Goal: Information Seeking & Learning: Learn about a topic

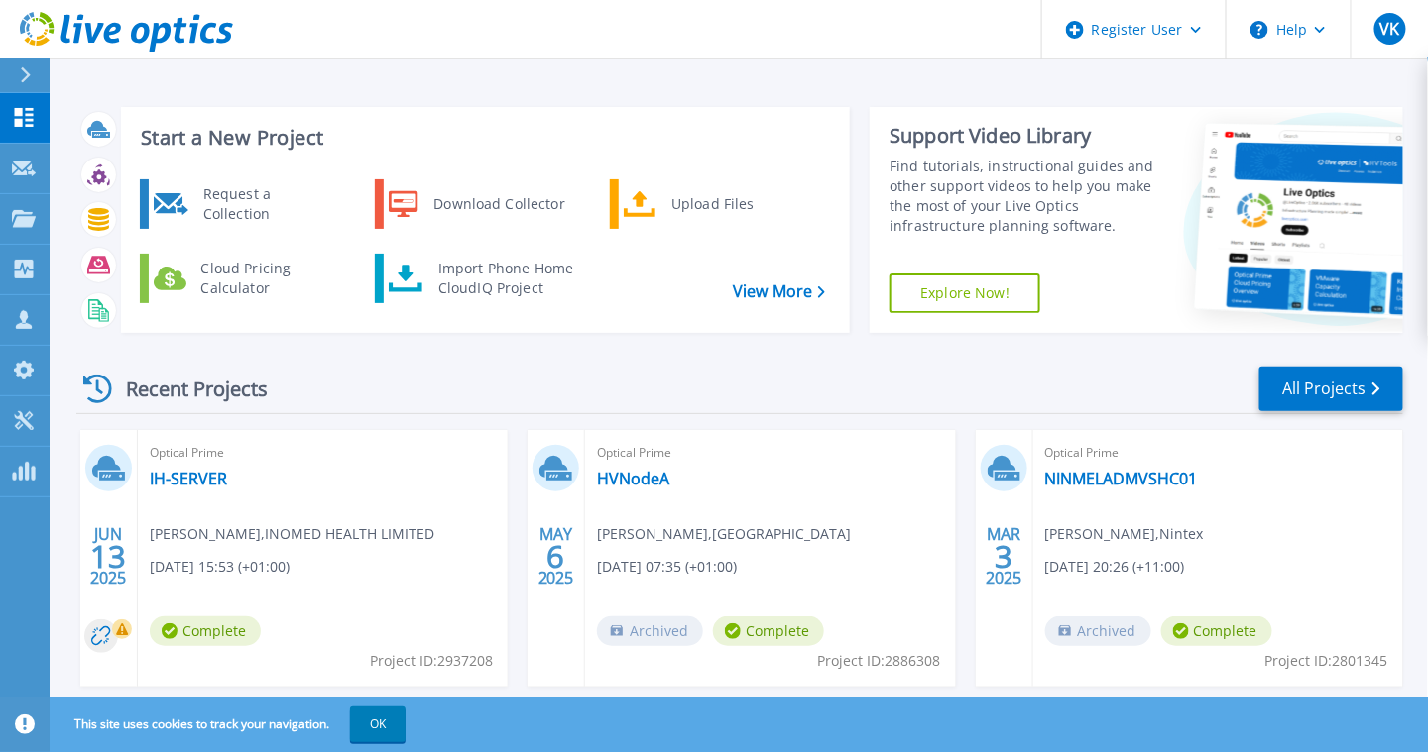
scroll to position [179, 0]
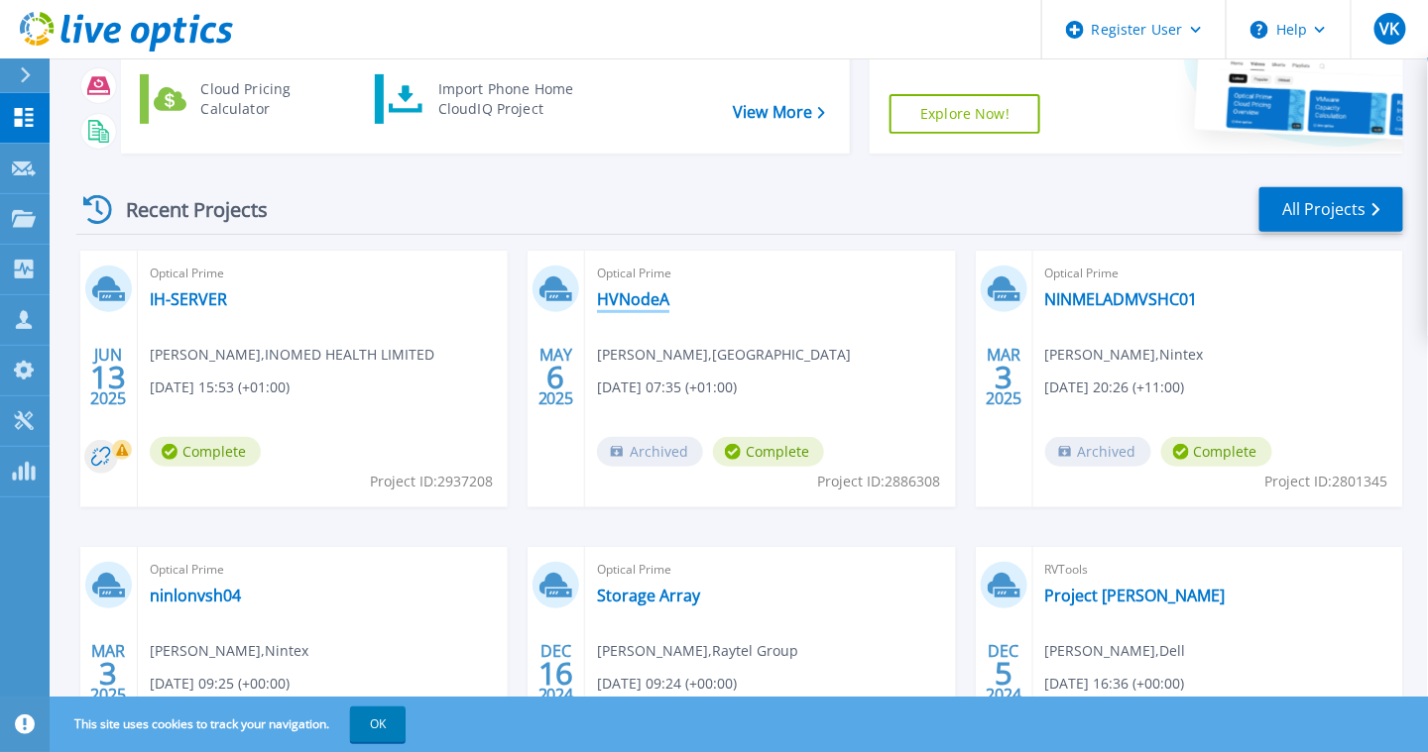
click at [639, 291] on link "HVNodeA" at bounding box center [633, 299] width 72 height 20
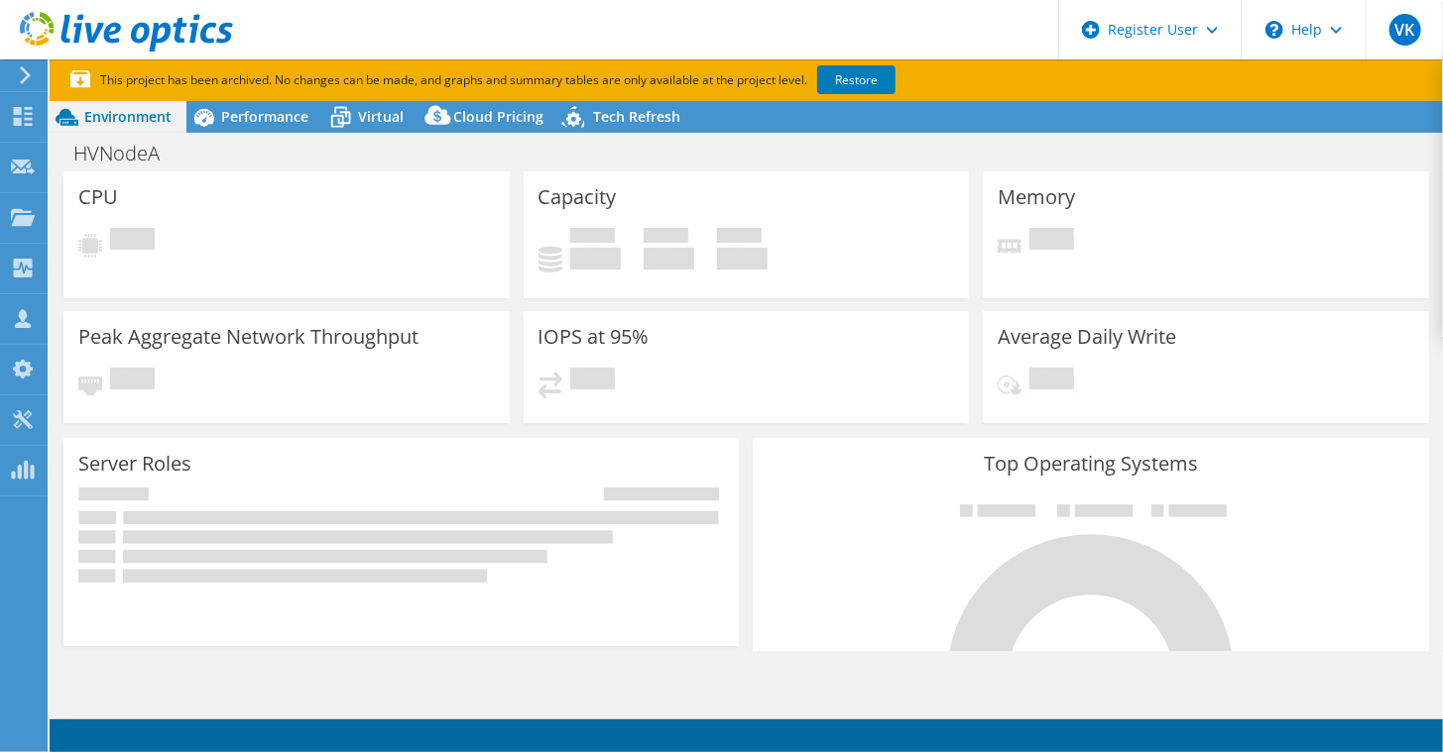
select select "USD"
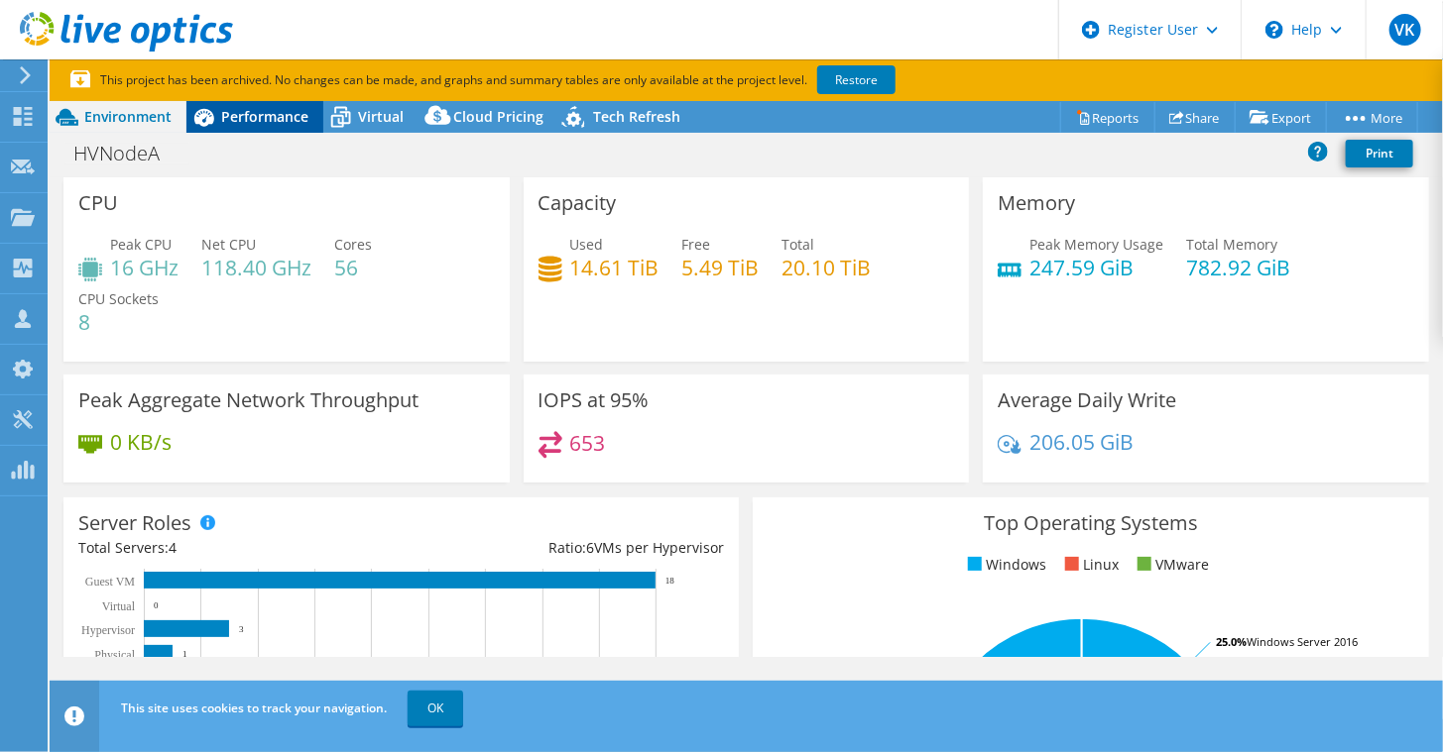
click at [257, 123] on span "Performance" at bounding box center [264, 116] width 87 height 19
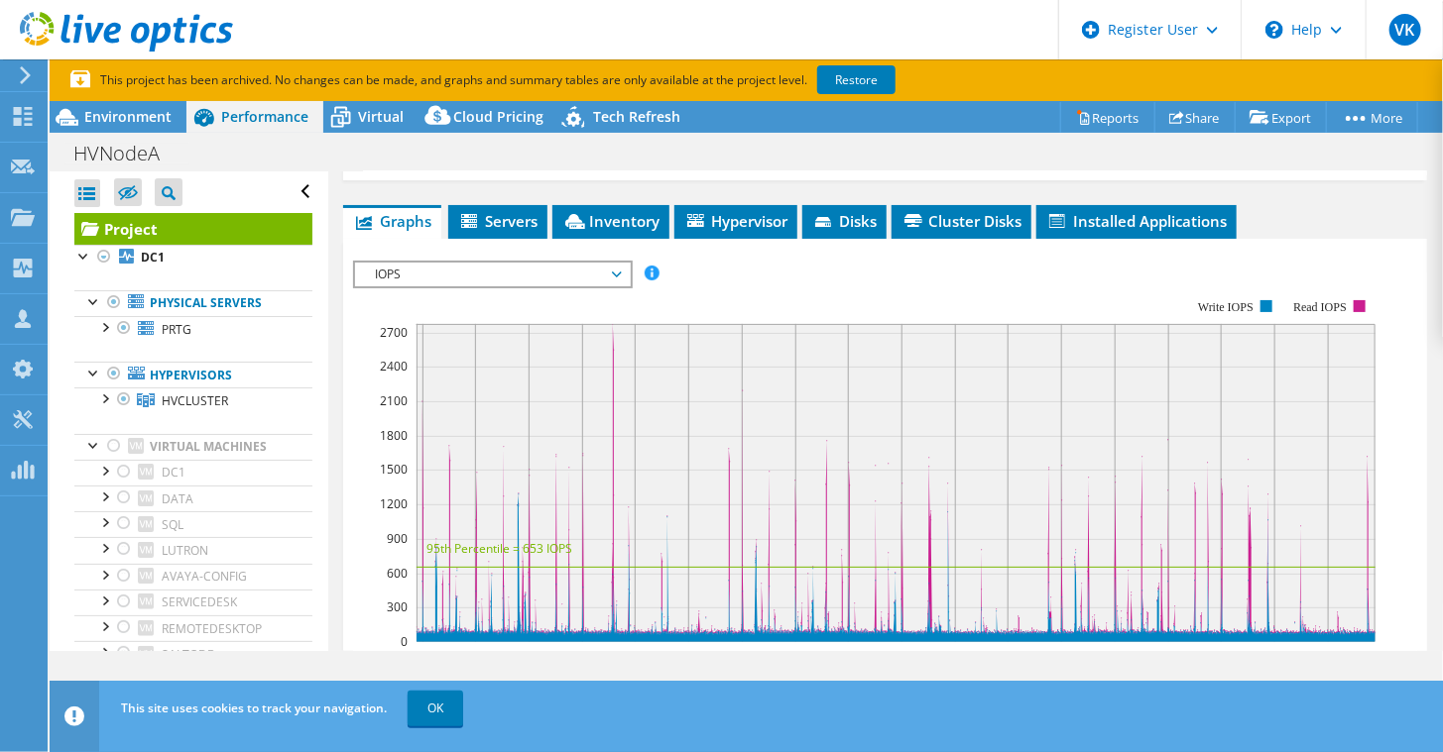
scroll to position [498, 0]
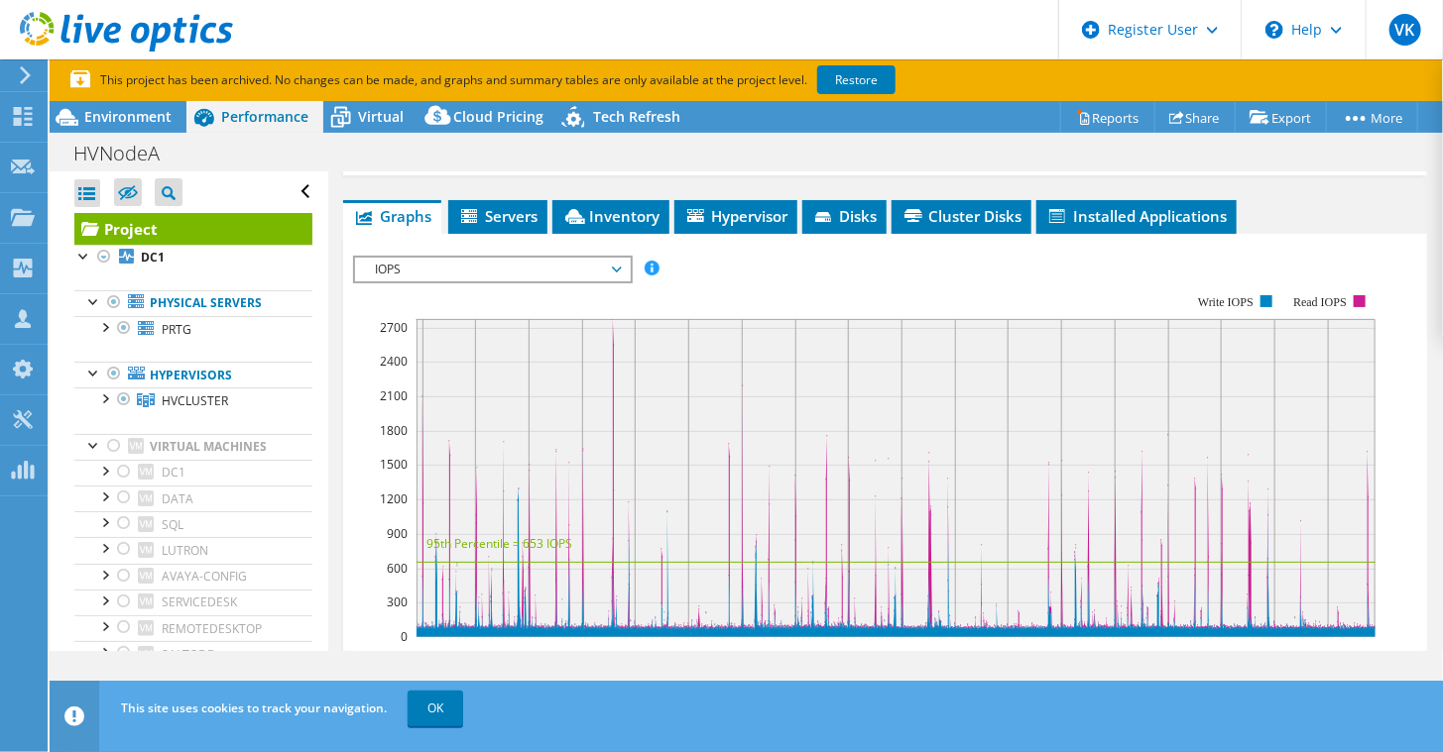
click at [613, 269] on span "IOPS" at bounding box center [492, 270] width 255 height 24
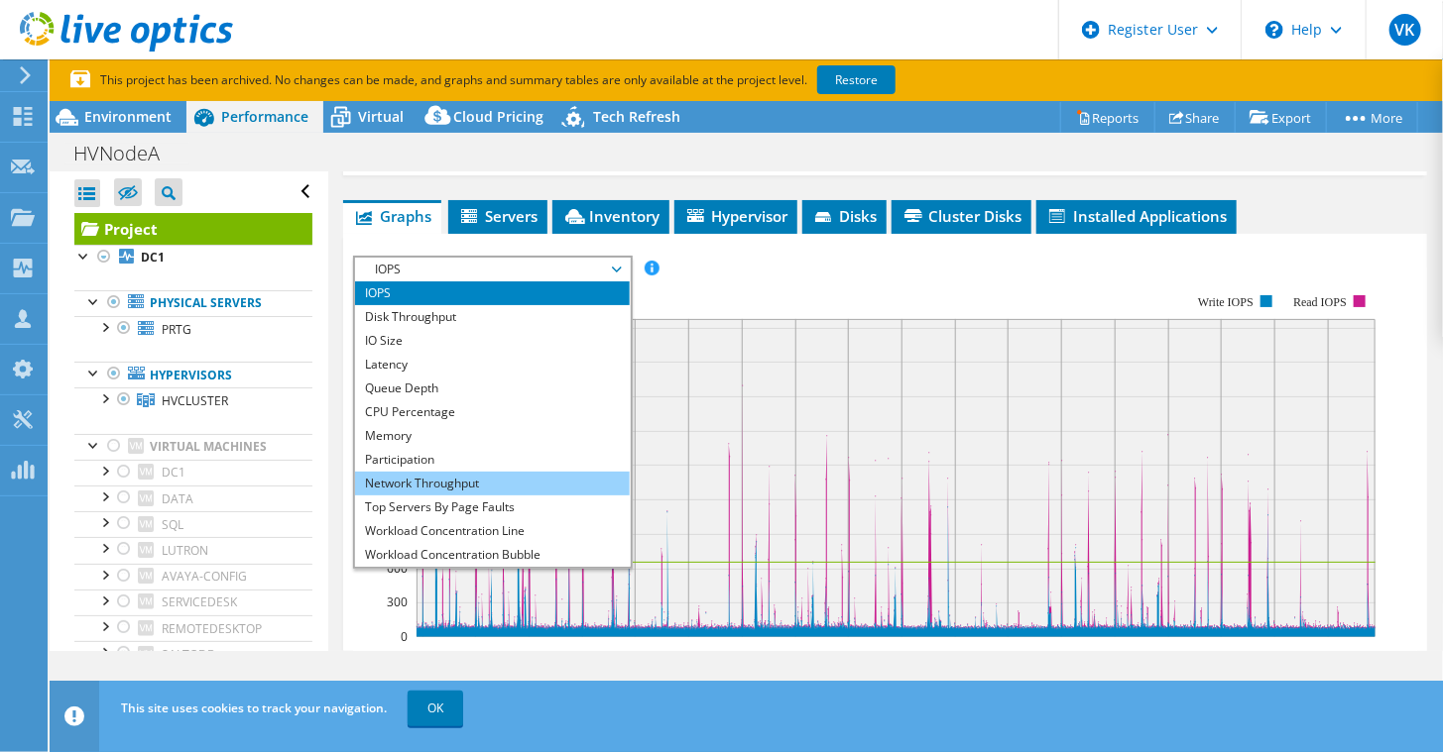
click at [461, 479] on li "Network Throughput" at bounding box center [492, 484] width 275 height 24
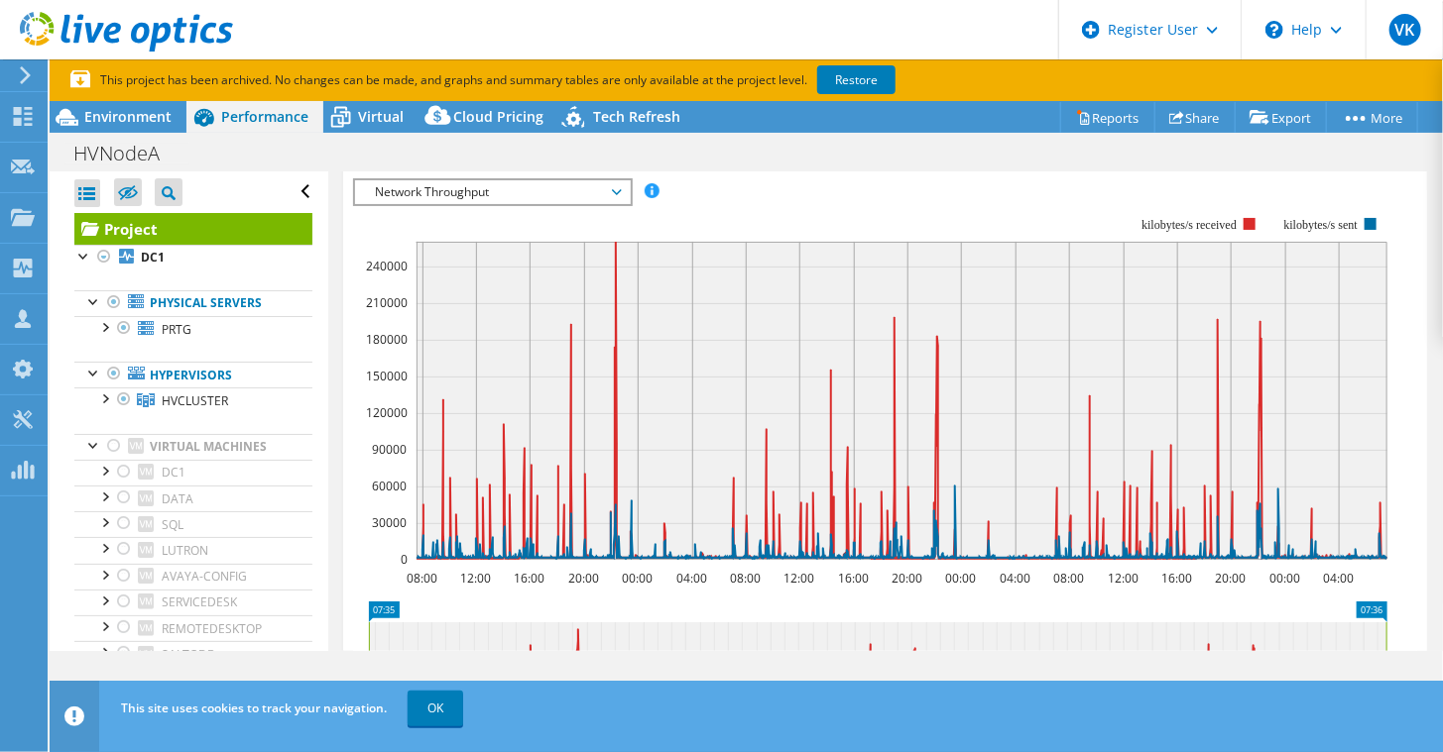
scroll to position [575, 0]
click at [592, 192] on span "Network Throughput" at bounding box center [492, 192] width 255 height 24
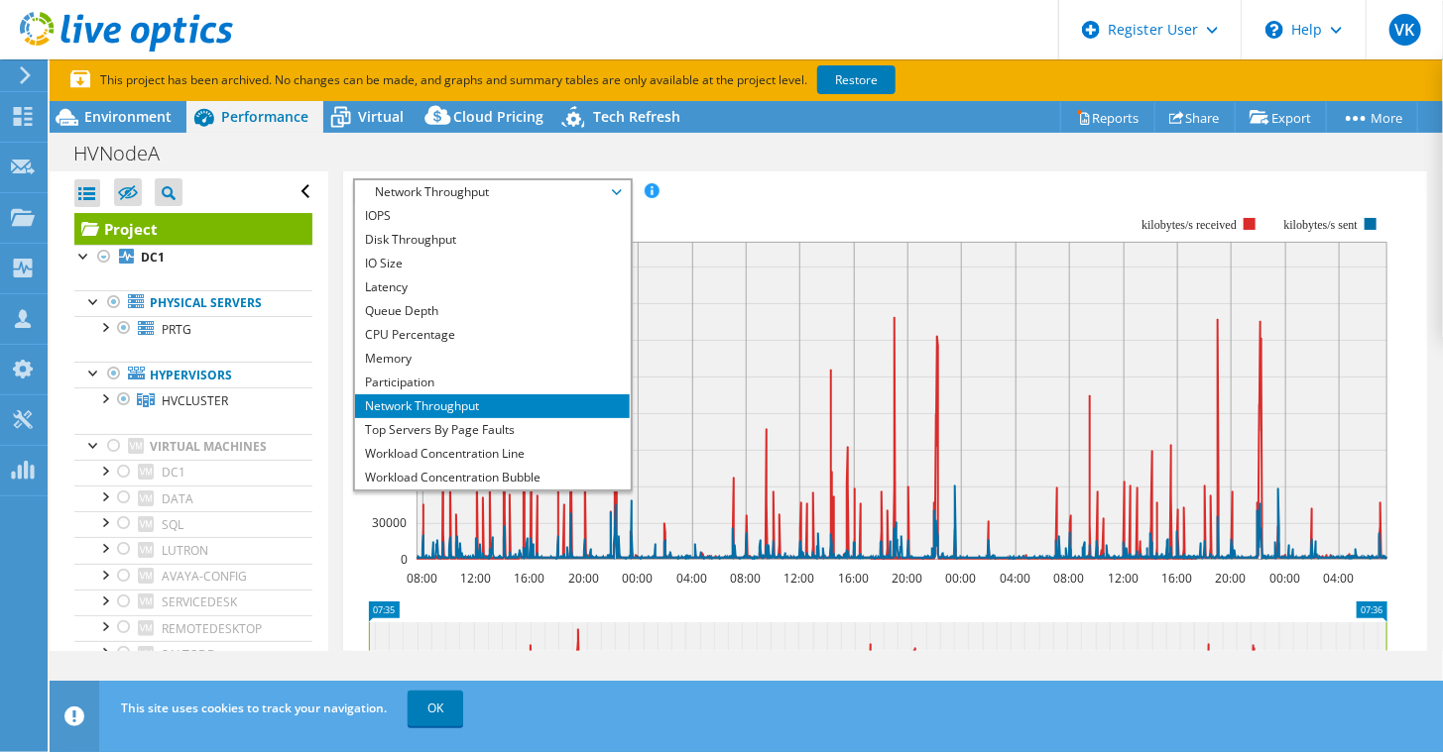
click at [751, 602] on icon "07:35 07:36 09:00 12:00 15:00 18:00 21:00 00:00 03:00 06:00 09:00 12:00 15:00 1…" at bounding box center [877, 681] width 1049 height 159
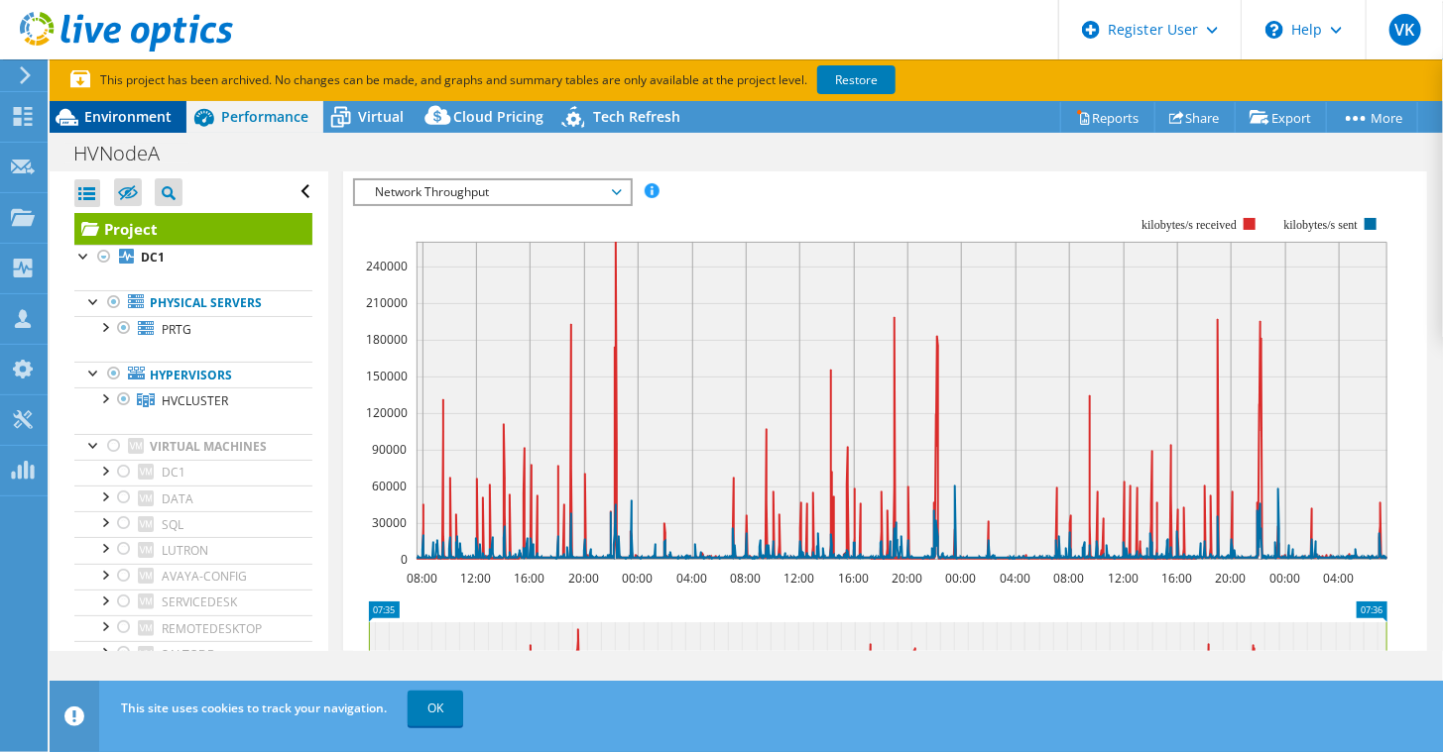
click at [122, 109] on span "Environment" at bounding box center [127, 116] width 87 height 19
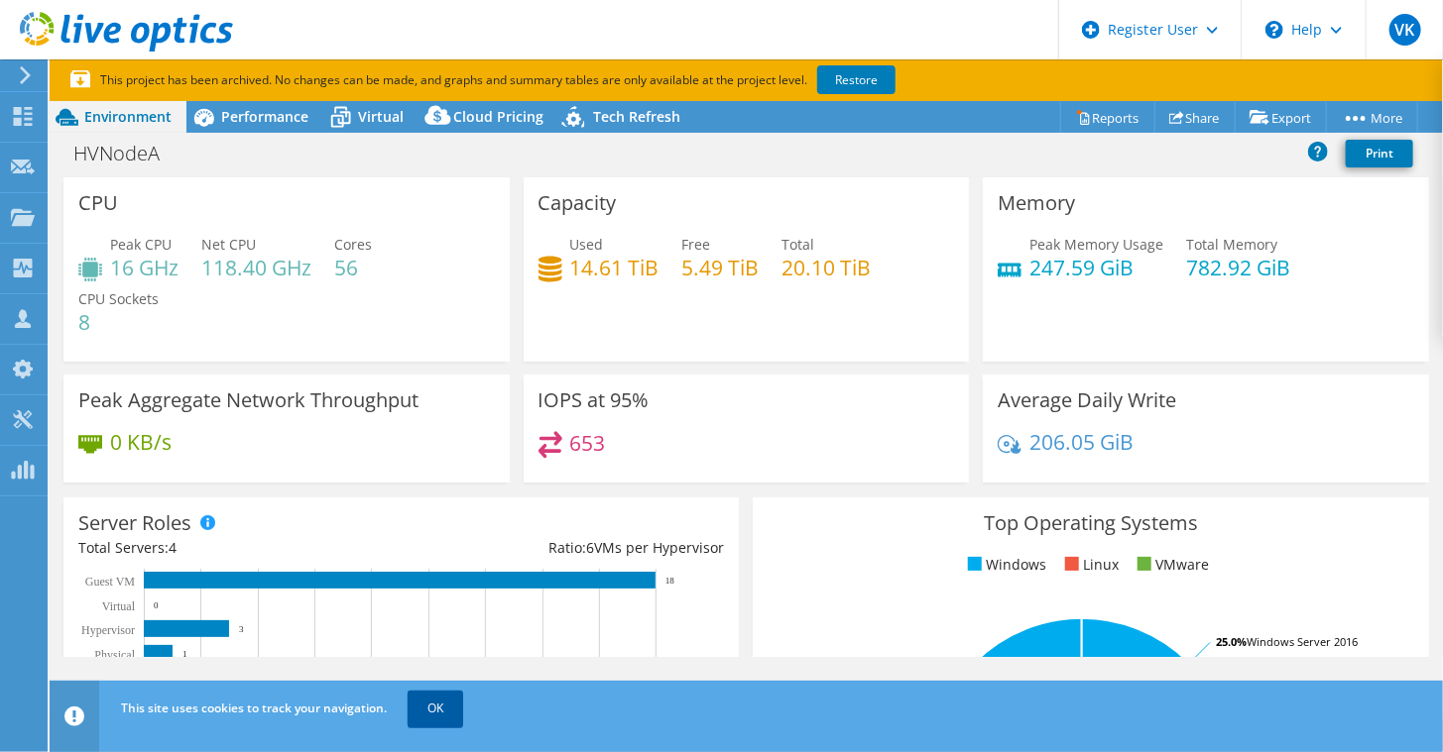
click at [424, 711] on link "OK" at bounding box center [435, 709] width 56 height 36
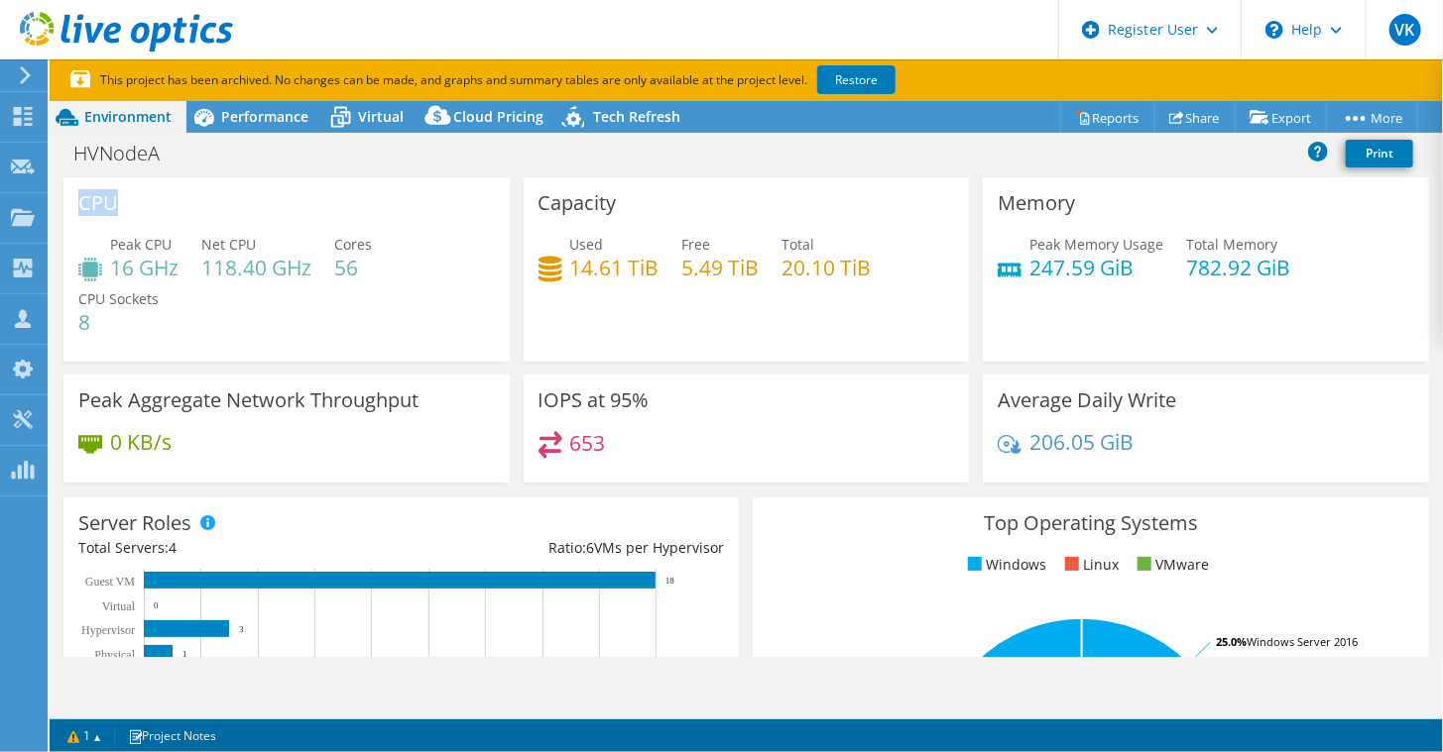
drag, startPoint x: 80, startPoint y: 204, endPoint x: 136, endPoint y: 221, distance: 58.0
click at [136, 221] on div "CPU Peak CPU 16 GHz Net CPU 118.40 GHz Cores 56 CPU Sockets 8" at bounding box center [286, 269] width 446 height 184
drag, startPoint x: 533, startPoint y: 204, endPoint x: 633, endPoint y: 197, distance: 99.4
click at [633, 197] on div "Capacity Used 14.61 TiB Free 5.49 TiB Total 20.10 TiB" at bounding box center [746, 269] width 446 height 184
drag, startPoint x: 987, startPoint y: 195, endPoint x: 1093, endPoint y: 207, distance: 105.8
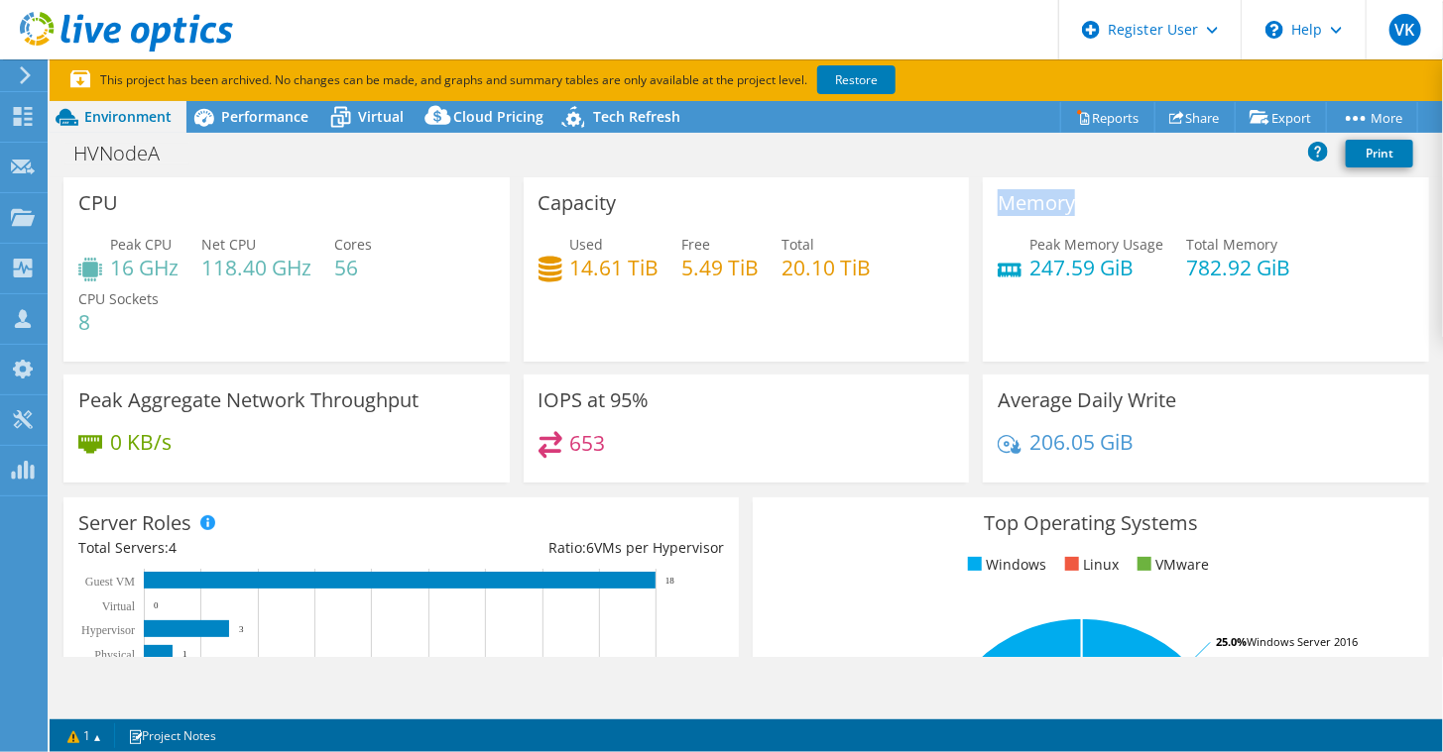
click at [1093, 207] on div "Memory Peak Memory Usage 247.59 GiB Total Memory 782.92 GiB" at bounding box center [1206, 269] width 446 height 184
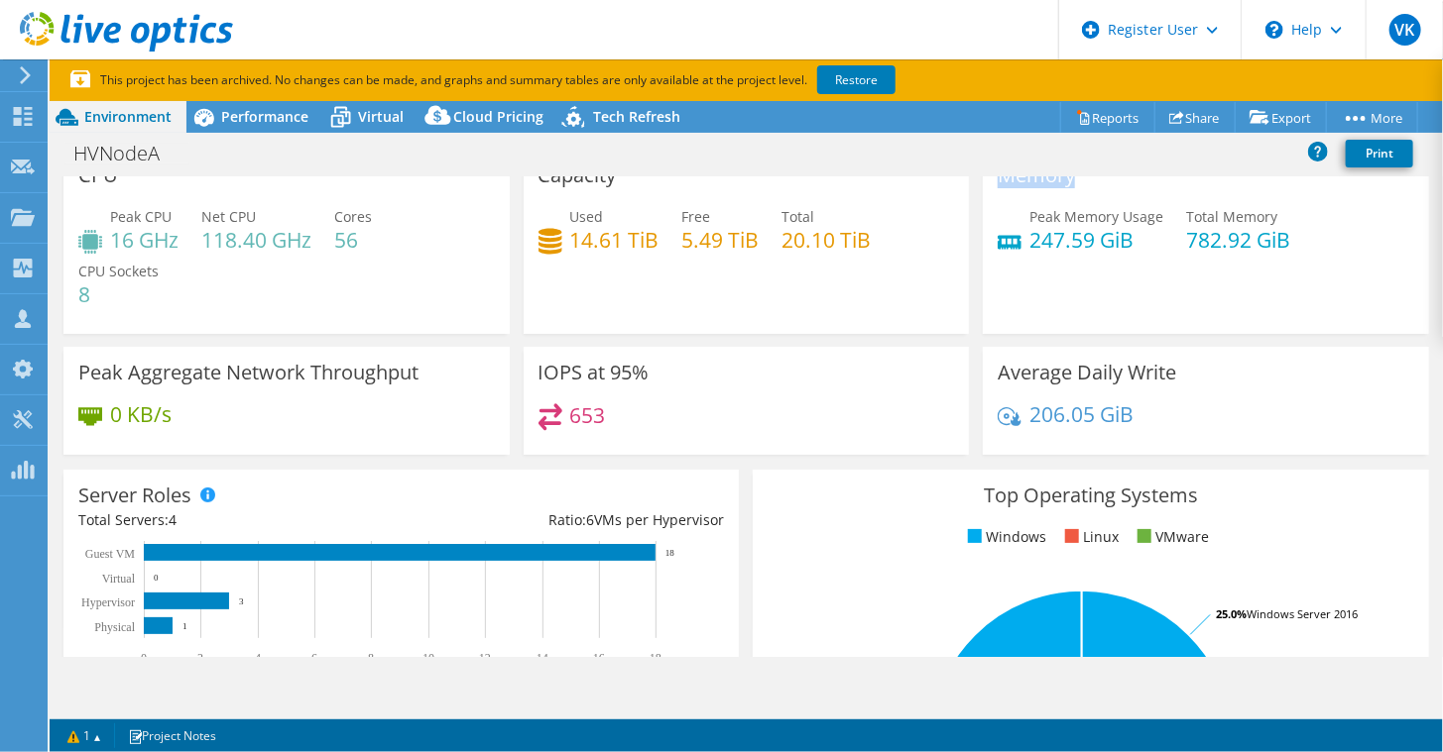
scroll to position [18, 0]
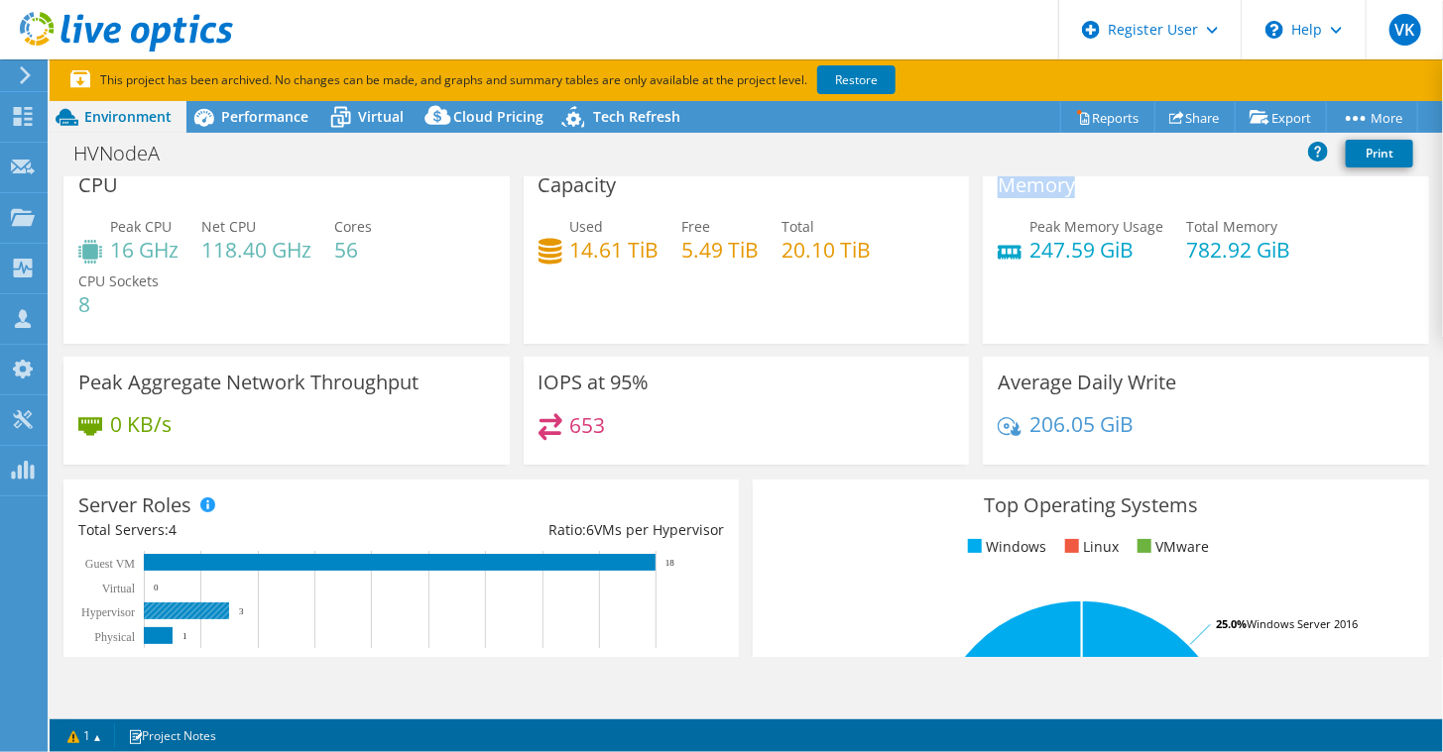
drag, startPoint x: 79, startPoint y: 616, endPoint x: 248, endPoint y: 613, distance: 168.6
click at [248, 613] on icon "0 2 4 6 8 10 12 14 16 18 Physical Hypervisor Virtual Guest VM 1 3 0 18" at bounding box center [392, 613] width 629 height 124
drag, startPoint x: 336, startPoint y: 249, endPoint x: 364, endPoint y: 251, distance: 27.8
click at [364, 251] on h4 "56" at bounding box center [353, 250] width 38 height 22
drag, startPoint x: 364, startPoint y: 251, endPoint x: 363, endPoint y: 302, distance: 51.6
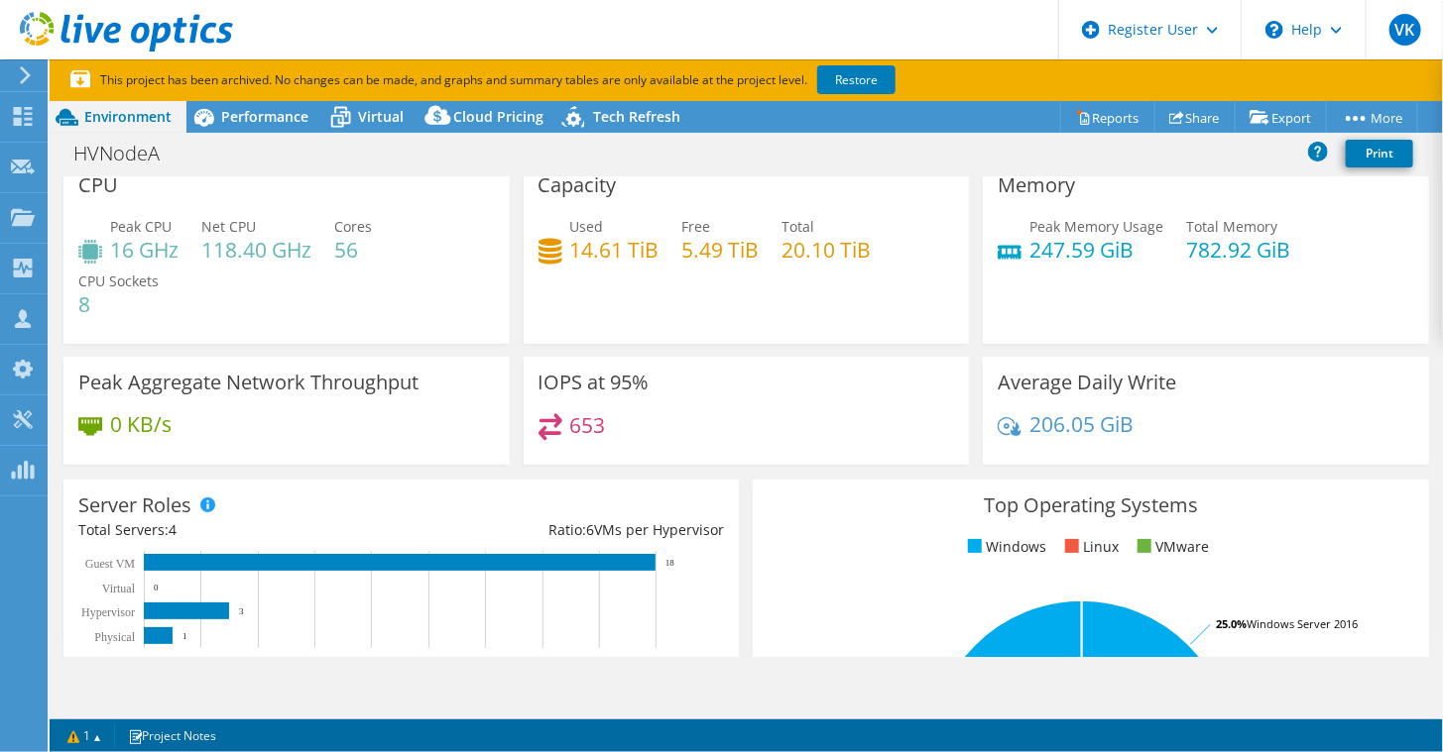
click at [363, 302] on div "Peak CPU 16 GHz Net CPU 118.40 GHz Cores 56 CPU Sockets 8" at bounding box center [286, 275] width 416 height 119
drag, startPoint x: 367, startPoint y: 249, endPoint x: 103, endPoint y: 242, distance: 263.8
click at [103, 242] on div "Peak CPU 16 GHz Net CPU 118.40 GHz Cores 56 CPU Sockets 8" at bounding box center [286, 275] width 416 height 119
click at [358, 255] on h4 "56" at bounding box center [353, 250] width 38 height 22
click at [347, 254] on h4 "56" at bounding box center [353, 250] width 38 height 22
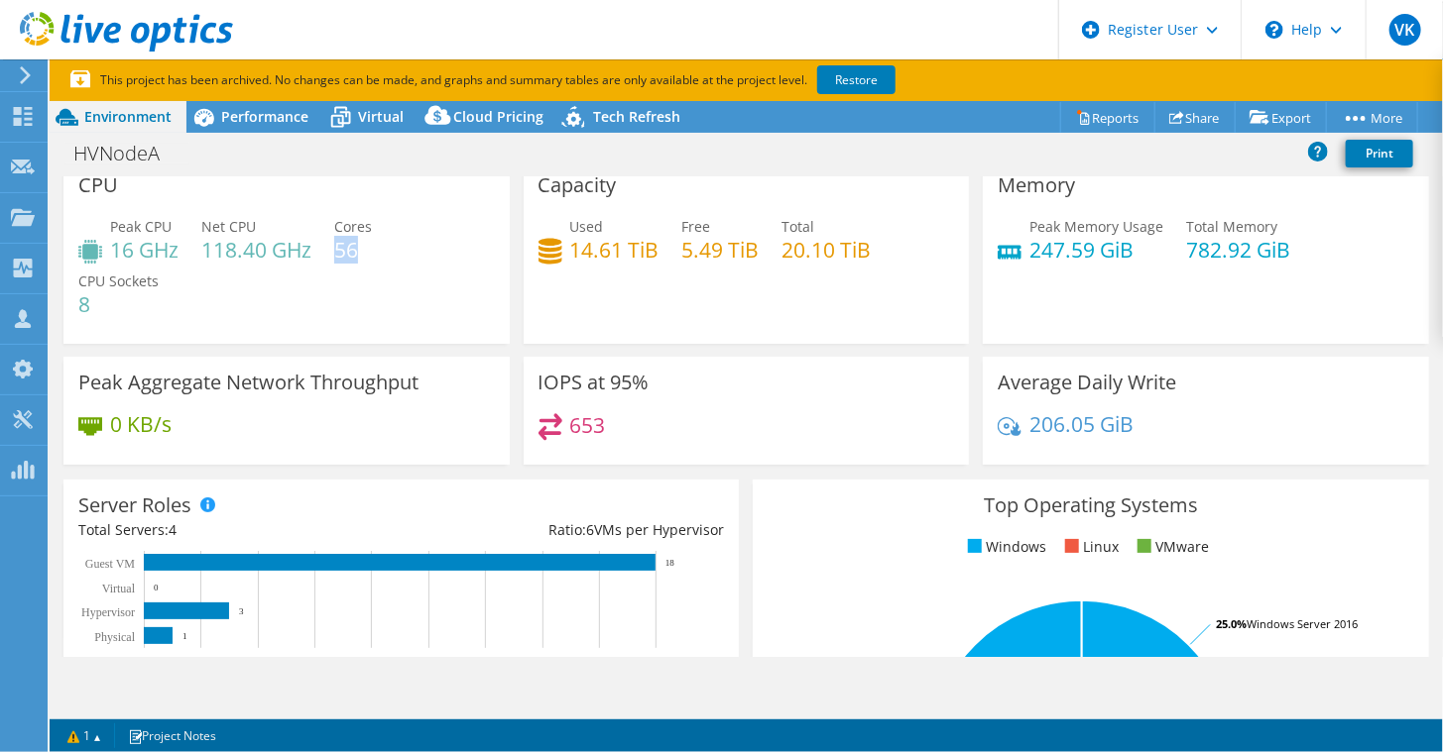
click at [347, 254] on h4 "56" at bounding box center [353, 250] width 38 height 22
drag, startPoint x: 94, startPoint y: 302, endPoint x: 78, endPoint y: 304, distance: 16.0
click at [78, 304] on h4 "8" at bounding box center [118, 304] width 80 height 22
drag, startPoint x: 78, startPoint y: 304, endPoint x: 246, endPoint y: 326, distance: 169.0
click at [246, 326] on div "Peak CPU 16 GHz Net CPU 118.40 GHz Cores 56 CPU Sockets 8" at bounding box center [286, 275] width 416 height 119
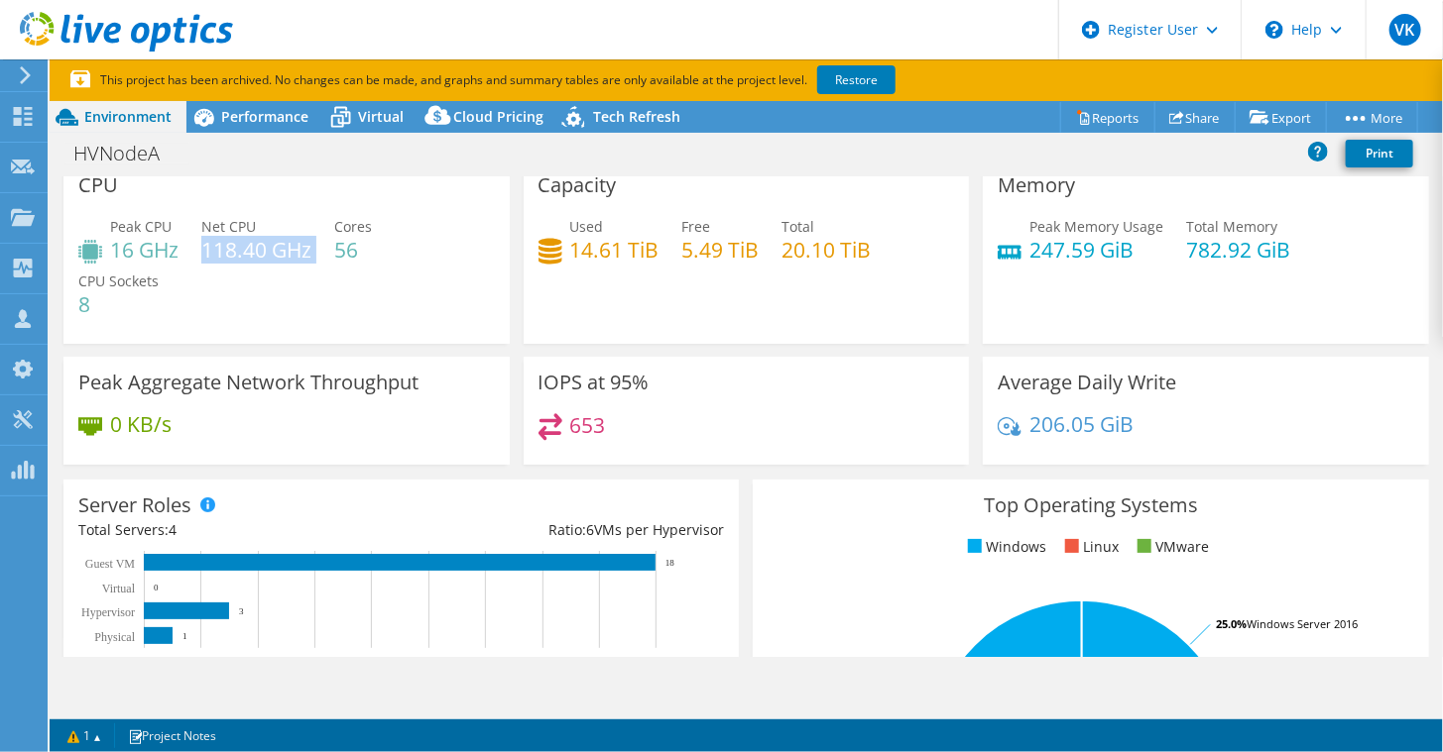
drag, startPoint x: 315, startPoint y: 252, endPoint x: 204, endPoint y: 260, distance: 111.3
click at [204, 260] on div "Peak CPU 16 GHz Net CPU 118.40 GHz Cores 56 CPU Sockets 8" at bounding box center [286, 275] width 416 height 119
drag, startPoint x: 79, startPoint y: 302, endPoint x: 93, endPoint y: 301, distance: 13.9
click at [93, 301] on h4 "8" at bounding box center [118, 304] width 80 height 22
drag, startPoint x: 93, startPoint y: 301, endPoint x: 96, endPoint y: 311, distance: 10.4
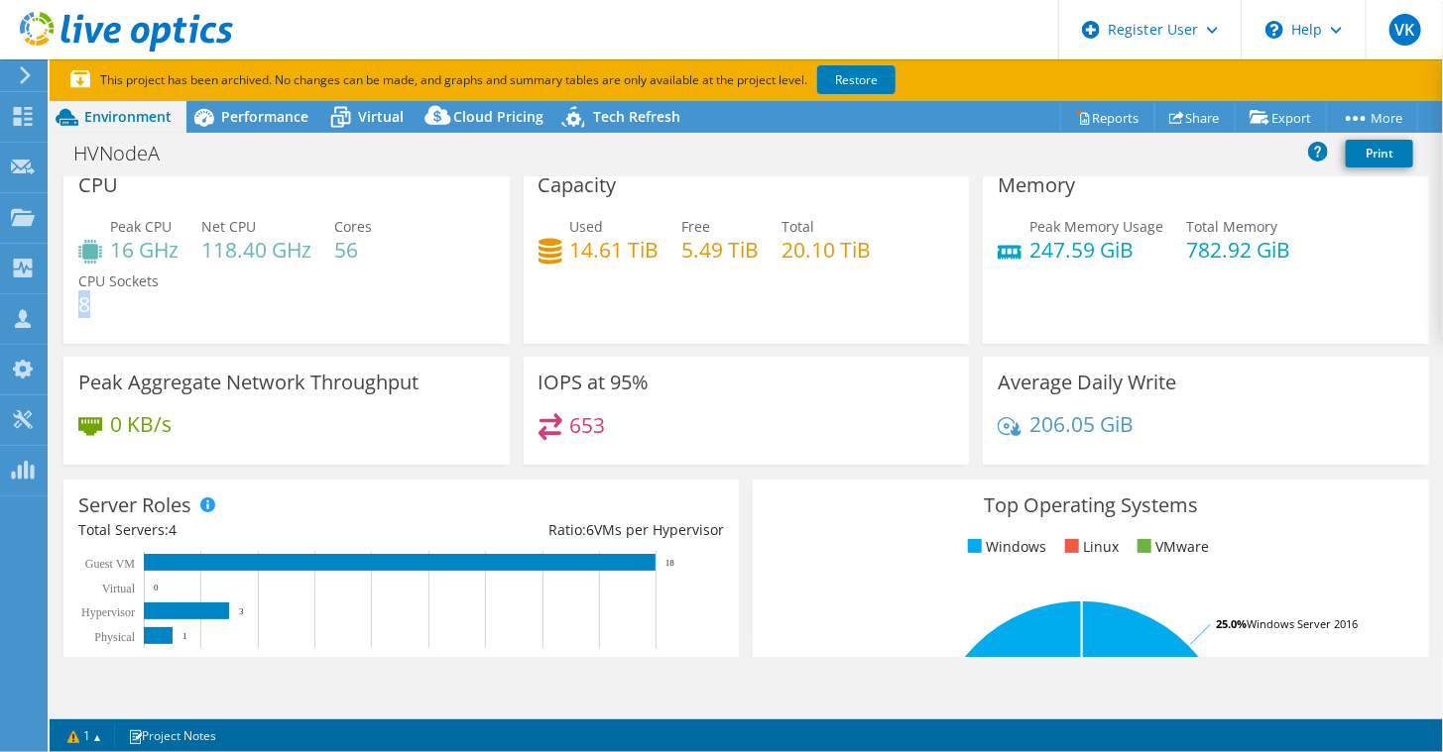
click at [96, 311] on h4 "8" at bounding box center [118, 304] width 80 height 22
drag, startPoint x: 72, startPoint y: 308, endPoint x: 92, endPoint y: 307, distance: 19.9
click at [92, 307] on div "CPU Peak CPU 16 GHz Net CPU 118.40 GHz Cores 56 CPU Sockets 8" at bounding box center [286, 252] width 446 height 184
click at [103, 312] on h4 "8" at bounding box center [118, 304] width 80 height 22
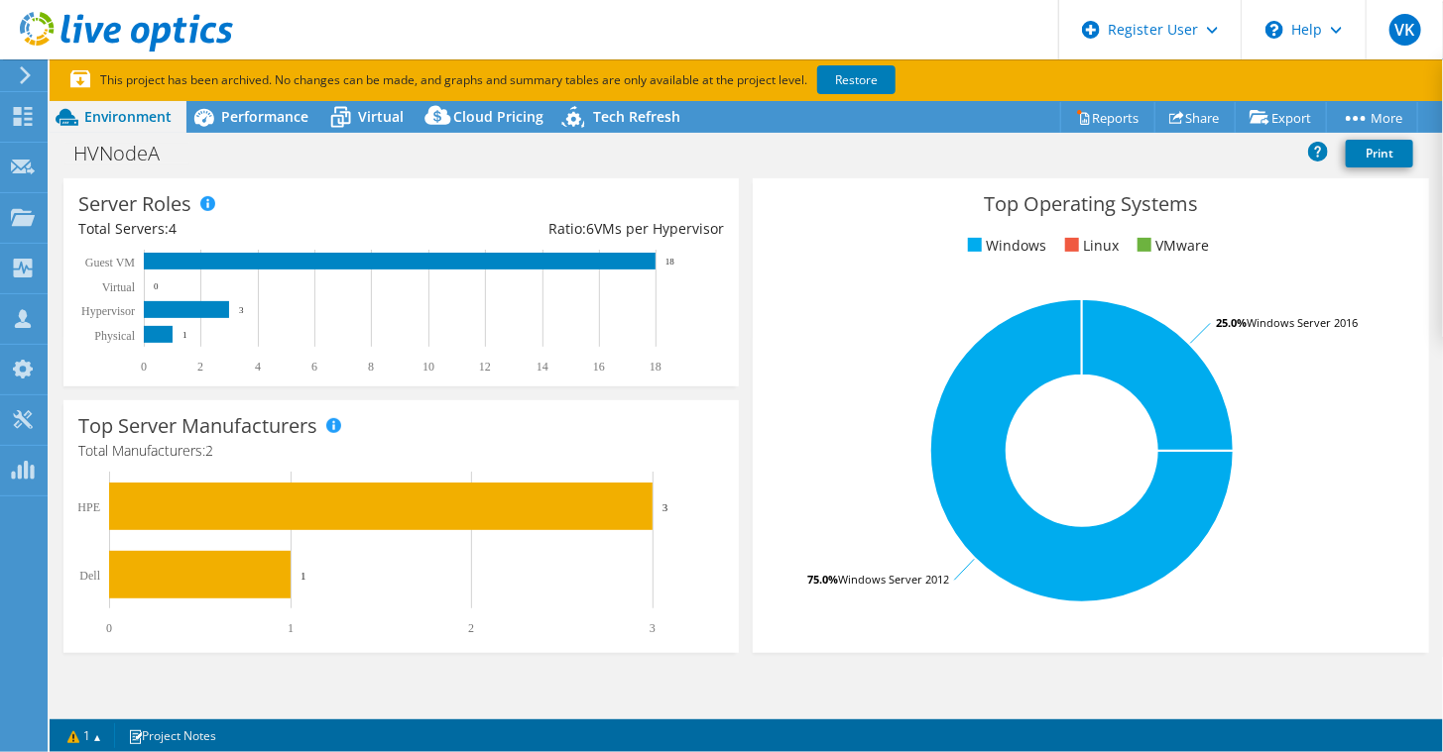
scroll to position [298, 0]
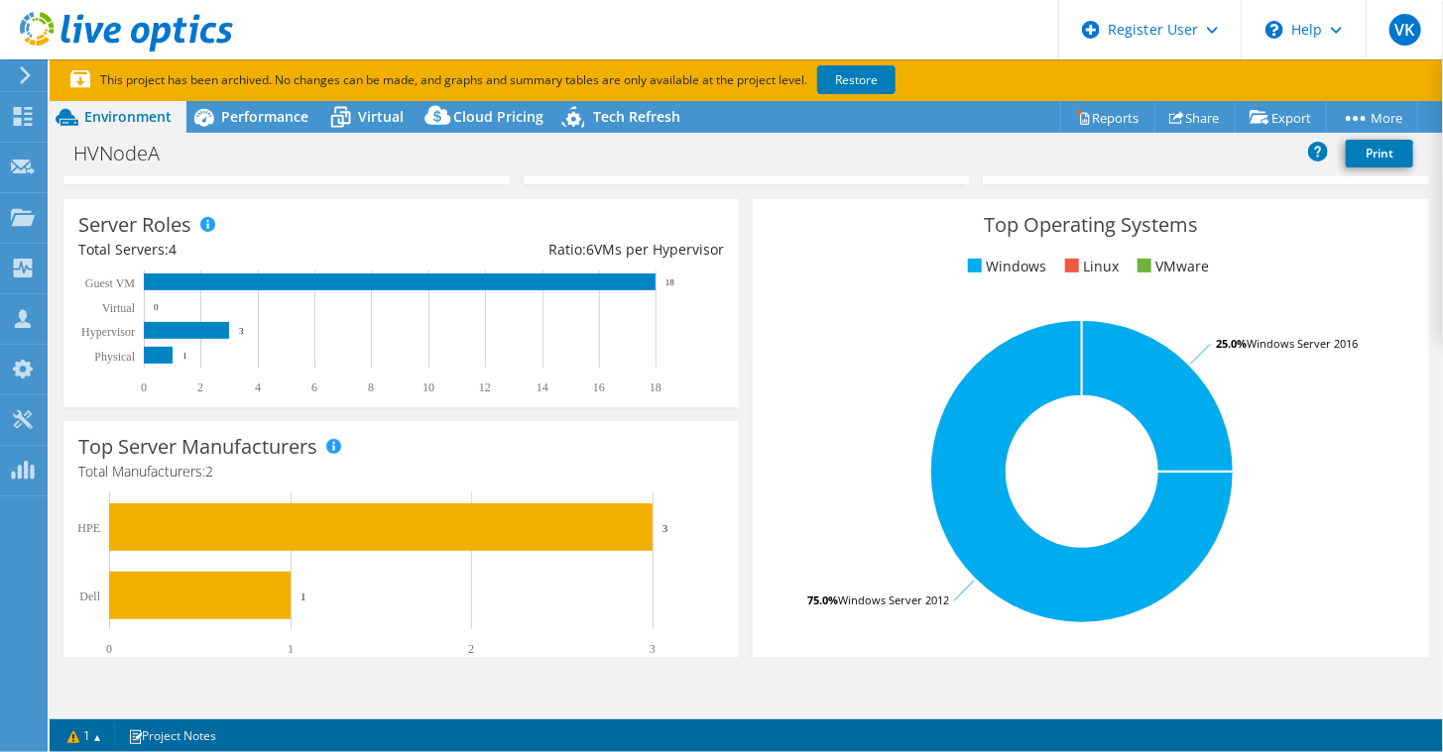
drag, startPoint x: 78, startPoint y: 275, endPoint x: 123, endPoint y: 289, distance: 46.7
click at [123, 289] on icon "0 2 4 6 8 10 12 14 16 18 Physical Hypervisor Virtual Guest VM 1 3 0 18" at bounding box center [392, 333] width 629 height 124
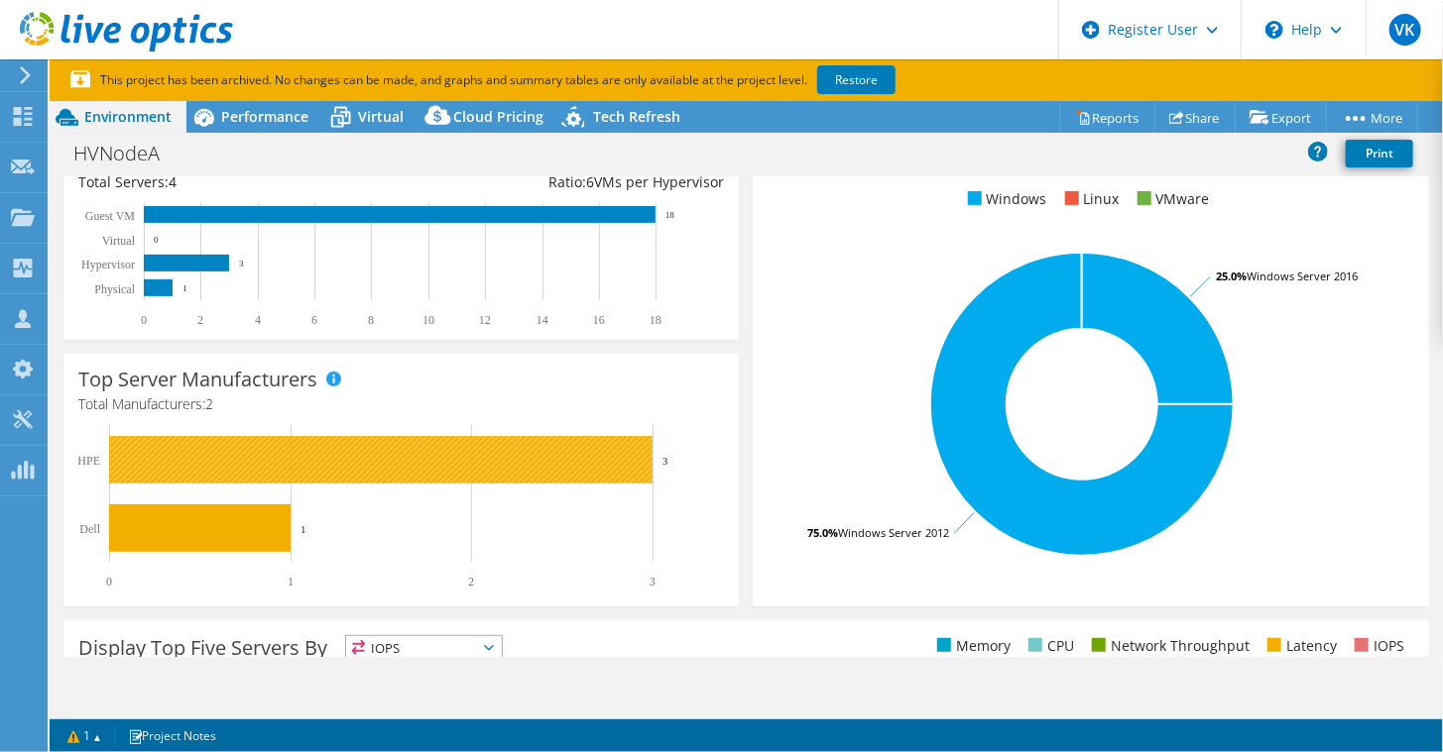
scroll to position [359, 0]
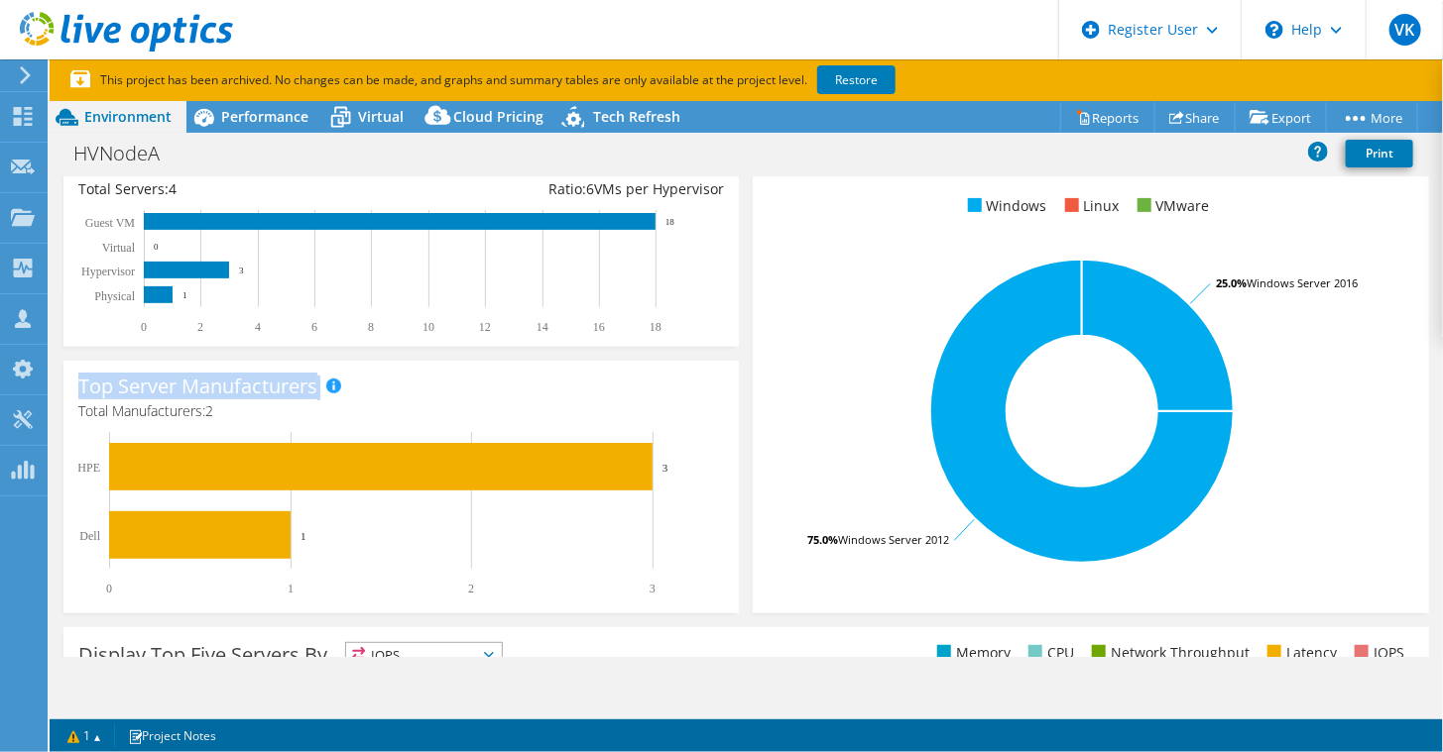
drag, startPoint x: 75, startPoint y: 388, endPoint x: 357, endPoint y: 389, distance: 281.6
click at [357, 389] on div "Top Server Manufacturers Total Manufacturers: 2 0 1 2 3 Dell HPE 1 3" at bounding box center [400, 487] width 675 height 253
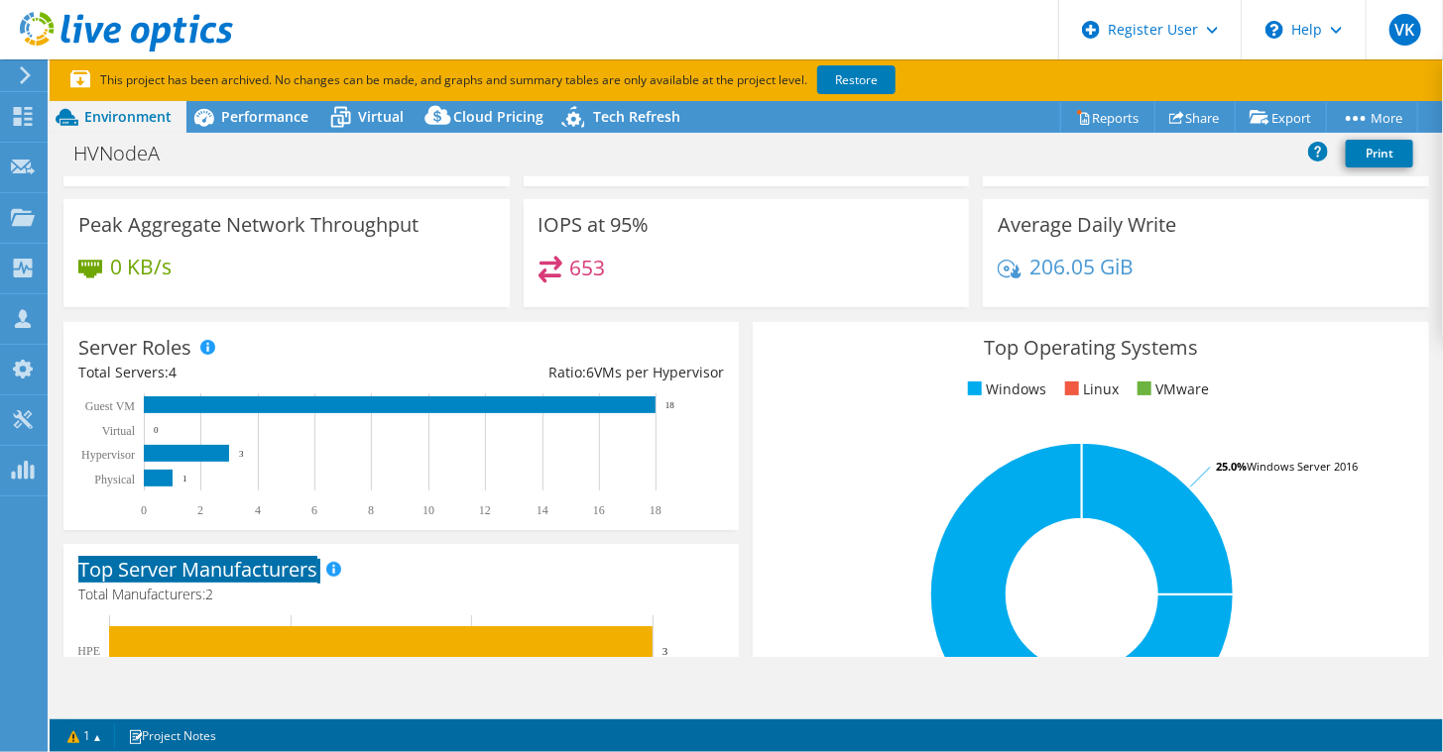
scroll to position [0, 0]
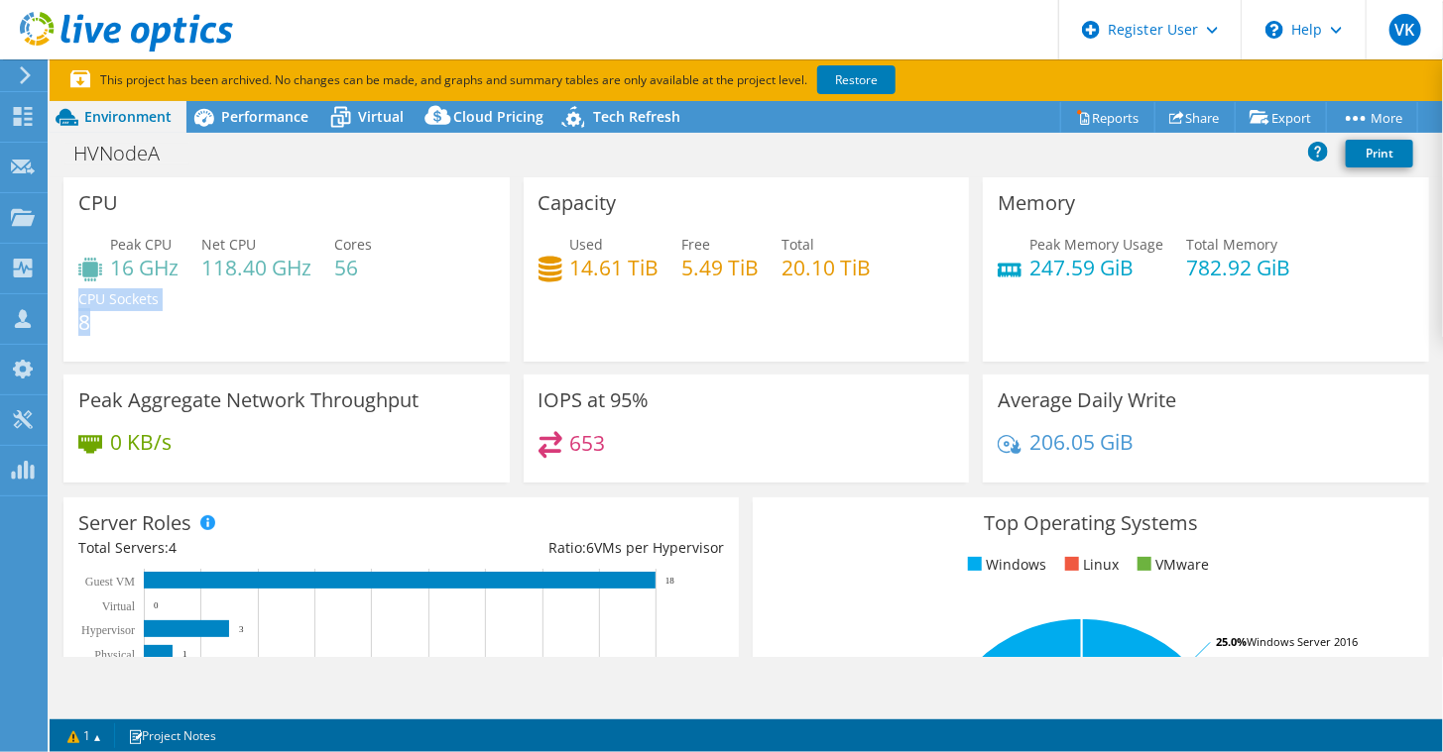
drag, startPoint x: 95, startPoint y: 323, endPoint x: 77, endPoint y: 324, distance: 17.9
click at [77, 324] on div "CPU Peak CPU 16 GHz Net CPU 118.40 GHz Cores 56 CPU Sockets 8" at bounding box center [286, 269] width 446 height 184
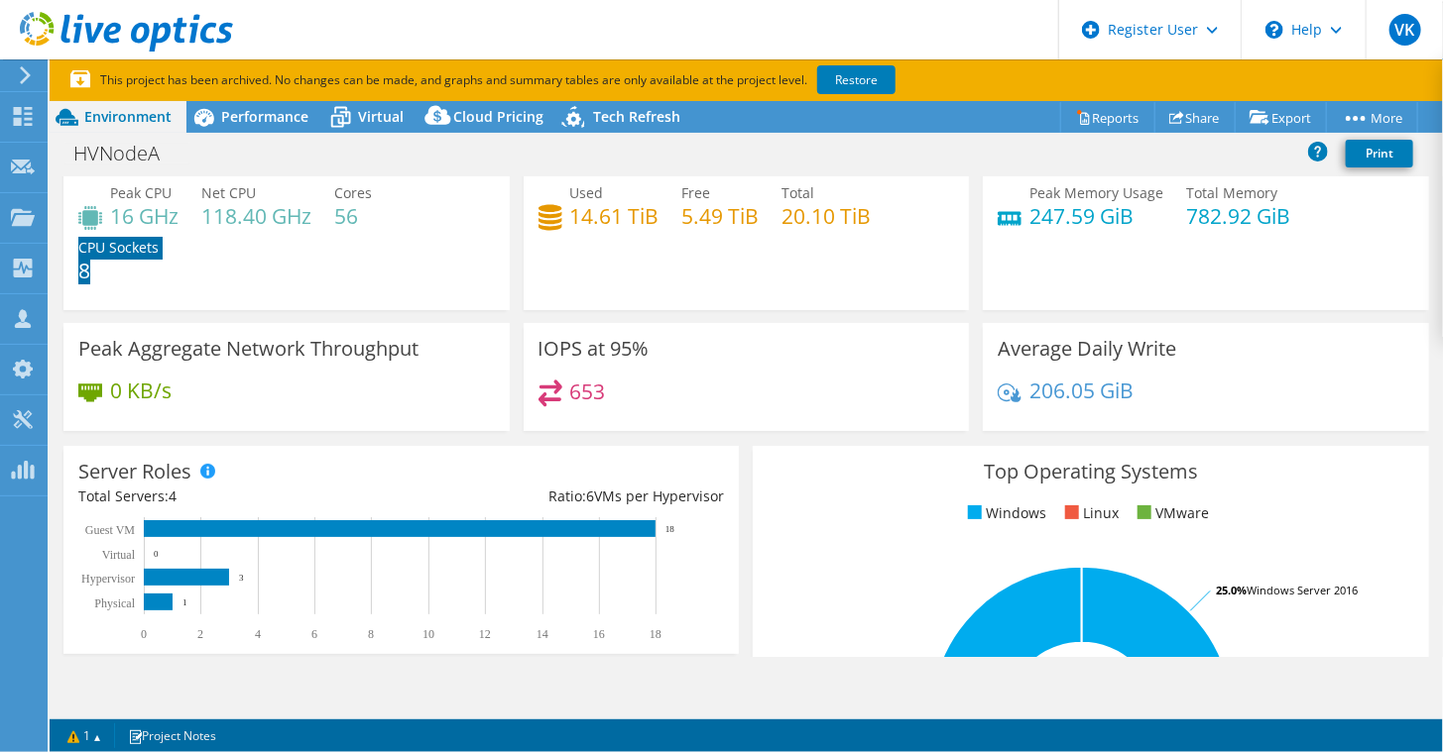
scroll to position [50, 0]
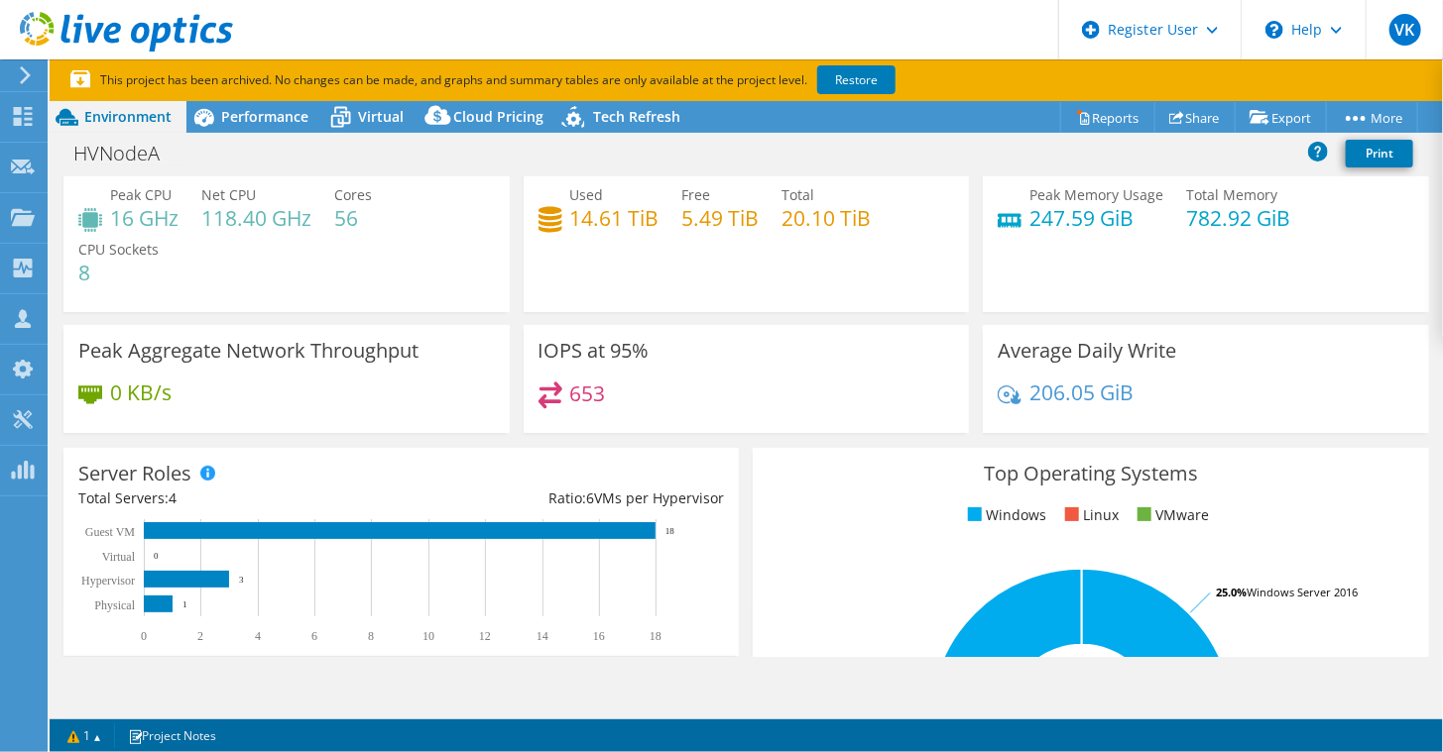
click at [345, 219] on h4 "56" at bounding box center [353, 218] width 38 height 22
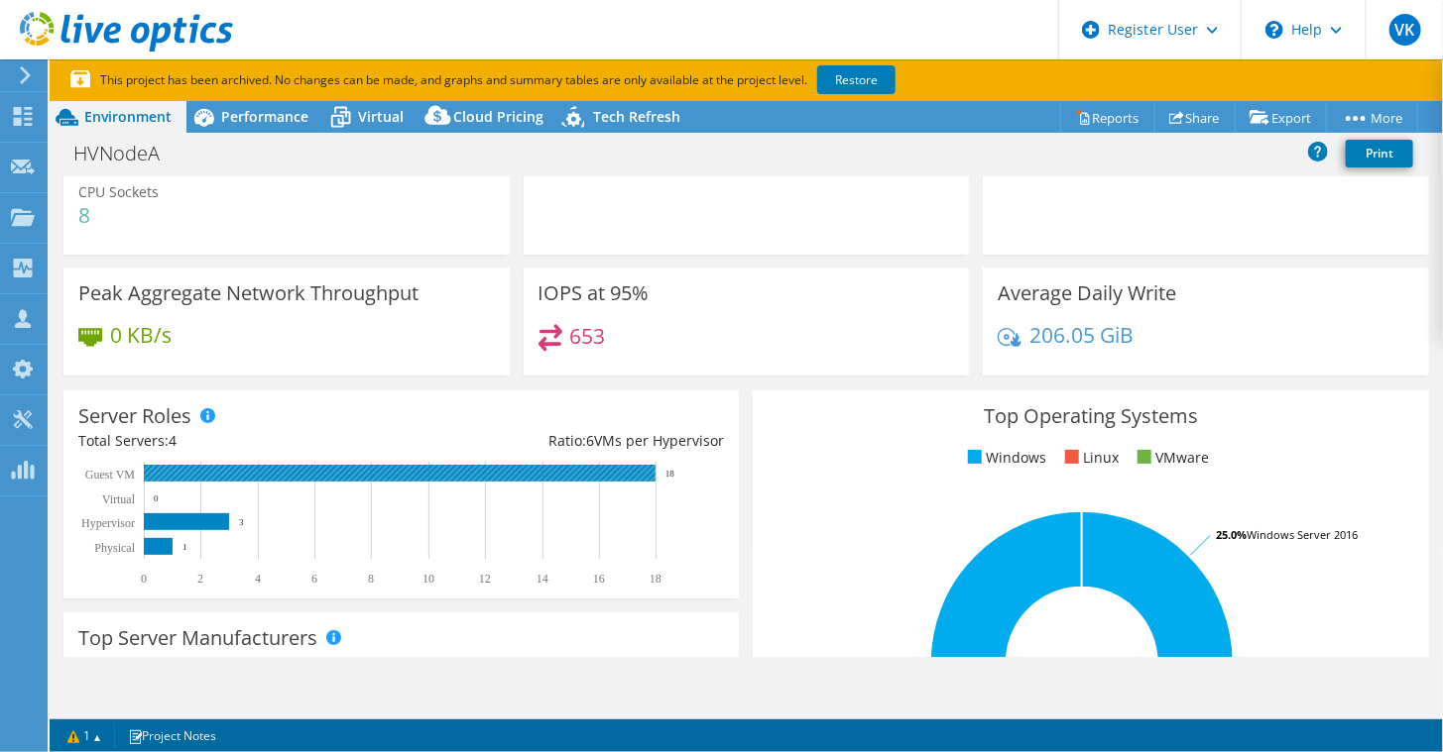
drag, startPoint x: 677, startPoint y: 475, endPoint x: 664, endPoint y: 475, distance: 12.9
click at [664, 475] on rect at bounding box center [392, 524] width 629 height 124
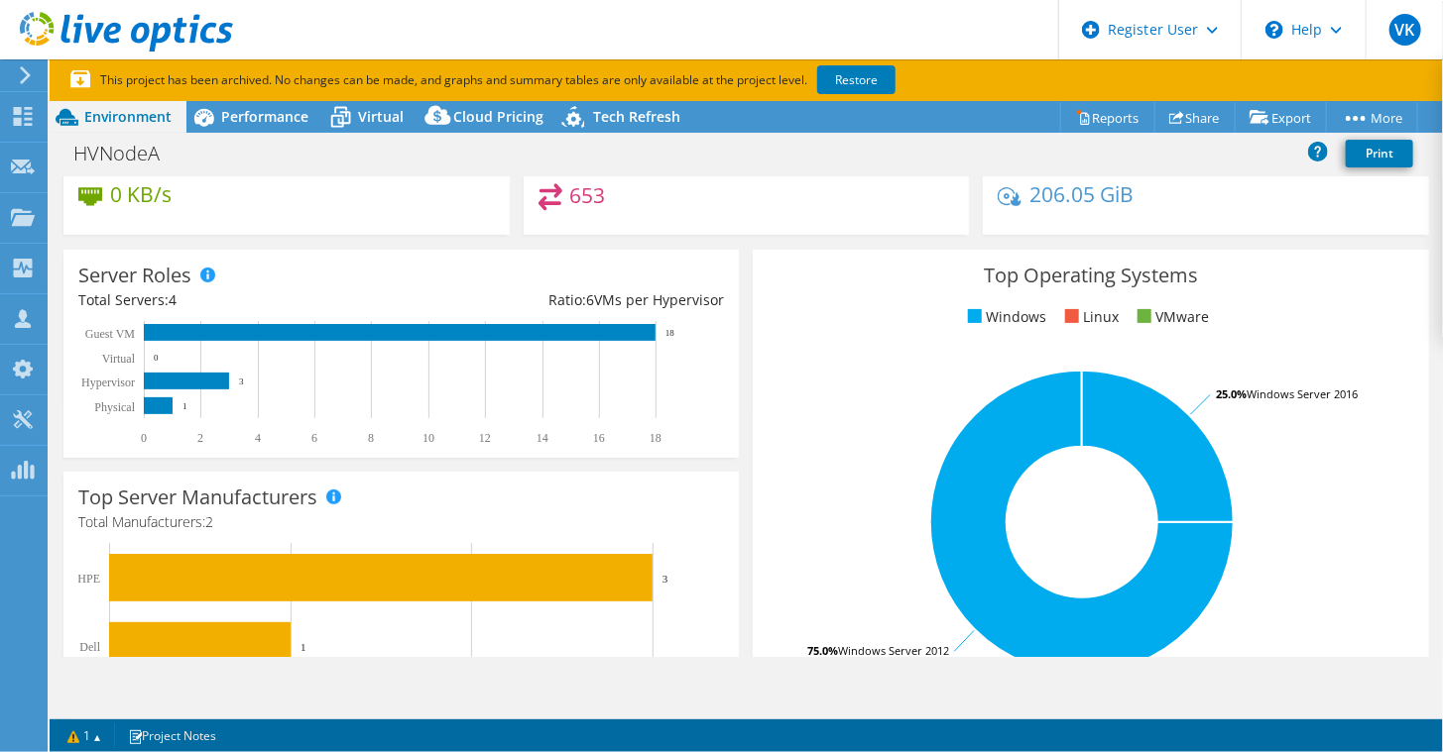
scroll to position [230, 0]
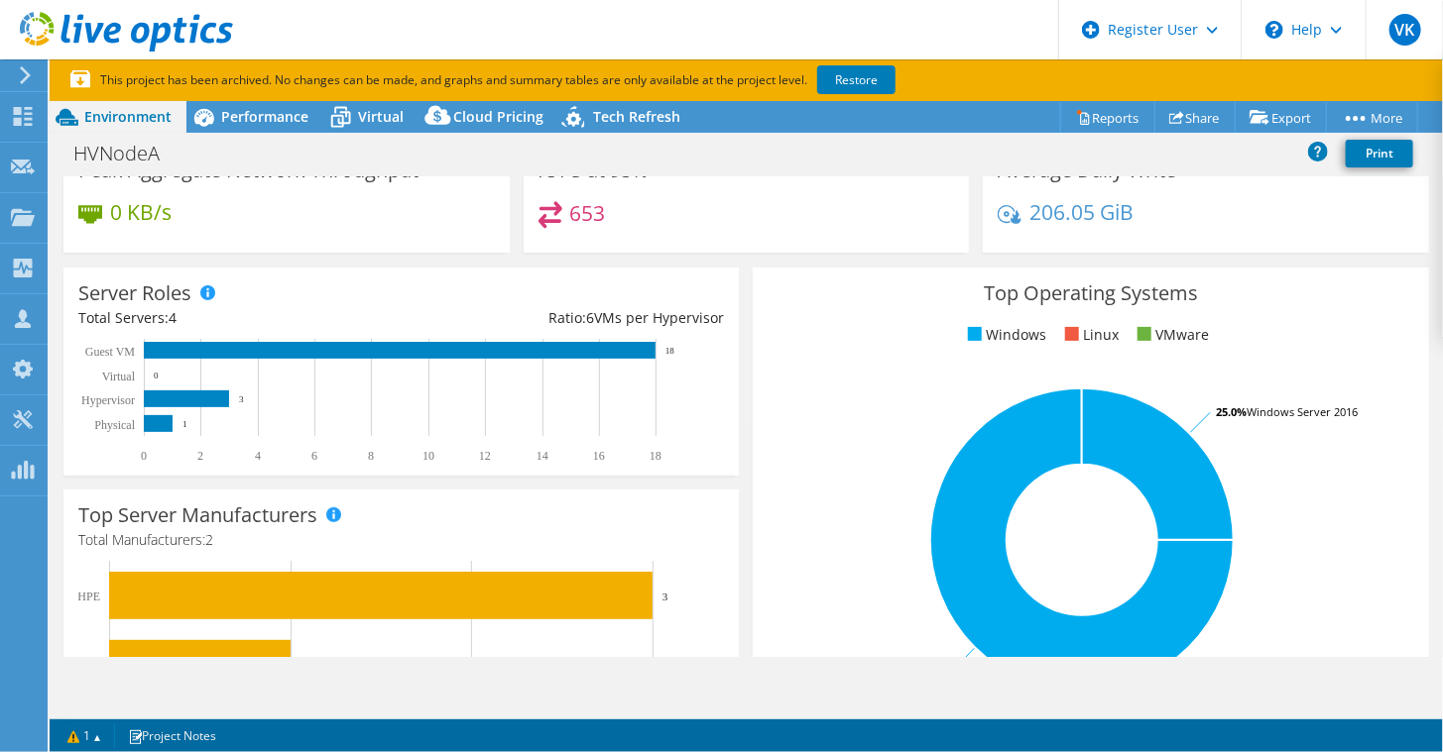
click at [241, 402] on text "3" at bounding box center [241, 400] width 5 height 10
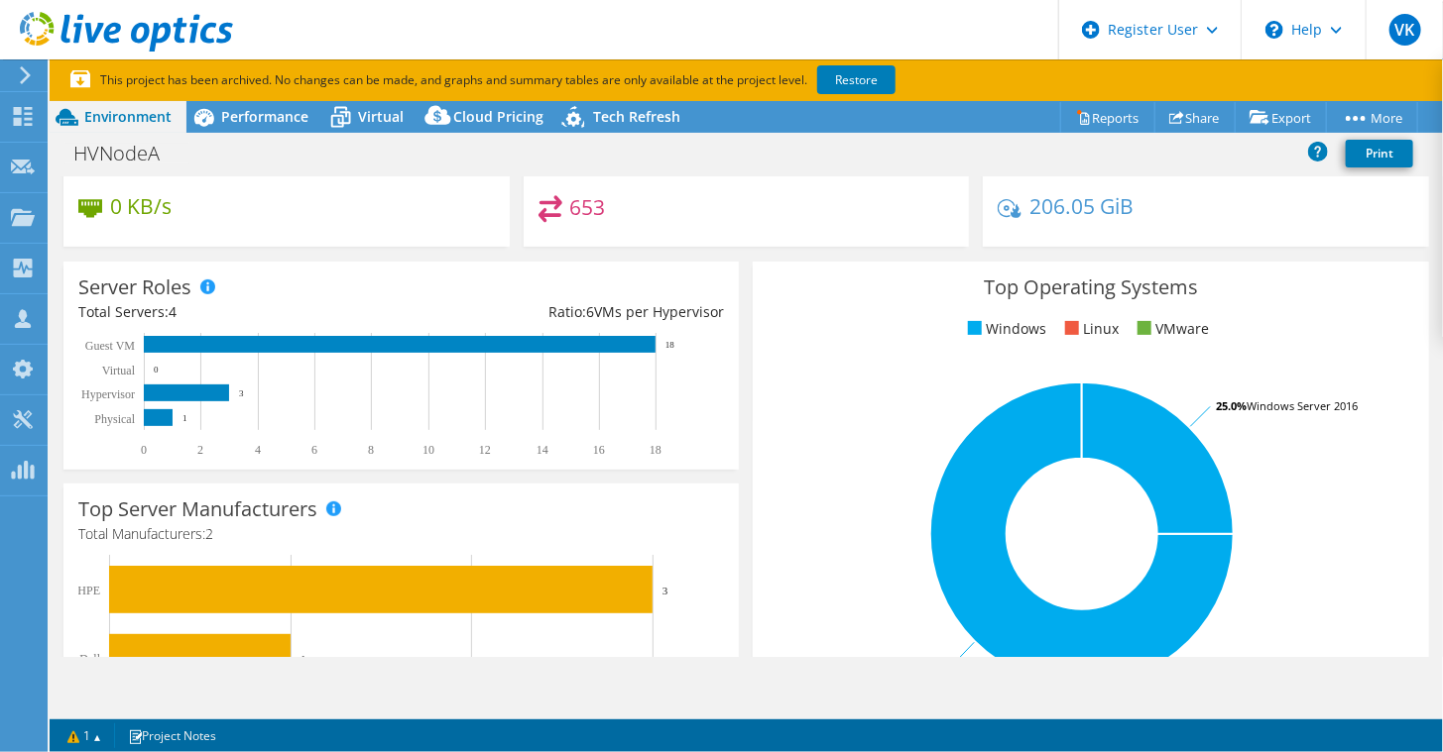
scroll to position [232, 0]
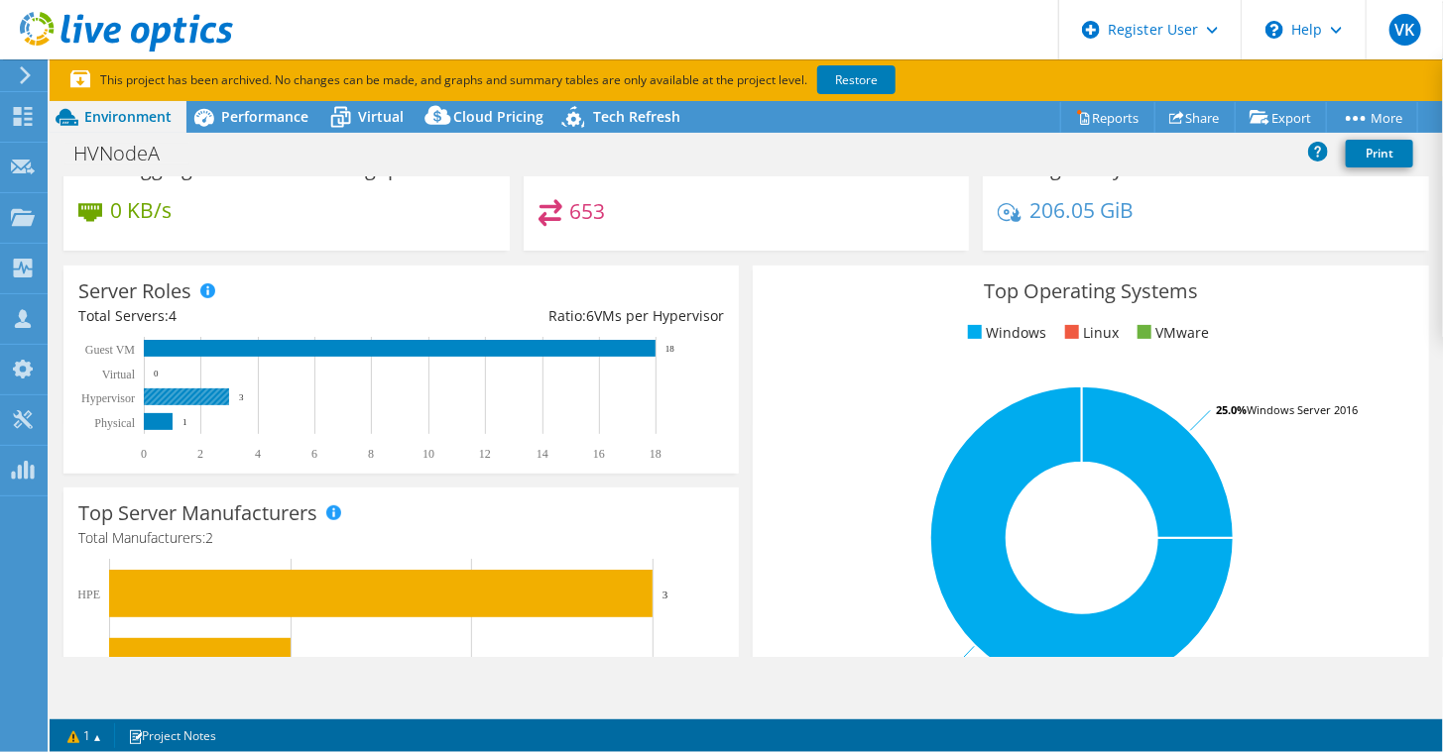
click at [241, 399] on text "3" at bounding box center [241, 398] width 5 height 10
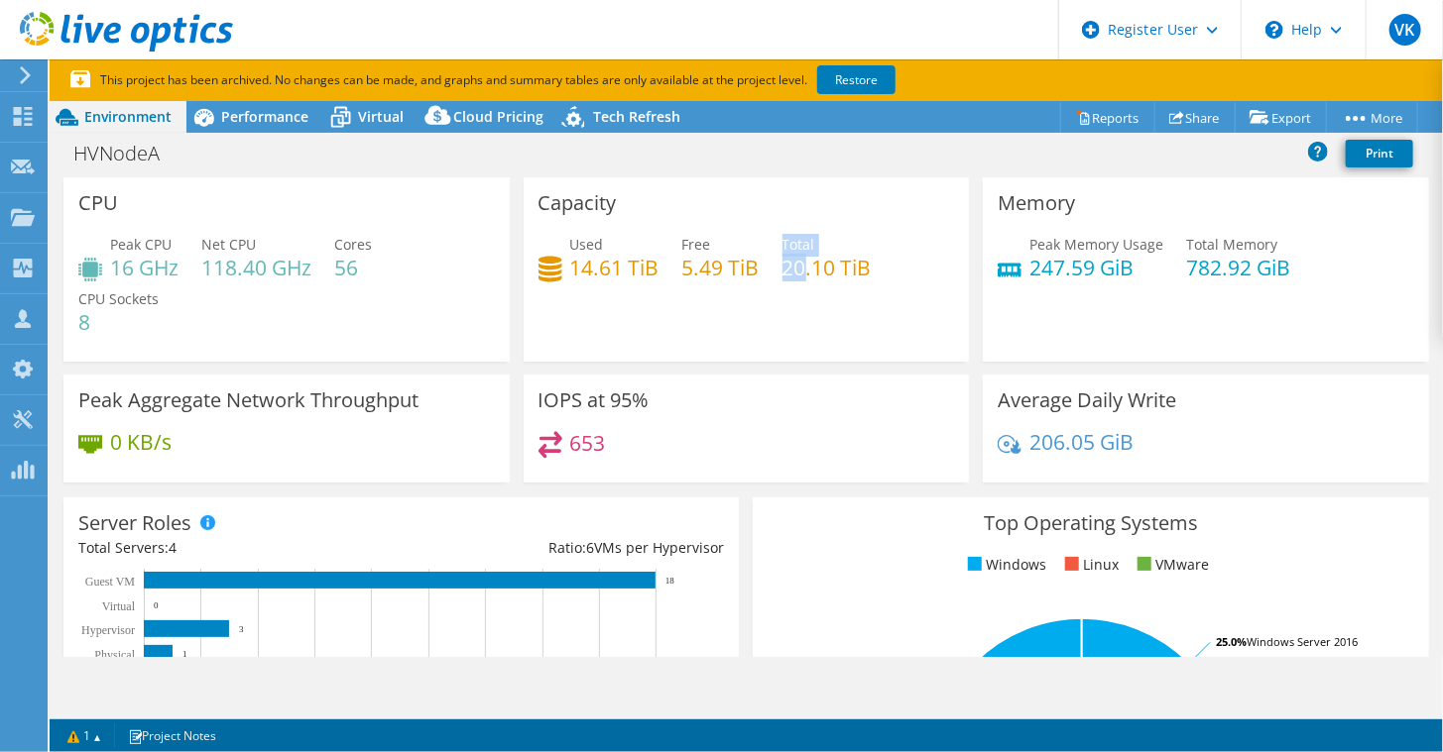
drag, startPoint x: 775, startPoint y: 273, endPoint x: 829, endPoint y: 267, distance: 53.9
click at [829, 267] on div "Used 14.61 TiB Free 5.49 TiB Total 20.10 TiB" at bounding box center [746, 266] width 416 height 64
click at [764, 231] on div "Capacity Used 14.61 TiB Free 5.49 TiB Total 20.10 TiB" at bounding box center [746, 269] width 446 height 184
click at [255, 117] on span "Performance" at bounding box center [264, 116] width 87 height 19
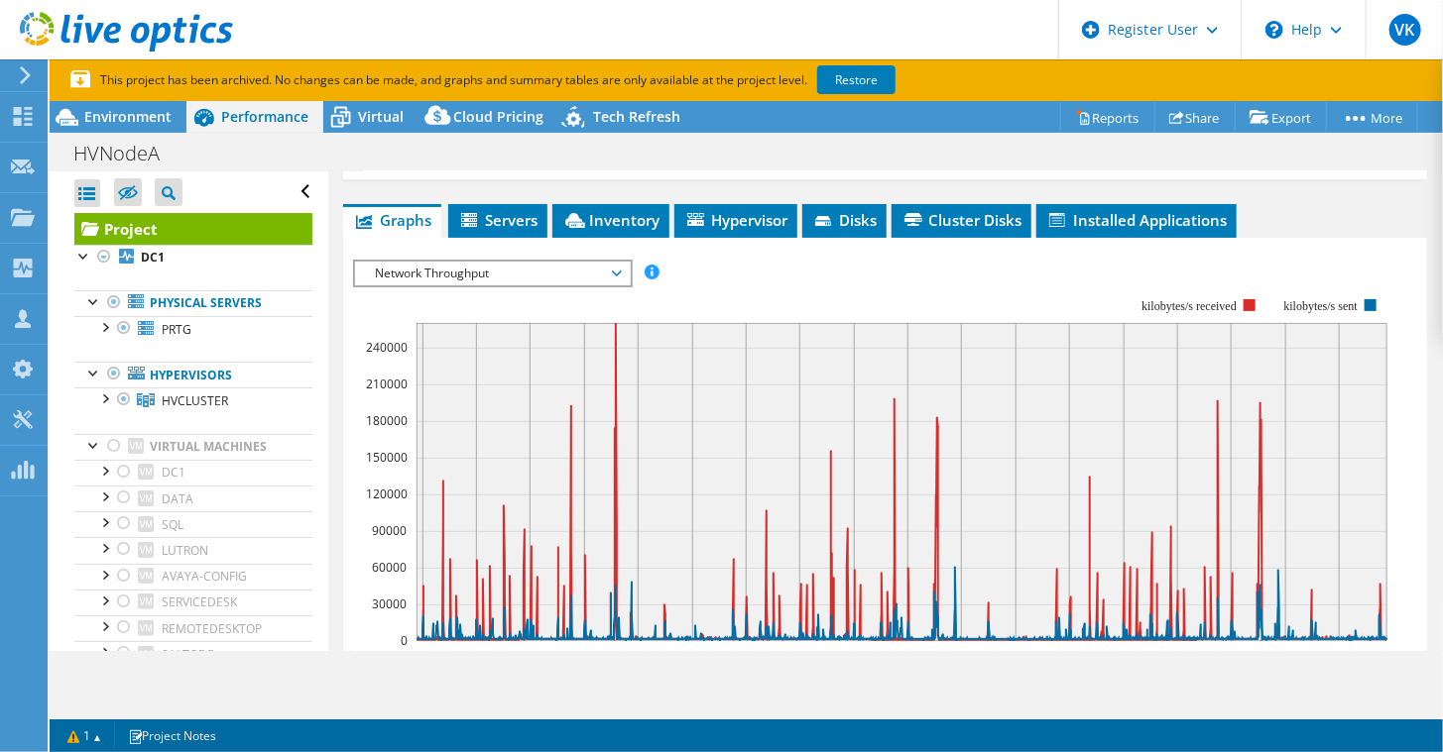
scroll to position [398, 0]
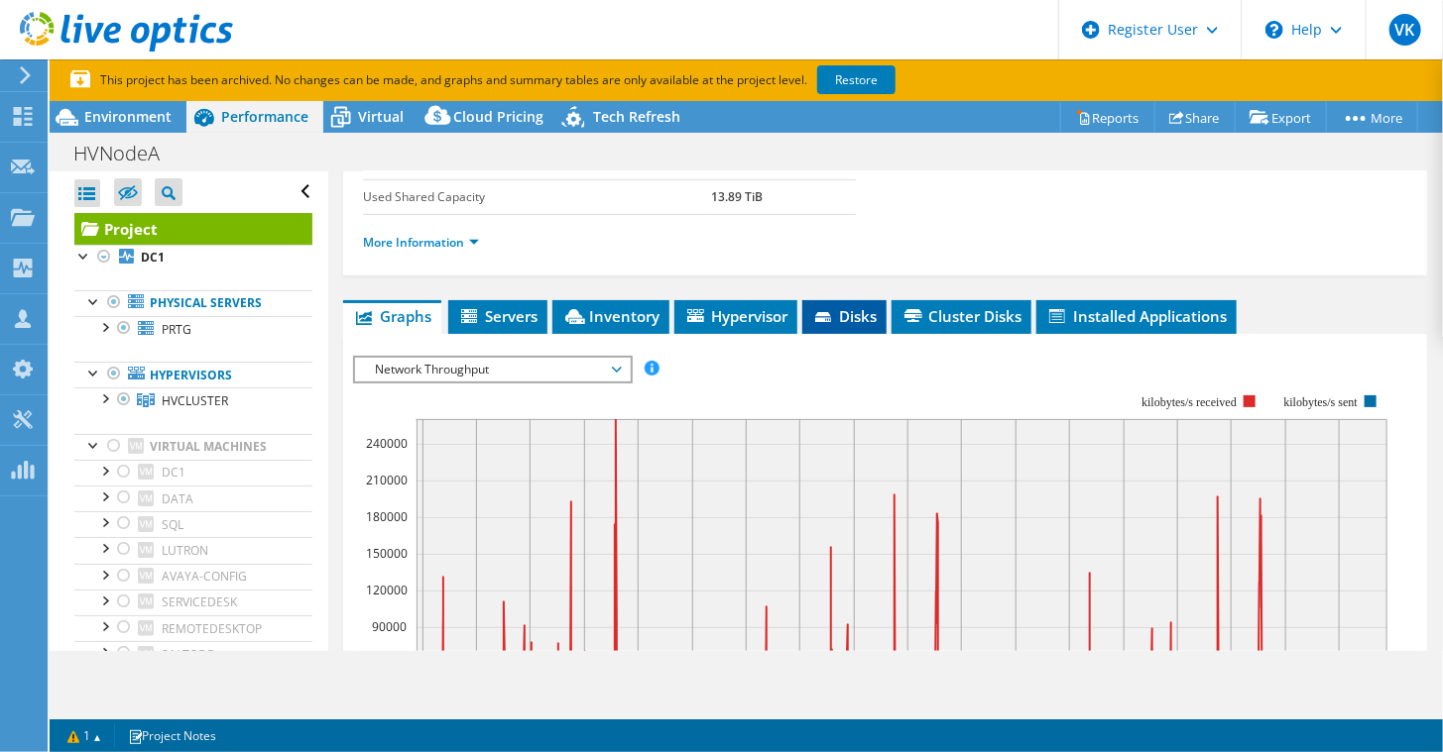
click at [858, 318] on li "Disks" at bounding box center [844, 317] width 84 height 34
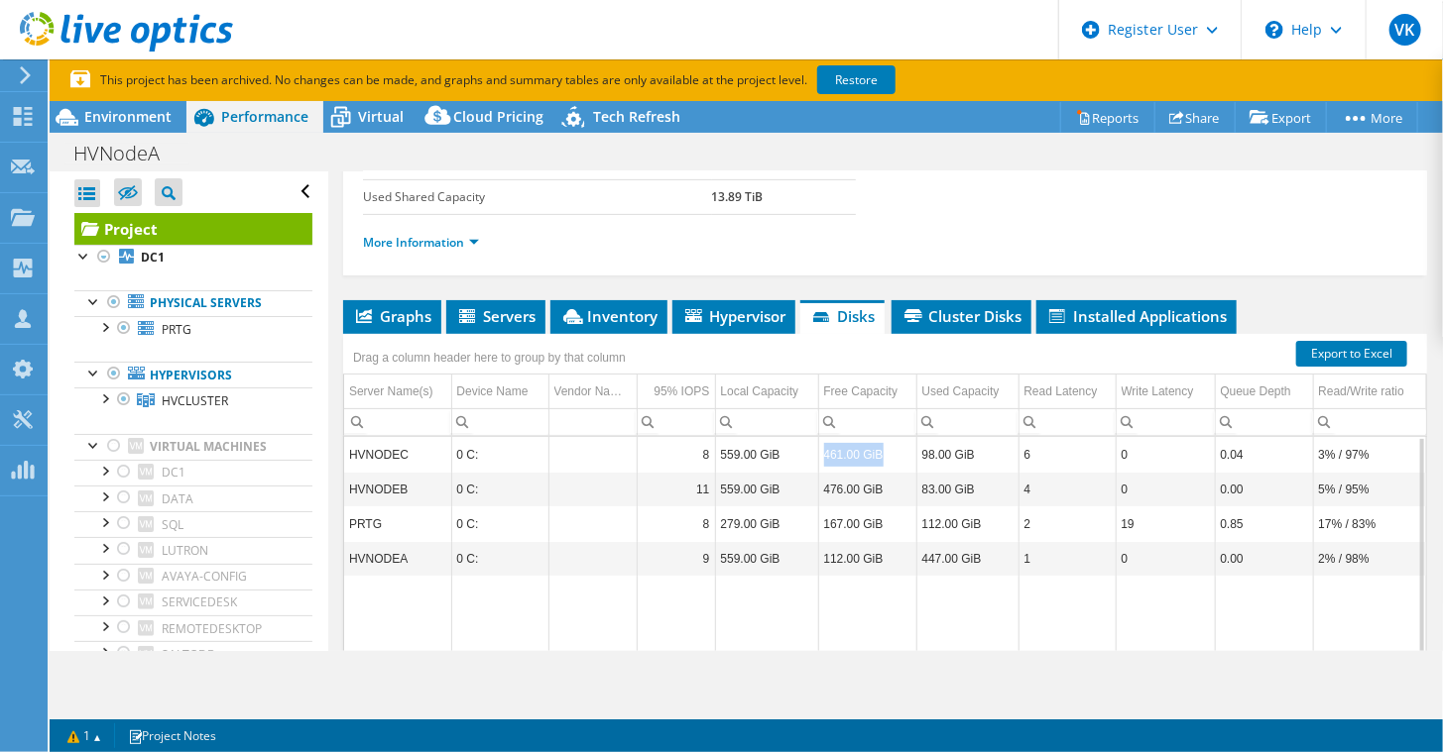
drag, startPoint x: 822, startPoint y: 448, endPoint x: 879, endPoint y: 449, distance: 57.5
click at [879, 449] on td "461.00 GiB" at bounding box center [867, 454] width 98 height 35
drag, startPoint x: 879, startPoint y: 449, endPoint x: 814, endPoint y: 466, distance: 67.6
click at [814, 472] on td "559.00 GiB" at bounding box center [766, 489] width 103 height 35
drag, startPoint x: 723, startPoint y: 447, endPoint x: 781, endPoint y: 446, distance: 58.5
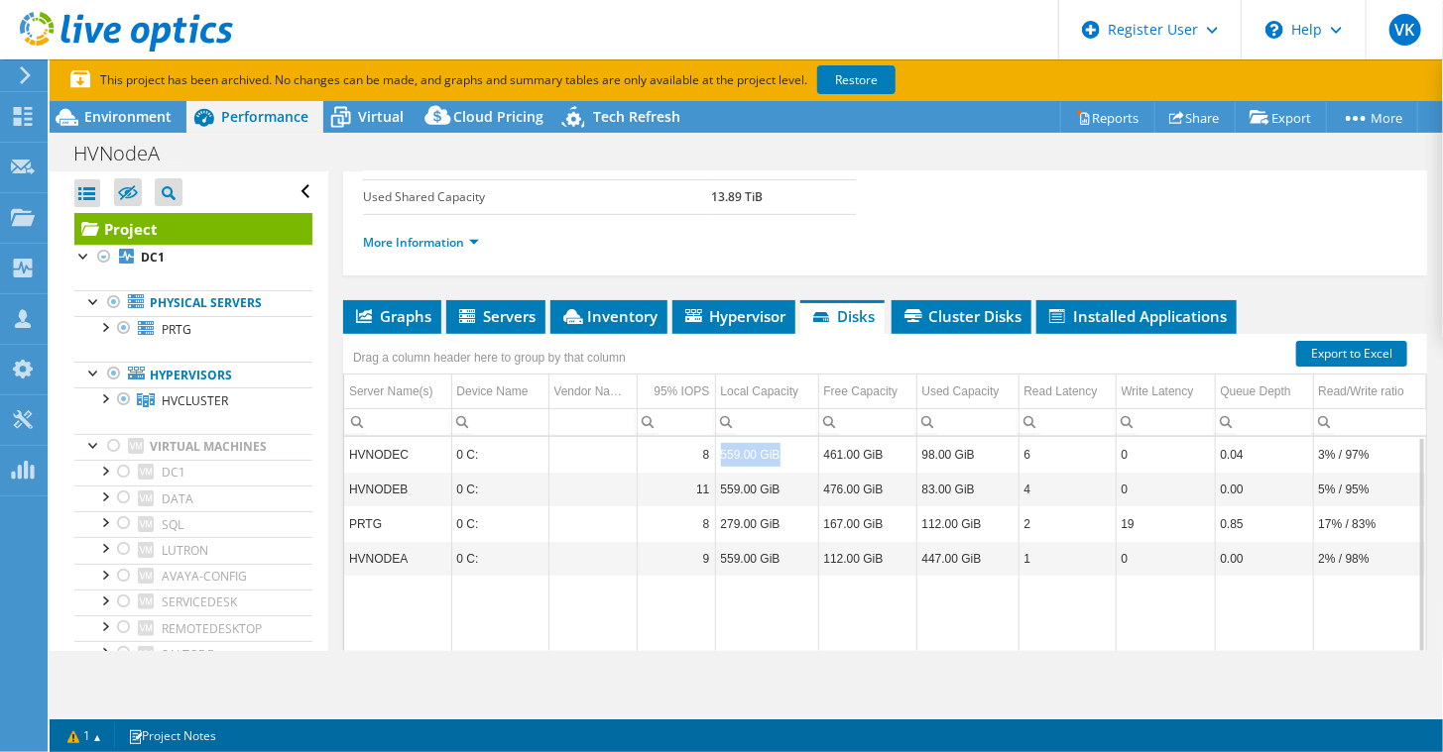
click at [781, 446] on td "559.00 GiB" at bounding box center [766, 454] width 103 height 35
drag, startPoint x: 781, startPoint y: 446, endPoint x: 774, endPoint y: 481, distance: 35.4
click at [774, 481] on td "559.00 GiB" at bounding box center [766, 489] width 103 height 35
drag, startPoint x: 774, startPoint y: 481, endPoint x: 793, endPoint y: 609, distance: 129.3
click at [793, 609] on td "Data grid" at bounding box center [766, 666] width 103 height 181
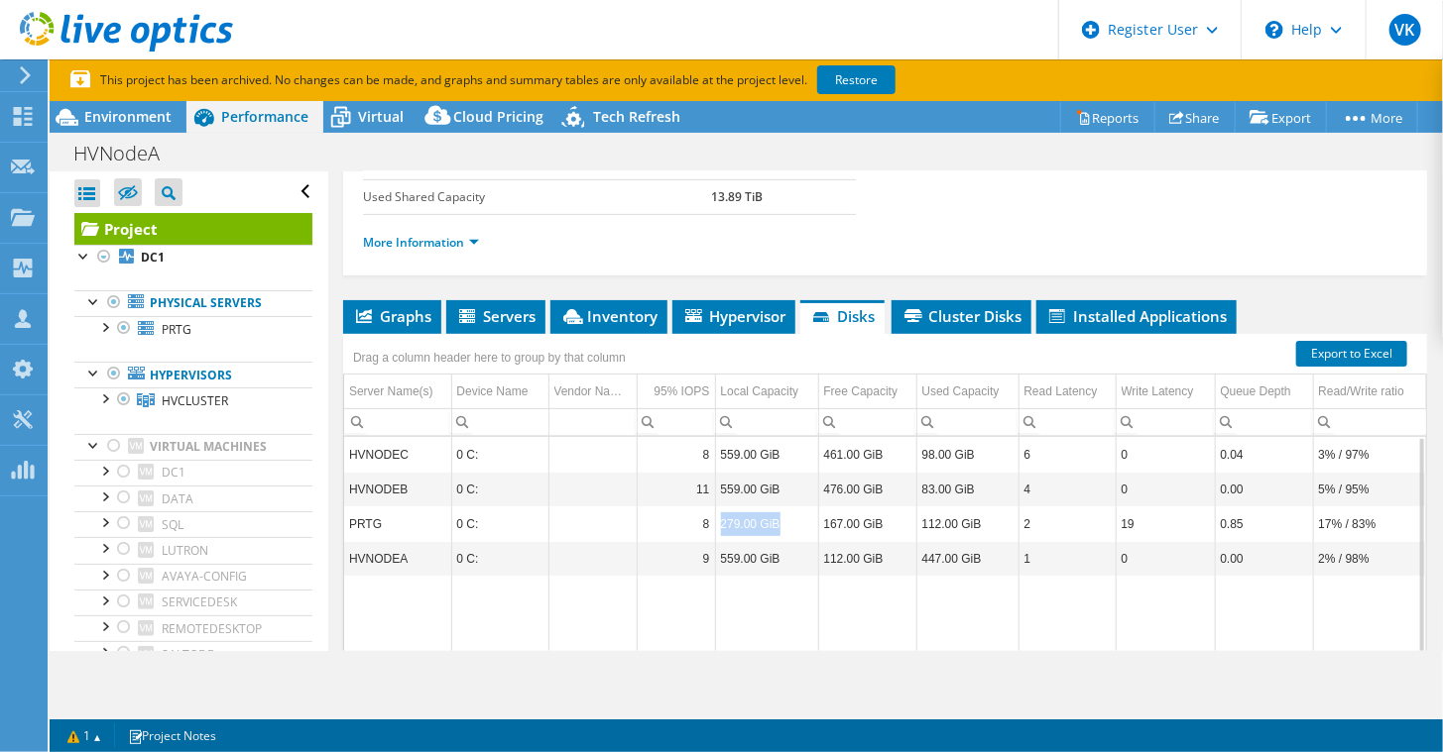
drag, startPoint x: 722, startPoint y: 518, endPoint x: 775, endPoint y: 520, distance: 53.6
click at [775, 520] on td "279.00 GiB" at bounding box center [766, 524] width 103 height 35
drag, startPoint x: 775, startPoint y: 520, endPoint x: 718, endPoint y: 558, distance: 69.3
click at [718, 558] on td "559.00 GiB" at bounding box center [766, 558] width 103 height 35
click at [707, 443] on td "8" at bounding box center [675, 454] width 78 height 35
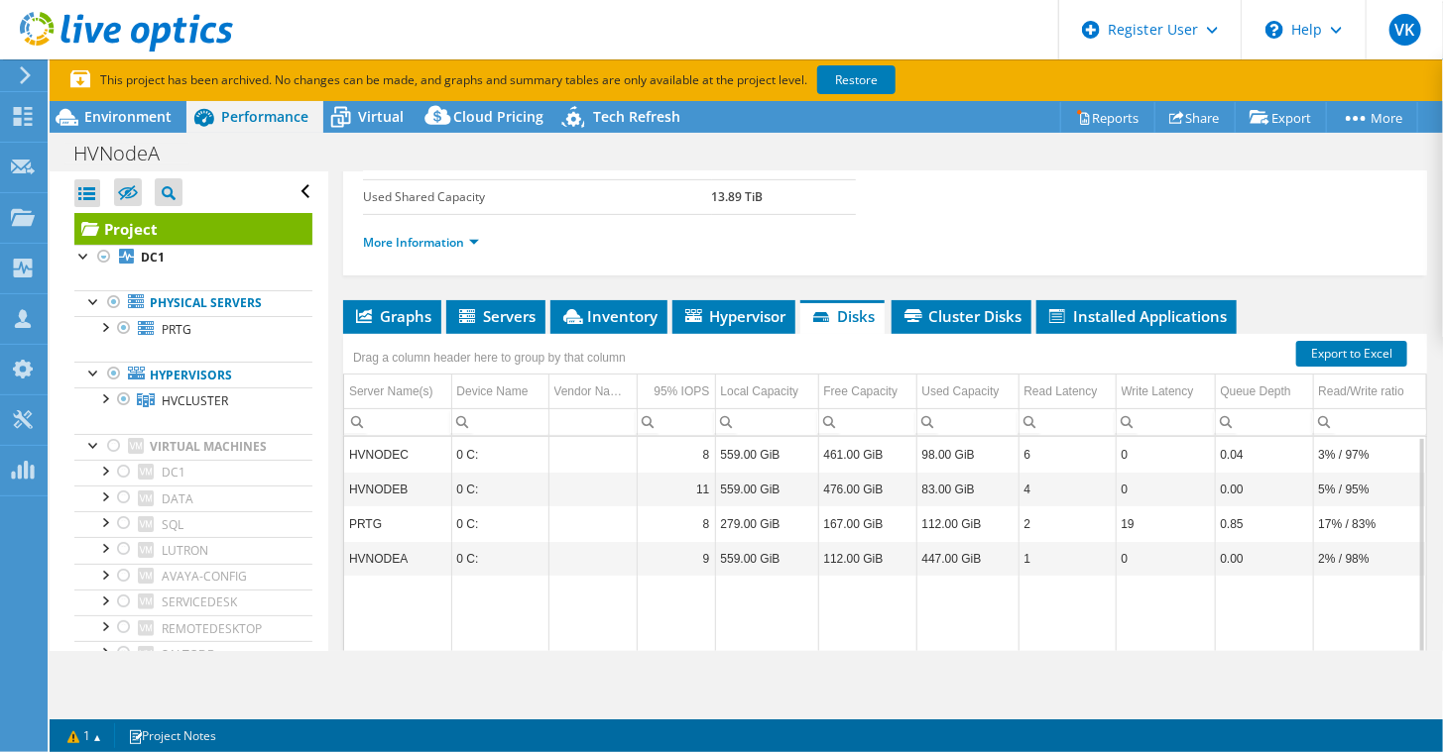
drag, startPoint x: 707, startPoint y: 443, endPoint x: 699, endPoint y: 482, distance: 39.5
click at [699, 482] on td "11" at bounding box center [675, 489] width 78 height 35
click at [702, 521] on td "8" at bounding box center [675, 524] width 78 height 35
drag, startPoint x: 702, startPoint y: 521, endPoint x: 714, endPoint y: 558, distance: 39.5
click at [714, 558] on tr "HVNODEA 0 C: 9 559.00 GiB 112.00 GiB 447.00 GiB 1 0 0.00 2% / 98%" at bounding box center [885, 558] width 1083 height 35
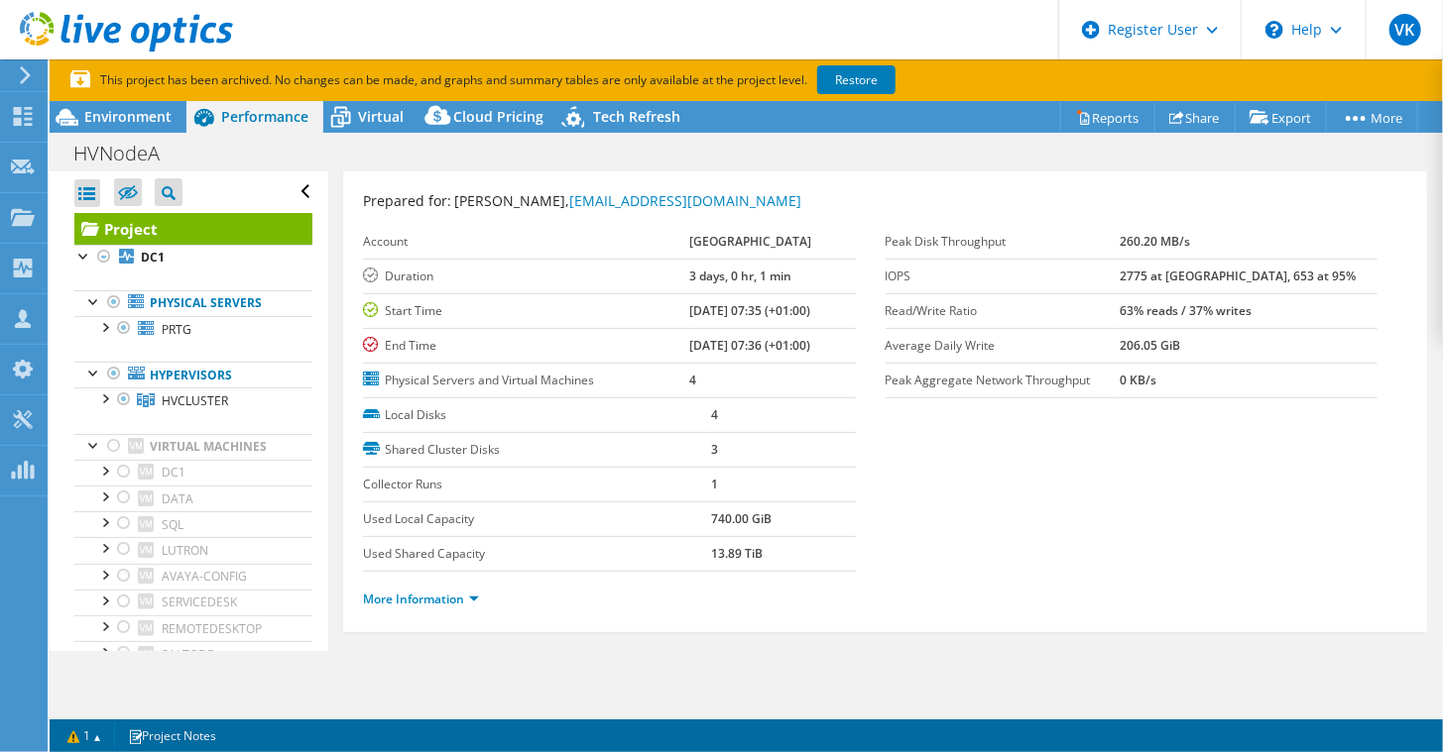
scroll to position [40, 0]
click at [126, 120] on span "Environment" at bounding box center [127, 116] width 87 height 19
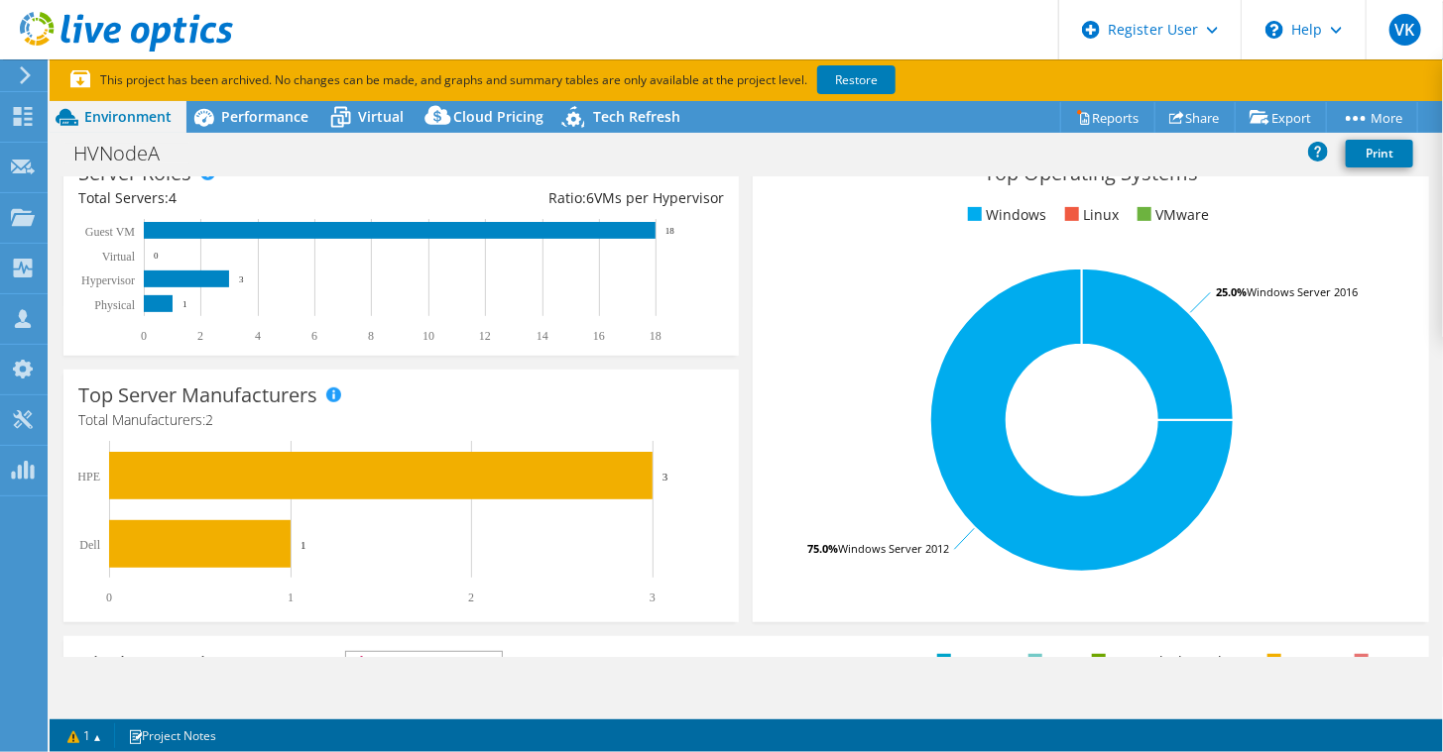
scroll to position [354, 0]
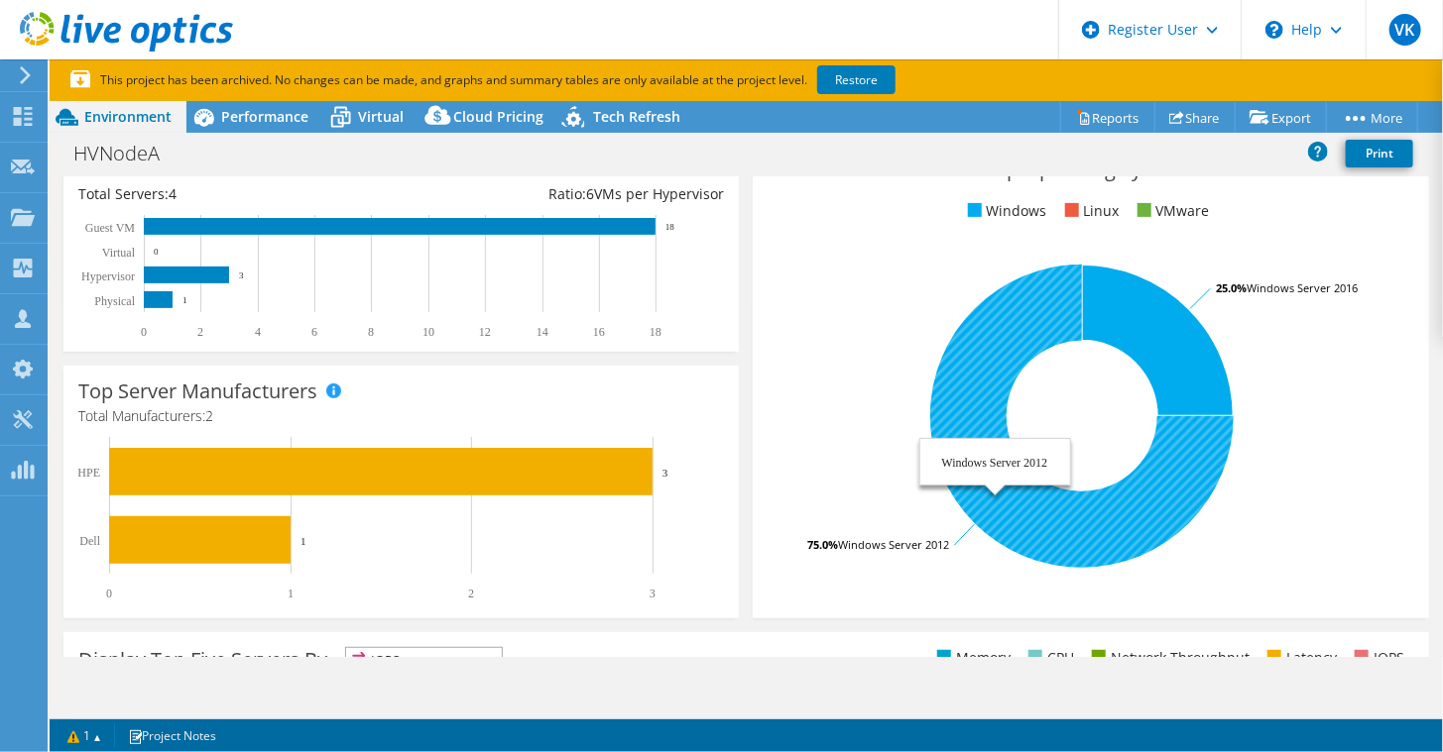
drag, startPoint x: 948, startPoint y: 545, endPoint x: 869, endPoint y: 547, distance: 78.3
click at [869, 547] on icon "75.0% Windows Server 2012 25.0% Windows Server 2016" at bounding box center [1081, 416] width 629 height 347
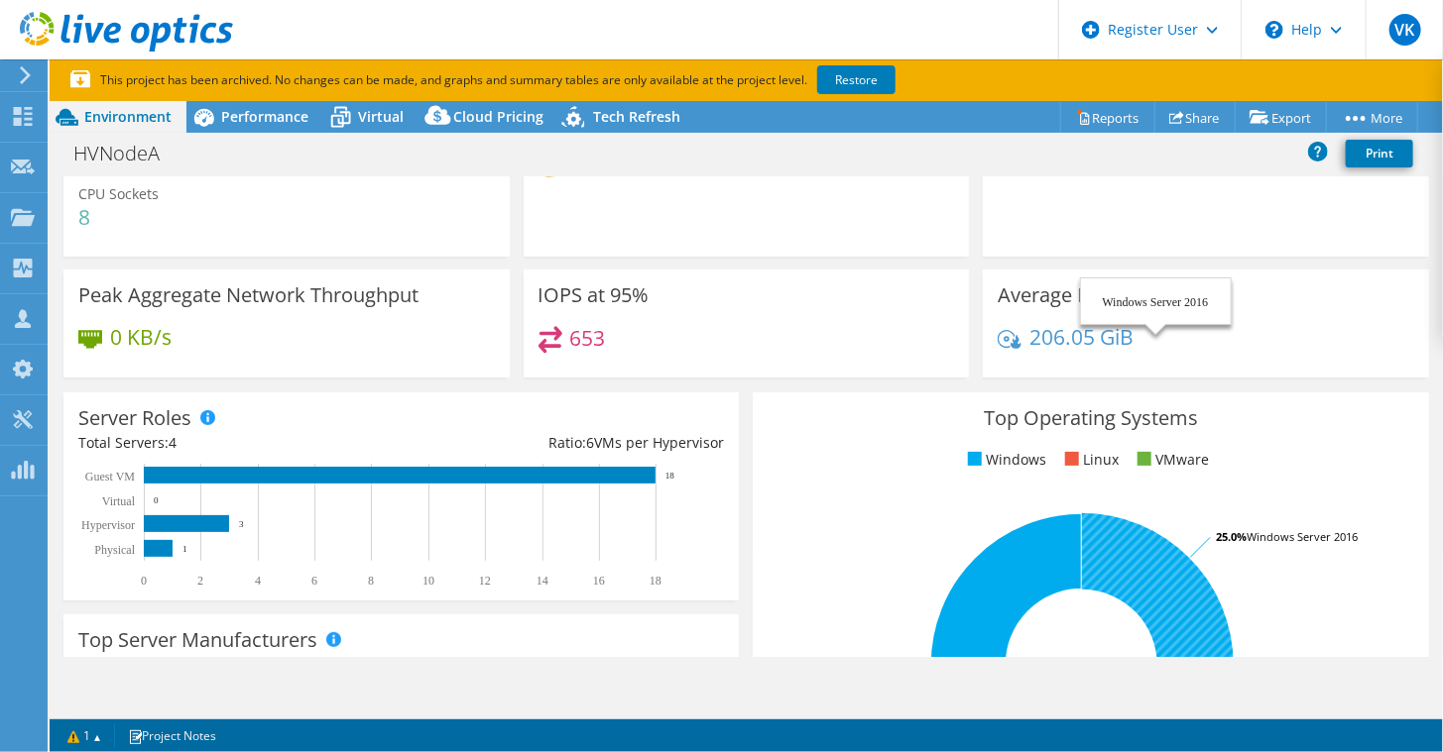
scroll to position [0, 0]
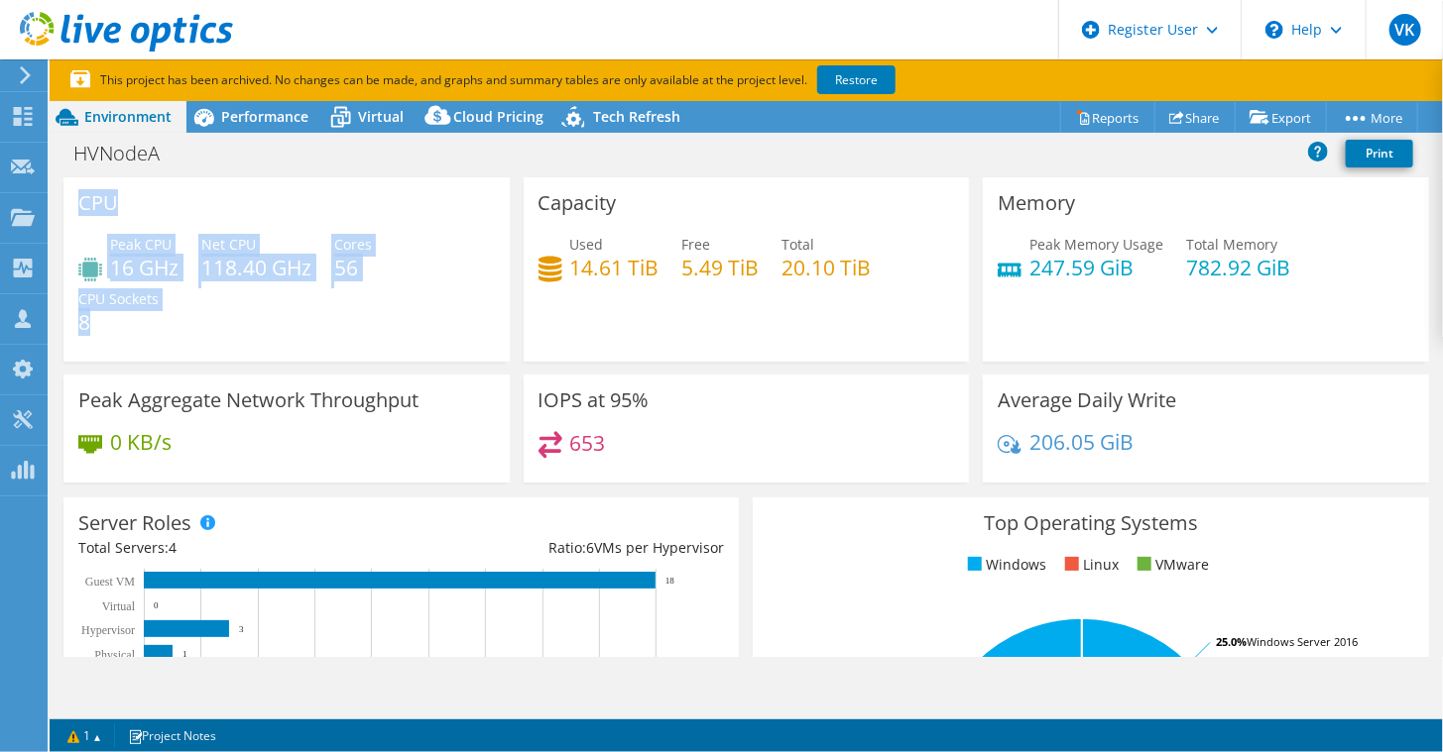
drag, startPoint x: 69, startPoint y: 191, endPoint x: 184, endPoint y: 316, distance: 169.8
click at [184, 316] on div "CPU Peak CPU 16 GHz Net CPU 118.40 GHz Cores 56 CPU Sockets 8" at bounding box center [286, 269] width 446 height 184
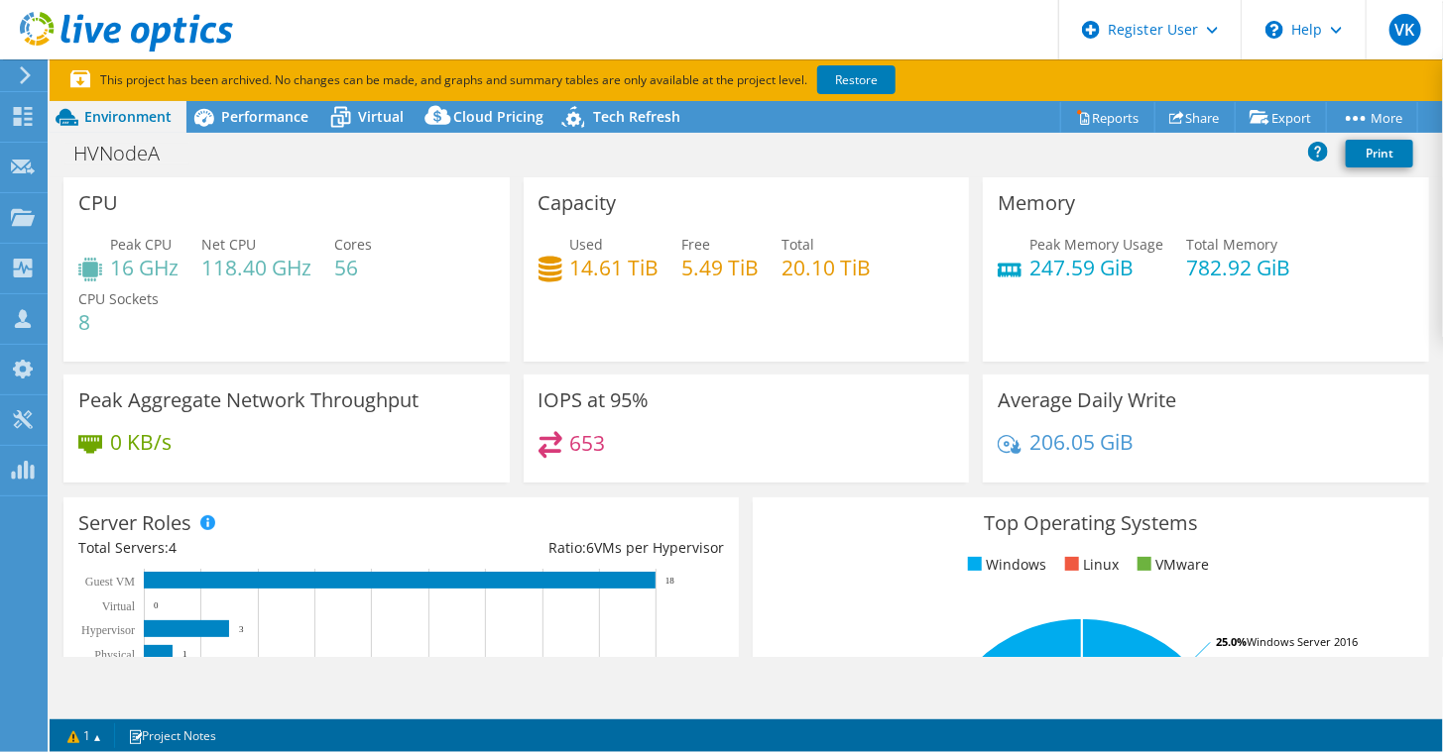
drag, startPoint x: 184, startPoint y: 316, endPoint x: 305, endPoint y: 315, distance: 121.0
click at [305, 315] on div "Peak CPU 16 GHz Net CPU 118.40 GHz Cores 56 CPU Sockets 8" at bounding box center [286, 293] width 416 height 119
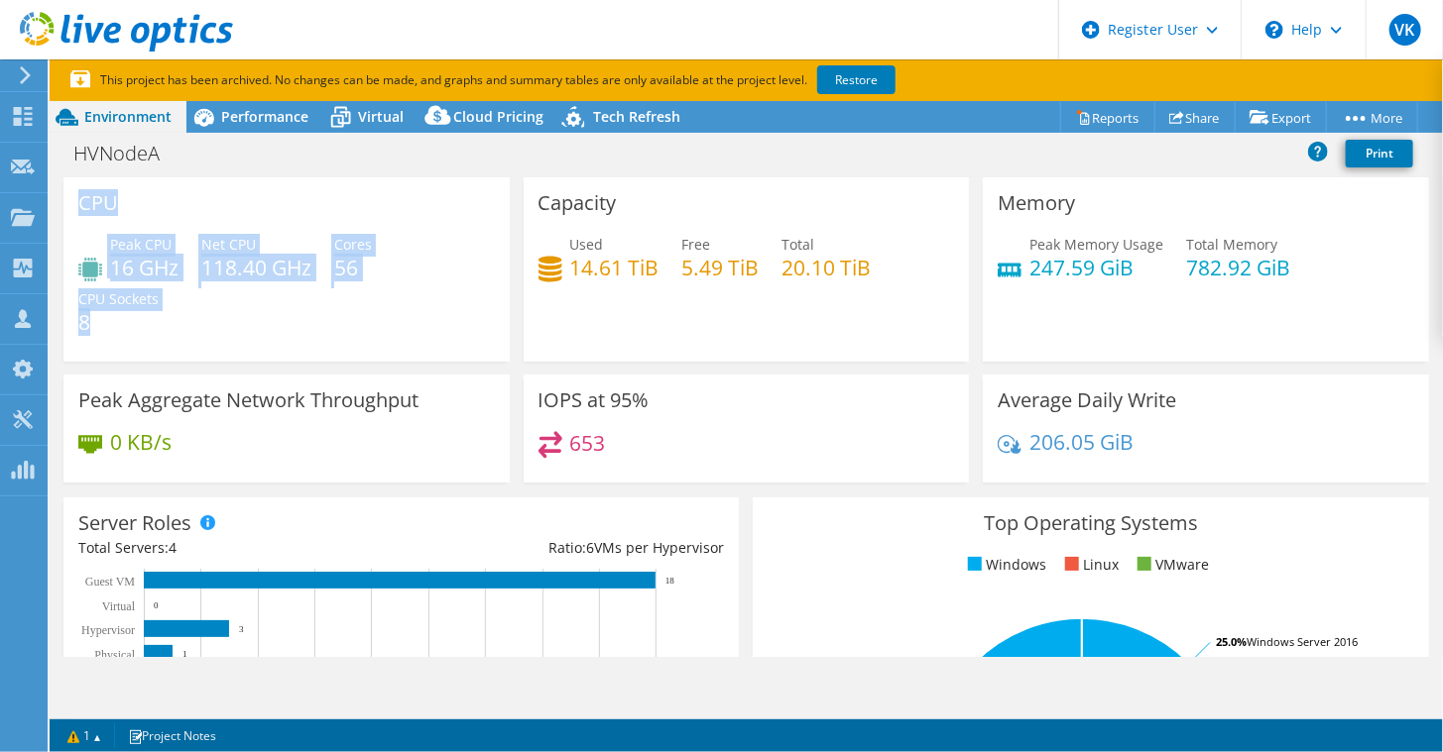
drag, startPoint x: 132, startPoint y: 334, endPoint x: 77, endPoint y: 209, distance: 136.3
click at [77, 209] on div "CPU Peak CPU 16 GHz Net CPU 118.40 GHz Cores 56 CPU Sockets 8" at bounding box center [286, 269] width 446 height 184
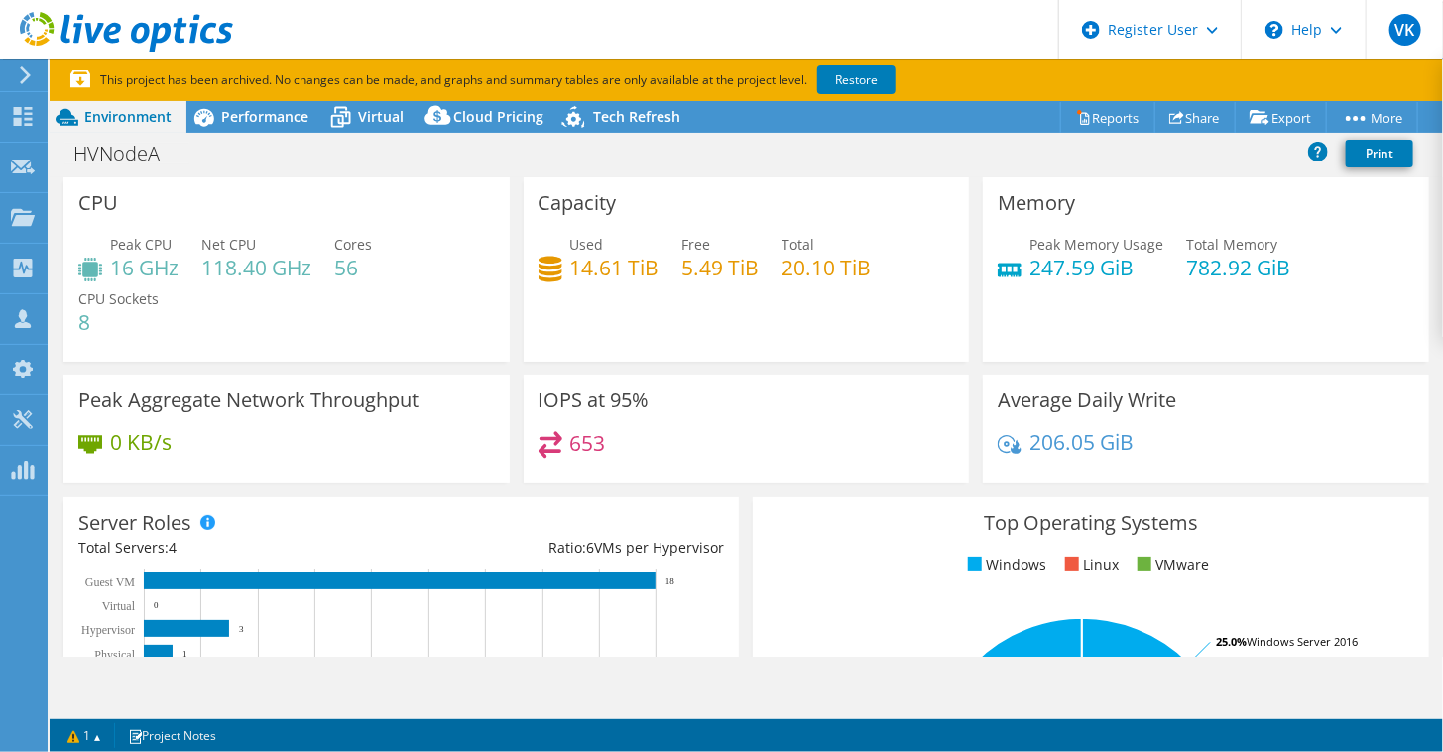
click at [360, 332] on div "Peak CPU 16 GHz Net CPU 118.40 GHz Cores 56 CPU Sockets 8" at bounding box center [286, 293] width 416 height 119
click at [270, 118] on span "Performance" at bounding box center [264, 116] width 87 height 19
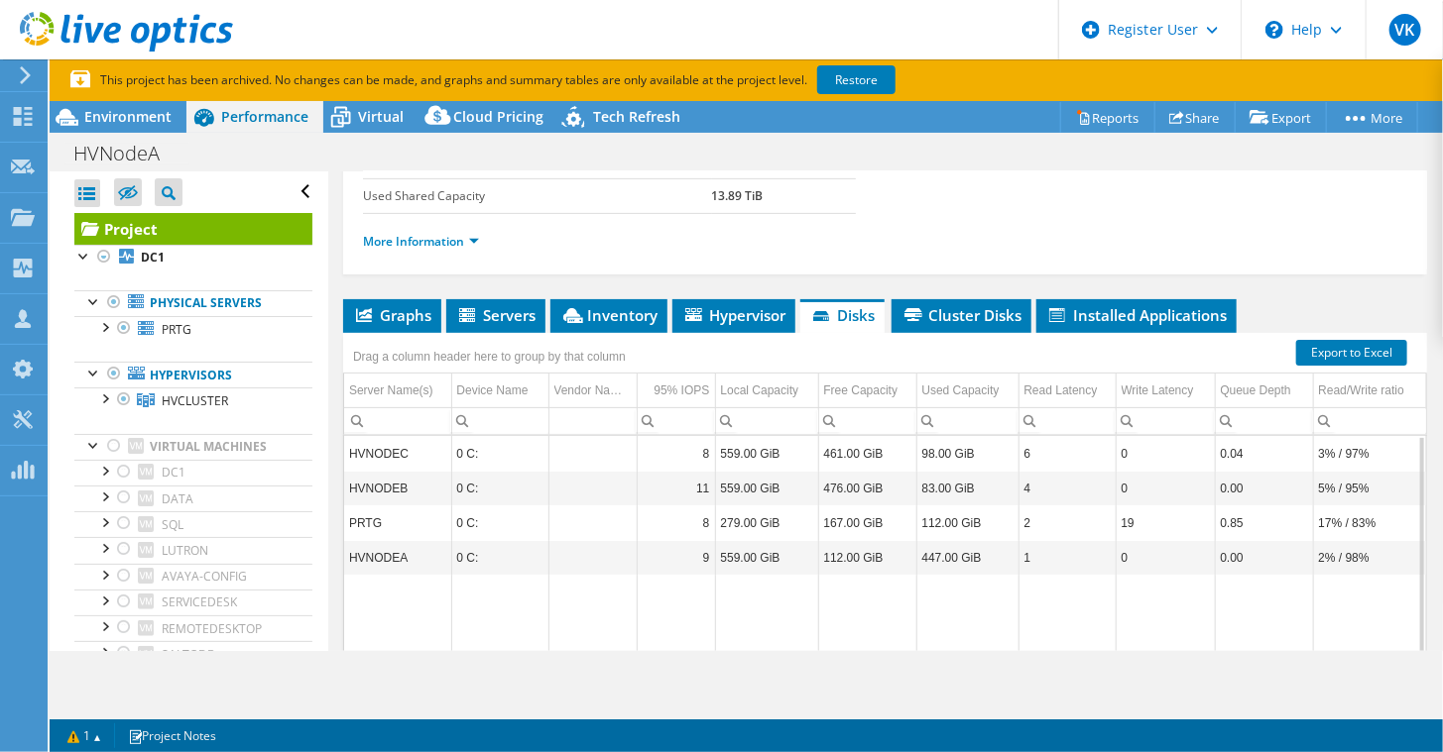
scroll to position [401, 0]
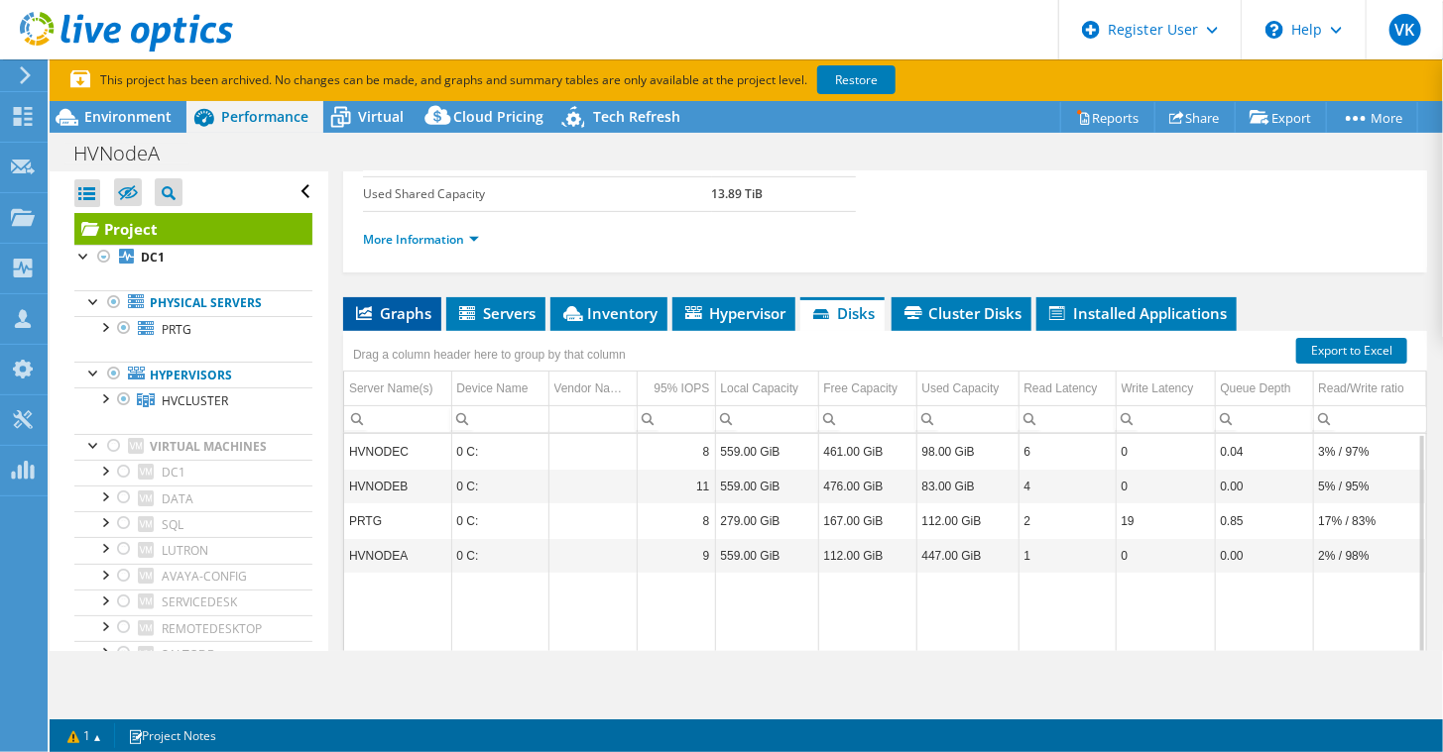
click at [403, 305] on span "Graphs" at bounding box center [392, 313] width 78 height 20
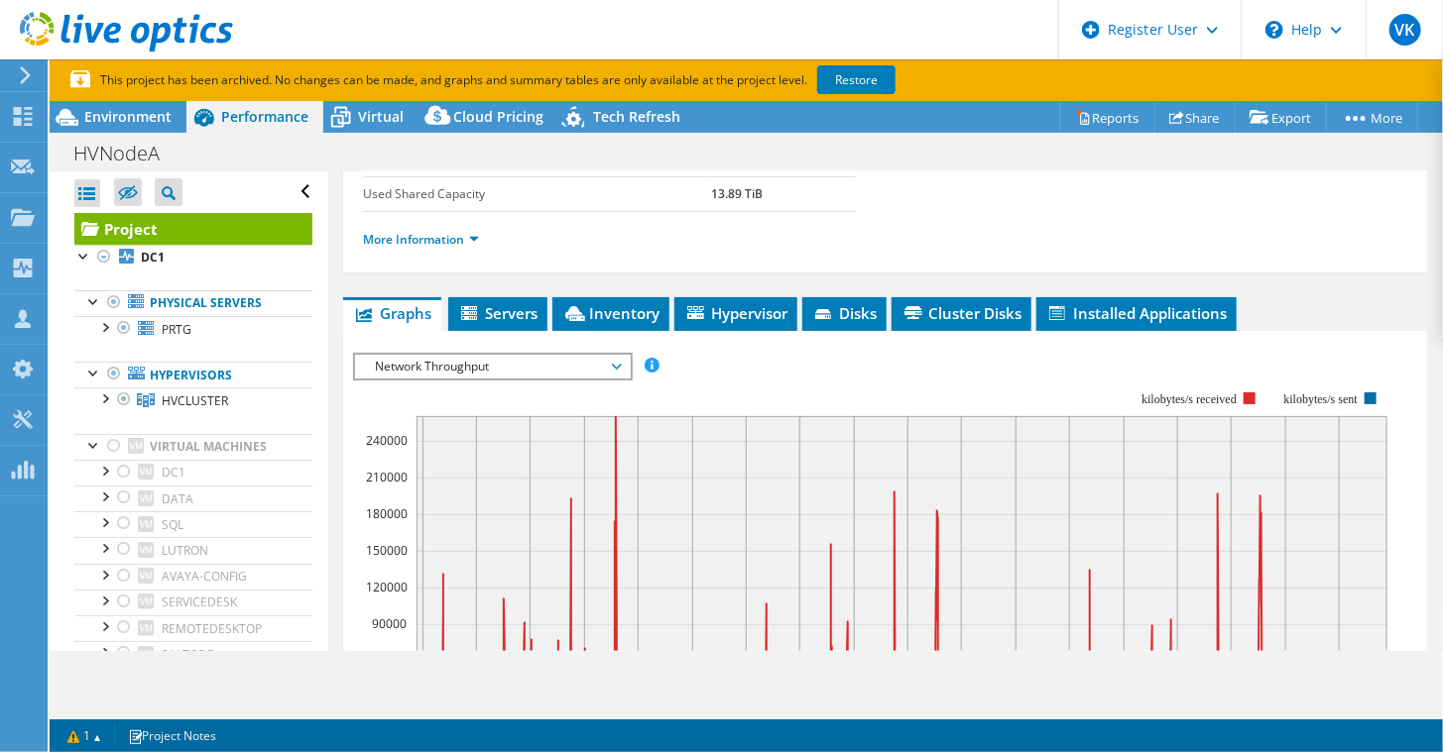
click at [563, 365] on span "Network Throughput" at bounding box center [492, 367] width 255 height 24
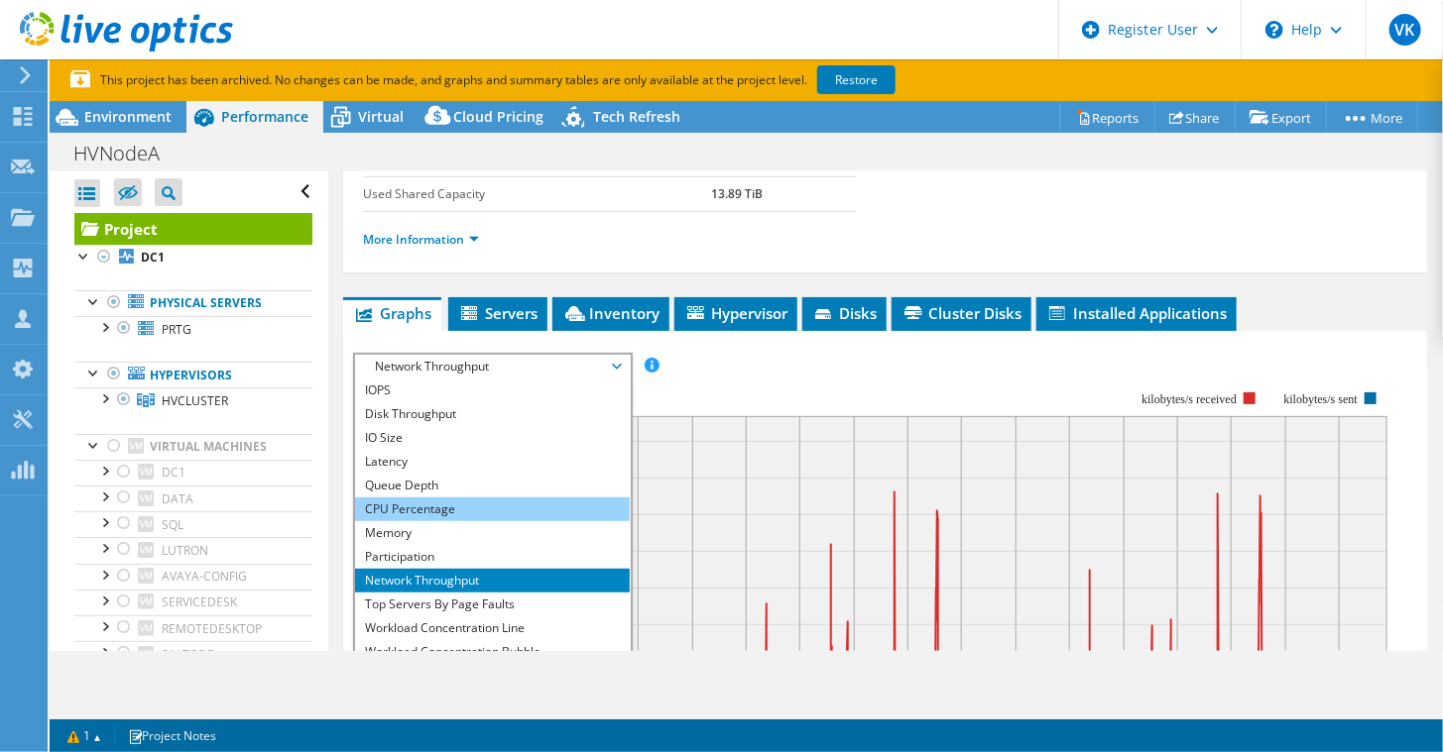
click at [417, 501] on li "CPU Percentage" at bounding box center [492, 510] width 275 height 24
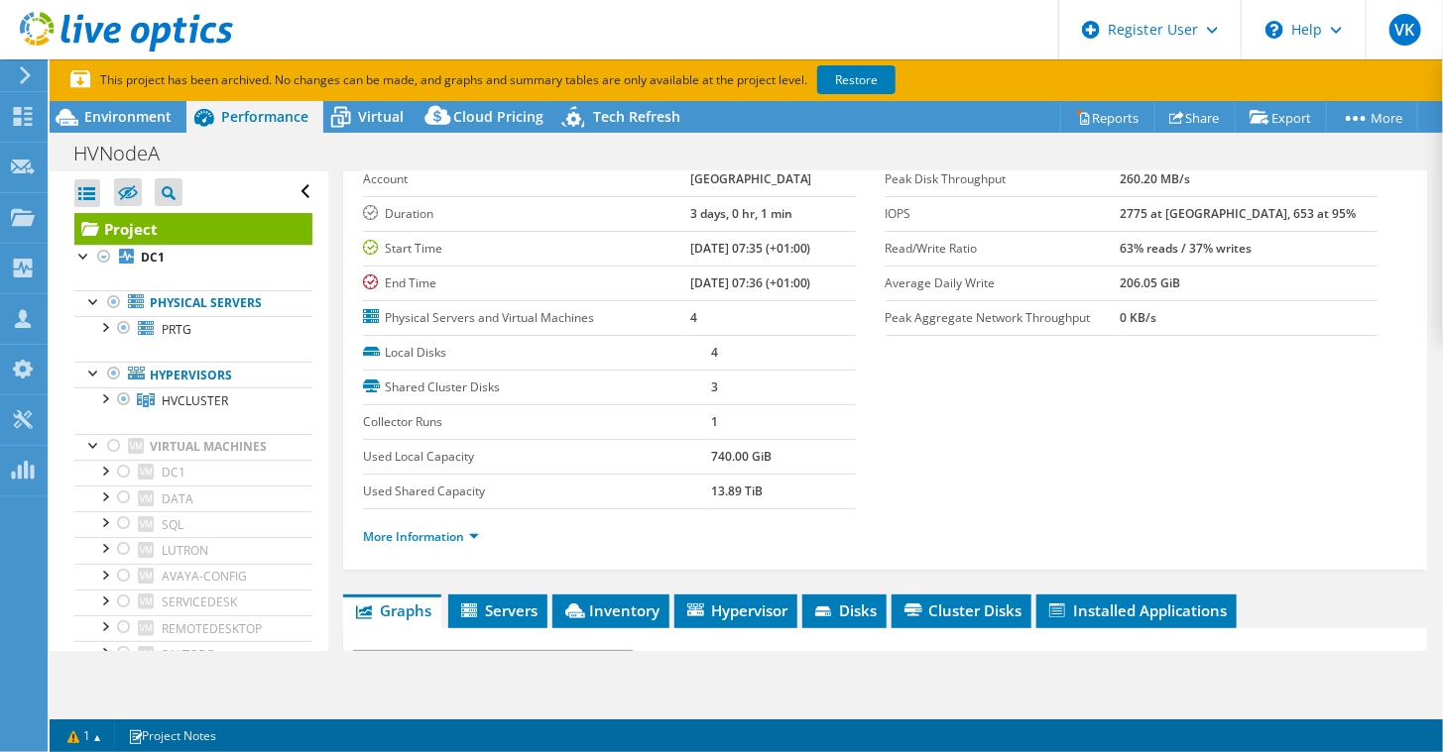
scroll to position [0, 0]
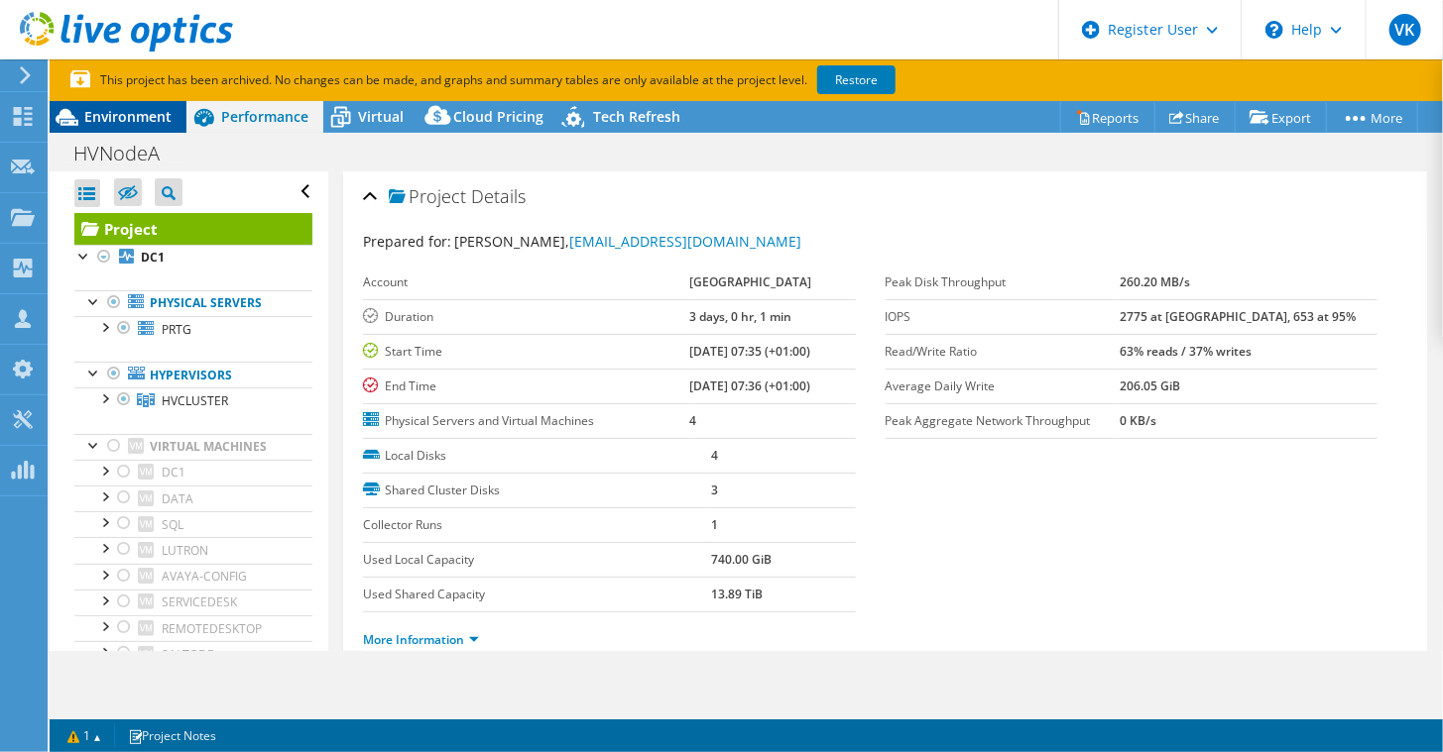
click at [123, 115] on span "Environment" at bounding box center [127, 116] width 87 height 19
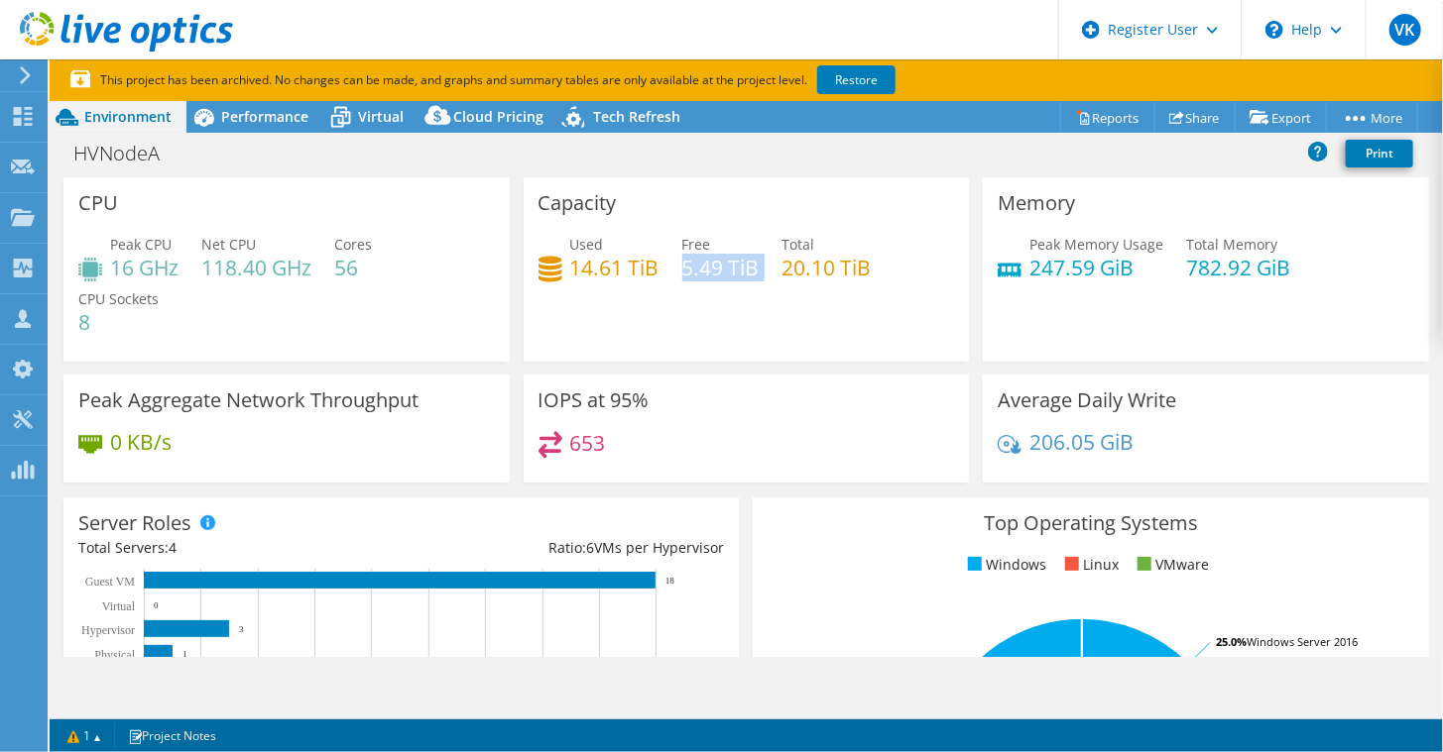
drag, startPoint x: 758, startPoint y: 280, endPoint x: 679, endPoint y: 280, distance: 79.3
click at [679, 280] on div "Used 14.61 TiB Free 5.49 TiB Total 20.10 TiB" at bounding box center [746, 266] width 416 height 64
drag, startPoint x: 679, startPoint y: 280, endPoint x: 799, endPoint y: 306, distance: 122.9
click at [799, 306] on div "Capacity Used 14.61 TiB Free 5.49 TiB Total 20.10 TiB" at bounding box center [746, 269] width 446 height 184
click at [1207, 330] on div "Memory Peak Memory Usage 247.59 GiB Total Memory 782.92 GiB" at bounding box center [1206, 269] width 446 height 184
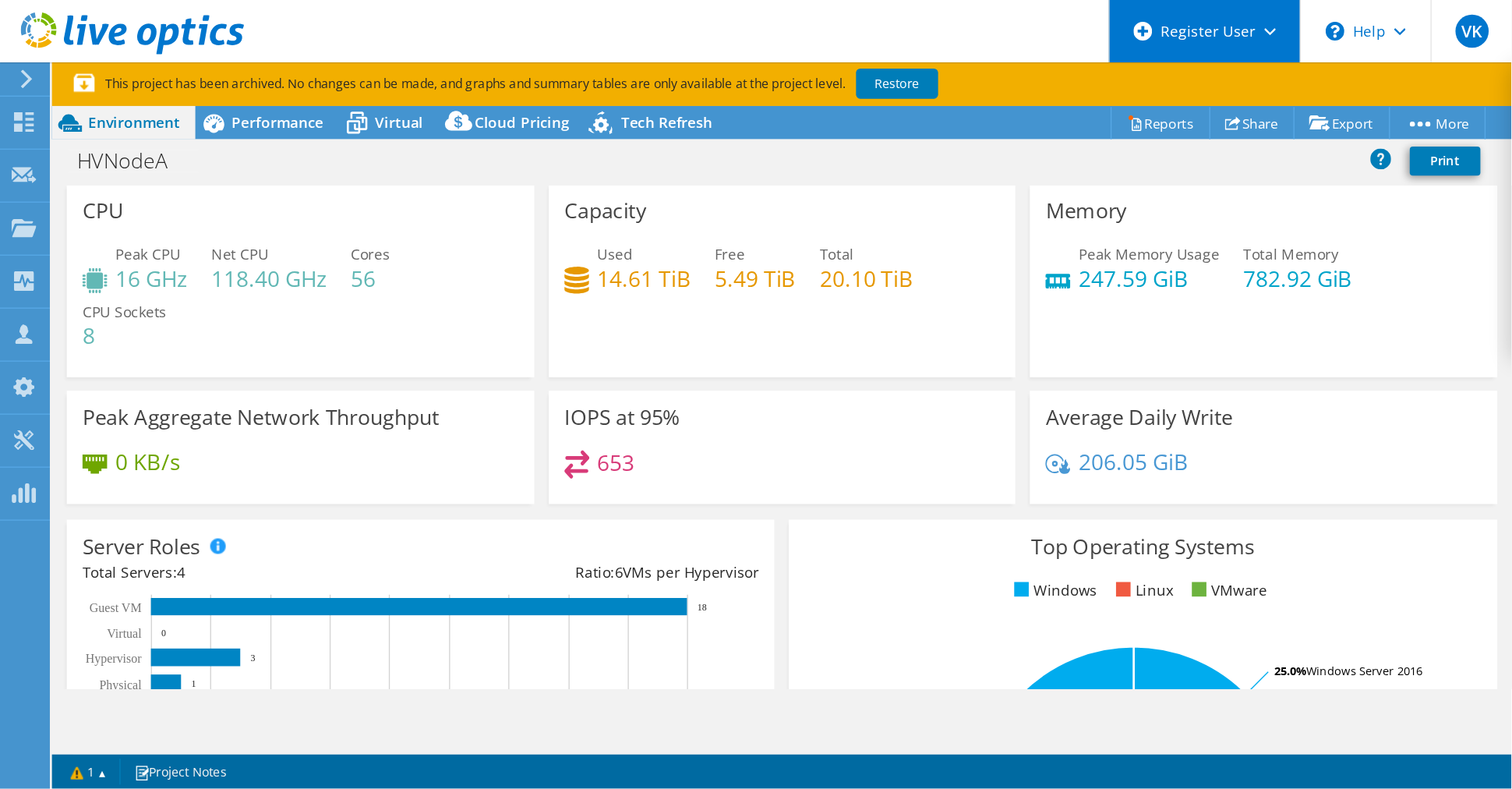
scroll to position [2, 0]
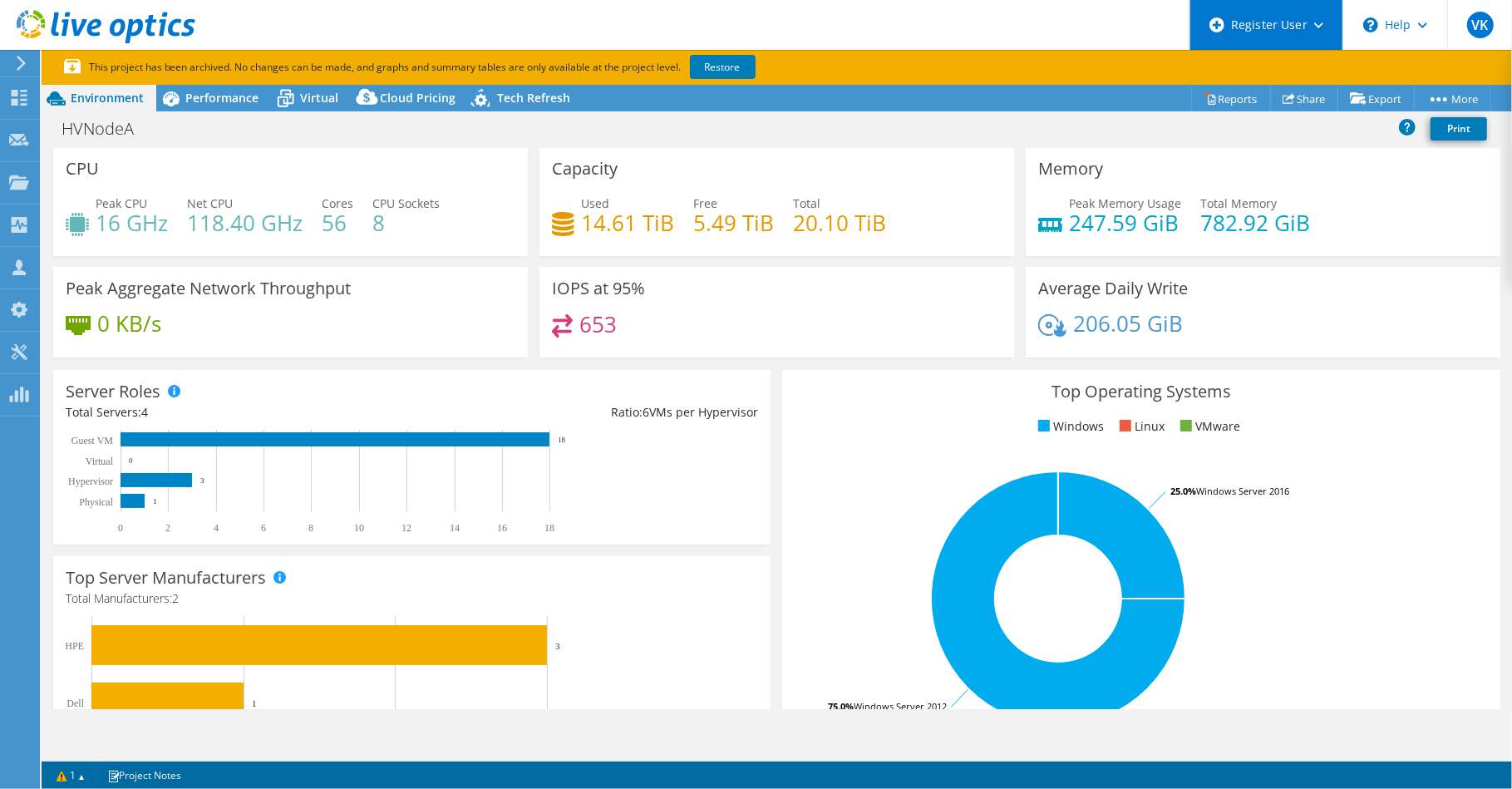
drag, startPoint x: 952, startPoint y: 9, endPoint x: 766, endPoint y: 395, distance: 428.5
click at [766, 395] on div "Server Roles Physical Servers represent bare metal servers that were targets of…" at bounding box center [412, 457] width 729 height 186
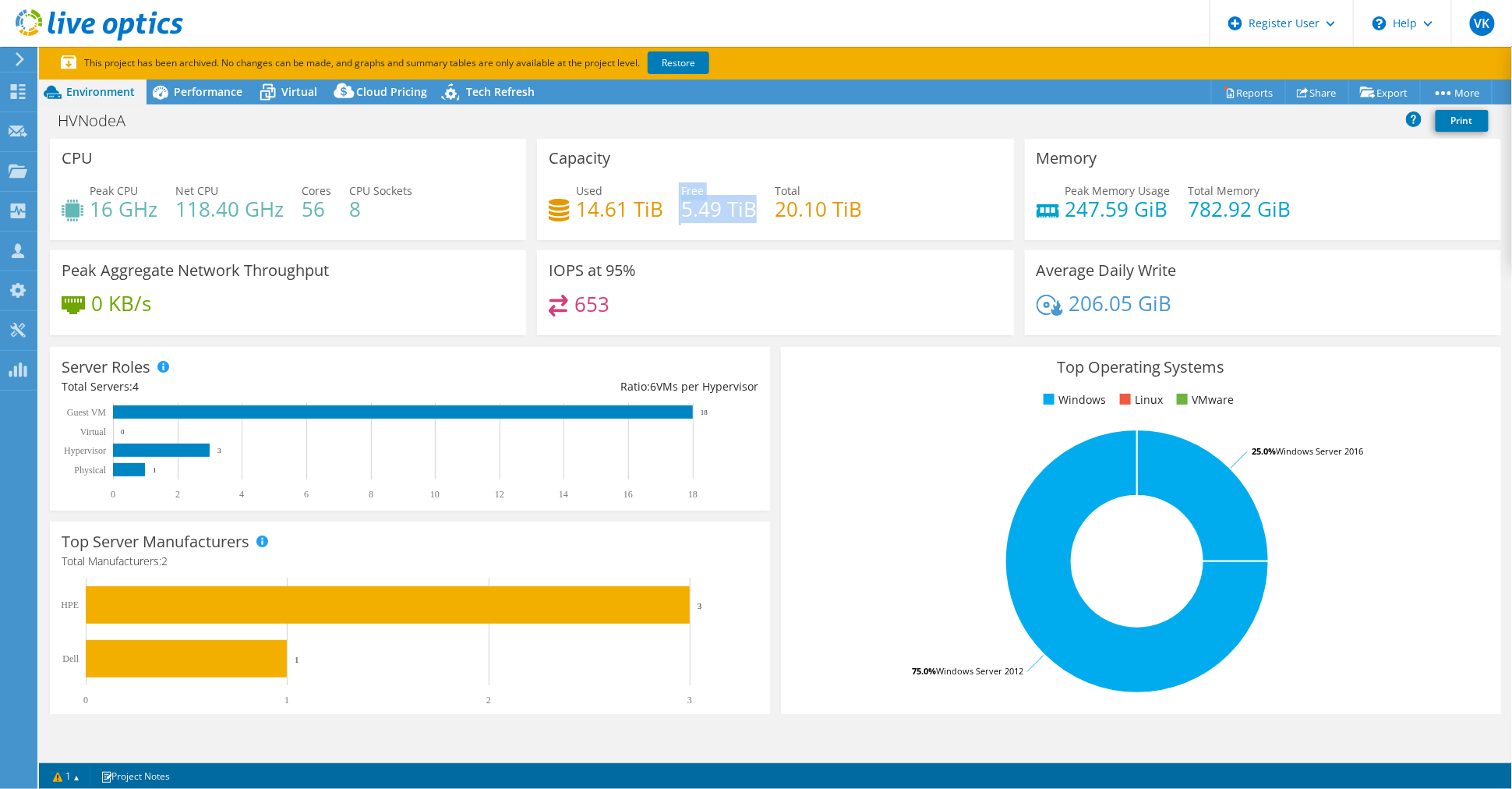
drag, startPoint x: 673, startPoint y: 206, endPoint x: 749, endPoint y: 205, distance: 76.0
click at [749, 205] on div "Used 14.61 TiB Free 5.49 TiB Total 20.10 TiB" at bounding box center [775, 208] width 453 height 50
click at [718, 216] on h4 "5.49 TiB" at bounding box center [719, 209] width 75 height 17
drag, startPoint x: 674, startPoint y: 193, endPoint x: 753, endPoint y: 212, distance: 81.3
click at [753, 212] on div "Used 14.61 TiB Free 5.49 TiB Total 20.10 TiB" at bounding box center [775, 208] width 453 height 50
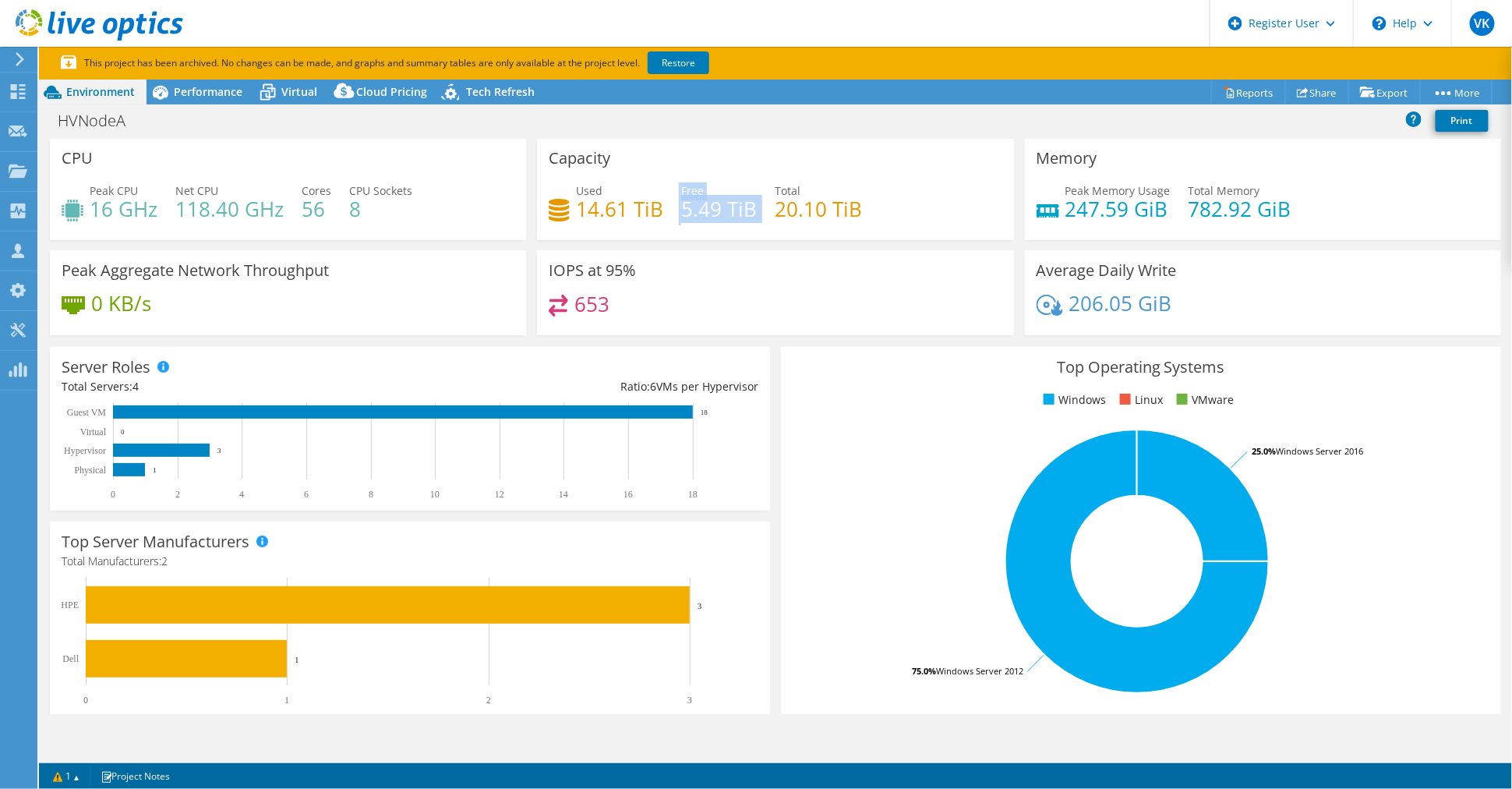
drag, startPoint x: 753, startPoint y: 212, endPoint x: 721, endPoint y: 238, distance: 41.2
click at [721, 238] on div "Capacity Used 14.61 TiB Free 5.49 TiB Total 20.10 TiB" at bounding box center [775, 189] width 476 height 102
click at [687, 212] on h4 "5.49 TiB" at bounding box center [719, 209] width 75 height 17
drag, startPoint x: 770, startPoint y: 214, endPoint x: 866, endPoint y: 212, distance: 96.0
click at [866, 212] on div "Used 14.61 TiB Free 5.49 TiB Total 20.10 TiB" at bounding box center [775, 208] width 453 height 50
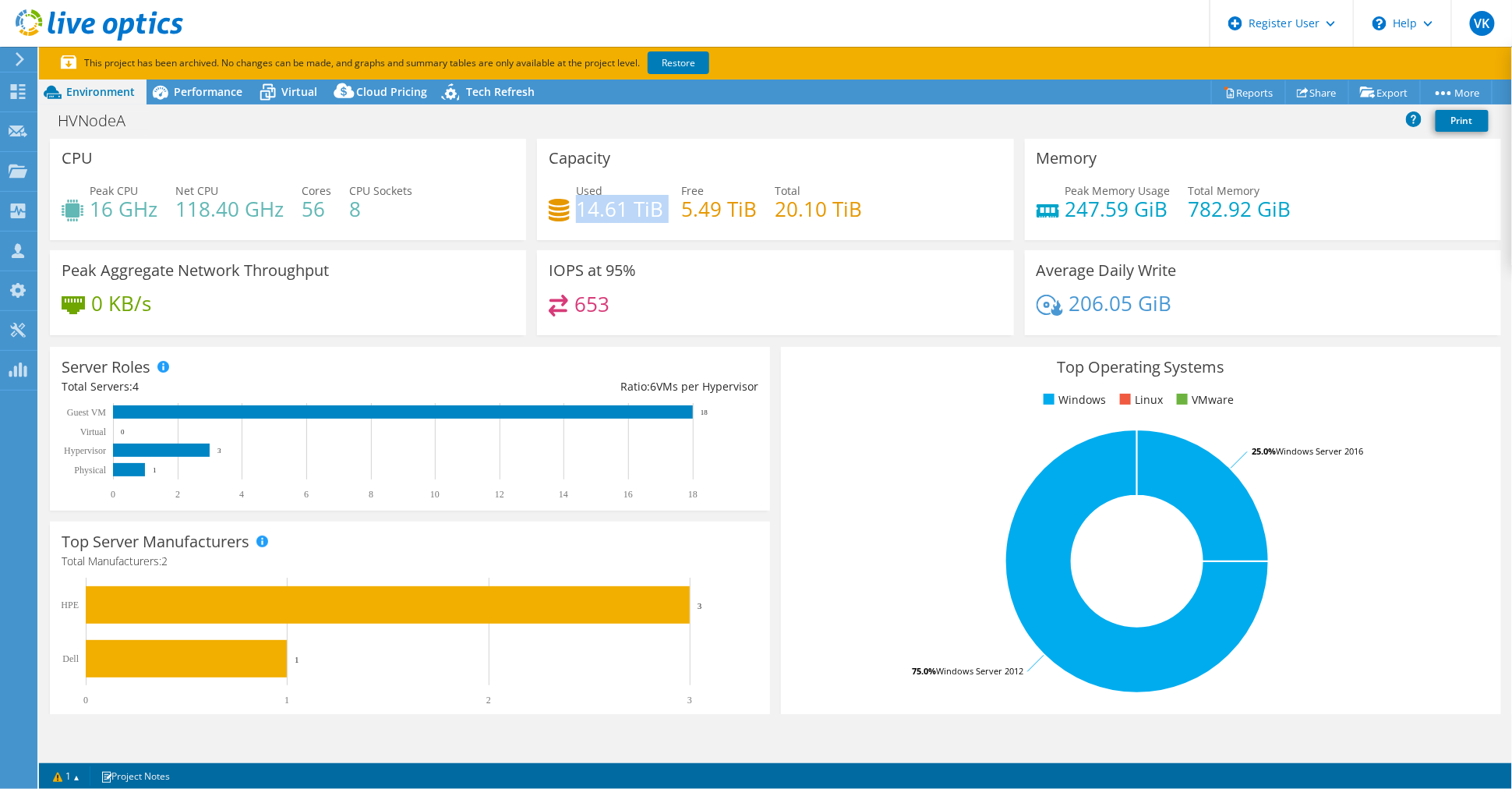
drag, startPoint x: 572, startPoint y: 212, endPoint x: 664, endPoint y: 215, distance: 92.0
click at [664, 215] on div "Used 14.61 TiB Free 5.49 TiB Total 20.10 TiB" at bounding box center [775, 208] width 453 height 50
click at [666, 220] on div "Used 14.61 TiB Free 5.49 TiB Total 20.10 TiB" at bounding box center [775, 208] width 453 height 50
click at [687, 226] on div "Used 14.61 TiB Free 5.49 TiB Total 20.10 TiB" at bounding box center [775, 208] width 453 height 50
drag, startPoint x: 681, startPoint y: 209, endPoint x: 759, endPoint y: 216, distance: 78.3
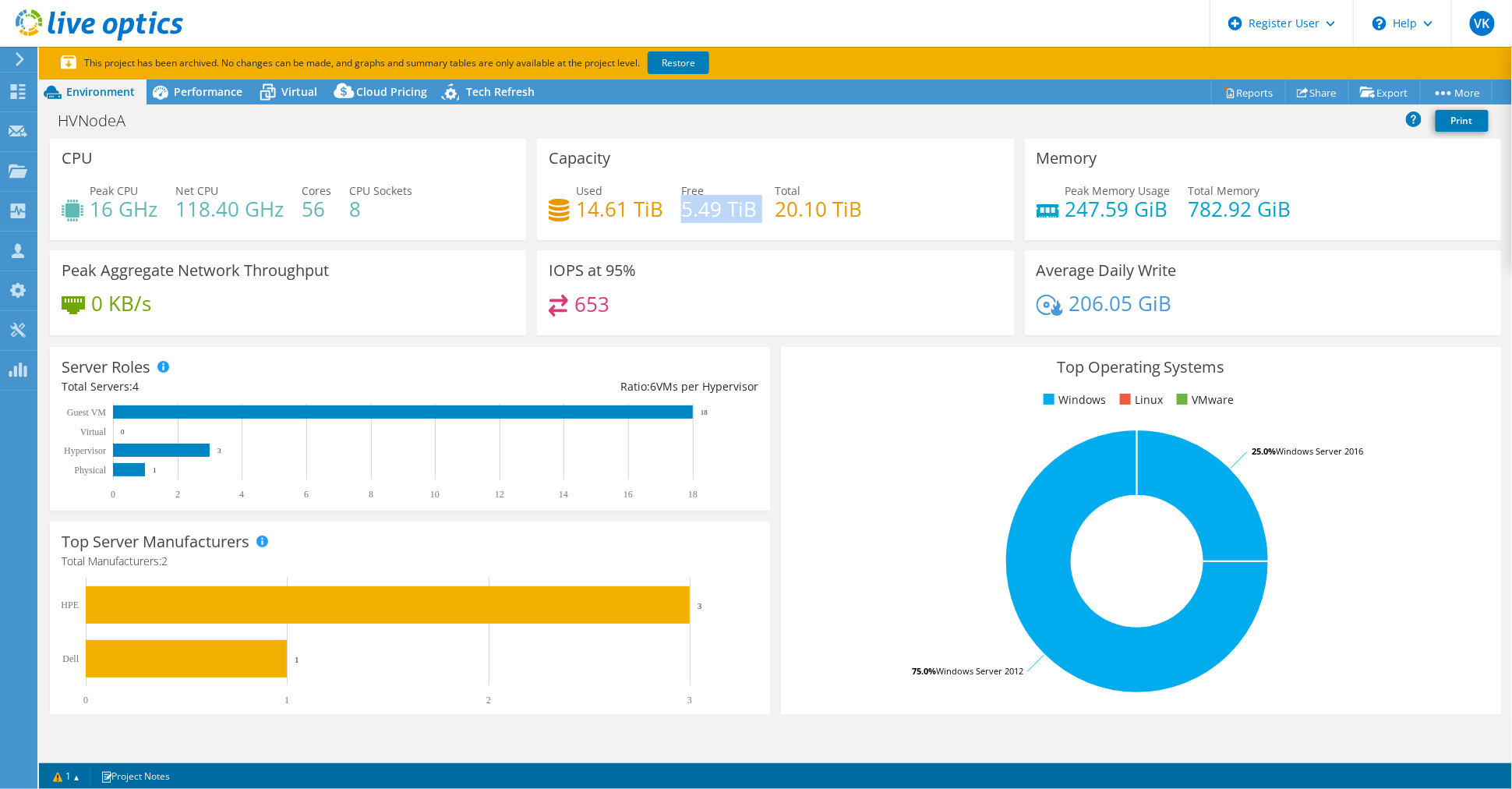
click at [759, 216] on div "Used 14.61 TiB Free 5.49 TiB Total 20.10 TiB" at bounding box center [775, 208] width 453 height 50
click at [689, 218] on h4 "5.49 TiB" at bounding box center [719, 209] width 75 height 17
drag, startPoint x: 678, startPoint y: 214, endPoint x: 758, endPoint y: 212, distance: 80.0
click at [758, 212] on div "Used 14.61 TiB Free 5.49 TiB Total 20.10 TiB" at bounding box center [775, 208] width 453 height 50
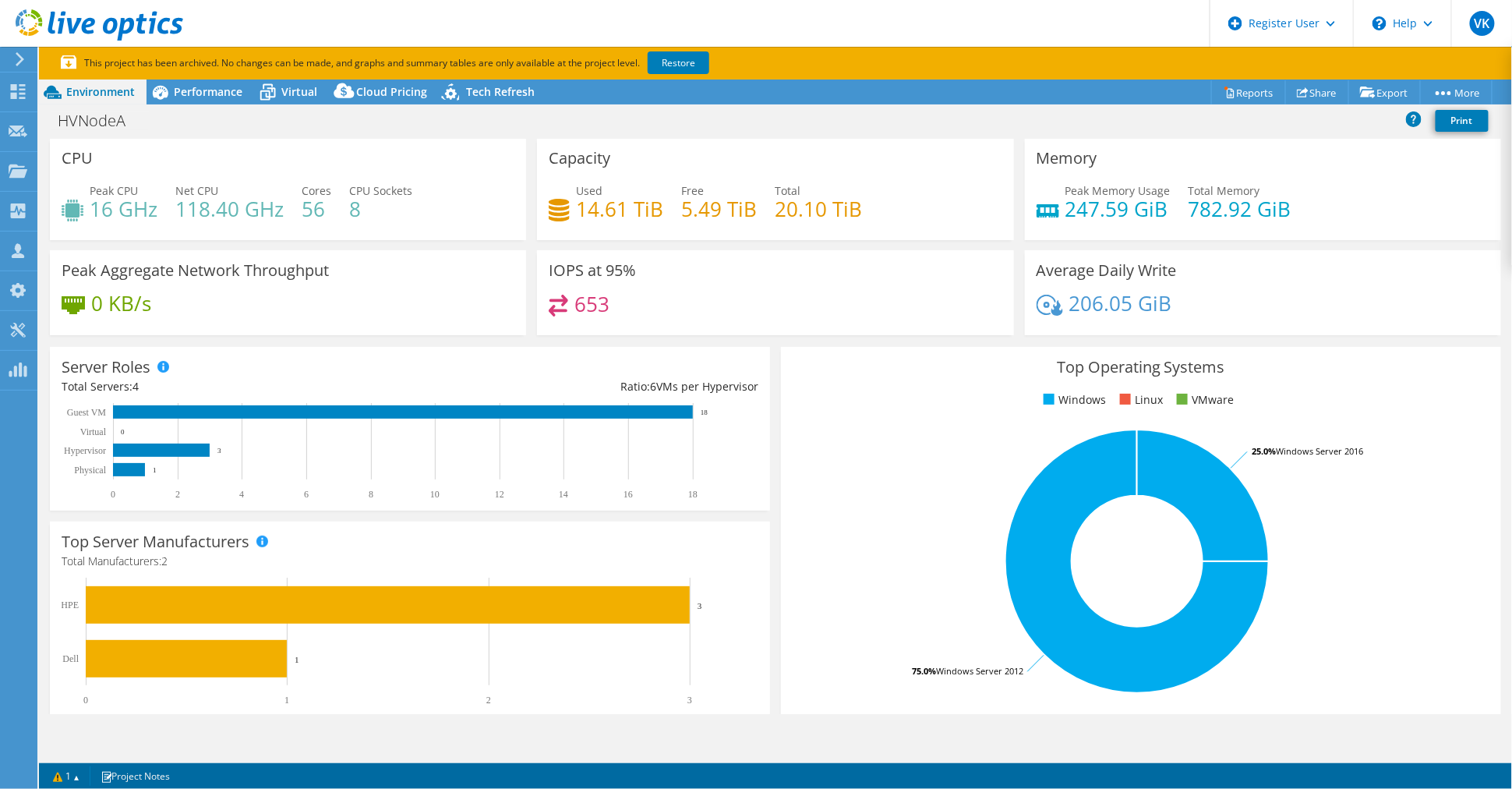
drag, startPoint x: 758, startPoint y: 212, endPoint x: 768, endPoint y: 282, distance: 70.7
click at [768, 282] on div "IOPS at 95% 653" at bounding box center [775, 293] width 476 height 85
drag, startPoint x: 679, startPoint y: 207, endPoint x: 753, endPoint y: 204, distance: 74.1
click at [753, 204] on div "Used 14.61 TiB Free 5.49 TiB Total 20.10 TiB" at bounding box center [775, 208] width 453 height 50
drag, startPoint x: 753, startPoint y: 204, endPoint x: 727, endPoint y: 303, distance: 102.4
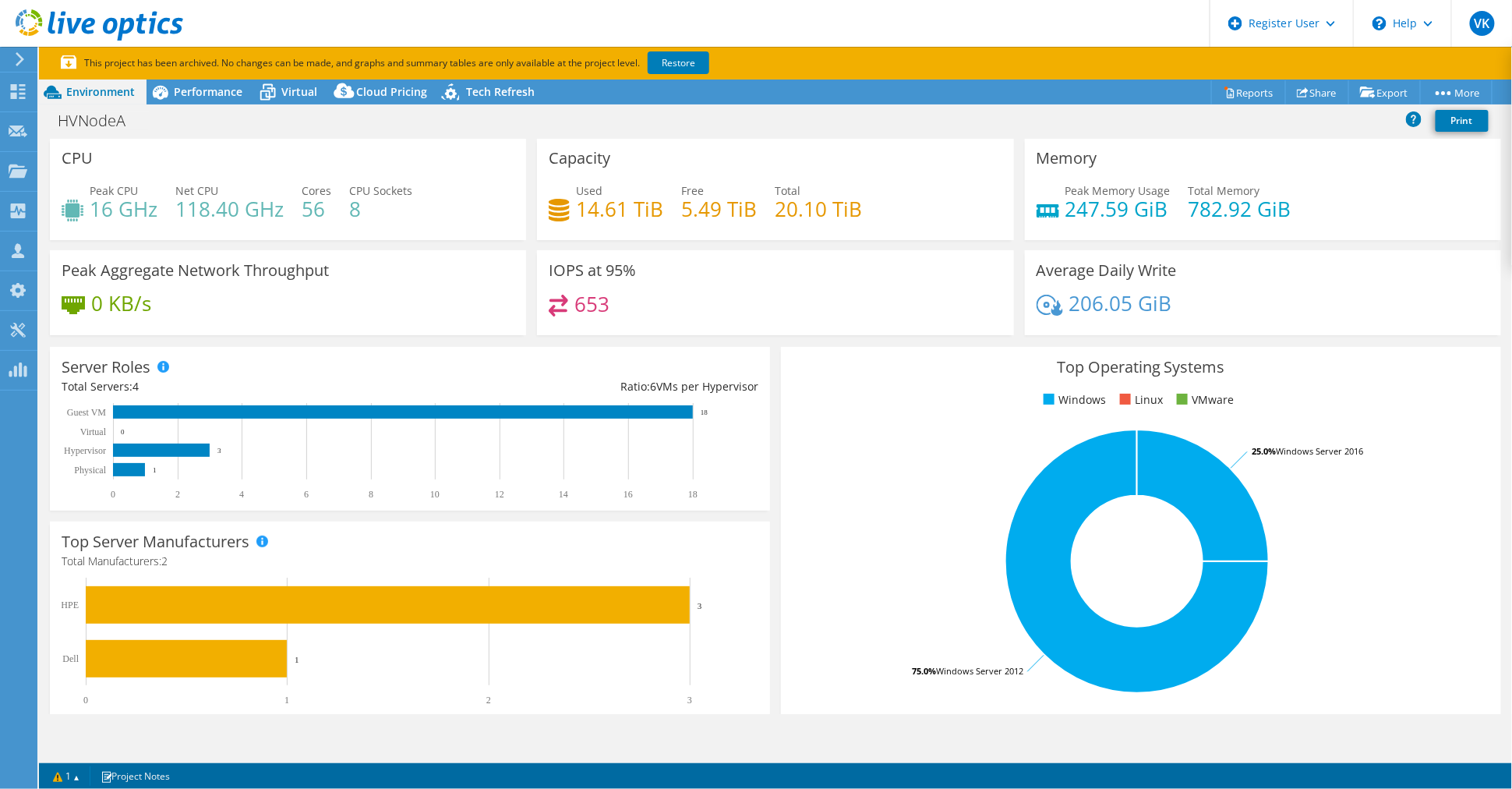
click at [727, 303] on div "653" at bounding box center [775, 312] width 453 height 34
drag, startPoint x: 676, startPoint y: 209, endPoint x: 753, endPoint y: 209, distance: 77.0
click at [753, 209] on div "Used 14.61 TiB Free 5.49 TiB Total 20.10 TiB" at bounding box center [775, 208] width 453 height 50
click at [1134, 241] on div "Memory Peak Memory Usage 247.59 GiB Total Memory 782.92 GiB" at bounding box center [1264, 194] width 487 height 112
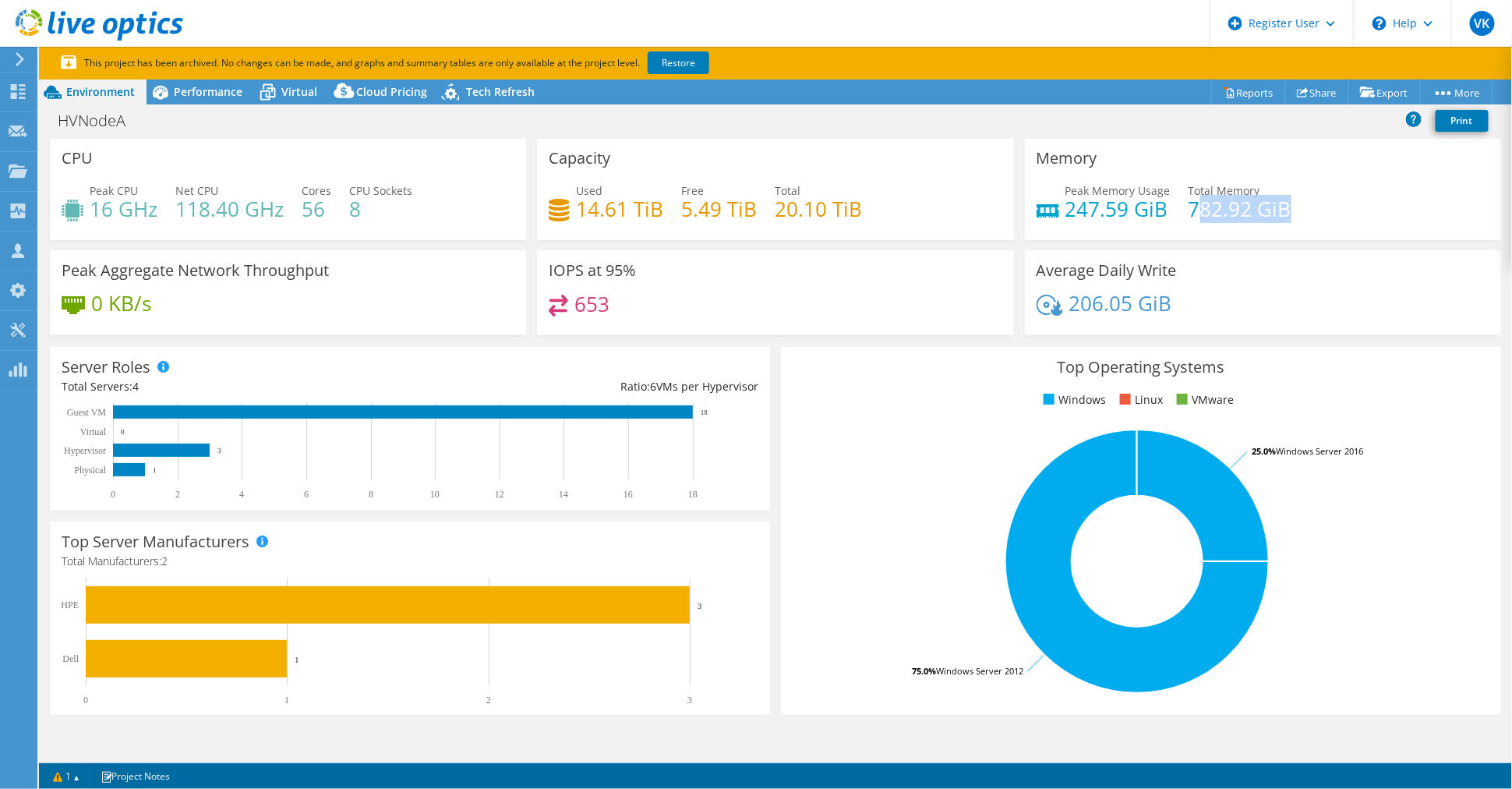
drag, startPoint x: 1283, startPoint y: 214, endPoint x: 1188, endPoint y: 208, distance: 95.2
click at [1134, 208] on div "Peak Memory Usage 247.59 GiB Total Memory 782.92 GiB" at bounding box center [1264, 208] width 453 height 50
drag, startPoint x: 1188, startPoint y: 208, endPoint x: 1050, endPoint y: 205, distance: 138.0
click at [1050, 205] on div "Peak Memory Usage 247.59 GiB" at bounding box center [1104, 200] width 134 height 35
drag, startPoint x: 1062, startPoint y: 210, endPoint x: 1139, endPoint y: 217, distance: 77.3
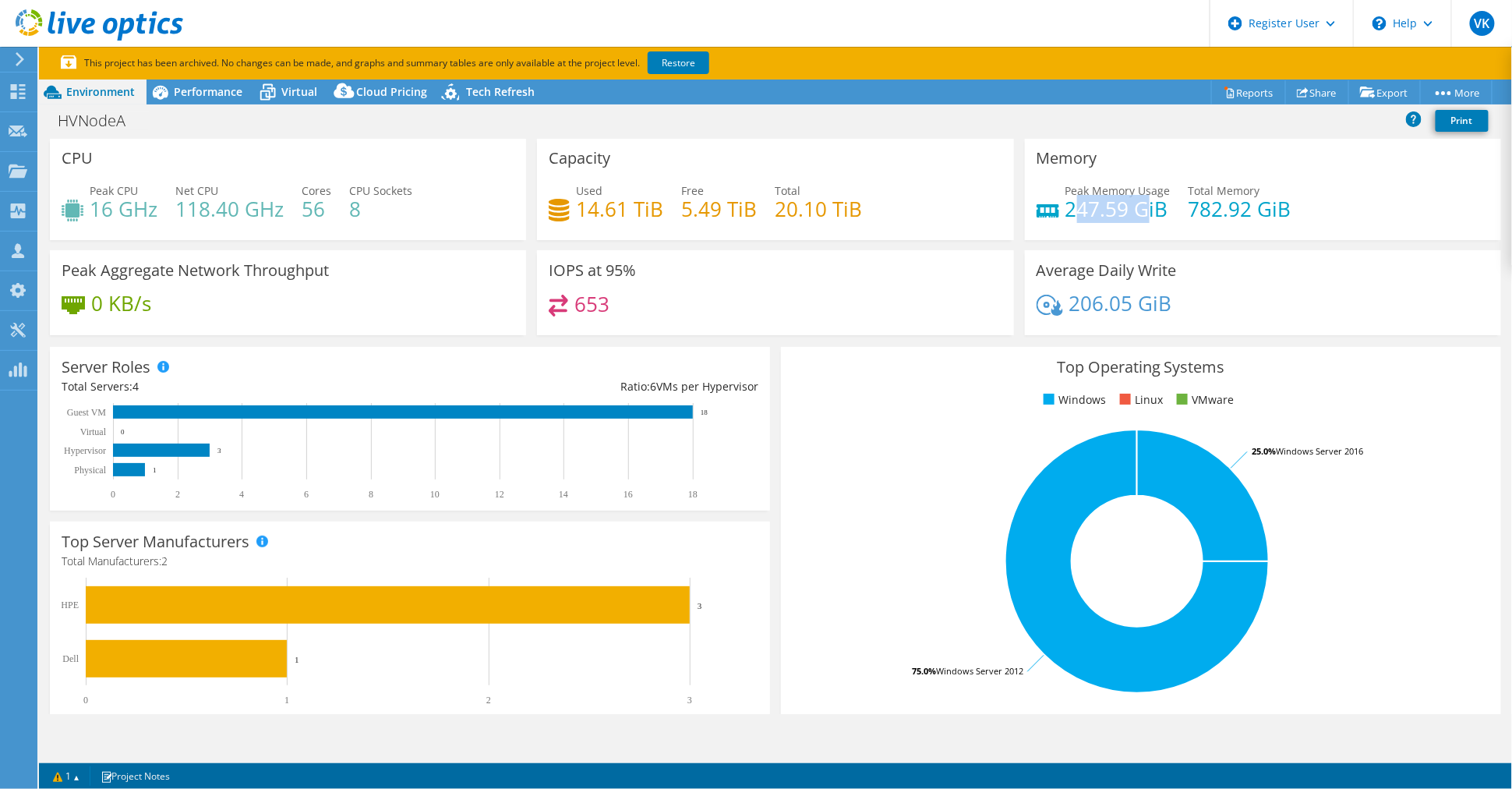
click at [1134, 217] on h4 "247.59 GiB" at bounding box center [1118, 209] width 105 height 17
drag, startPoint x: 1139, startPoint y: 217, endPoint x: 1102, endPoint y: 220, distance: 37.1
click at [1102, 218] on h4 "247.59 GiB" at bounding box center [1118, 209] width 105 height 17
click at [1053, 206] on div "Peak Memory Usage 247.59 GiB" at bounding box center [1104, 200] width 134 height 35
drag, startPoint x: 1053, startPoint y: 206, endPoint x: 1156, endPoint y: 205, distance: 103.0
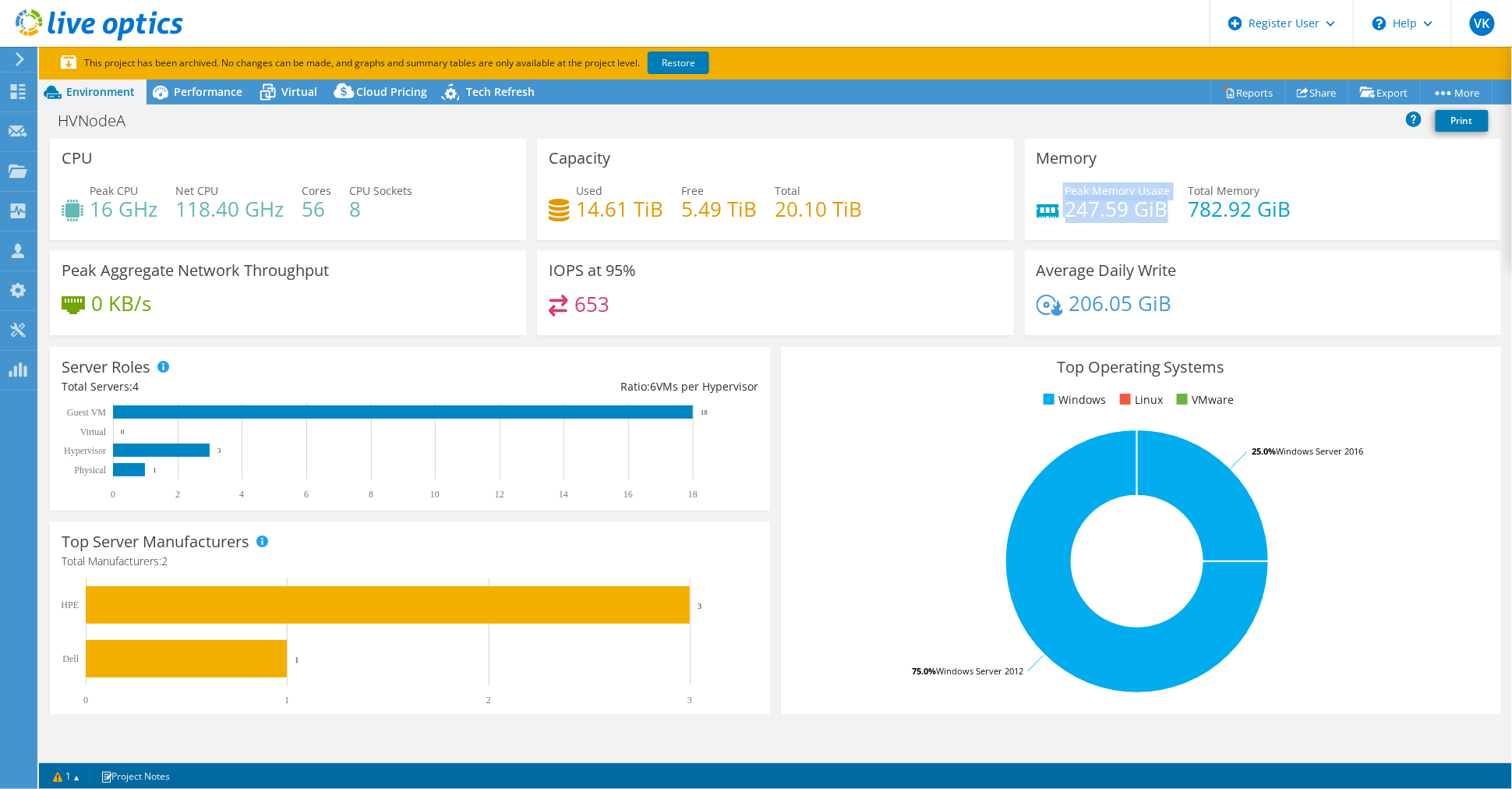
click at [1134, 205] on div "Peak Memory Usage 247.59 GiB" at bounding box center [1104, 200] width 134 height 35
drag, startPoint x: 1156, startPoint y: 205, endPoint x: 1128, endPoint y: 236, distance: 41.8
click at [1128, 236] on div "Memory Peak Memory Usage 247.59 GiB Total Memory 782.92 GiB" at bounding box center [1264, 189] width 476 height 102
drag, startPoint x: 1054, startPoint y: 208, endPoint x: 1300, endPoint y: 219, distance: 246.2
click at [1134, 219] on div "Peak Memory Usage 247.59 GiB Total Memory 782.92 GiB" at bounding box center [1264, 208] width 453 height 50
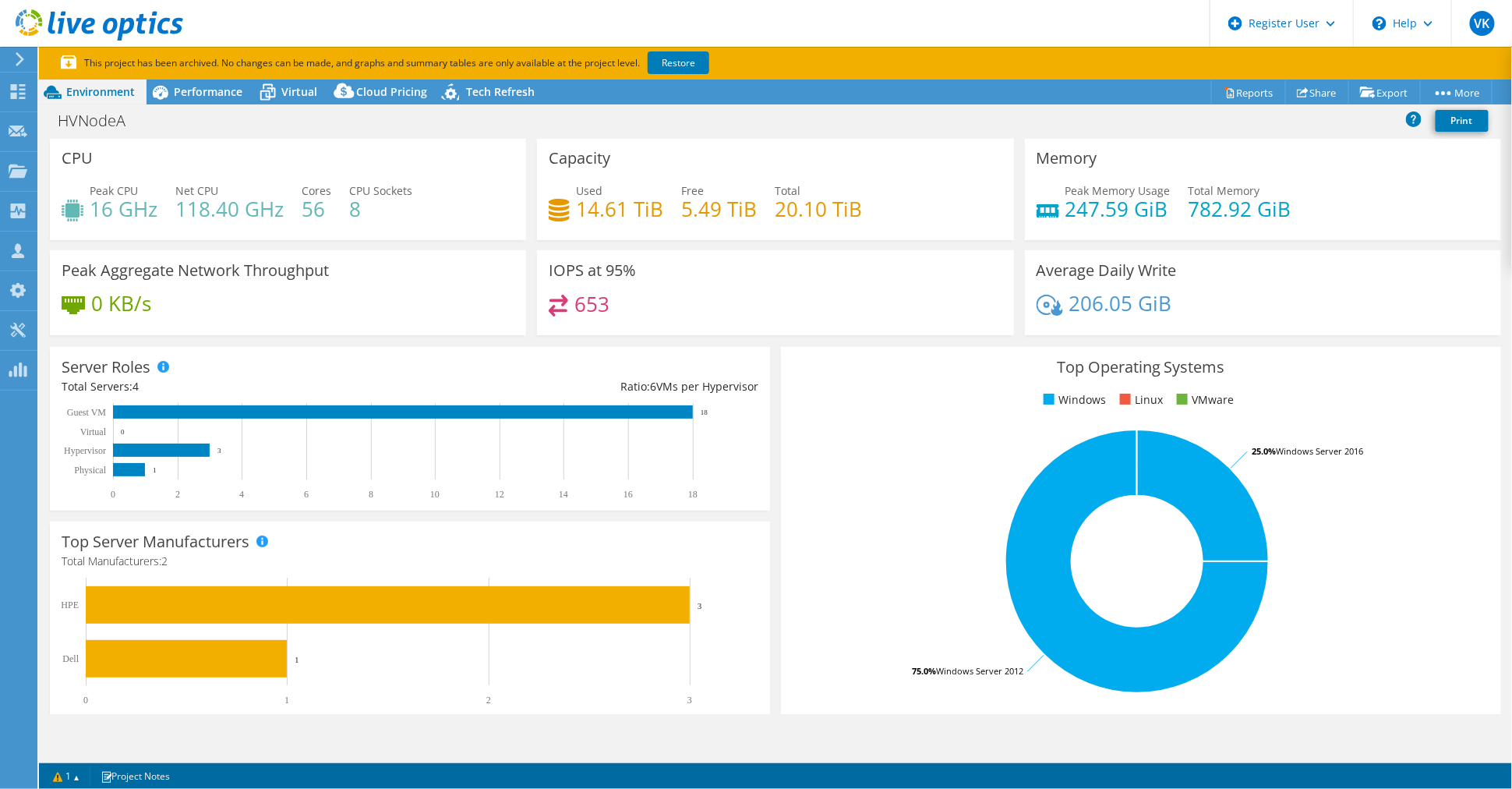
click at [1134, 219] on div "Peak Memory Usage 247.59 GiB Total Memory 782.92 GiB" at bounding box center [1264, 208] width 453 height 50
drag, startPoint x: 539, startPoint y: 272, endPoint x: 614, endPoint y: 311, distance: 84.5
click at [614, 311] on div "IOPS at 95% 653" at bounding box center [775, 293] width 476 height 85
drag, startPoint x: 614, startPoint y: 311, endPoint x: 768, endPoint y: 350, distance: 158.9
click at [768, 350] on section "CPU Peak CPU 16 GHz Net CPU 118.40 GHz Cores 56 CPU Sockets 8 Capacity Used 14.…" at bounding box center [776, 592] width 1473 height 909
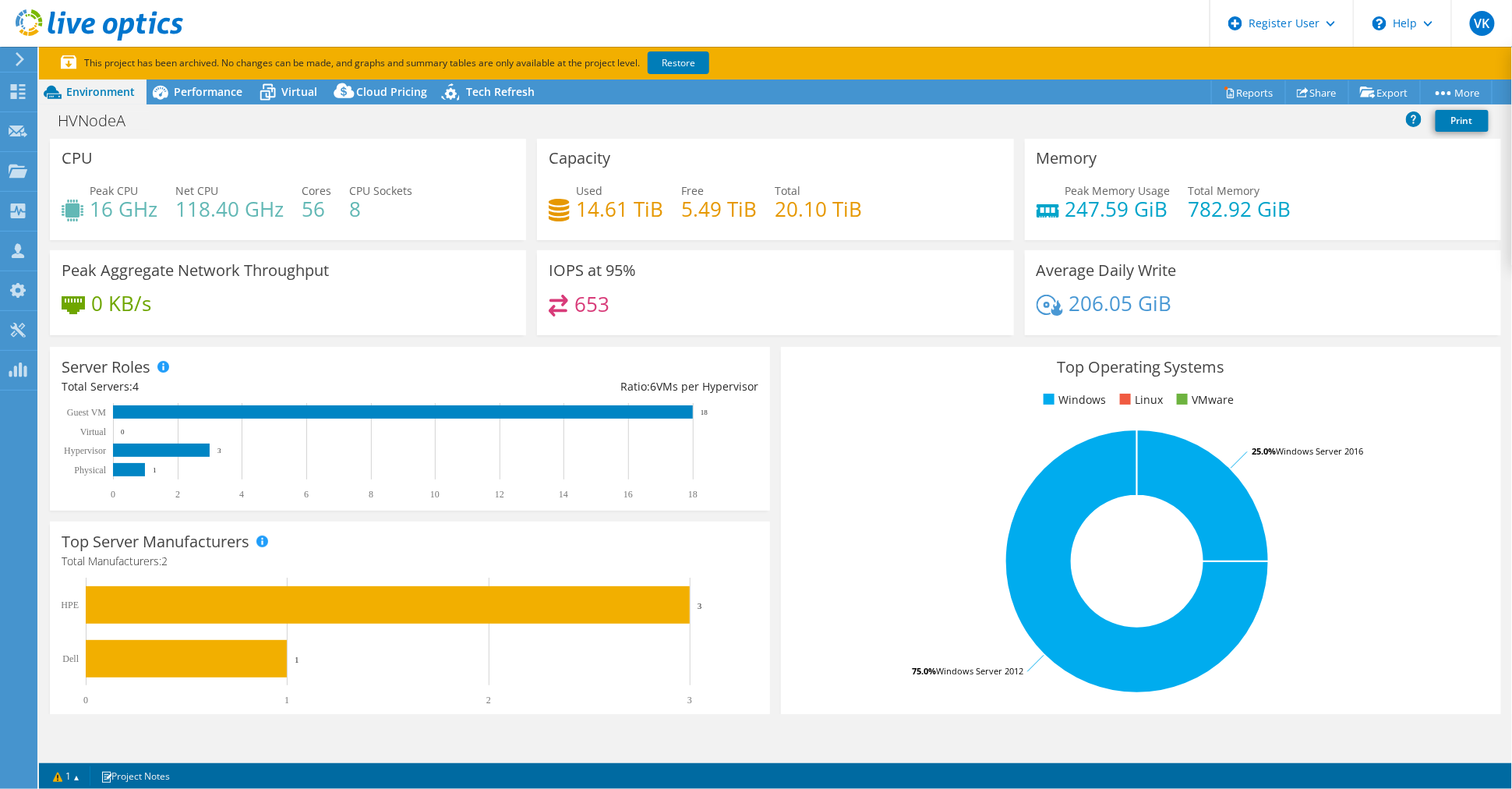
drag, startPoint x: 768, startPoint y: 350, endPoint x: 627, endPoint y: 330, distance: 142.4
click at [627, 330] on div "IOPS at 95% 653" at bounding box center [775, 293] width 476 height 85
drag, startPoint x: 675, startPoint y: 215, endPoint x: 751, endPoint y: 212, distance: 76.1
click at [751, 212] on div "Used 14.61 TiB Free 5.49 TiB Total 20.10 TiB" at bounding box center [775, 208] width 453 height 50
drag, startPoint x: 751, startPoint y: 212, endPoint x: 778, endPoint y: 217, distance: 27.5
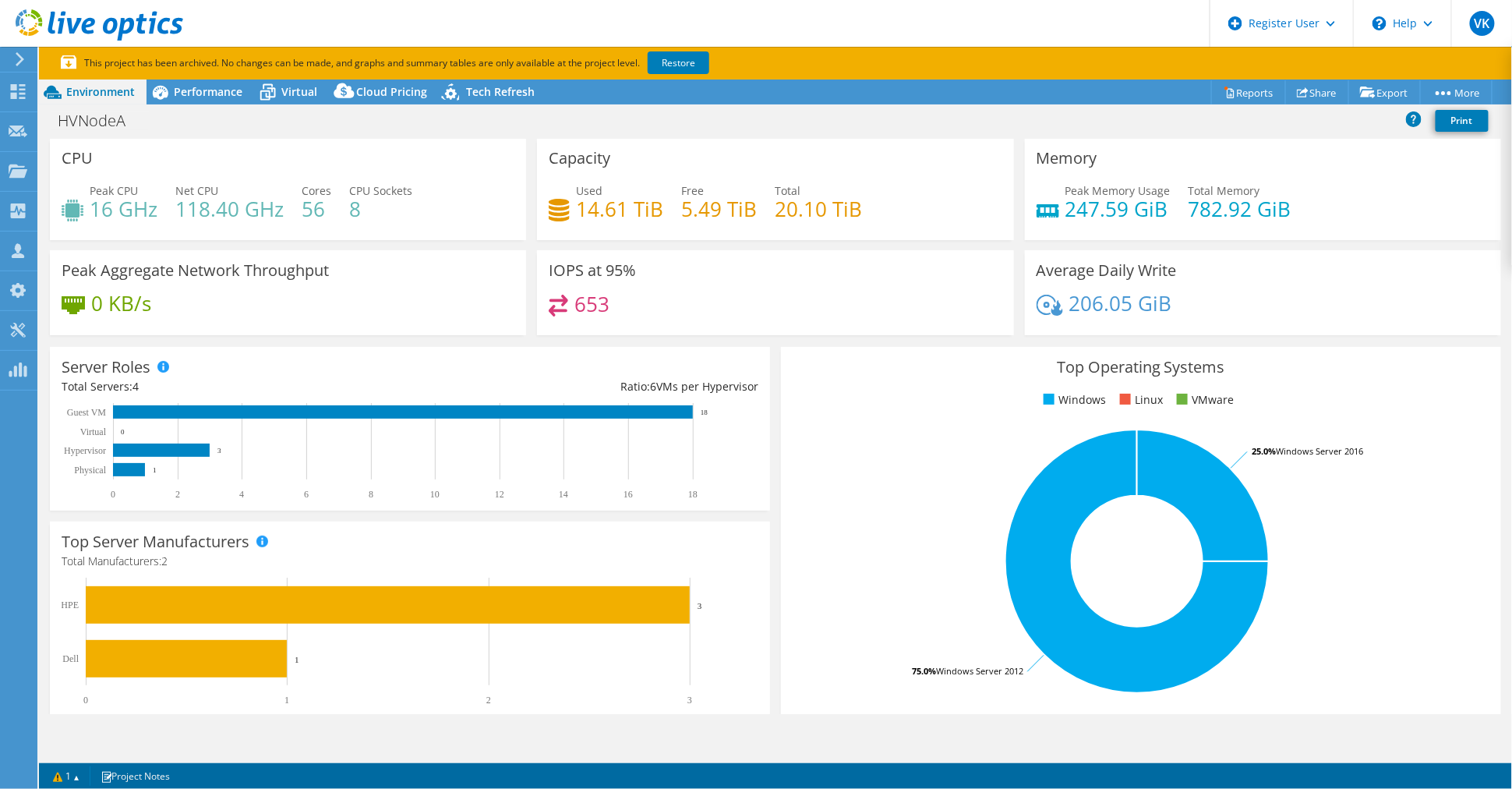
click at [778, 217] on h4 "20.10 TiB" at bounding box center [818, 209] width 87 height 17
drag, startPoint x: 677, startPoint y: 209, endPoint x: 747, endPoint y: 209, distance: 70.0
click at [747, 209] on h4 "5.49 TiB" at bounding box center [719, 209] width 75 height 17
drag, startPoint x: 611, startPoint y: 315, endPoint x: 543, endPoint y: 267, distance: 83.2
click at [543, 267] on div "IOPS at 95% 653" at bounding box center [775, 293] width 476 height 85
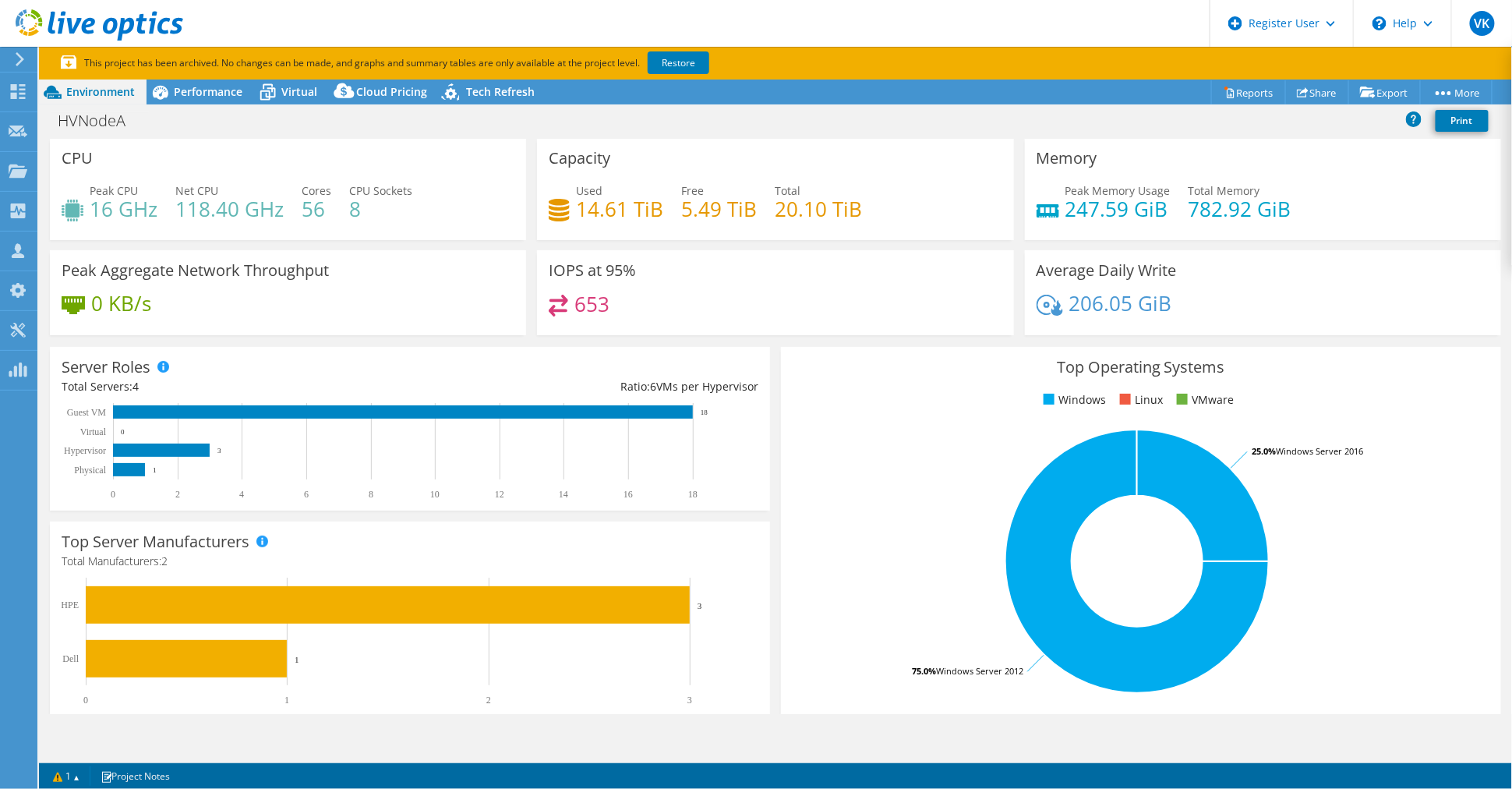
drag, startPoint x: 543, startPoint y: 267, endPoint x: 723, endPoint y: 317, distance: 186.8
click at [723, 317] on div "653" at bounding box center [775, 312] width 453 height 34
drag, startPoint x: 606, startPoint y: 312, endPoint x: 538, endPoint y: 271, distance: 79.4
click at [538, 271] on div "IOPS at 95% 653" at bounding box center [775, 293] width 476 height 85
drag, startPoint x: 538, startPoint y: 271, endPoint x: 701, endPoint y: 299, distance: 165.4
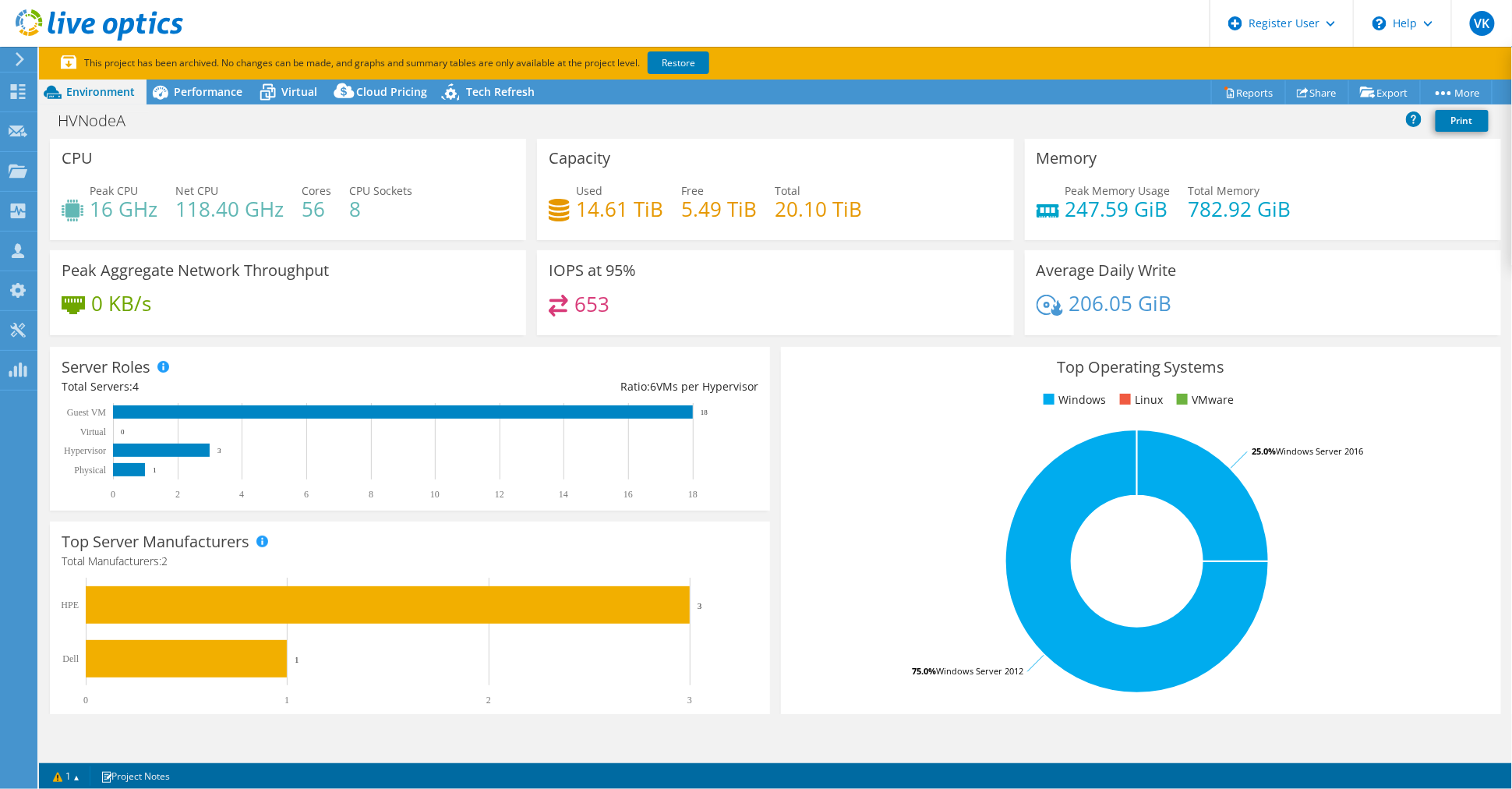
click at [701, 299] on div "653" at bounding box center [775, 312] width 453 height 34
drag, startPoint x: 568, startPoint y: 307, endPoint x: 608, endPoint y: 306, distance: 40.0
click at [608, 306] on div "653" at bounding box center [775, 312] width 453 height 34
click at [611, 308] on div "653" at bounding box center [775, 312] width 453 height 34
drag, startPoint x: 611, startPoint y: 308, endPoint x: 539, endPoint y: 267, distance: 82.9
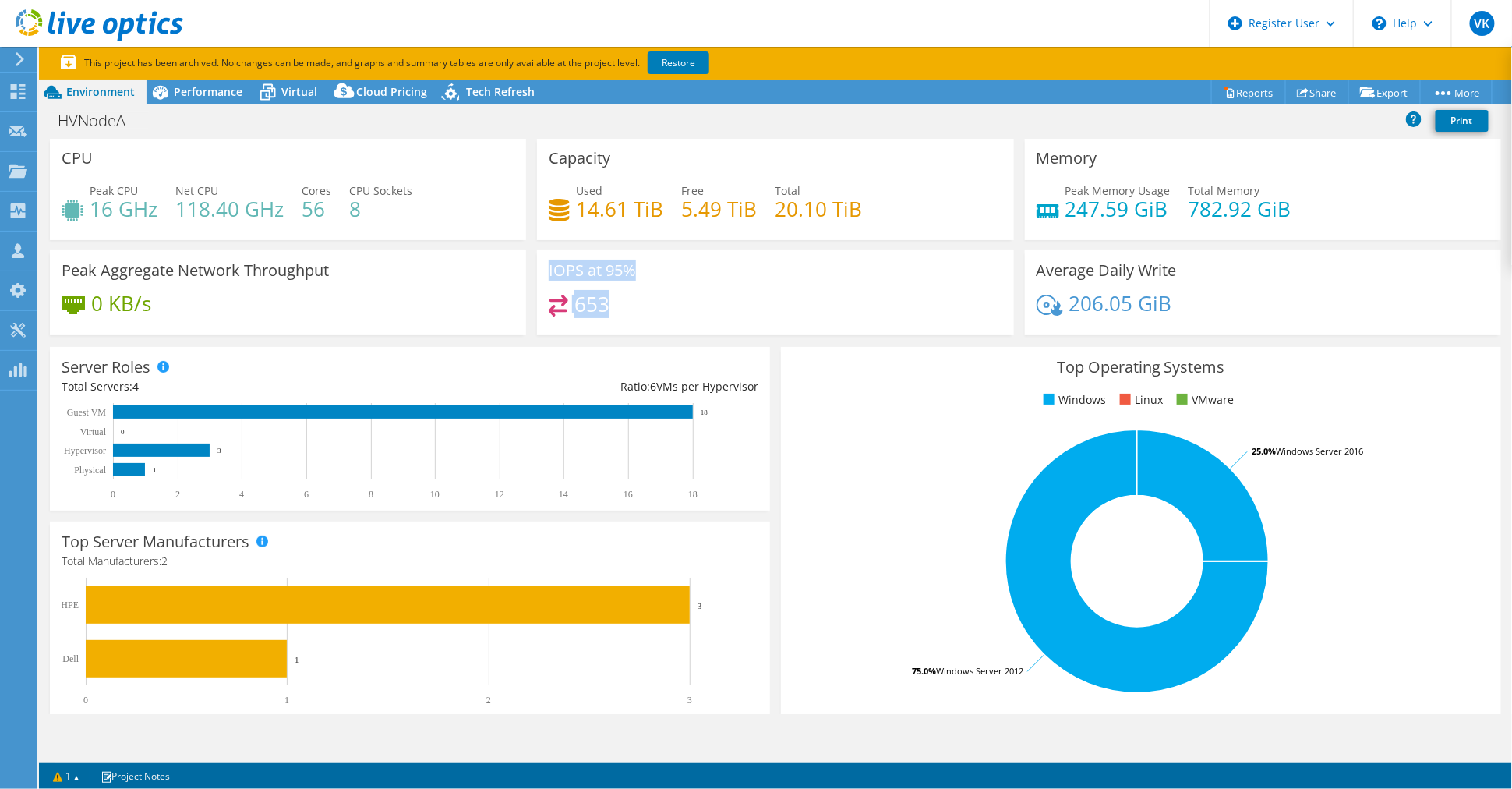
click at [539, 267] on div "IOPS at 95% 653" at bounding box center [775, 293] width 476 height 85
drag, startPoint x: 539, startPoint y: 267, endPoint x: 726, endPoint y: 274, distance: 187.1
click at [726, 274] on div "IOPS at 95% 653" at bounding box center [775, 293] width 476 height 85
drag, startPoint x: 598, startPoint y: 271, endPoint x: 636, endPoint y: 269, distance: 38.1
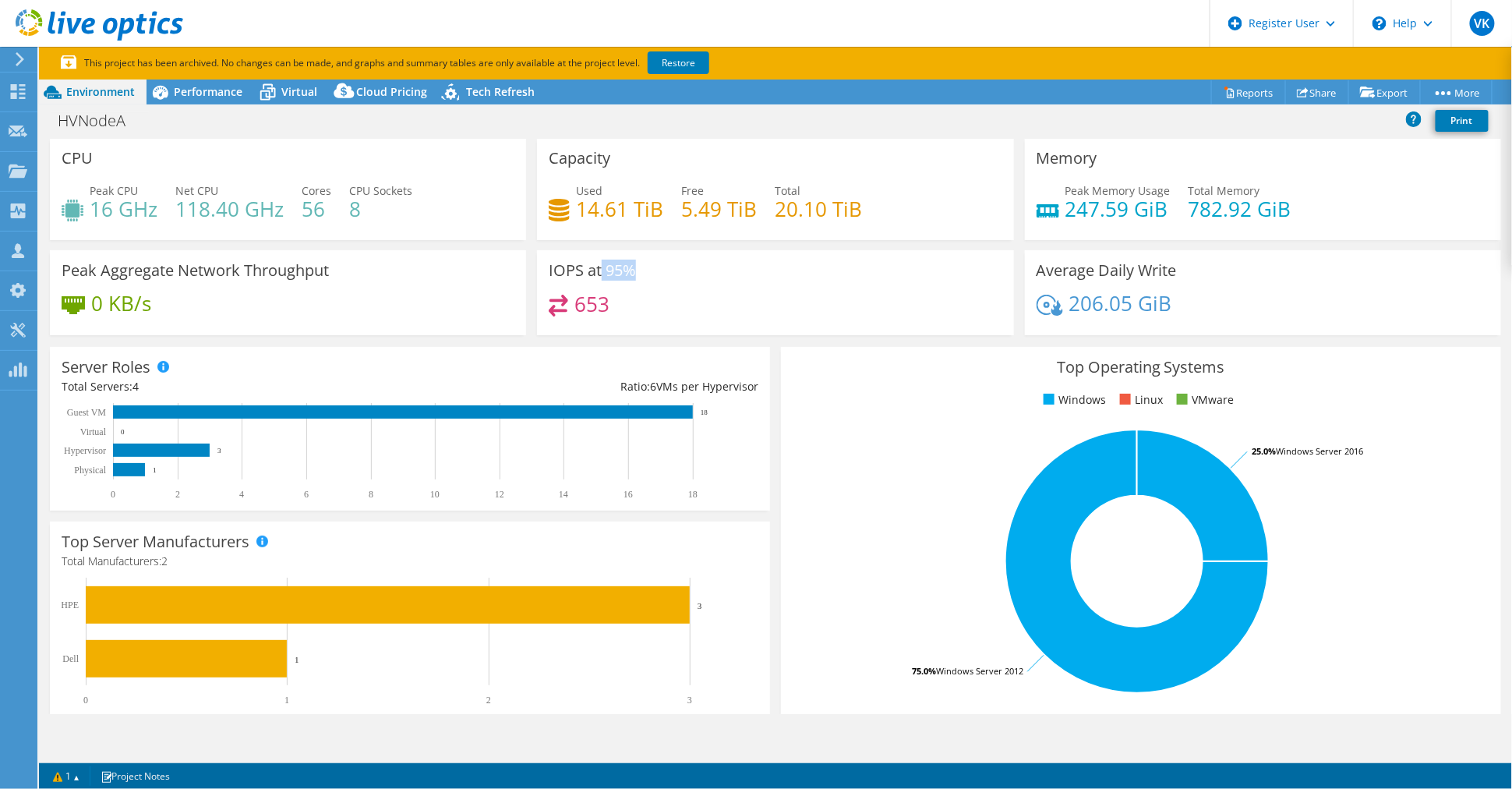
click at [636, 269] on div "IOPS at 95% 653" at bounding box center [775, 293] width 476 height 85
drag, startPoint x: 636, startPoint y: 269, endPoint x: 613, endPoint y: 324, distance: 59.6
click at [613, 324] on div "653" at bounding box center [775, 312] width 453 height 34
click at [193, 94] on span "Performance" at bounding box center [208, 91] width 68 height 15
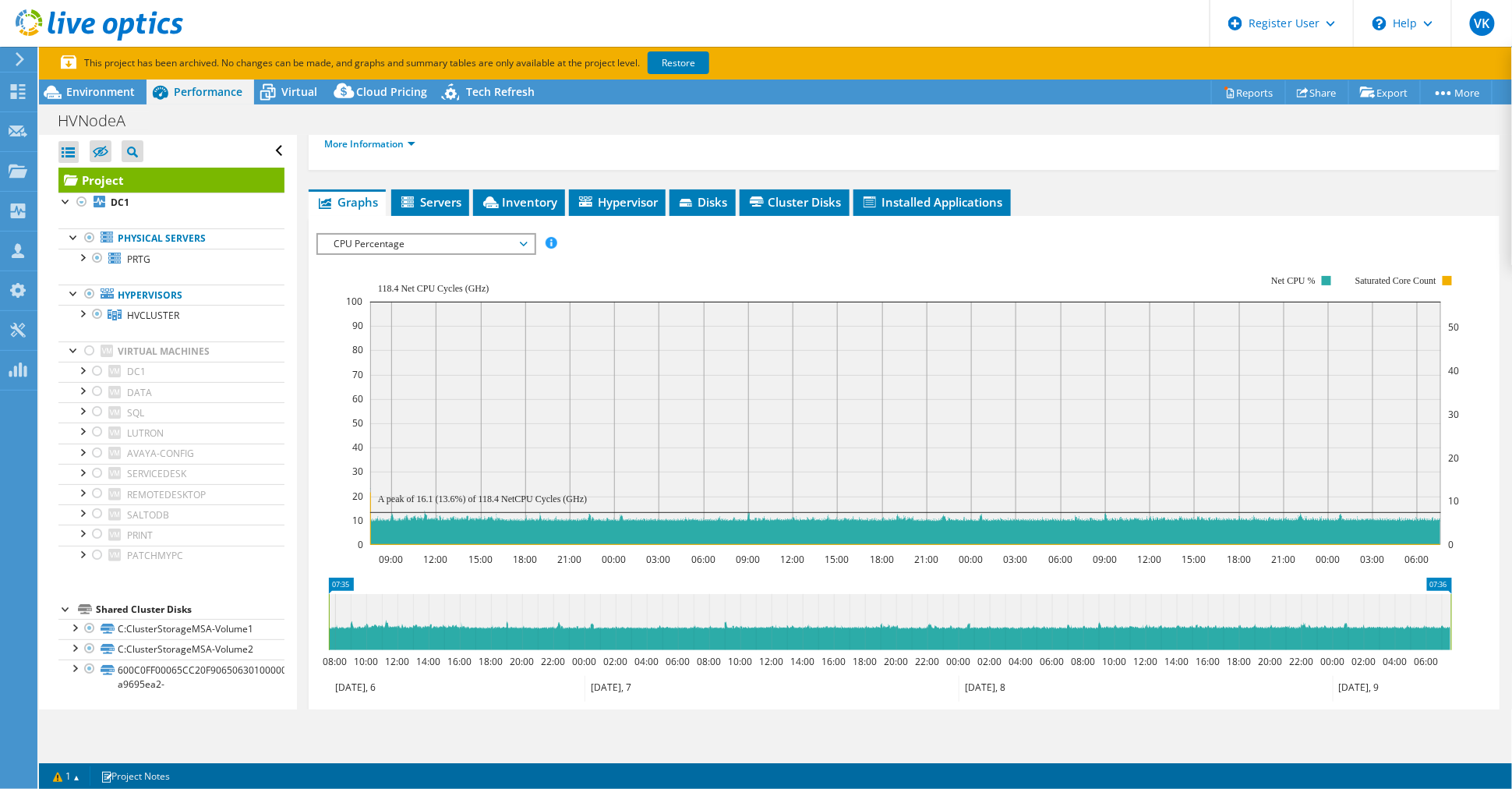
scroll to position [225, 0]
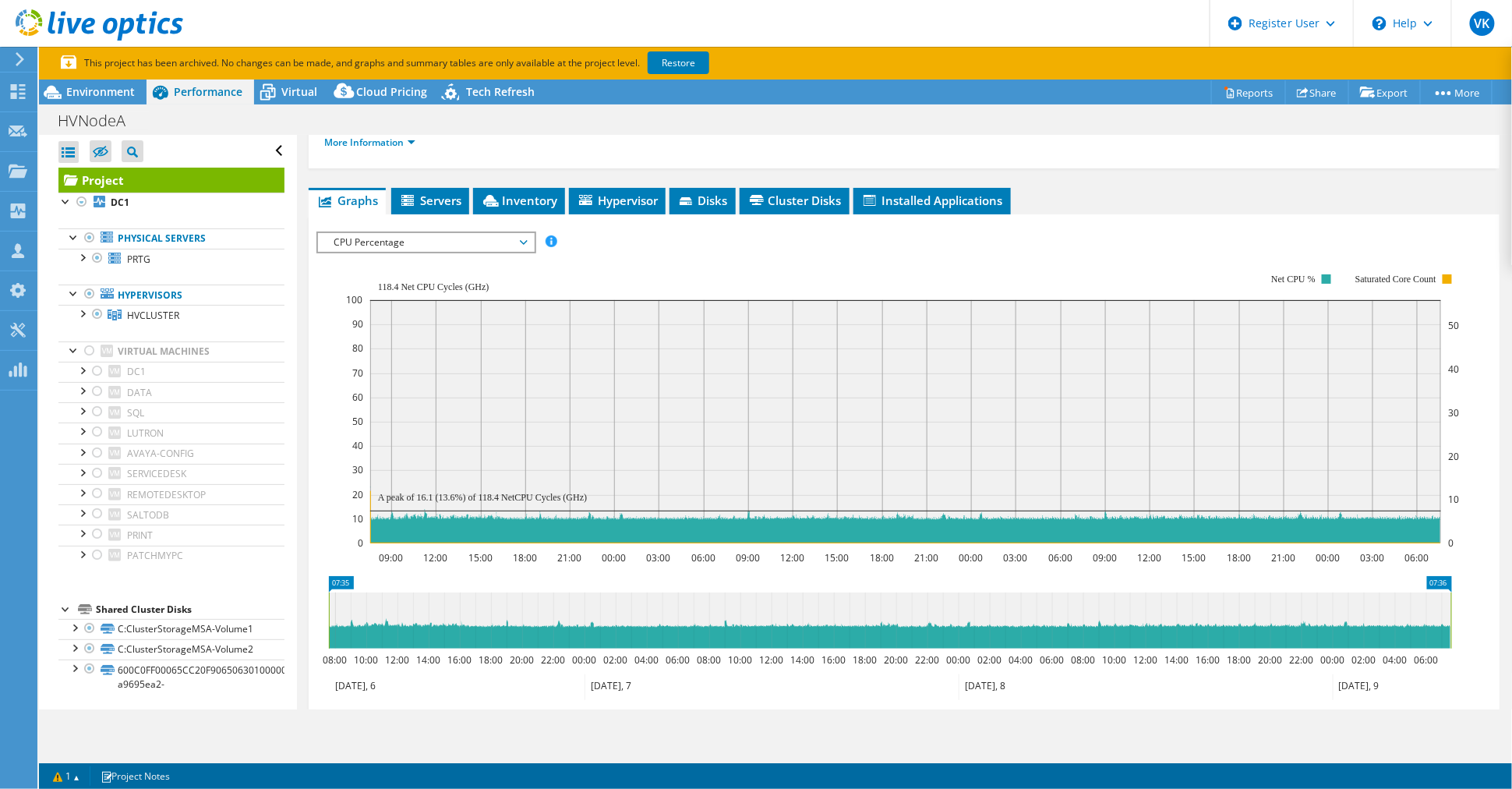
click at [521, 234] on span "CPU Percentage" at bounding box center [425, 242] width 200 height 19
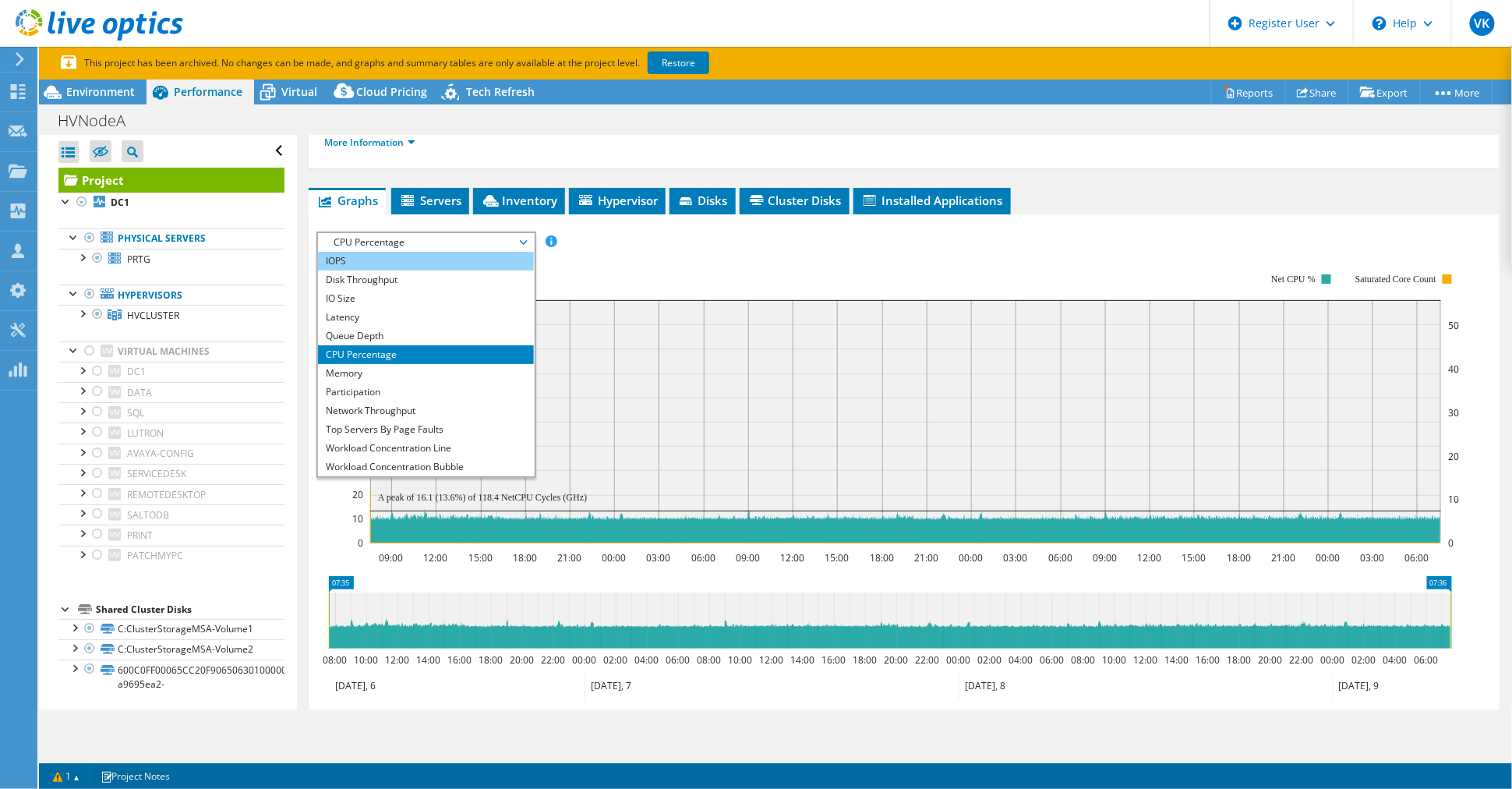
click at [385, 264] on li "IOPS" at bounding box center [426, 261] width 216 height 19
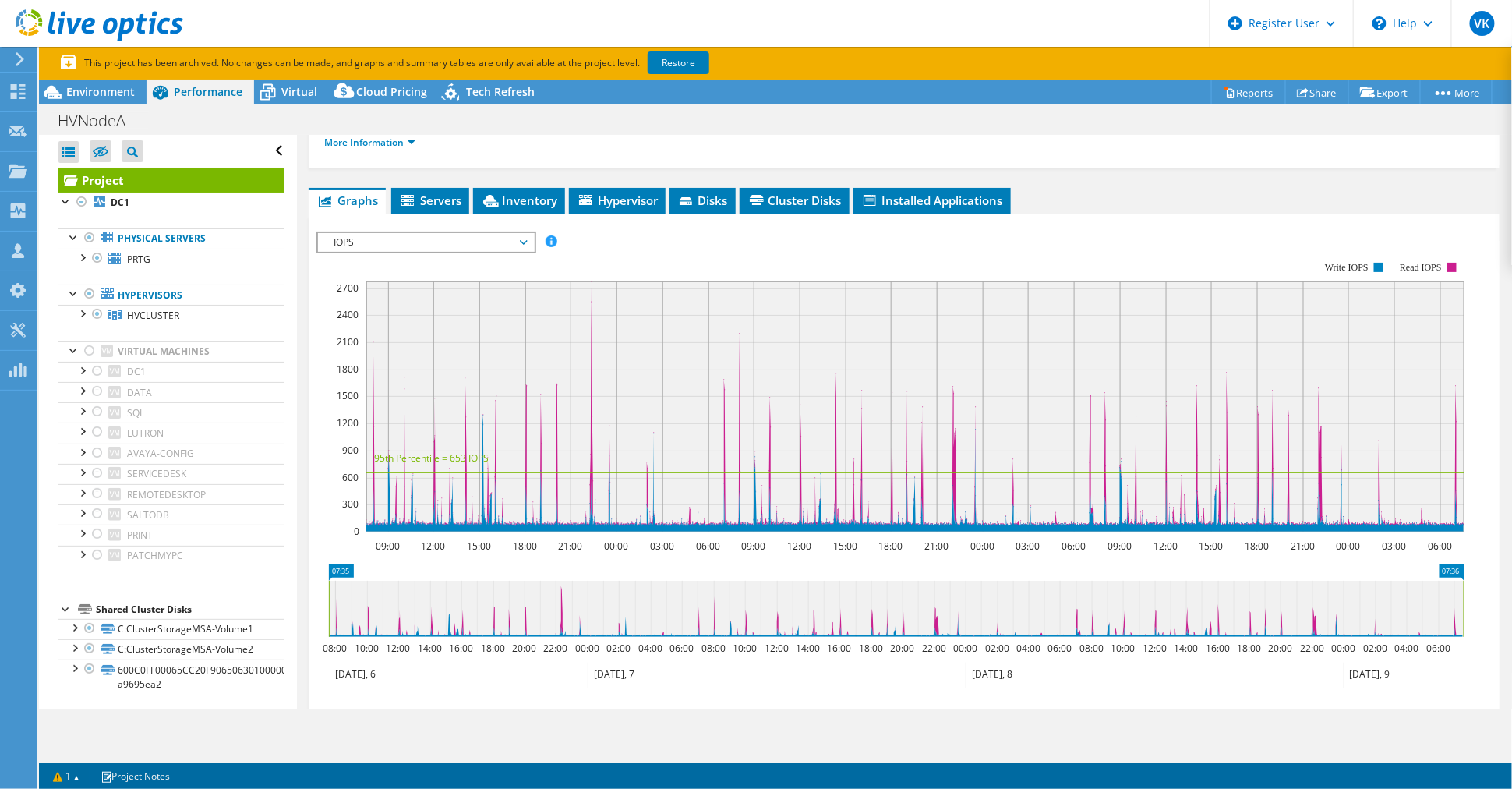
drag, startPoint x: 370, startPoint y: 455, endPoint x: 489, endPoint y: 452, distance: 119.0
click at [489, 452] on icon "09:00 12:00 15:00 18:00 21:00 00:00 03:00 06:00 09:00 12:00 15:00 18:00 21:00 0…" at bounding box center [896, 396] width 1160 height 312
click at [589, 289] on rect at bounding box center [915, 407] width 1098 height 250
click at [595, 460] on rect at bounding box center [915, 407] width 1098 height 250
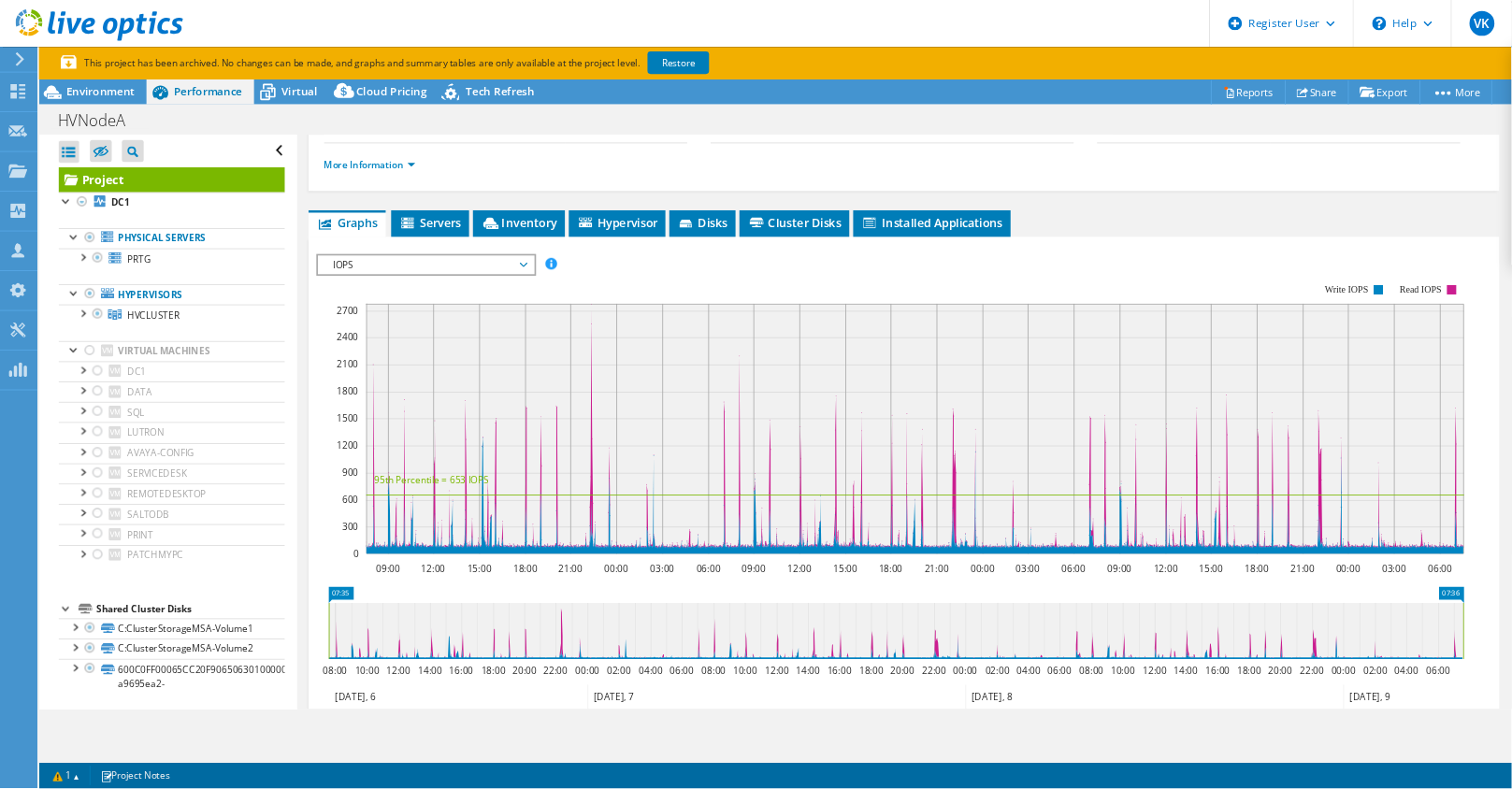
scroll to position [240, 0]
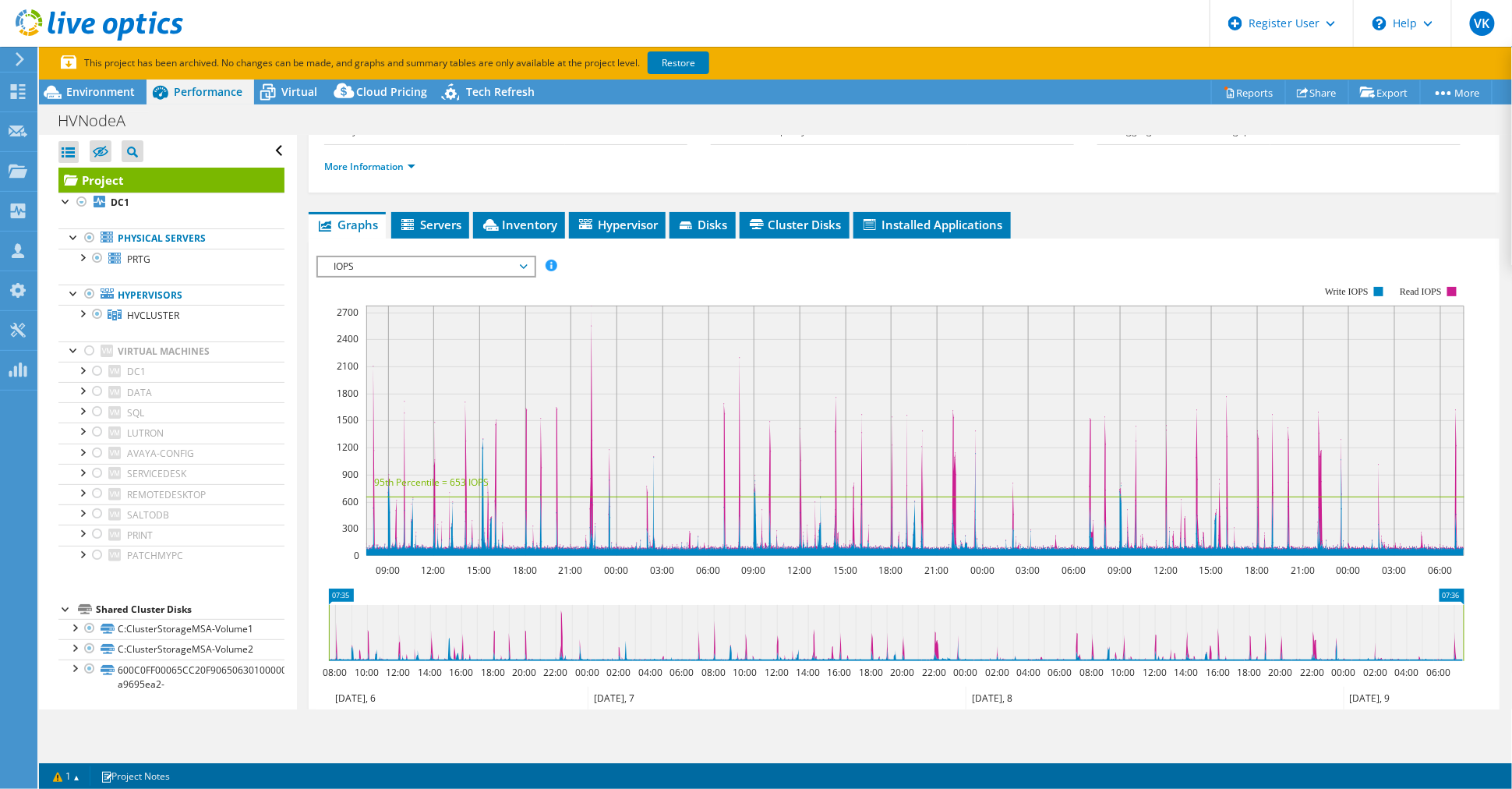
click at [958, 412] on rect at bounding box center [915, 431] width 1098 height 250
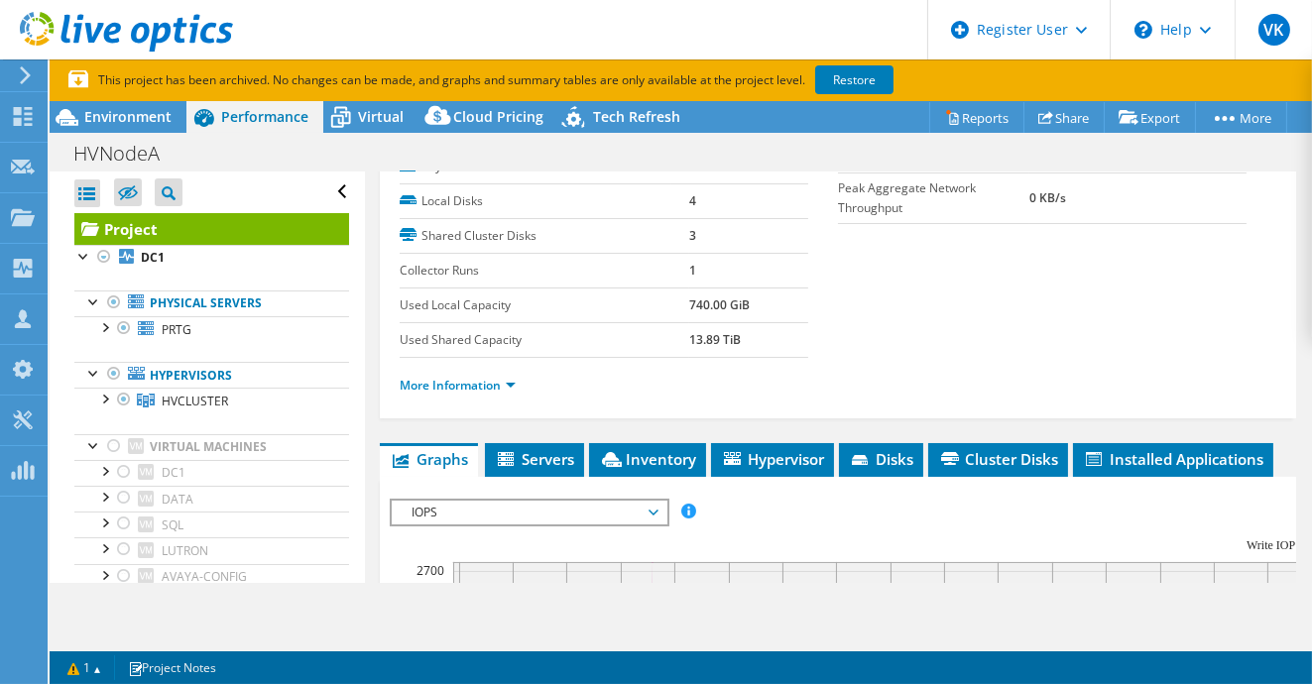
scroll to position [594, 0]
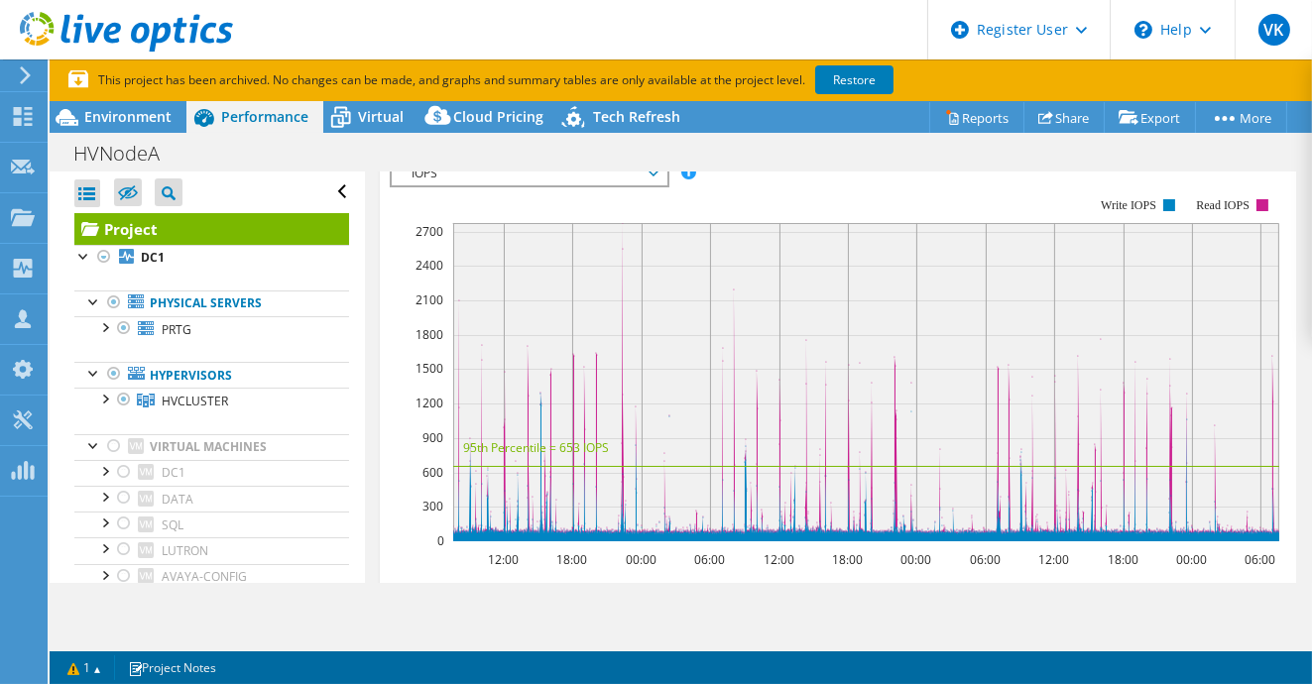
click at [623, 239] on rect at bounding box center [866, 382] width 826 height 318
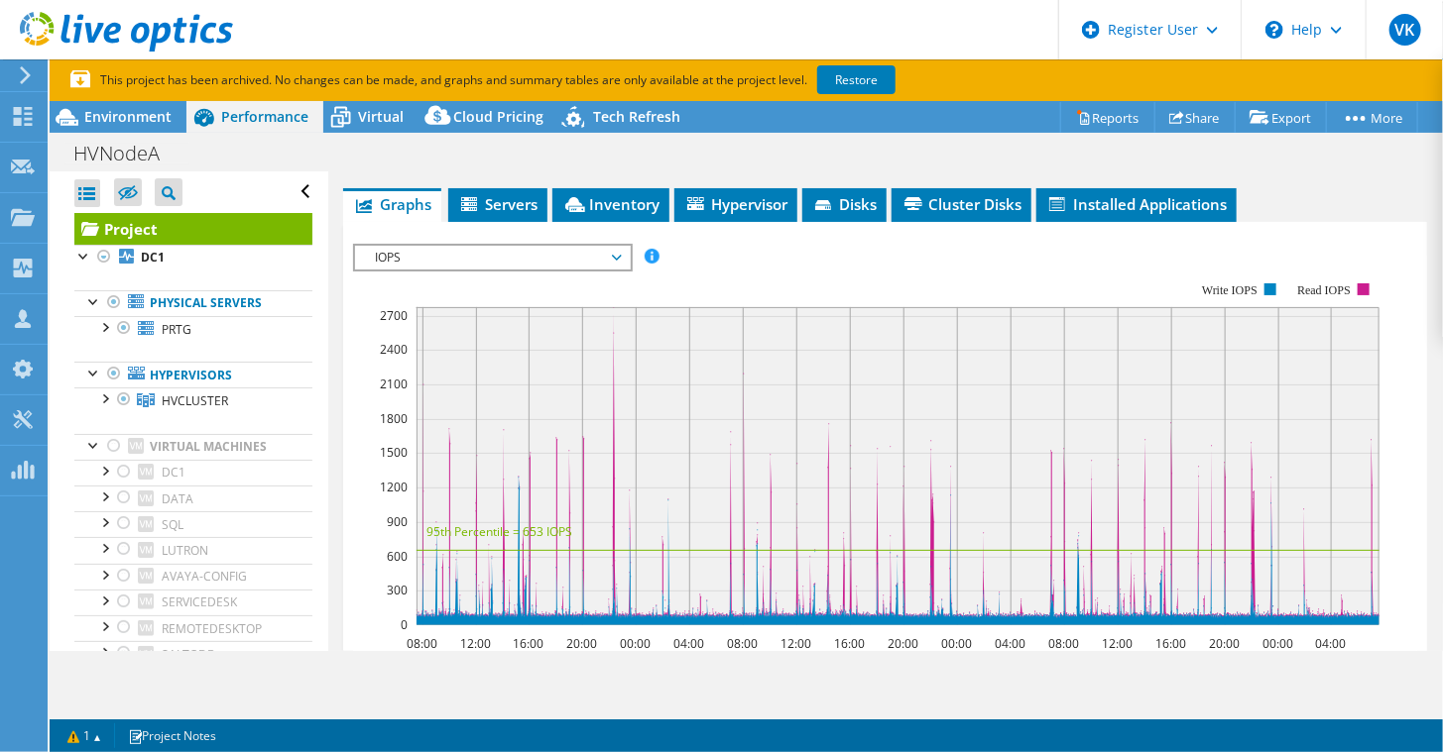
scroll to position [419, 0]
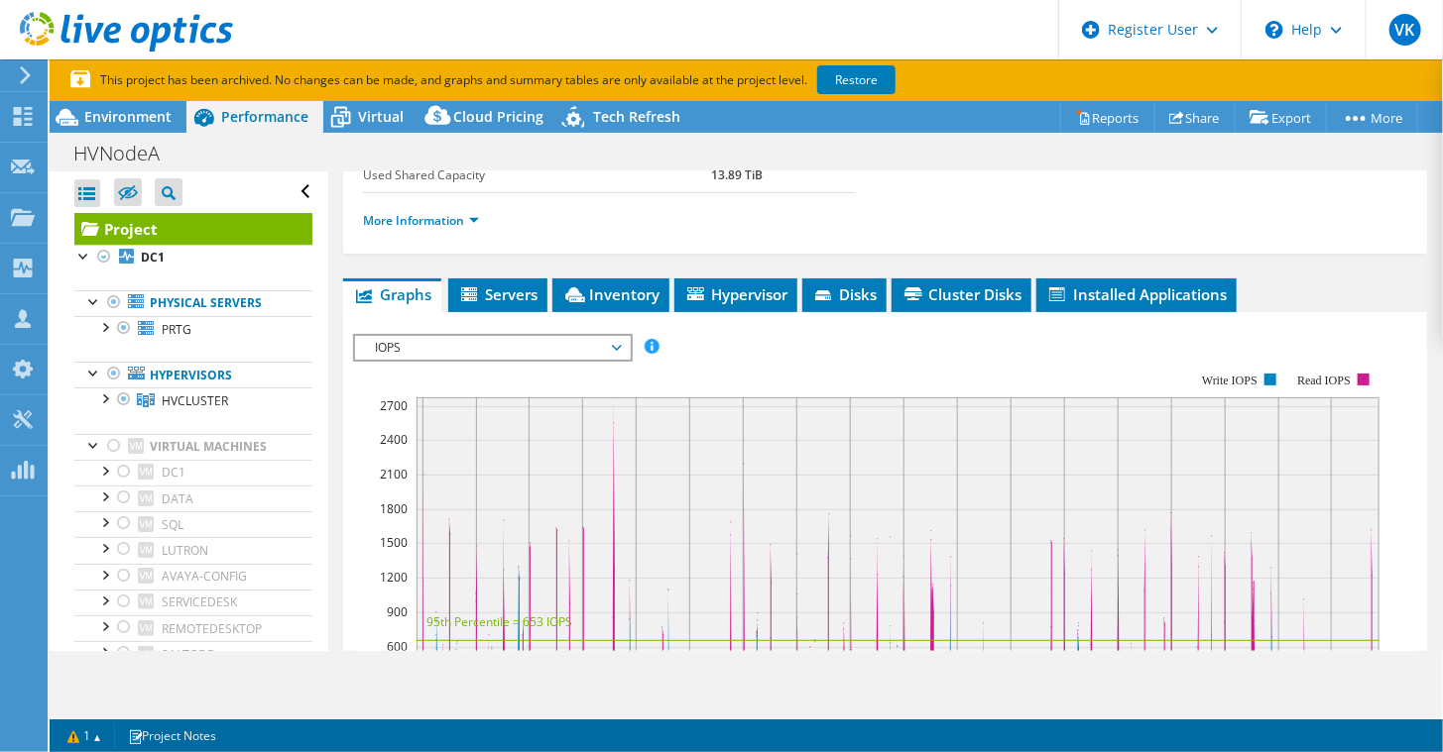
click at [462, 343] on span "IOPS" at bounding box center [492, 348] width 255 height 24
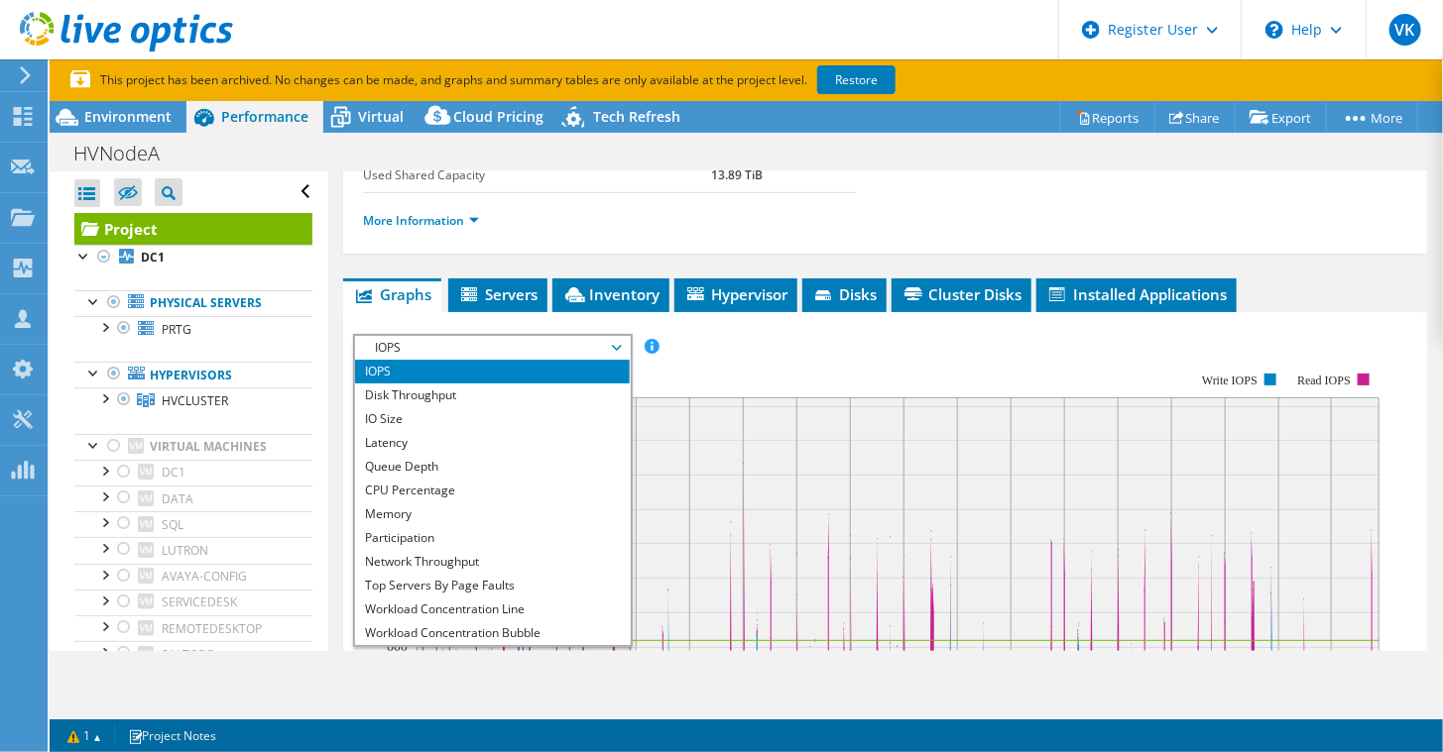
click at [782, 363] on rect at bounding box center [866, 544] width 1026 height 397
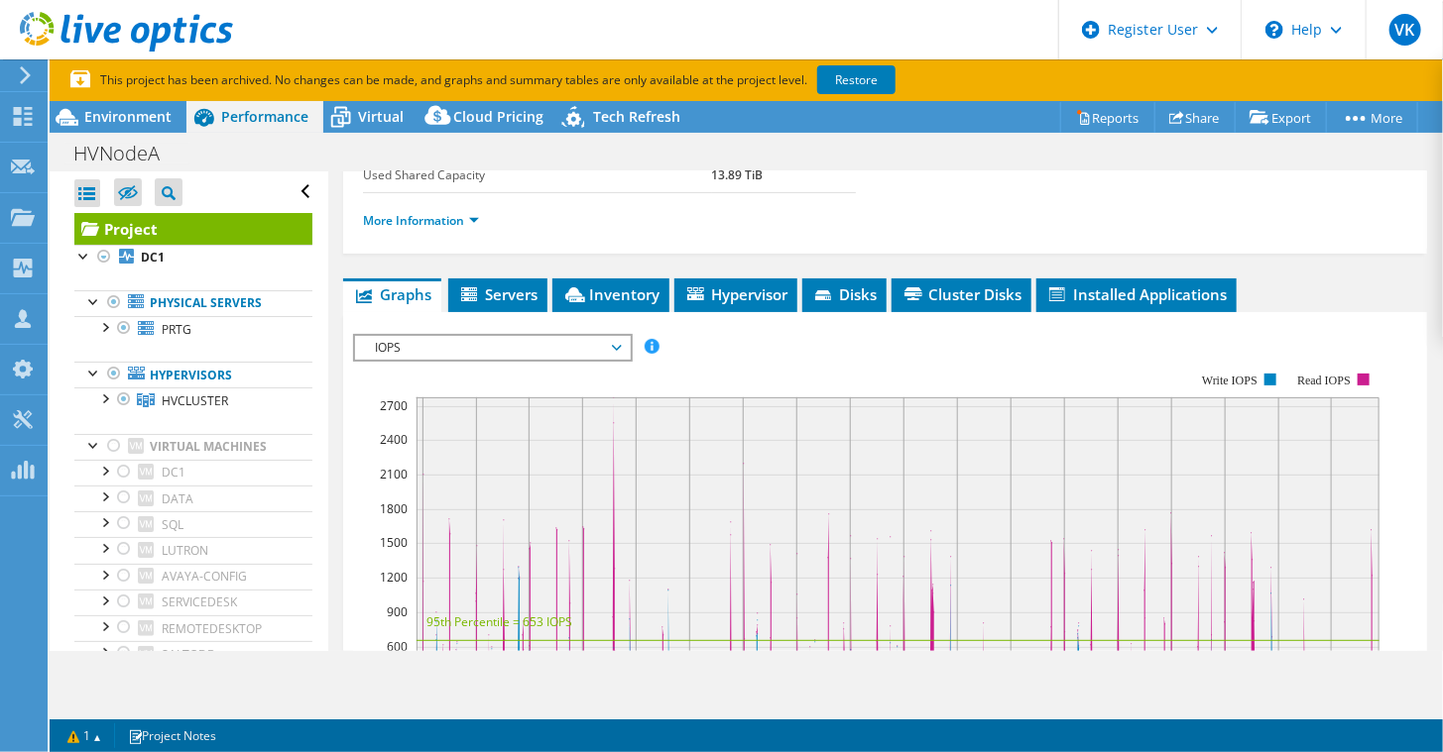
click at [617, 341] on span "IOPS" at bounding box center [492, 348] width 255 height 24
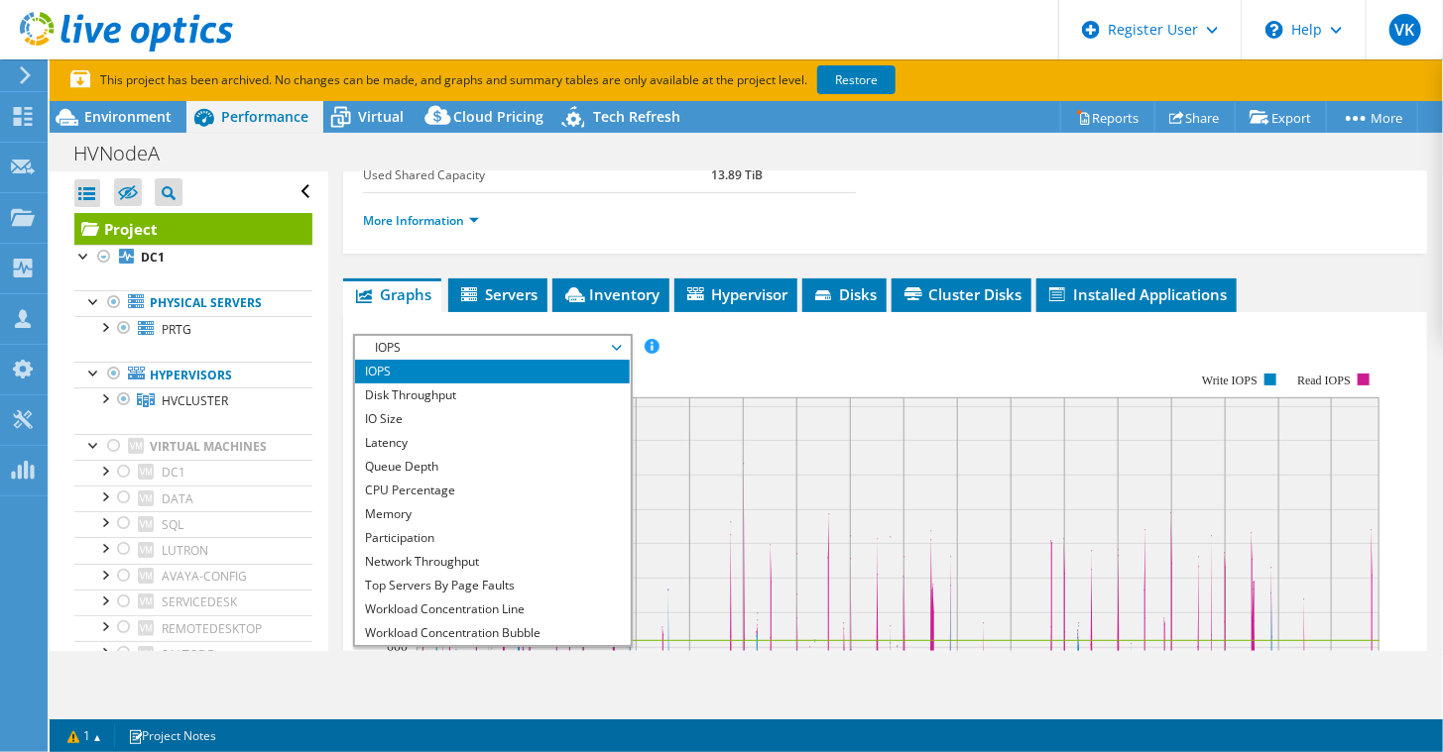
click at [753, 334] on div "IOPS Disk Throughput IO Size Latency Queue Depth CPU Percentage Memory Page Fau…" at bounding box center [885, 347] width 1064 height 27
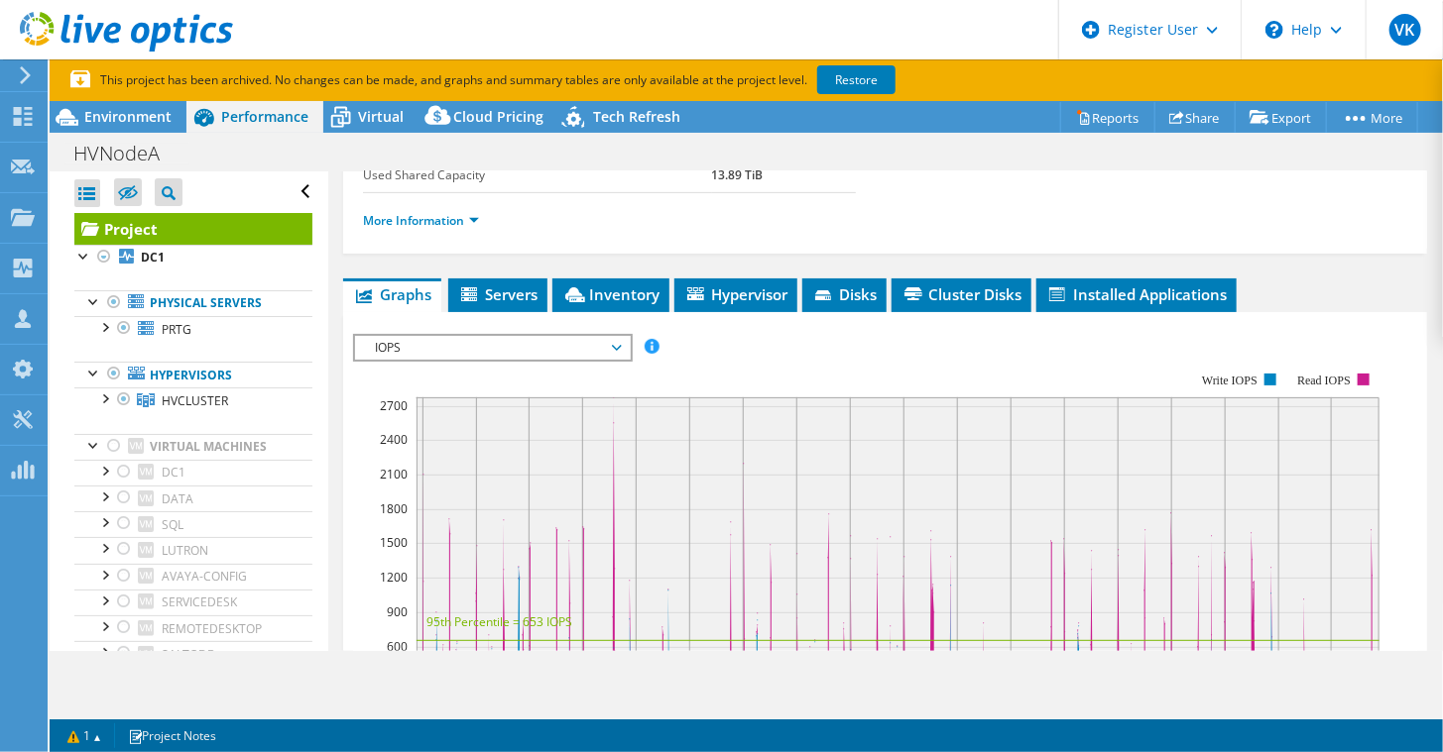
scroll to position [0, 0]
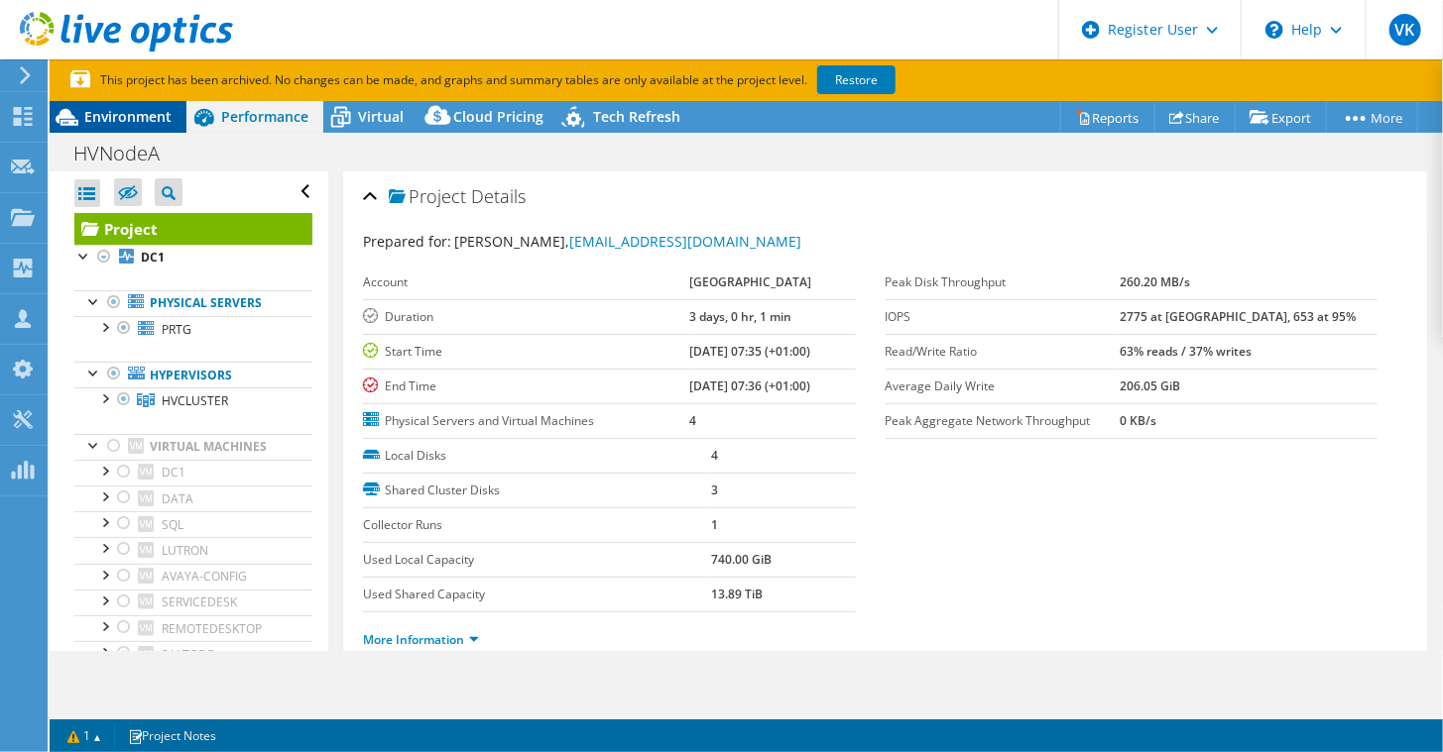
click at [147, 116] on span "Environment" at bounding box center [127, 116] width 87 height 19
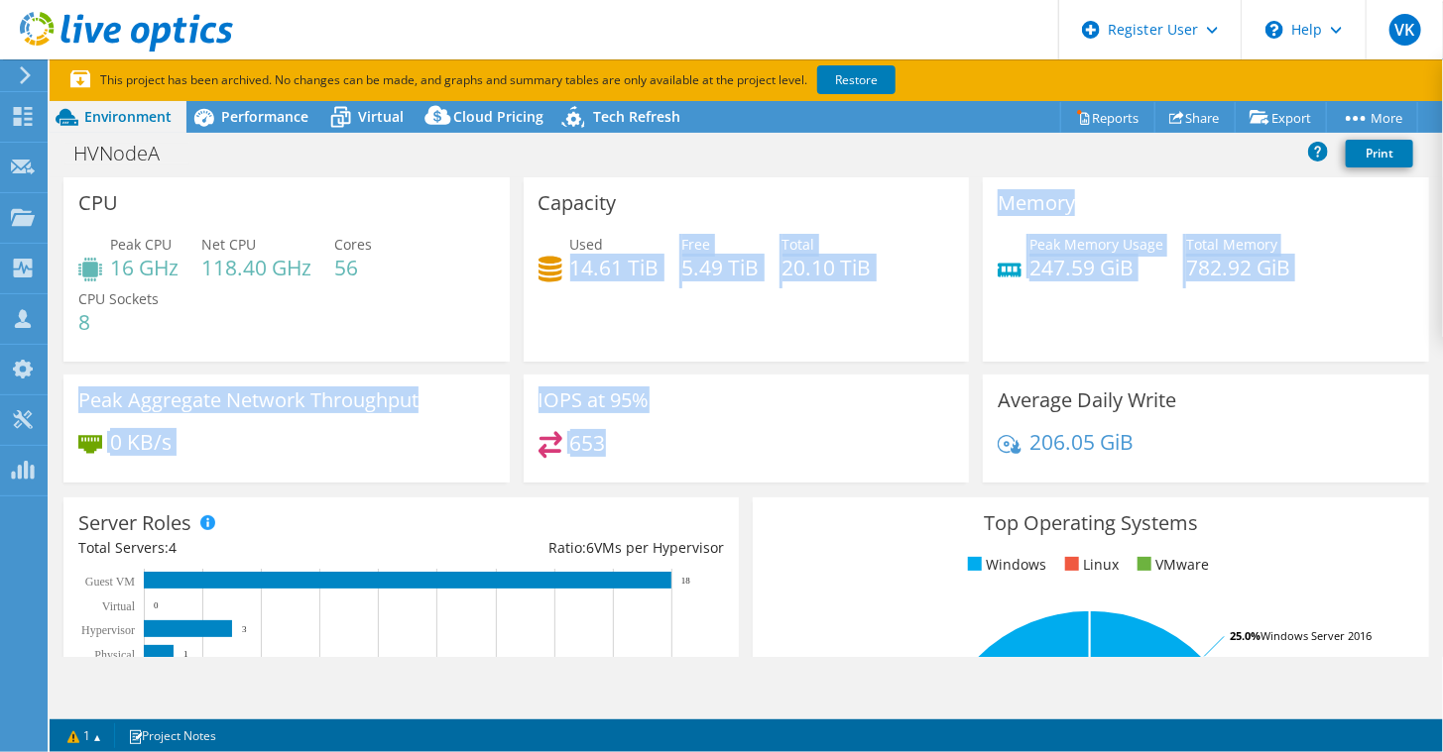
drag, startPoint x: 570, startPoint y: 264, endPoint x: 789, endPoint y: 440, distance: 281.3
click at [789, 440] on div "CPU Peak CPU 16 GHz Net CPU 118.40 GHz Cores 56 CPU Sockets 8 Capacity Used 14.…" at bounding box center [746, 336] width 1379 height 318
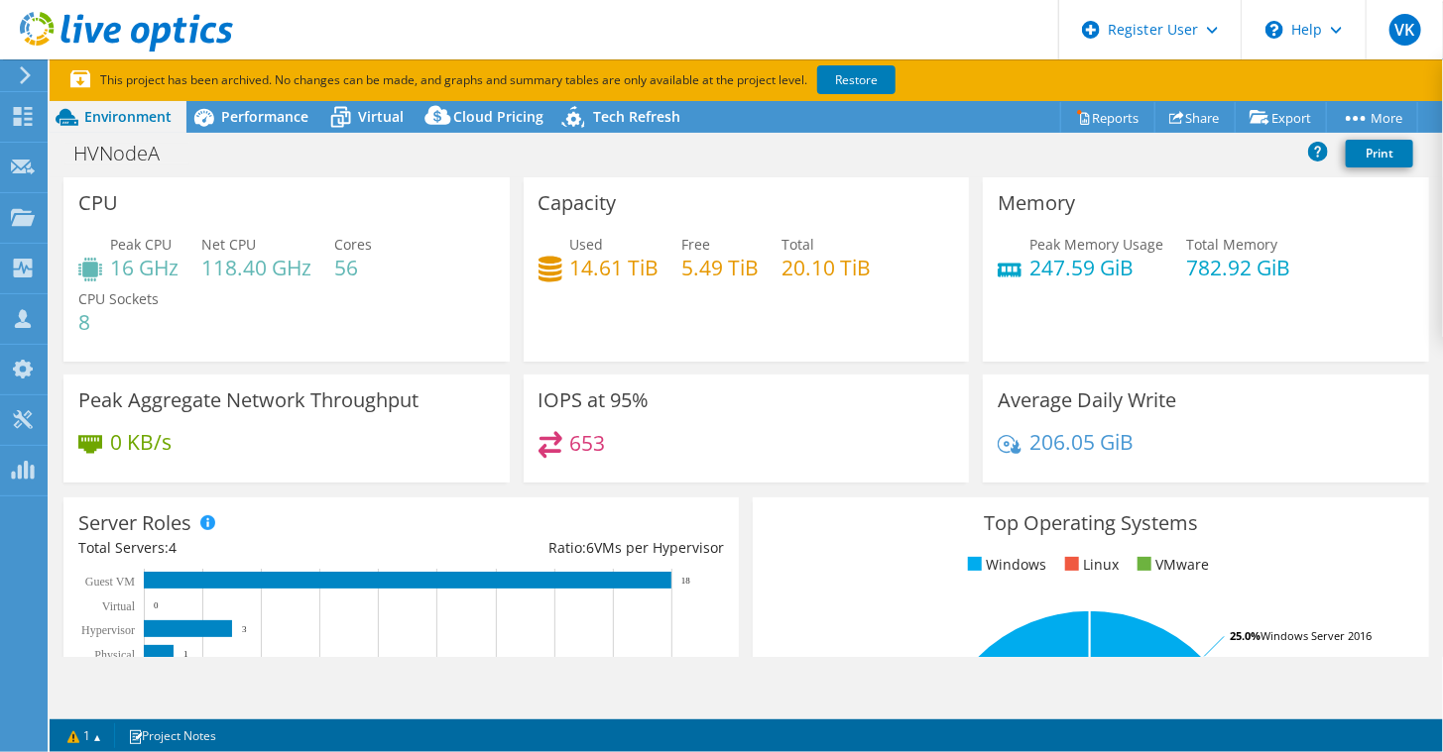
click at [789, 440] on div "653" at bounding box center [746, 452] width 416 height 43
drag, startPoint x: 670, startPoint y: 267, endPoint x: 756, endPoint y: 267, distance: 86.3
click at [756, 267] on div "Used 14.61 TiB Free 5.49 TiB Total 20.10 TiB" at bounding box center [746, 266] width 416 height 64
click at [24, 111] on icon at bounding box center [23, 116] width 24 height 19
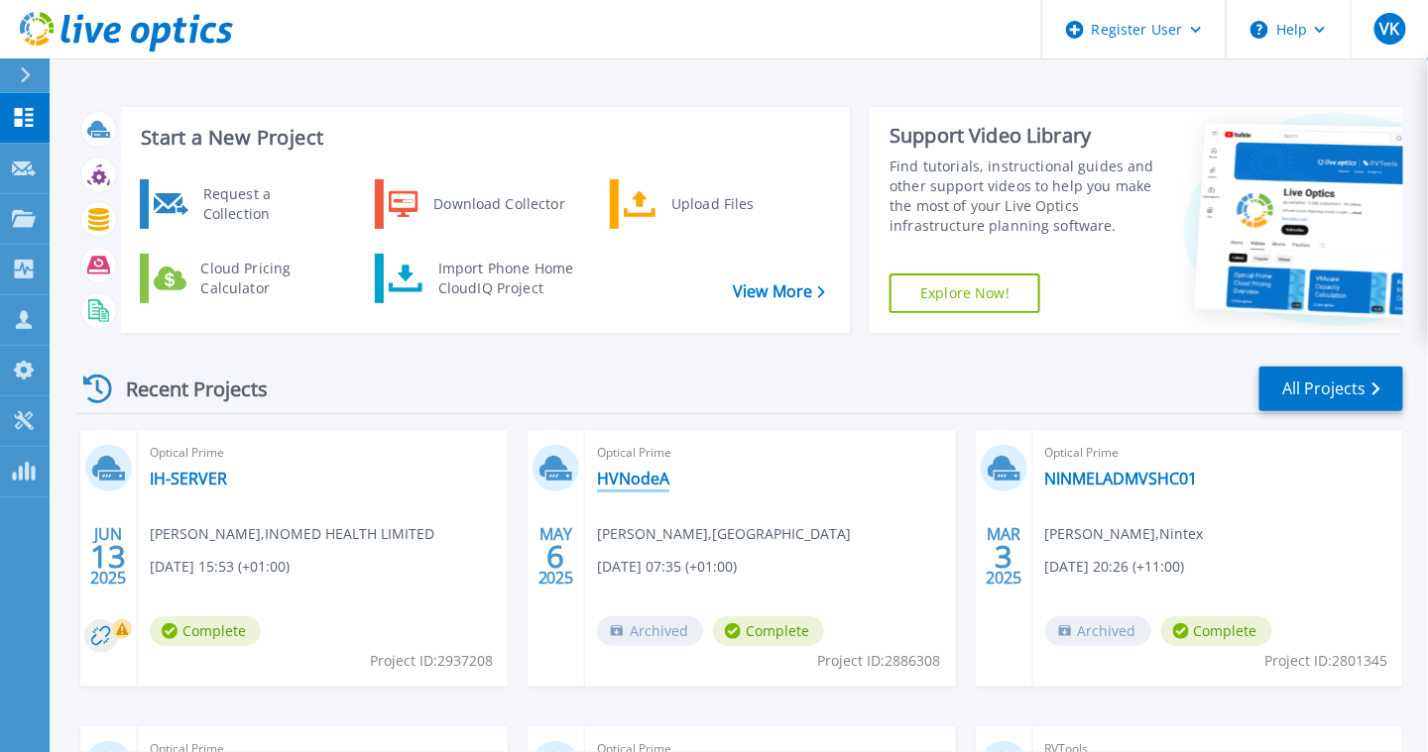
click at [619, 480] on link "HVNodeA" at bounding box center [633, 479] width 72 height 20
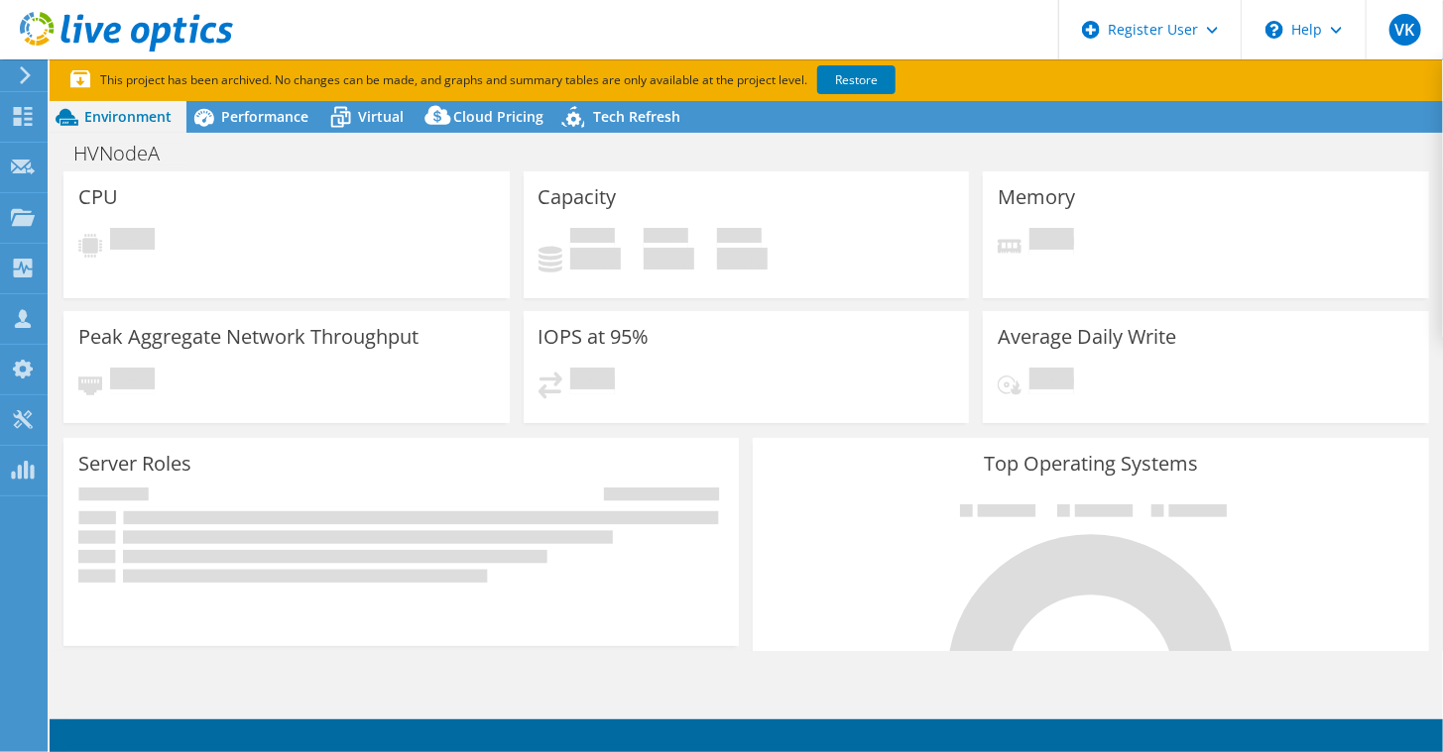
select select "USD"
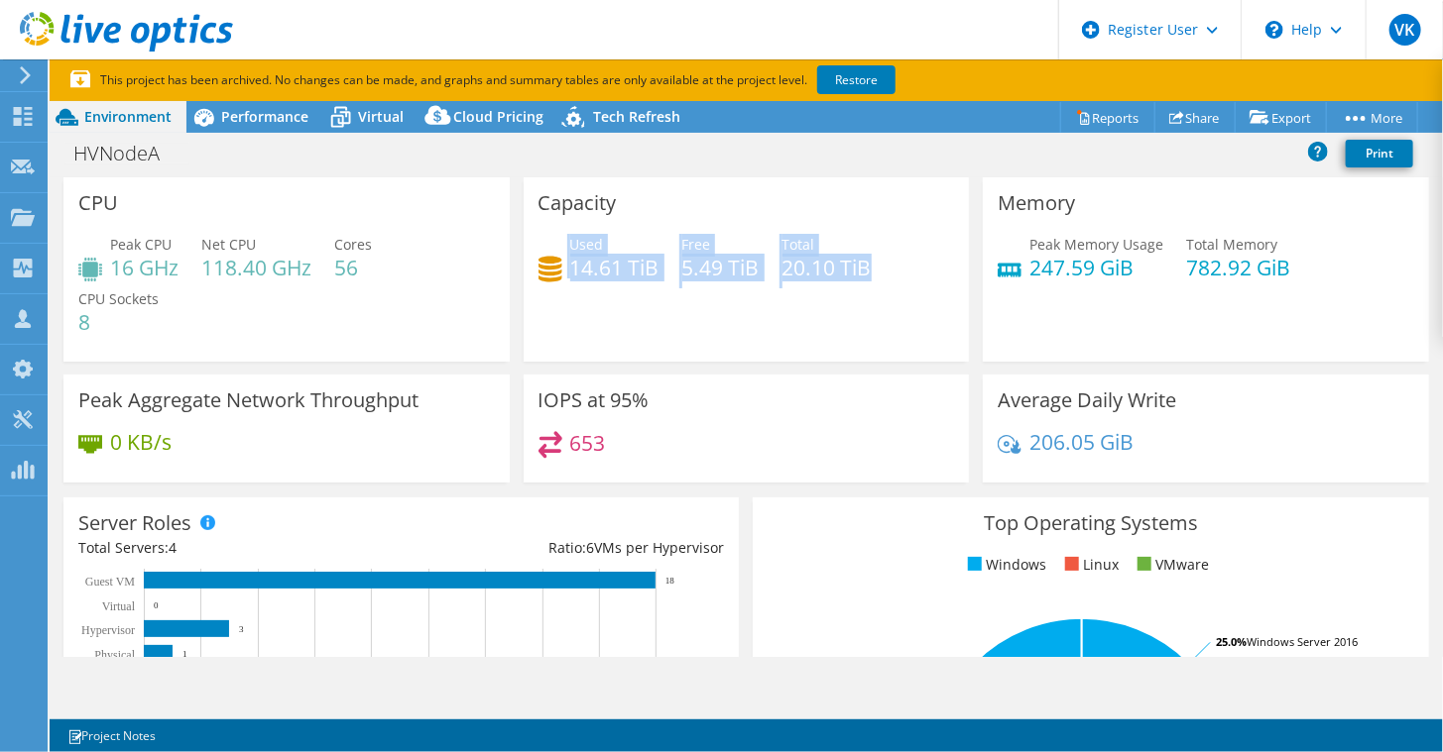
drag, startPoint x: 874, startPoint y: 271, endPoint x: 532, endPoint y: 240, distance: 343.4
click at [538, 240] on div "Used 14.61 TiB Free 5.49 TiB Total 20.10 TiB" at bounding box center [746, 266] width 416 height 64
drag, startPoint x: 532, startPoint y: 240, endPoint x: 728, endPoint y: 317, distance: 210.1
click at [728, 317] on div "Capacity Used 14.61 TiB Free 5.49 TiB Total 20.10 TiB" at bounding box center [746, 269] width 446 height 184
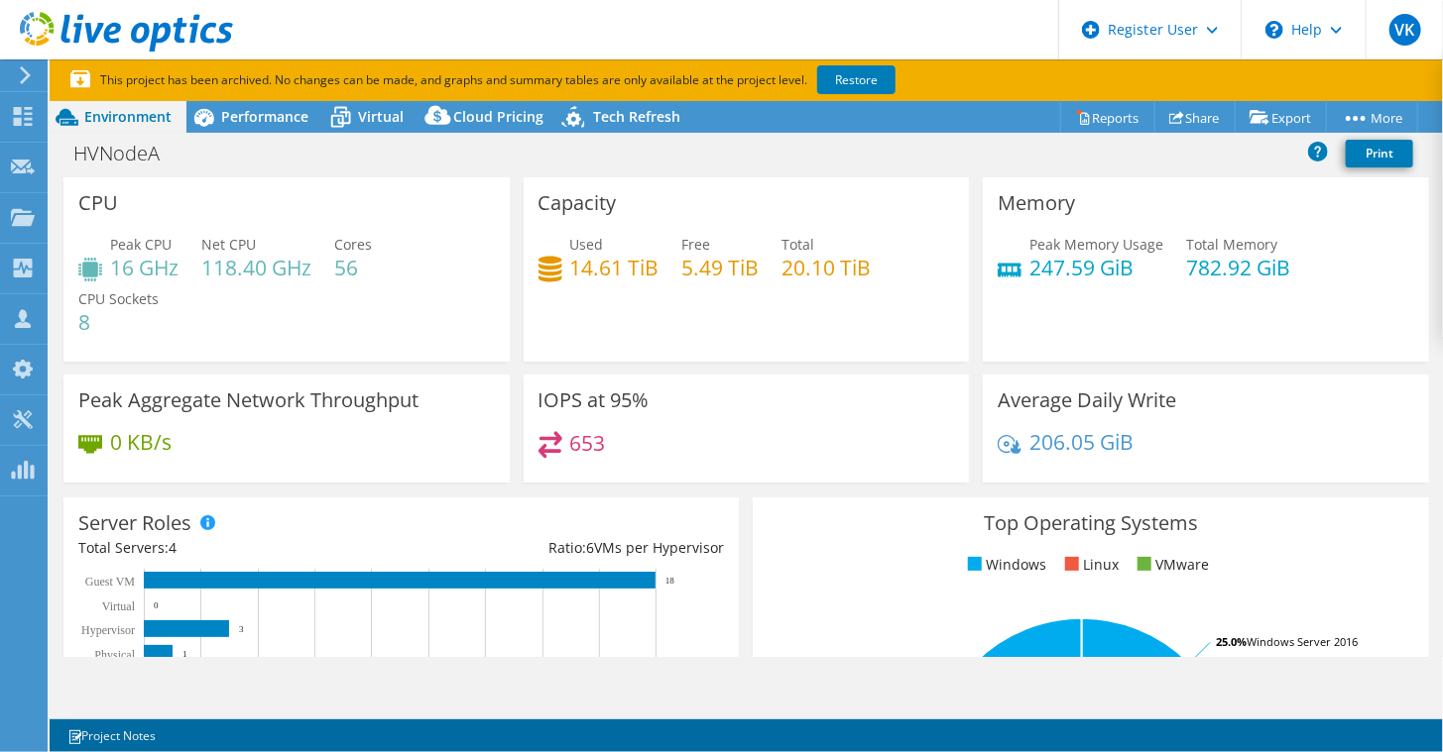
click at [728, 317] on div "Capacity Used 14.61 TiB Free 5.49 TiB Total 20.10 TiB" at bounding box center [746, 269] width 446 height 184
click at [263, 116] on span "Performance" at bounding box center [264, 116] width 87 height 19
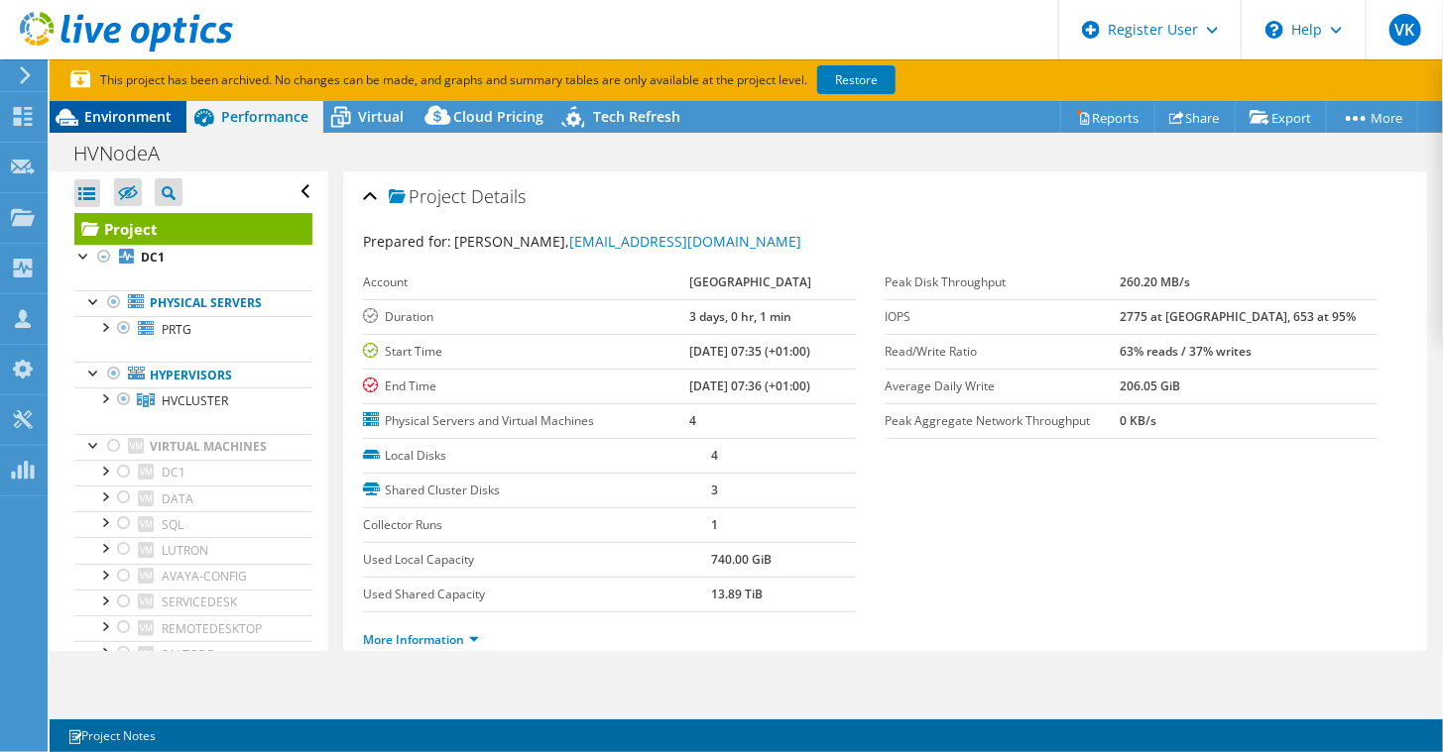
click at [116, 129] on div "Environment" at bounding box center [118, 117] width 137 height 32
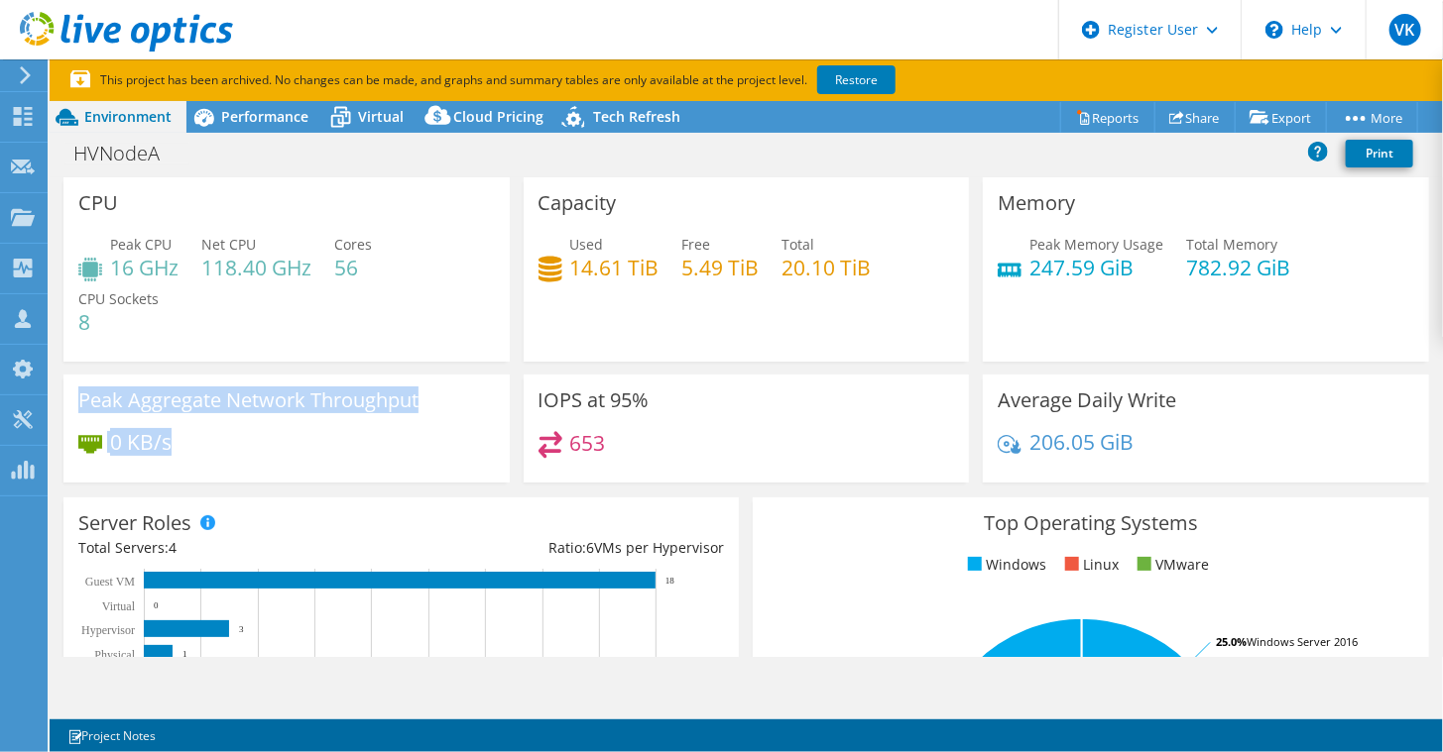
drag, startPoint x: 80, startPoint y: 405, endPoint x: 199, endPoint y: 442, distance: 124.8
click at [199, 442] on div "Peak Aggregate Network Throughput 0 KB/s" at bounding box center [286, 429] width 446 height 108
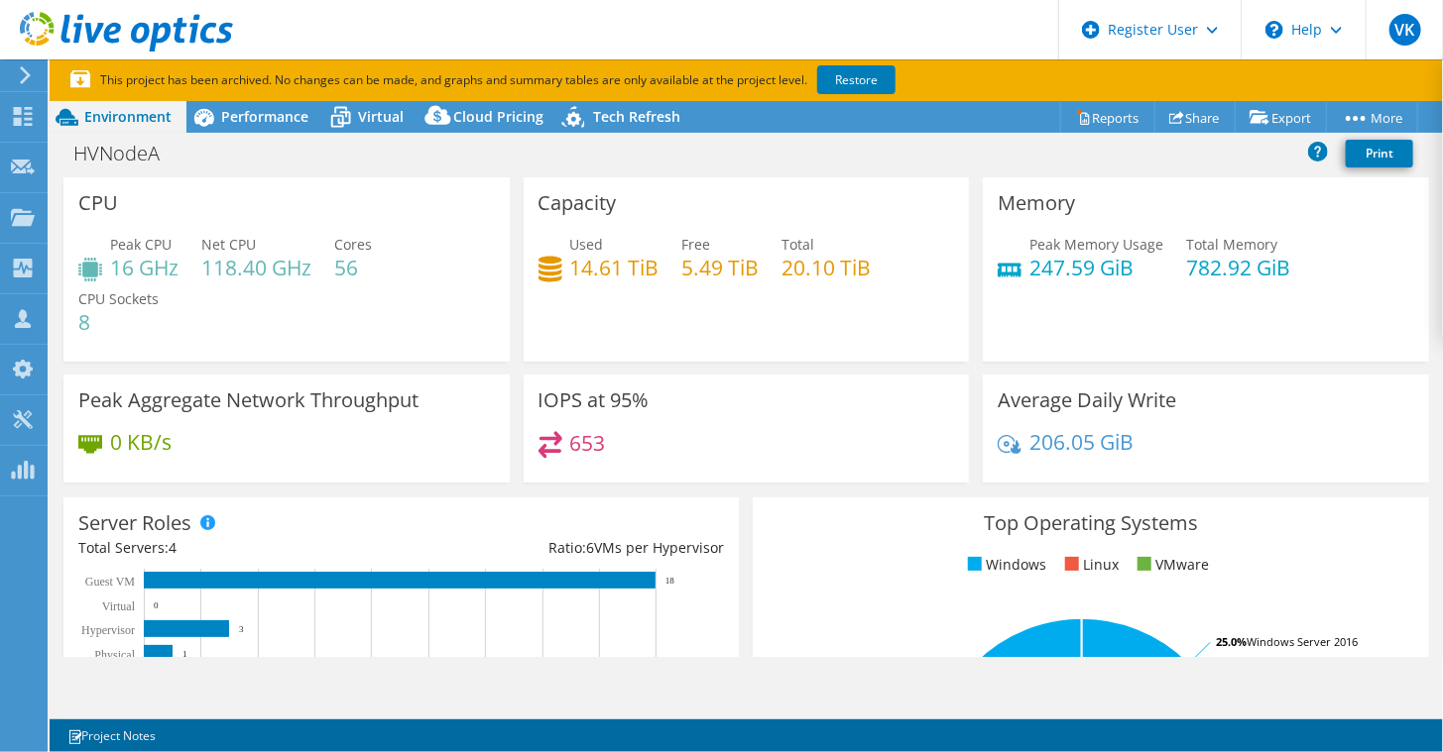
drag, startPoint x: 199, startPoint y: 442, endPoint x: 175, endPoint y: 465, distance: 33.0
click at [175, 465] on div "0 KB/s" at bounding box center [286, 452] width 416 height 42
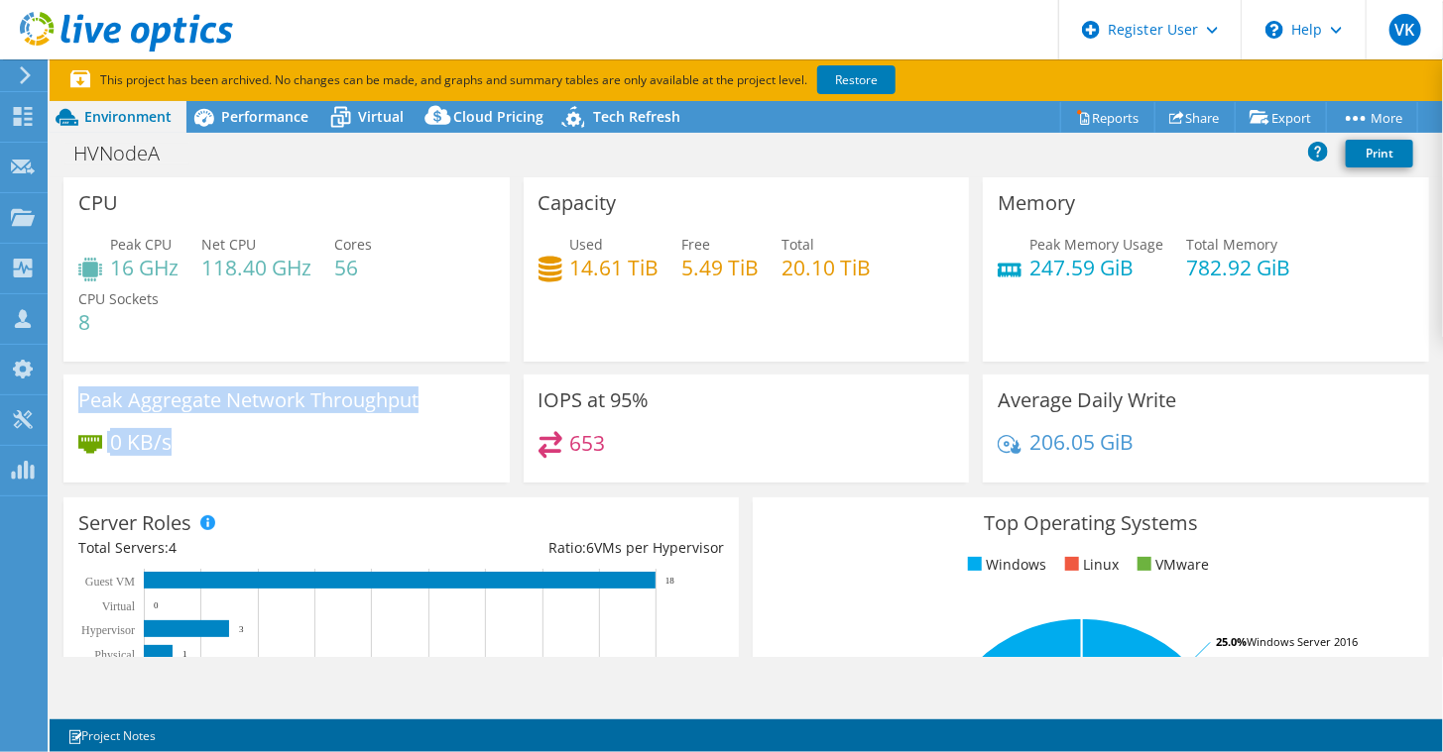
drag, startPoint x: 184, startPoint y: 450, endPoint x: 81, endPoint y: 405, distance: 112.7
click at [81, 405] on div "Peak Aggregate Network Throughput 0 KB/s" at bounding box center [286, 429] width 446 height 108
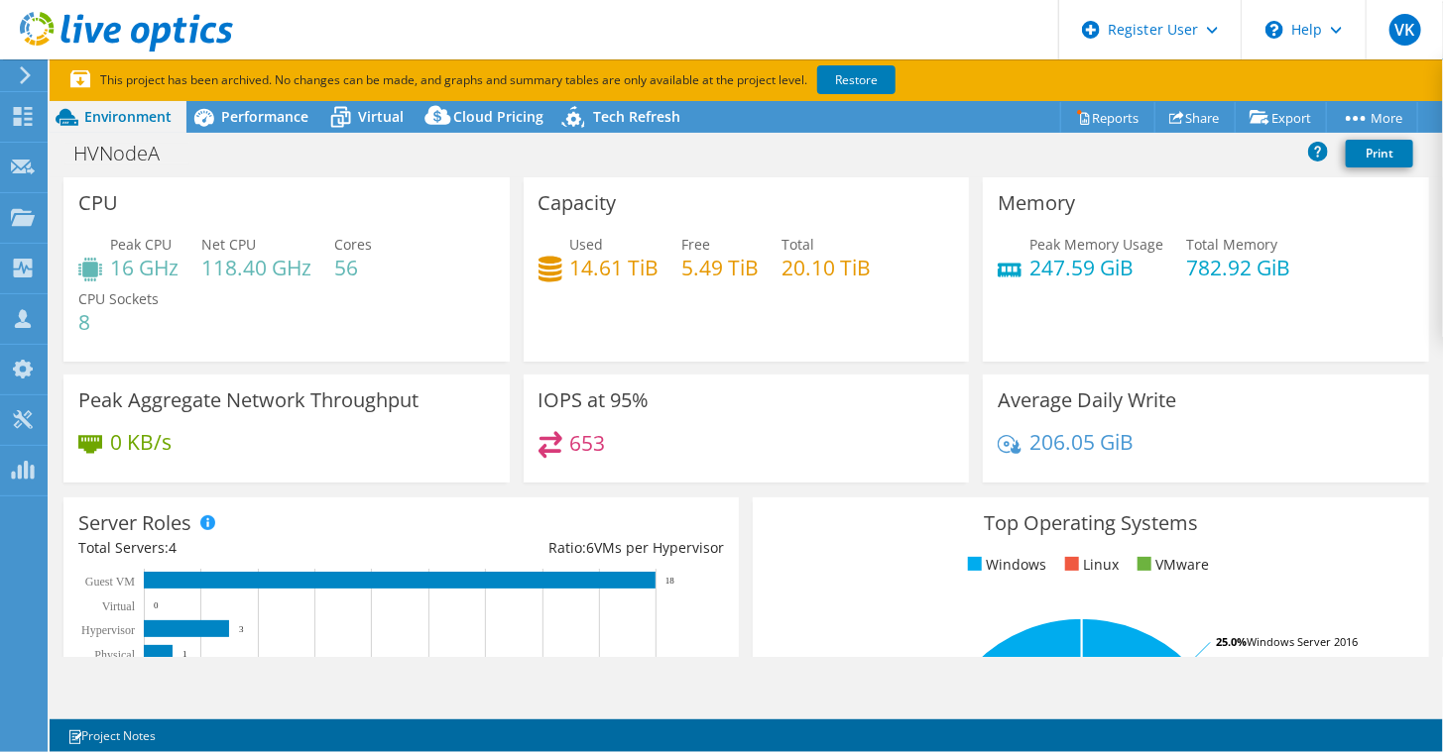
drag, startPoint x: 81, startPoint y: 405, endPoint x: 200, endPoint y: 454, distance: 128.9
click at [200, 454] on div "0 KB/s" at bounding box center [286, 452] width 416 height 42
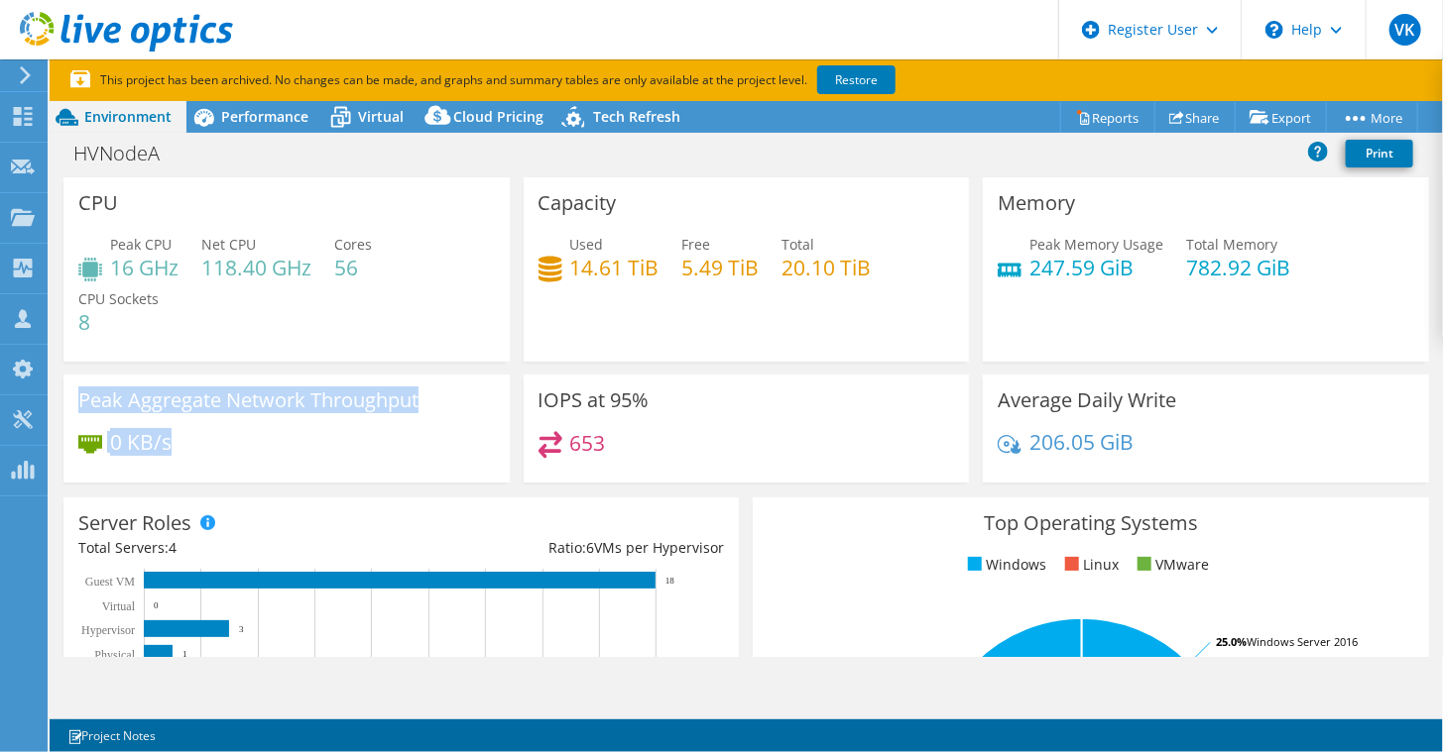
drag, startPoint x: 200, startPoint y: 454, endPoint x: 73, endPoint y: 402, distance: 137.4
click at [73, 402] on div "Peak Aggregate Network Throughput 0 KB/s" at bounding box center [286, 429] width 446 height 108
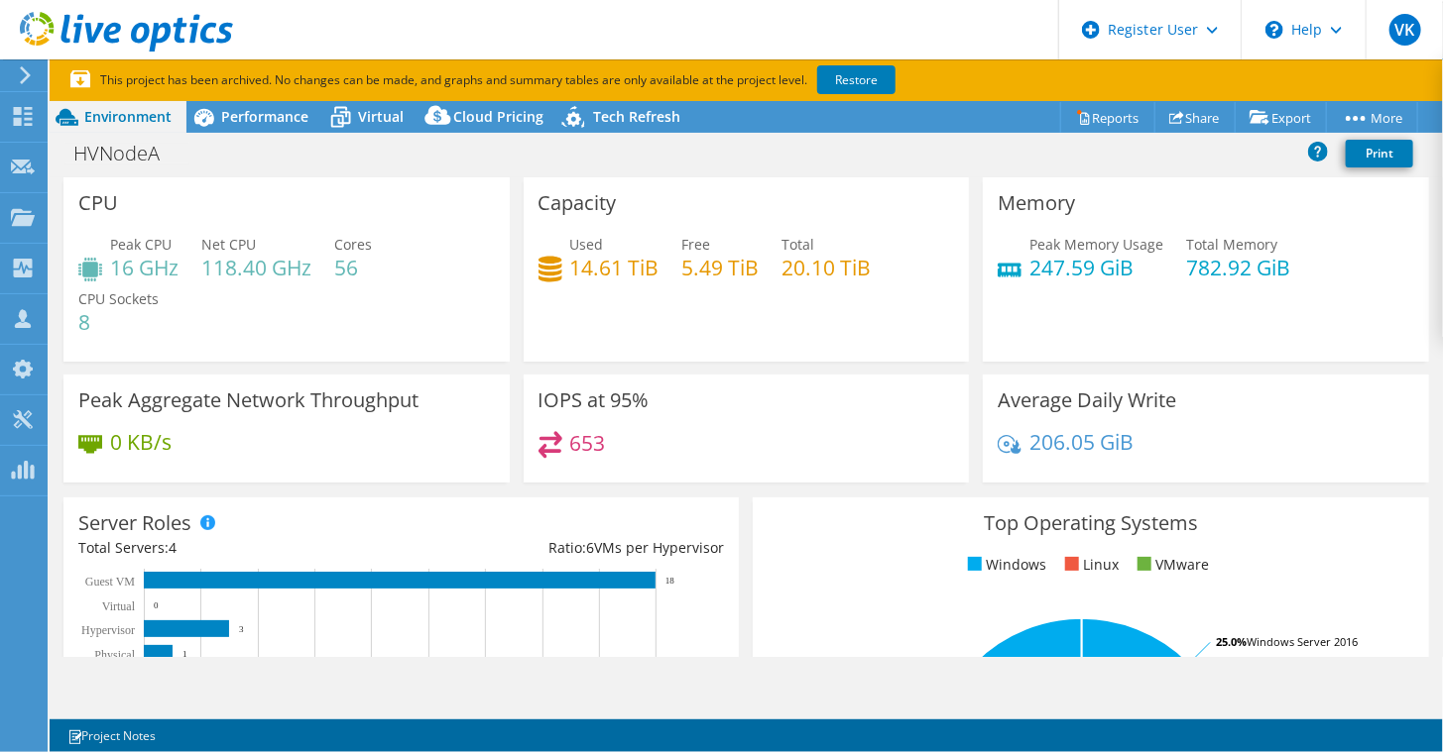
click at [611, 364] on div "Capacity Used 14.61 TiB Free 5.49 TiB Total 20.10 TiB" at bounding box center [747, 275] width 460 height 197
drag, startPoint x: 670, startPoint y: 266, endPoint x: 801, endPoint y: 277, distance: 131.3
click at [801, 277] on div "Used 14.61 TiB Free 5.49 TiB Total 20.10 TiB" at bounding box center [746, 266] width 416 height 64
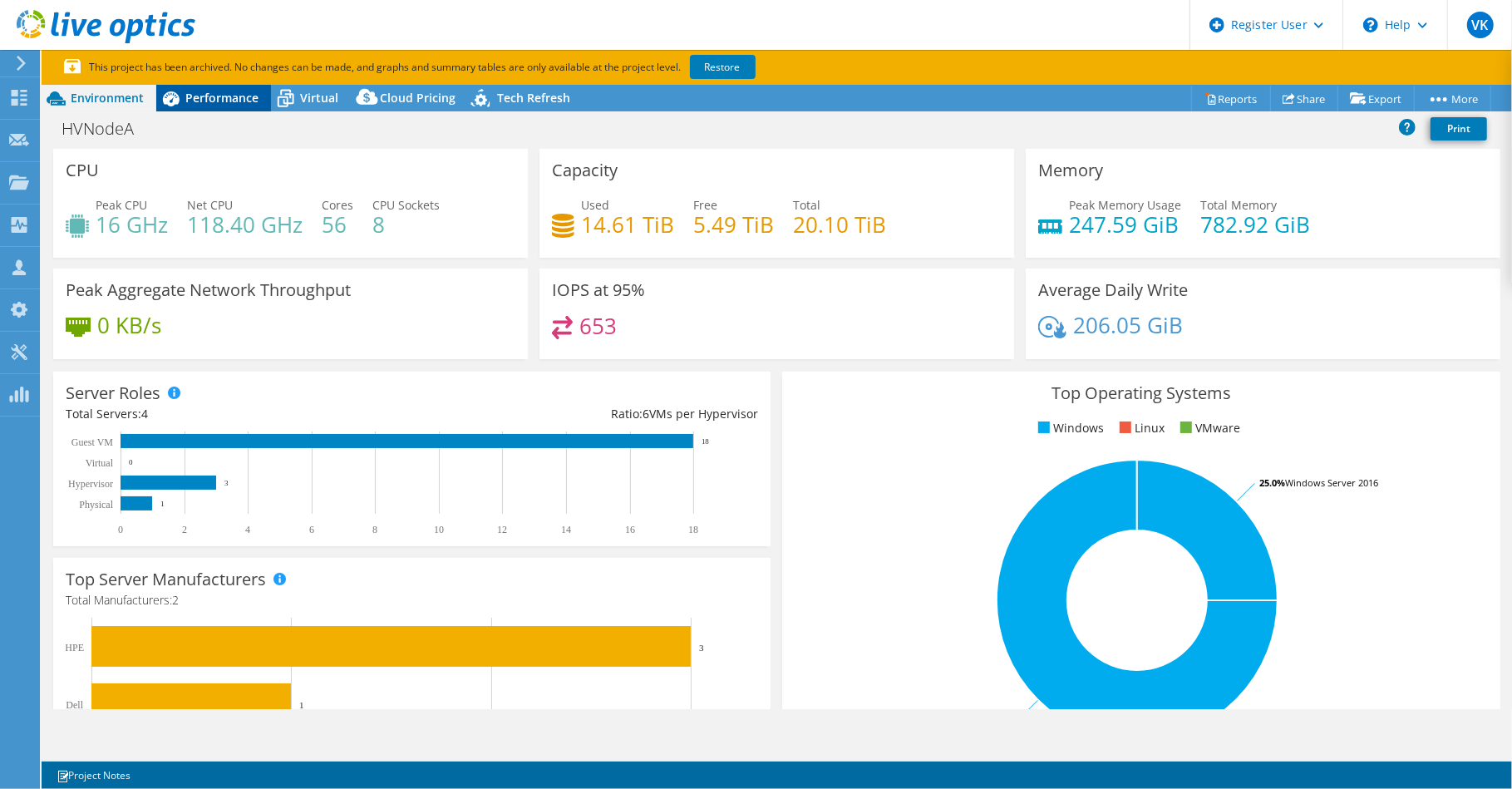
click at [238, 97] on span "Performance" at bounding box center [221, 97] width 73 height 16
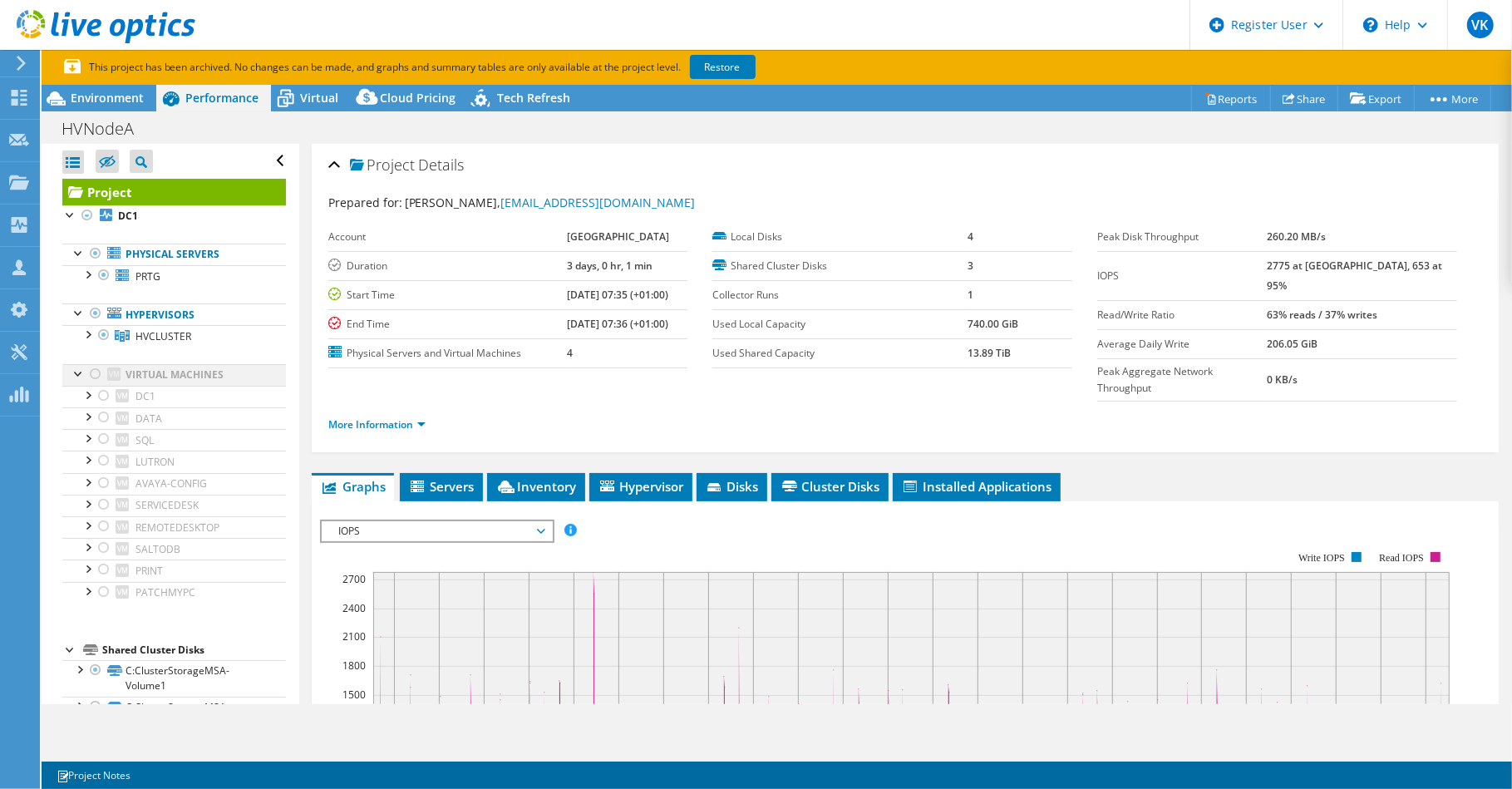
click at [94, 375] on div at bounding box center [96, 374] width 17 height 20
click at [114, 103] on span "Environment" at bounding box center [107, 97] width 73 height 16
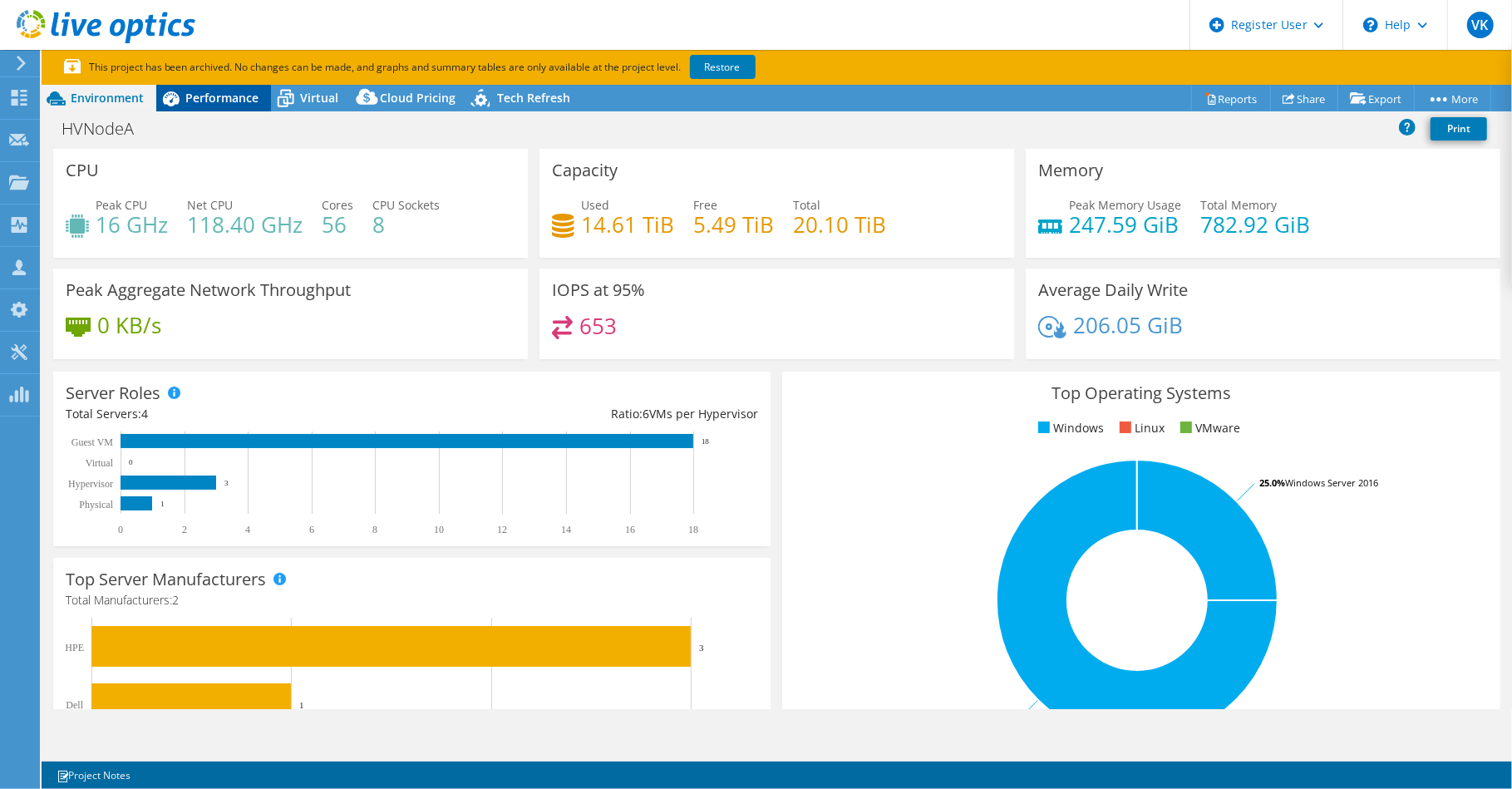
click at [208, 104] on span "Performance" at bounding box center [221, 97] width 73 height 16
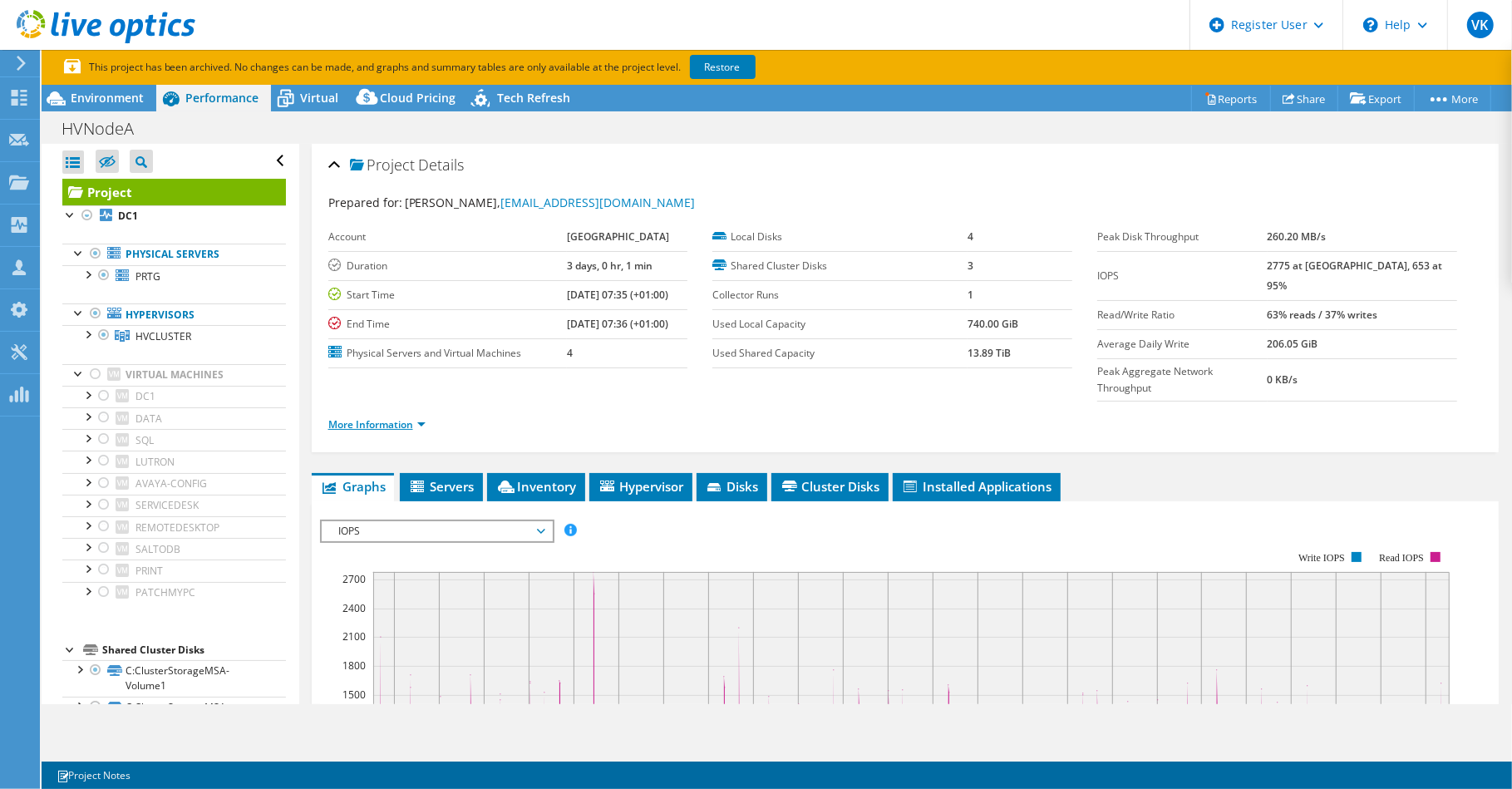
click at [413, 418] on link "More Information" at bounding box center [377, 424] width 97 height 14
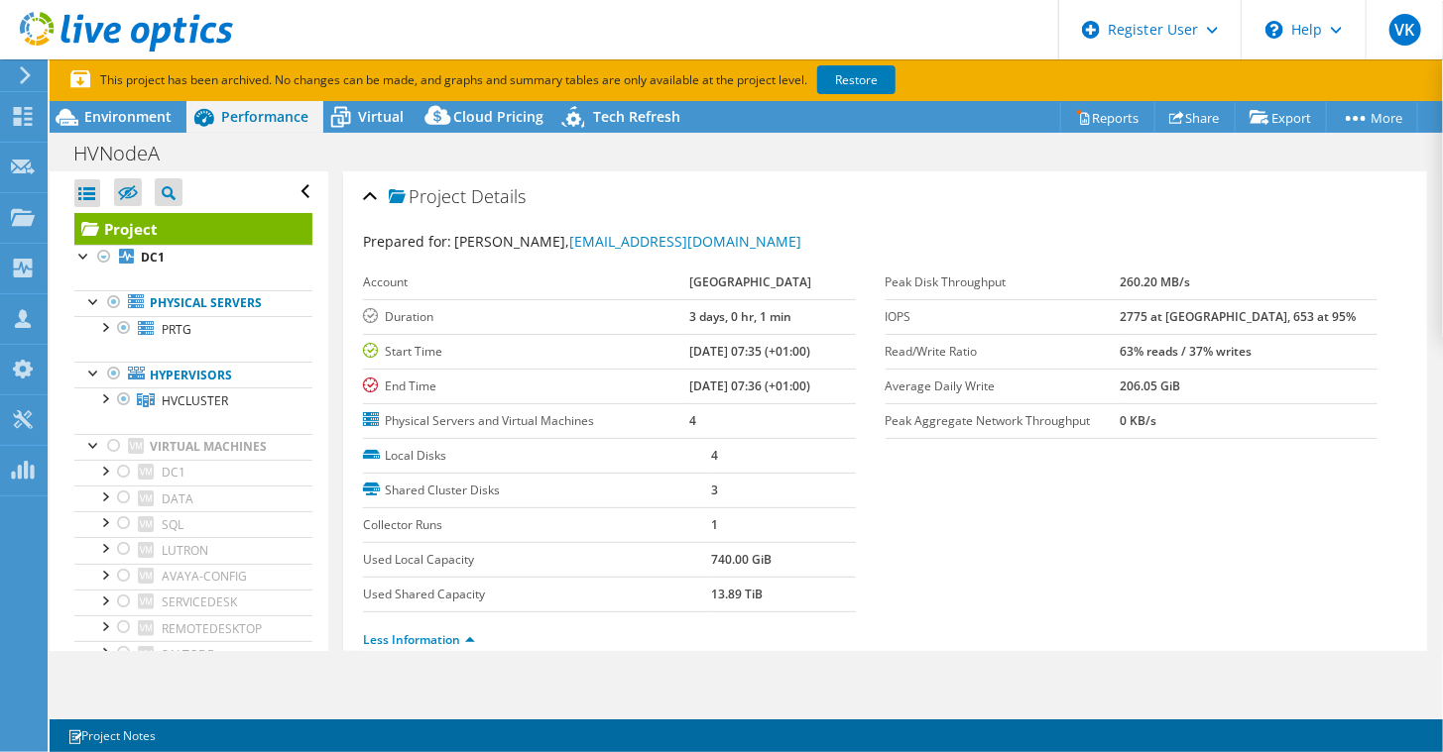
drag, startPoint x: 1162, startPoint y: 353, endPoint x: 1323, endPoint y: 349, distance: 160.7
click at [1323, 349] on tr "Read/Write Ratio 63% reads / 37% writes" at bounding box center [1131, 351] width 493 height 35
click at [1183, 440] on section "Prepared for: [PERSON_NAME], [EMAIL_ADDRESS][DOMAIN_NAME] Account [GEOGRAPHIC_D…" at bounding box center [885, 449] width 1044 height 437
drag, startPoint x: 1168, startPoint y: 351, endPoint x: 1326, endPoint y: 345, distance: 157.7
click at [1326, 345] on tr "Read/Write Ratio 63% reads / 37% writes" at bounding box center [1131, 351] width 493 height 35
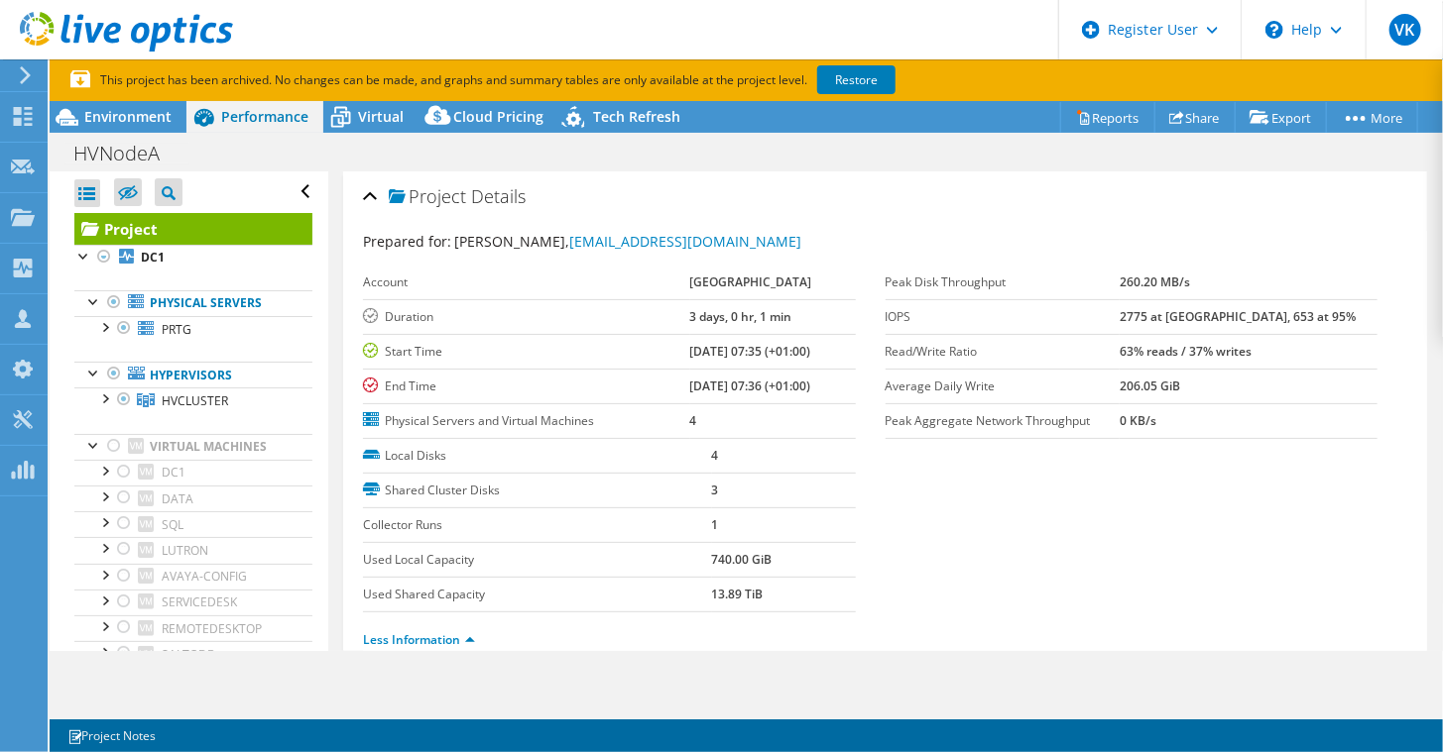
click at [1172, 346] on b "63% reads / 37% writes" at bounding box center [1185, 351] width 132 height 17
drag, startPoint x: 1172, startPoint y: 346, endPoint x: 1337, endPoint y: 358, distance: 166.0
click at [1337, 358] on td "63% reads / 37% writes" at bounding box center [1248, 351] width 258 height 35
click at [1186, 449] on section "Prepared for: [PERSON_NAME], [EMAIL_ADDRESS][DOMAIN_NAME] Account [GEOGRAPHIC_D…" at bounding box center [885, 449] width 1044 height 437
drag, startPoint x: 1169, startPoint y: 354, endPoint x: 1234, endPoint y: 353, distance: 65.4
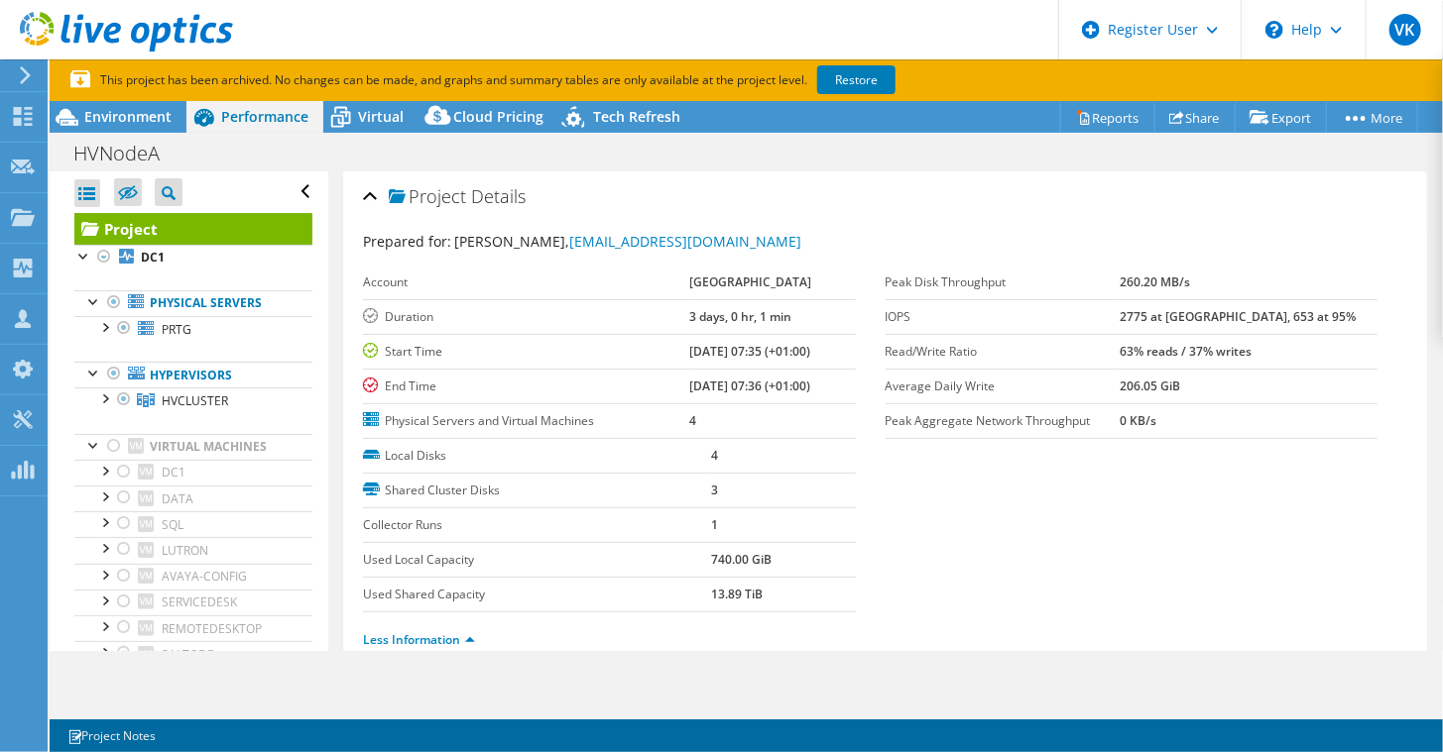
click at [1234, 353] on tr "Read/Write Ratio 63% reads / 37% writes" at bounding box center [1131, 351] width 493 height 35
drag, startPoint x: 1234, startPoint y: 353, endPoint x: 1309, endPoint y: 353, distance: 74.4
click at [1309, 353] on td "63% reads / 37% writes" at bounding box center [1248, 351] width 258 height 35
click at [1202, 544] on section "Prepared for: [PERSON_NAME], [EMAIL_ADDRESS][DOMAIN_NAME] Account [GEOGRAPHIC_D…" at bounding box center [885, 449] width 1044 height 437
drag, startPoint x: 1168, startPoint y: 353, endPoint x: 1219, endPoint y: 352, distance: 51.6
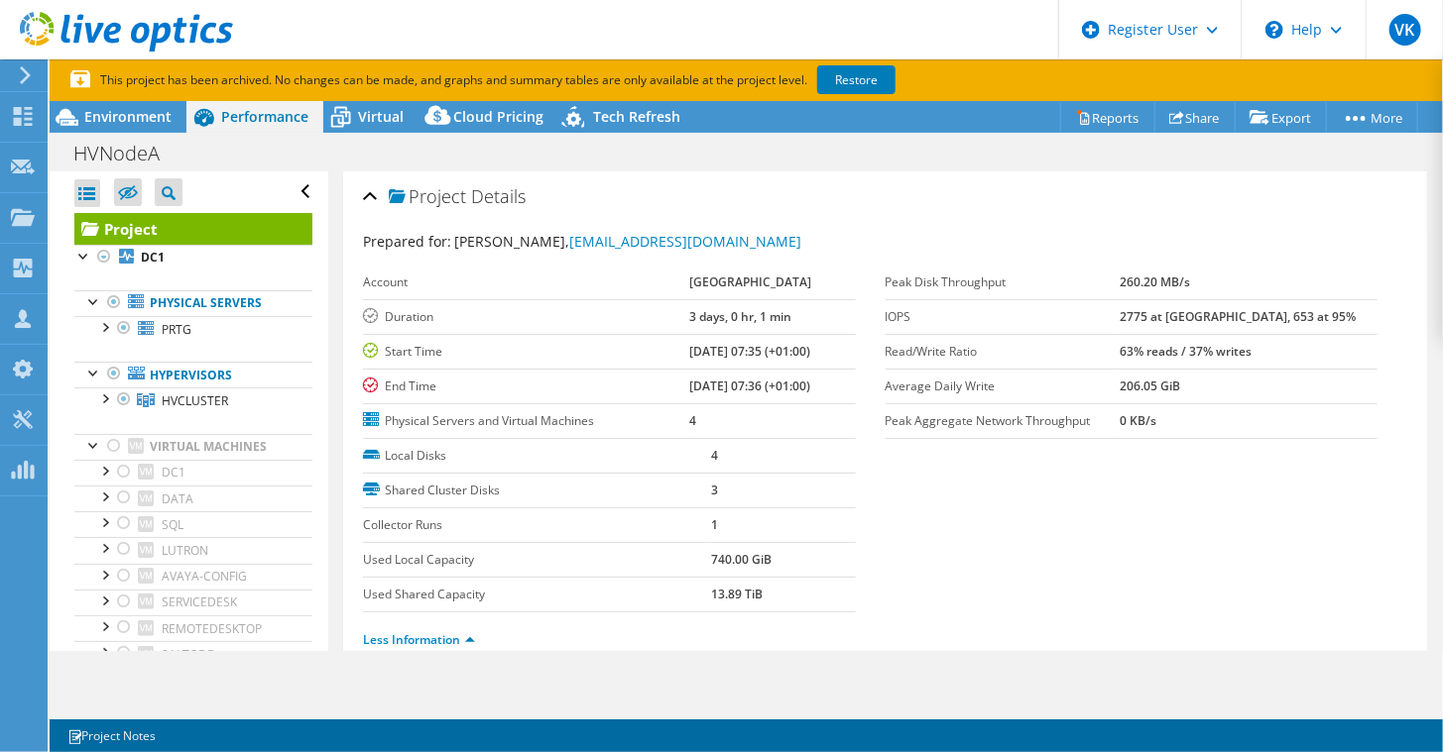
click at [1219, 352] on tr "Read/Write Ratio 63% reads / 37% writes" at bounding box center [1131, 351] width 493 height 35
drag, startPoint x: 1219, startPoint y: 352, endPoint x: 1325, endPoint y: 358, distance: 105.3
click at [1325, 358] on td "63% reads / 37% writes" at bounding box center [1248, 351] width 258 height 35
drag, startPoint x: 1325, startPoint y: 358, endPoint x: 1254, endPoint y: 476, distance: 137.4
click at [1254, 476] on section "Prepared for: [PERSON_NAME], [EMAIL_ADDRESS][DOMAIN_NAME] Account [GEOGRAPHIC_D…" at bounding box center [885, 449] width 1044 height 437
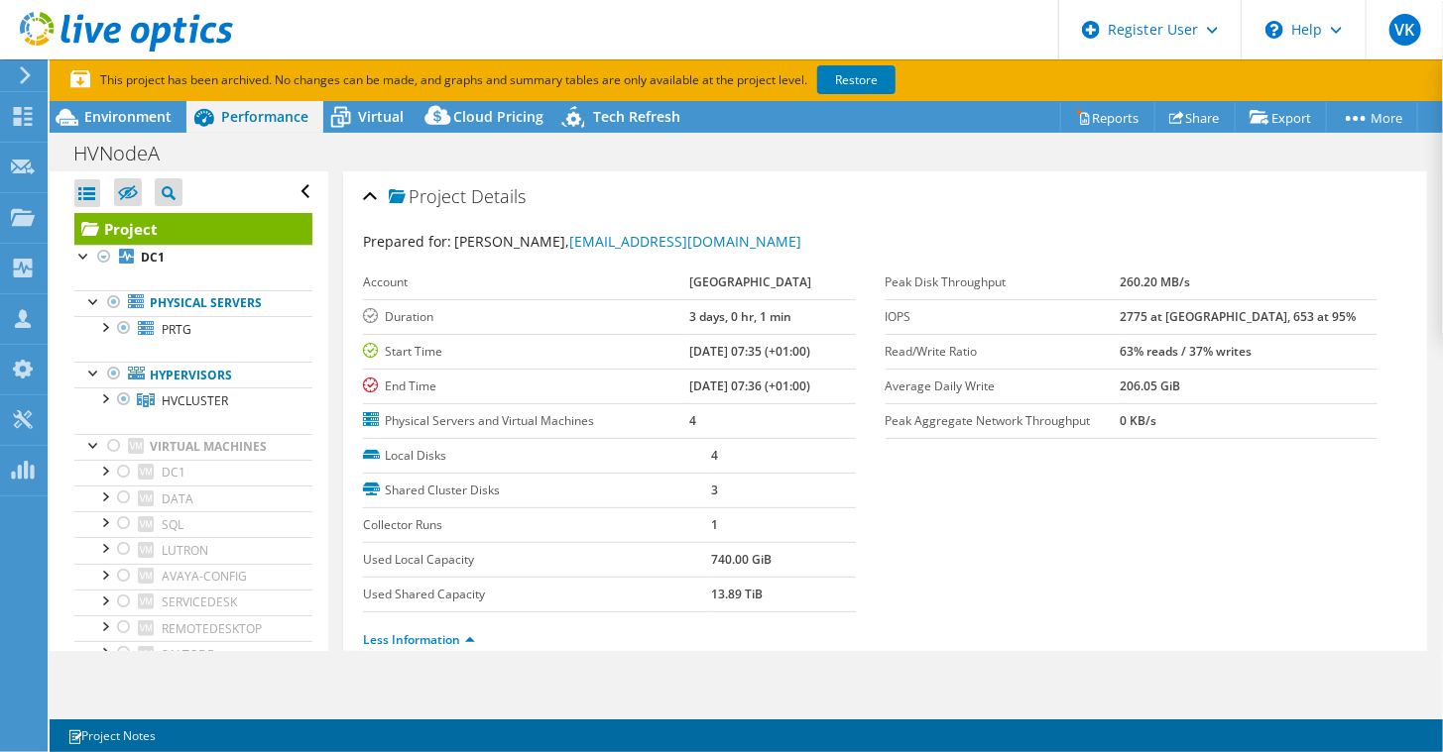
click at [1227, 492] on section "Prepared for: [PERSON_NAME], [EMAIL_ADDRESS][DOMAIN_NAME] Account [GEOGRAPHIC_D…" at bounding box center [885, 449] width 1044 height 437
drag, startPoint x: 1163, startPoint y: 350, endPoint x: 1310, endPoint y: 354, distance: 146.8
click at [1310, 354] on tr "Read/Write Ratio 63% reads / 37% writes" at bounding box center [1131, 351] width 493 height 35
click at [1180, 480] on section "Prepared for: [PERSON_NAME], [EMAIL_ADDRESS][DOMAIN_NAME] Account [GEOGRAPHIC_D…" at bounding box center [885, 449] width 1044 height 437
click at [1230, 346] on b "63% reads / 37% writes" at bounding box center [1185, 351] width 132 height 17
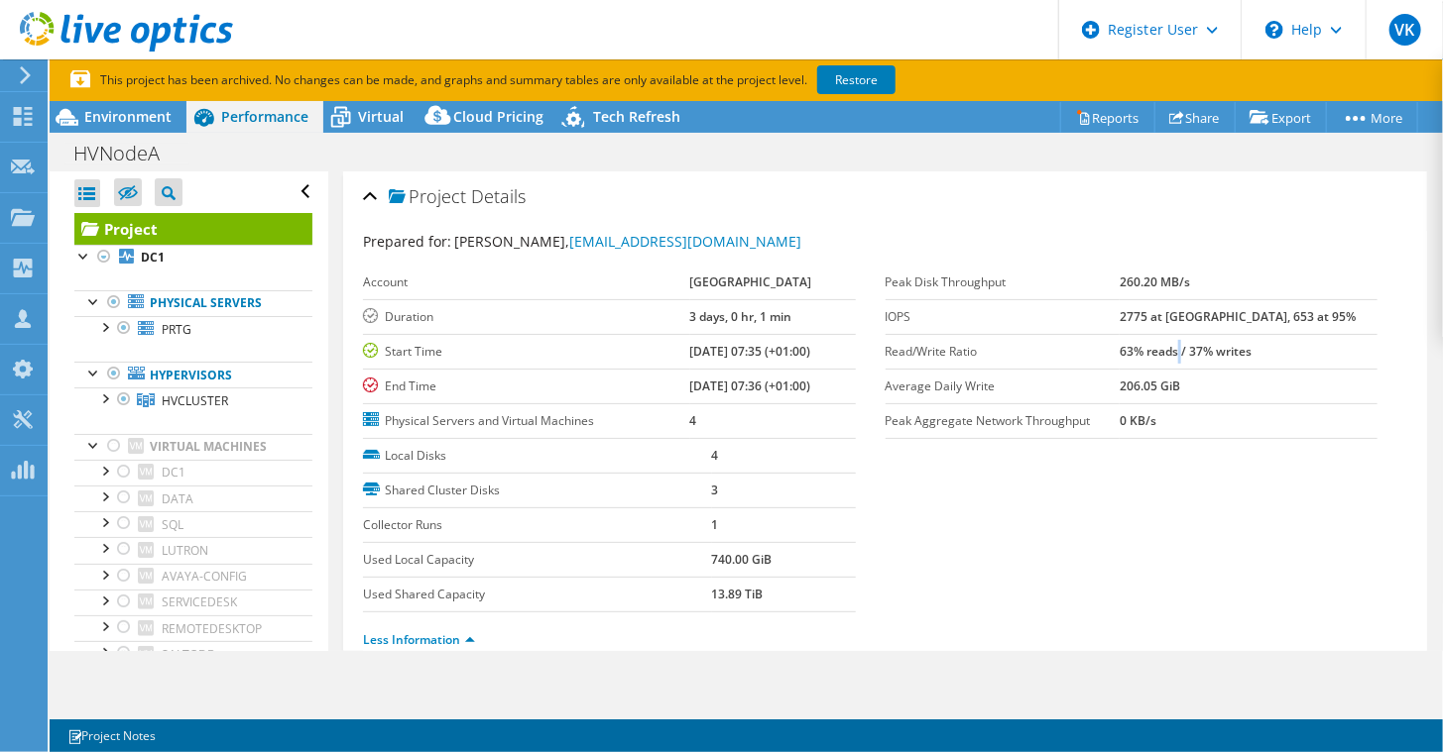
click at [1230, 346] on b "63% reads / 37% writes" at bounding box center [1185, 351] width 132 height 17
drag, startPoint x: 1170, startPoint y: 357, endPoint x: 1310, endPoint y: 362, distance: 139.9
click at [1310, 362] on td "63% reads / 37% writes" at bounding box center [1248, 351] width 258 height 35
click at [1045, 483] on section "Prepared for: [PERSON_NAME], [EMAIL_ADDRESS][DOMAIN_NAME] Account [GEOGRAPHIC_D…" at bounding box center [885, 449] width 1044 height 437
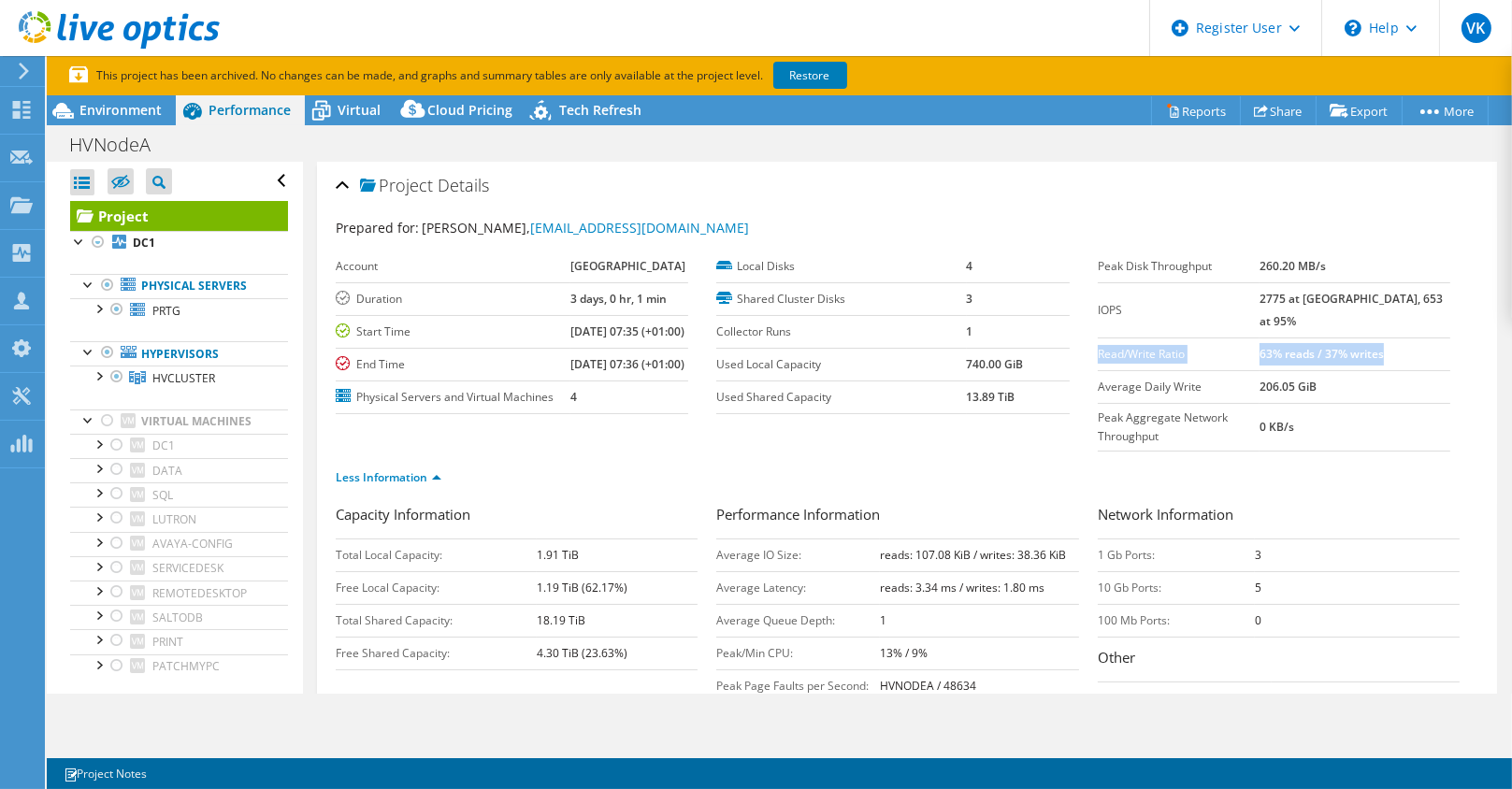
drag, startPoint x: 1426, startPoint y: 333, endPoint x: 1087, endPoint y: 341, distance: 339.1
click at [1098, 341] on tr "Read/Write Ratio 63% reads / 37% writes" at bounding box center [1274, 353] width 353 height 33
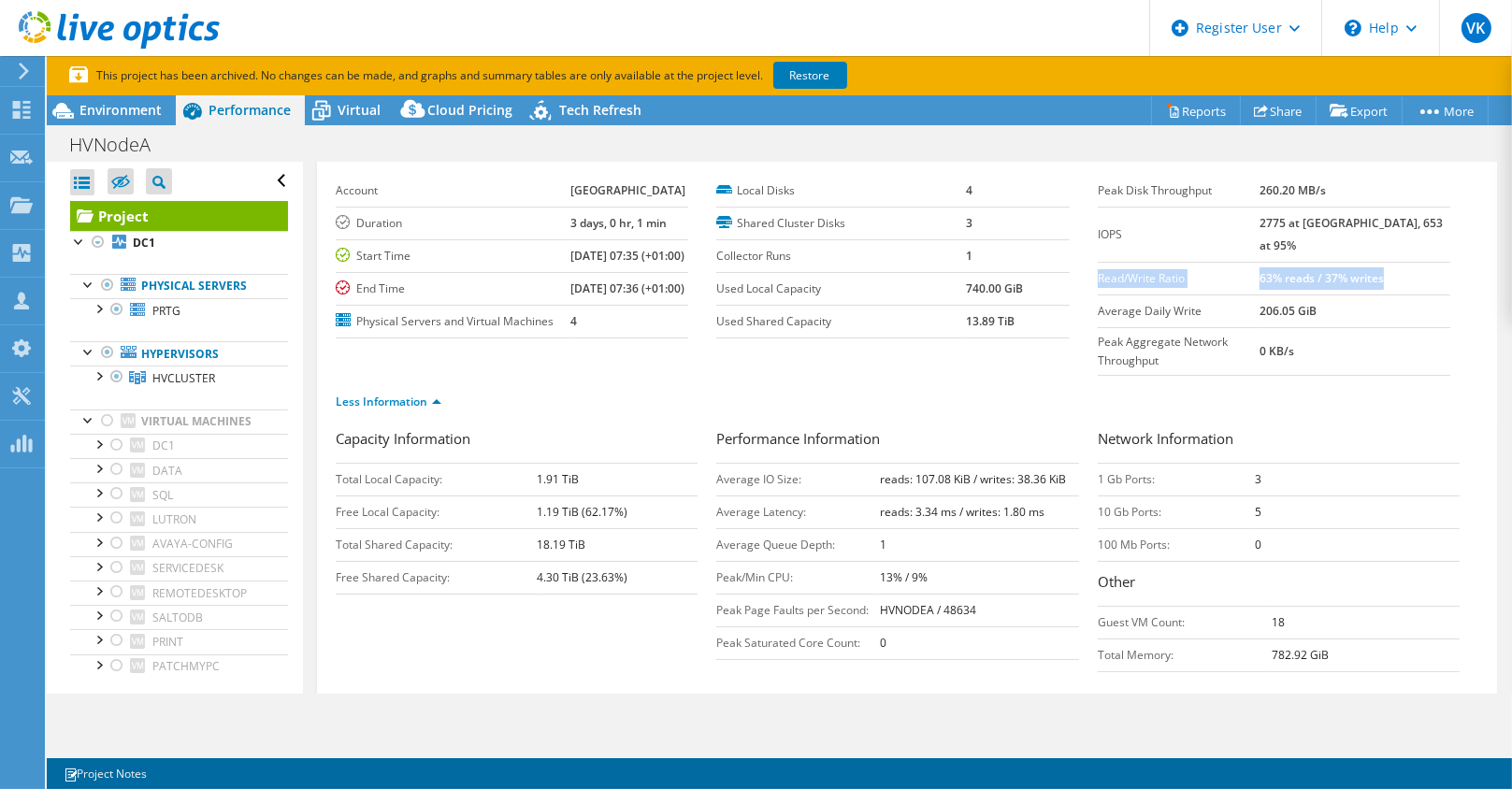
scroll to position [87, 0]
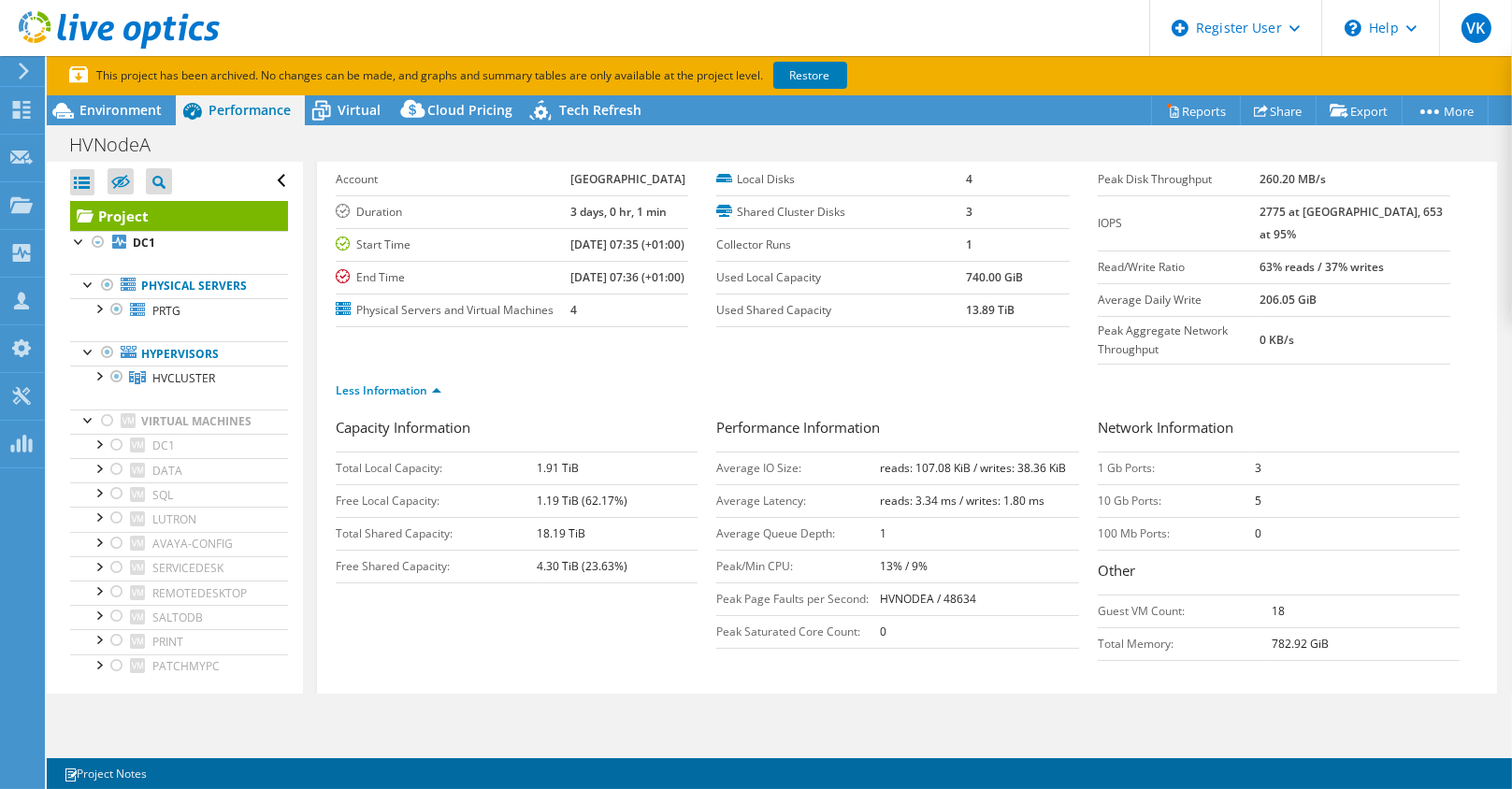
click at [1358, 401] on ul "Less Information" at bounding box center [907, 388] width 1143 height 25
drag, startPoint x: 1293, startPoint y: 242, endPoint x: 1423, endPoint y: 248, distance: 130.1
click at [1360, 251] on tr "Read/Write Ratio 63% reads / 37% writes" at bounding box center [1274, 267] width 353 height 33
click at [1080, 327] on section "Account [GEOGRAPHIC_DATA] Duration 3 days, 0 hr, 1 min Start Time [DATE] 07:35 …" at bounding box center [716, 246] width 761 height 164
drag, startPoint x: 1294, startPoint y: 240, endPoint x: 1424, endPoint y: 245, distance: 130.1
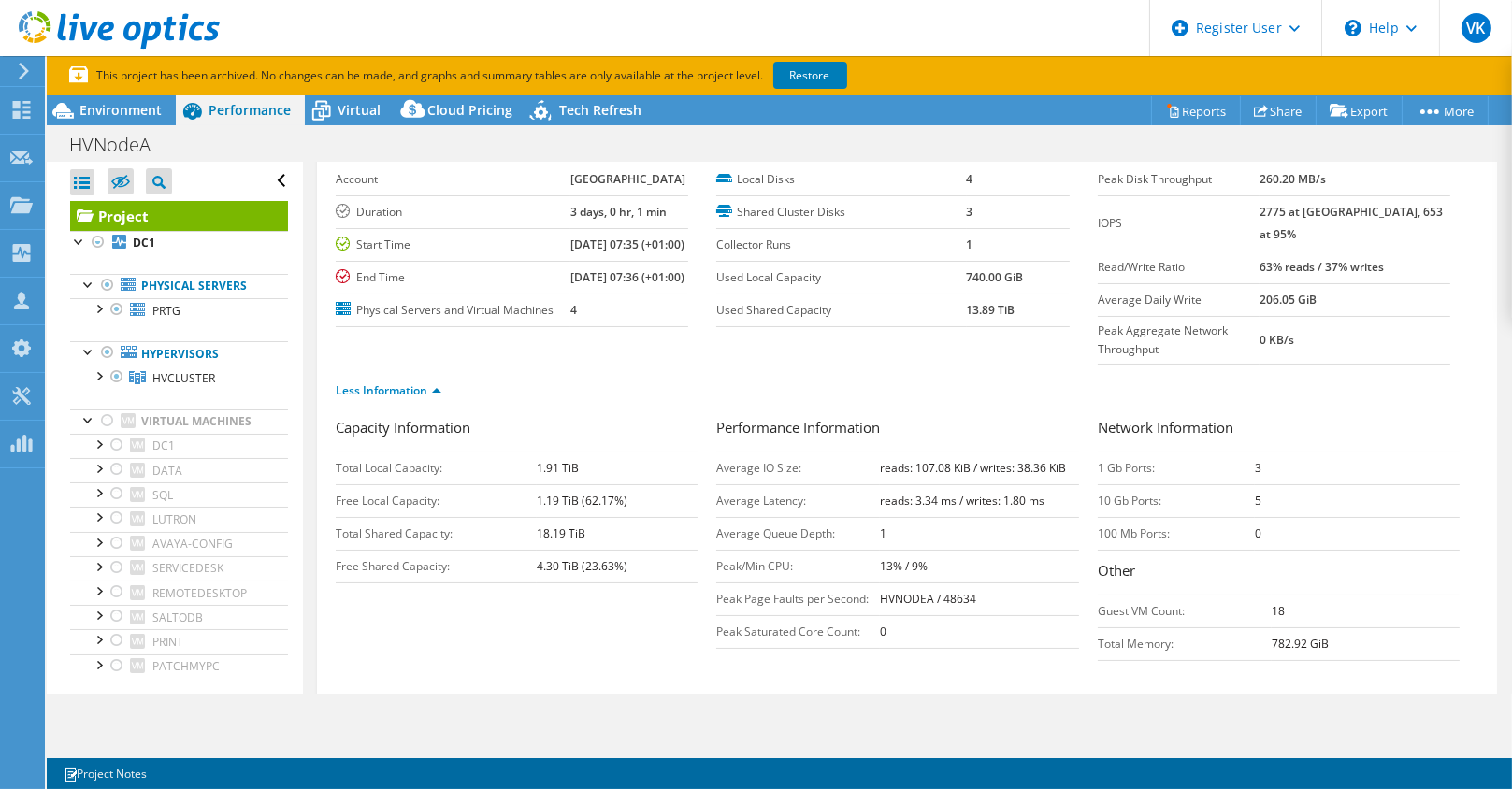
click at [1360, 251] on tr "Read/Write Ratio 63% reads / 37% writes" at bounding box center [1274, 267] width 353 height 33
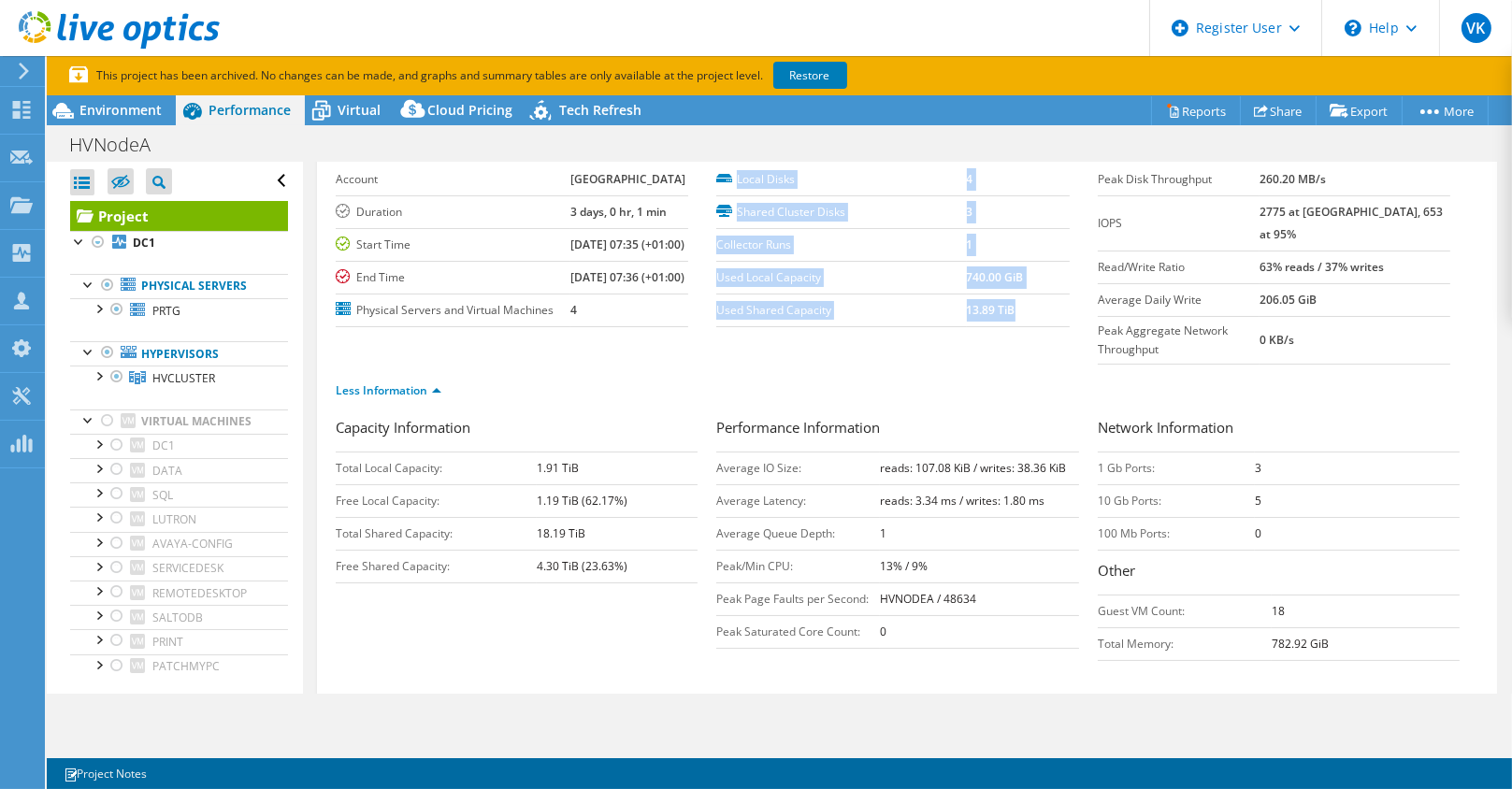
drag, startPoint x: 1086, startPoint y: 238, endPoint x: 1441, endPoint y: 232, distance: 355.1
click at [1360, 232] on section "Prepared for: [PERSON_NAME], [EMAIL_ADDRESS][DOMAIN_NAME] Account [GEOGRAPHIC_D…" at bounding box center [907, 273] width 1143 height 286
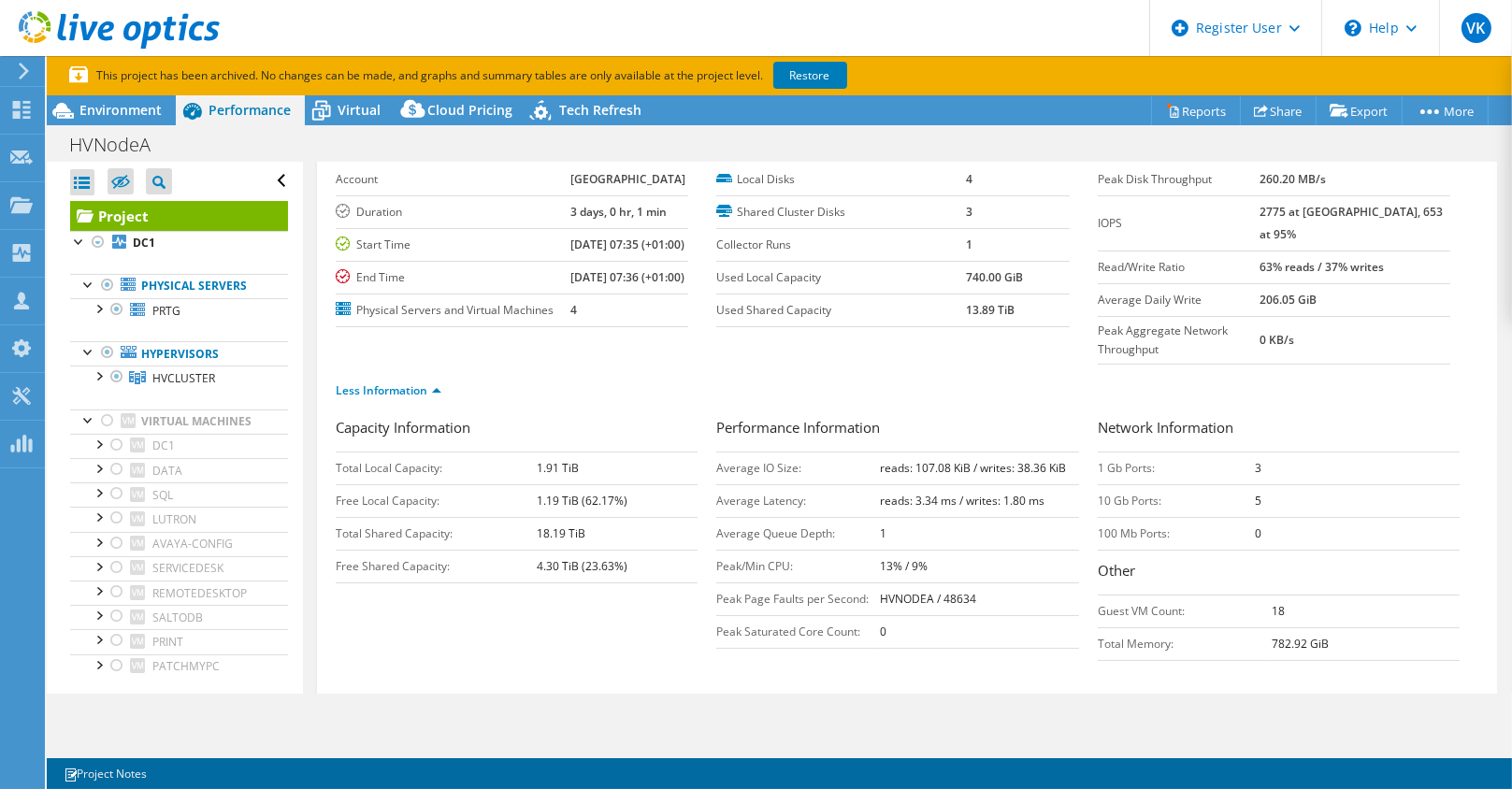
drag, startPoint x: 1441, startPoint y: 232, endPoint x: 1352, endPoint y: 375, distance: 168.4
click at [1352, 375] on section "Prepared for: [PERSON_NAME], [EMAIL_ADDRESS][DOMAIN_NAME] Account [GEOGRAPHIC_D…" at bounding box center [907, 273] width 1143 height 286
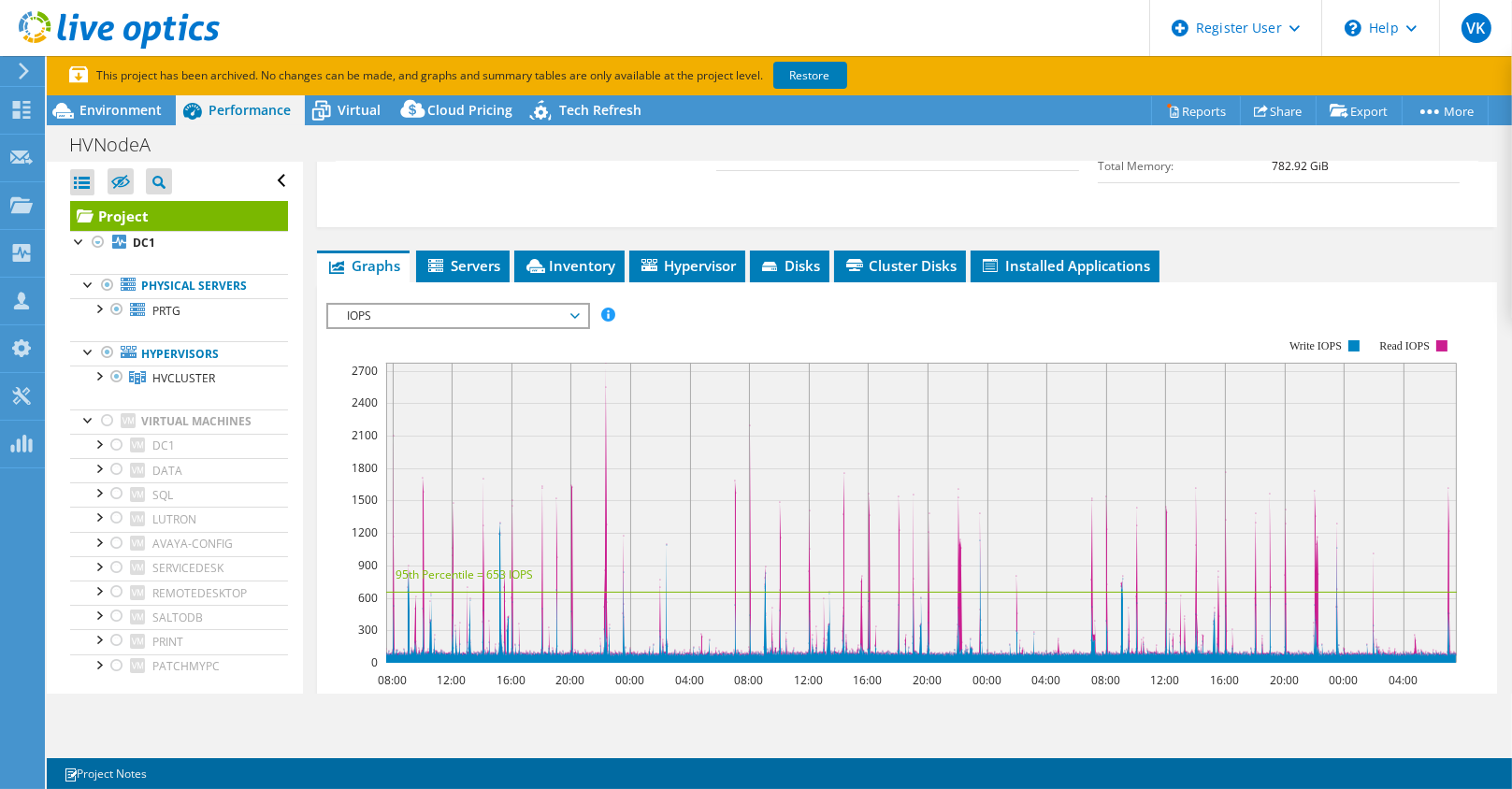
scroll to position [564, 0]
click at [483, 328] on span "IOPS" at bounding box center [457, 317] width 241 height 23
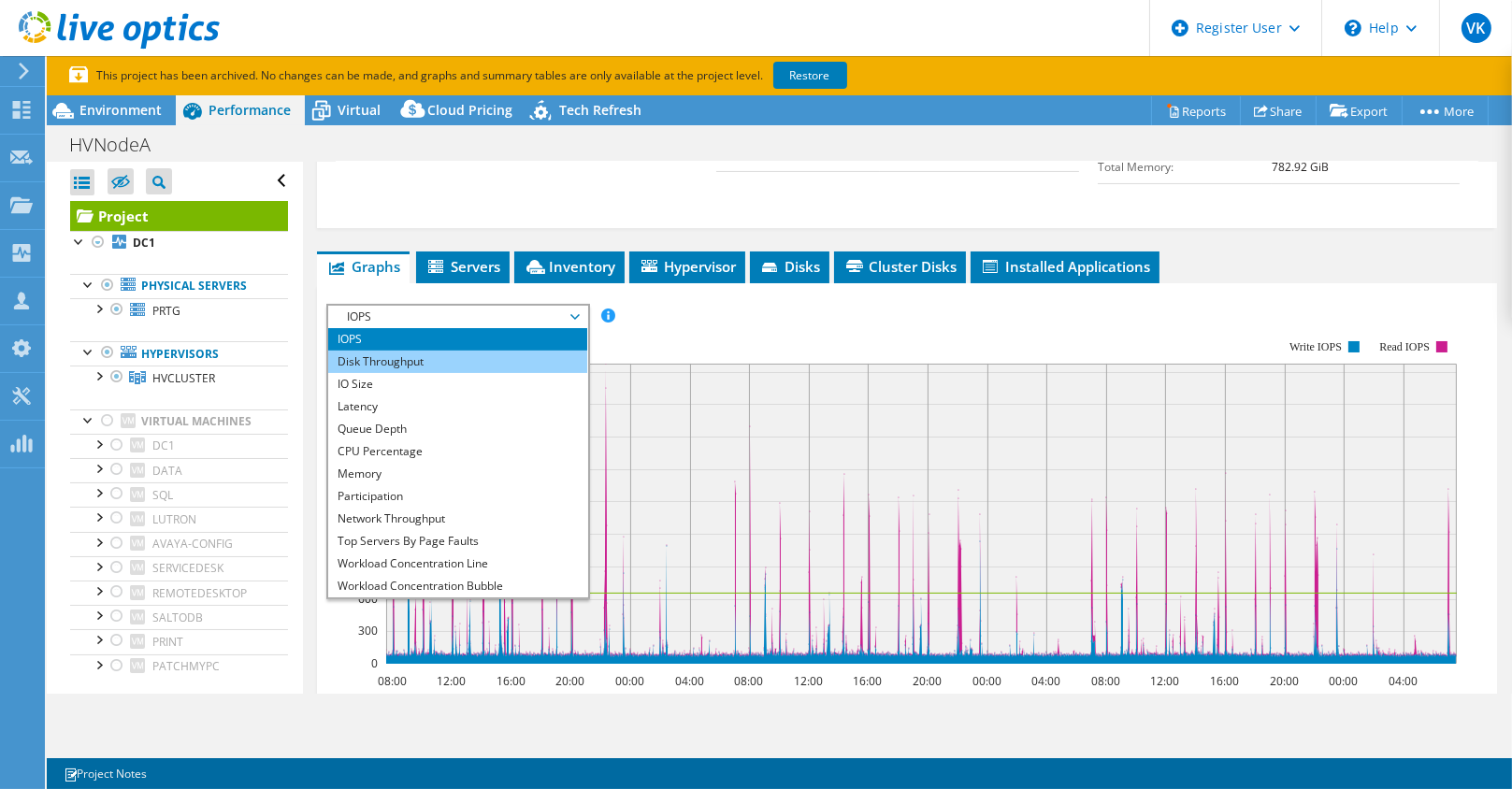
click at [405, 373] on li "Disk Throughput" at bounding box center [457, 362] width 259 height 23
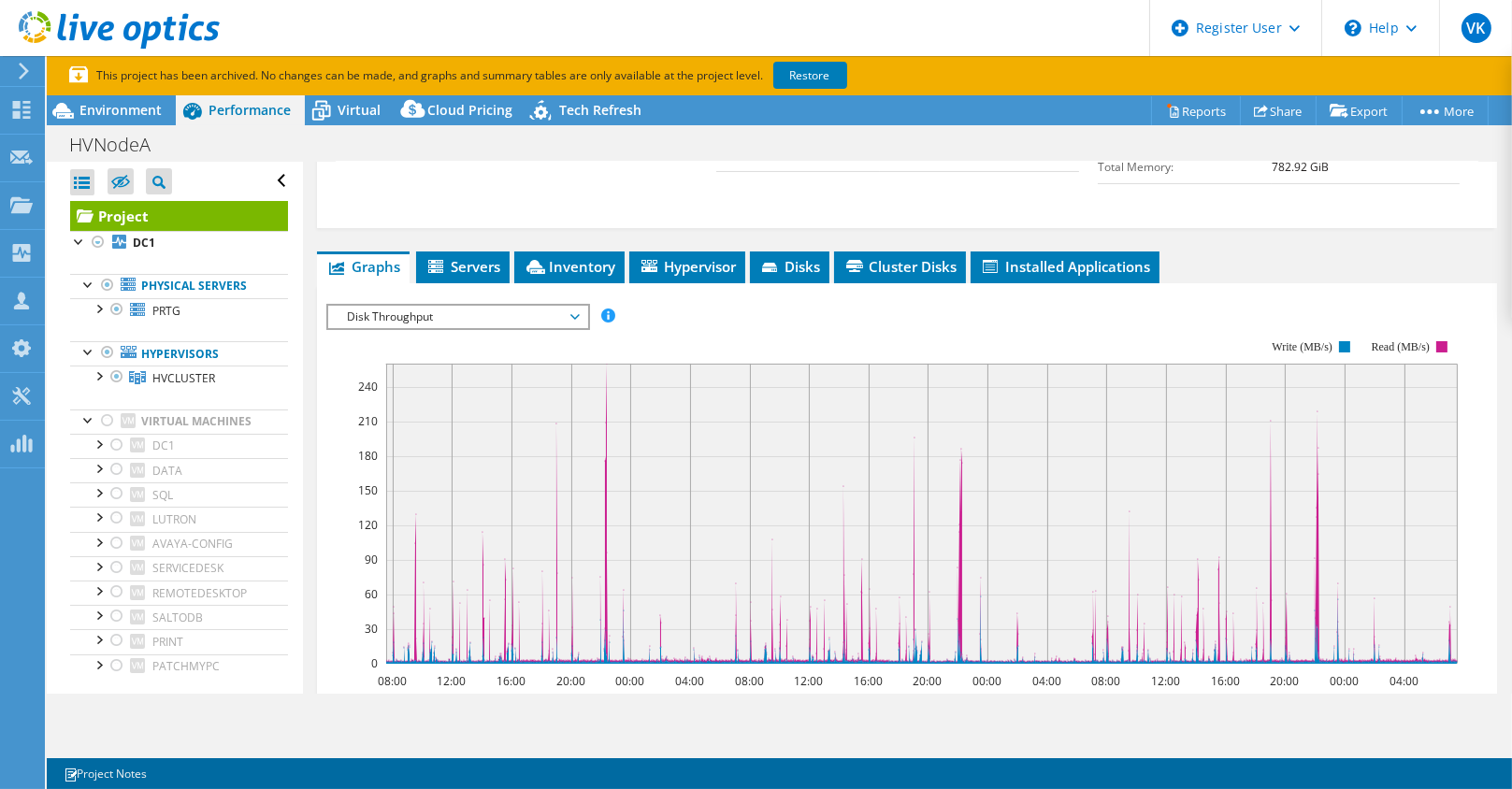
click at [416, 320] on div "Disk Throughput IOPS Disk Throughput IO Size Latency Queue Depth CPU Percentage…" at bounding box center [458, 317] width 264 height 26
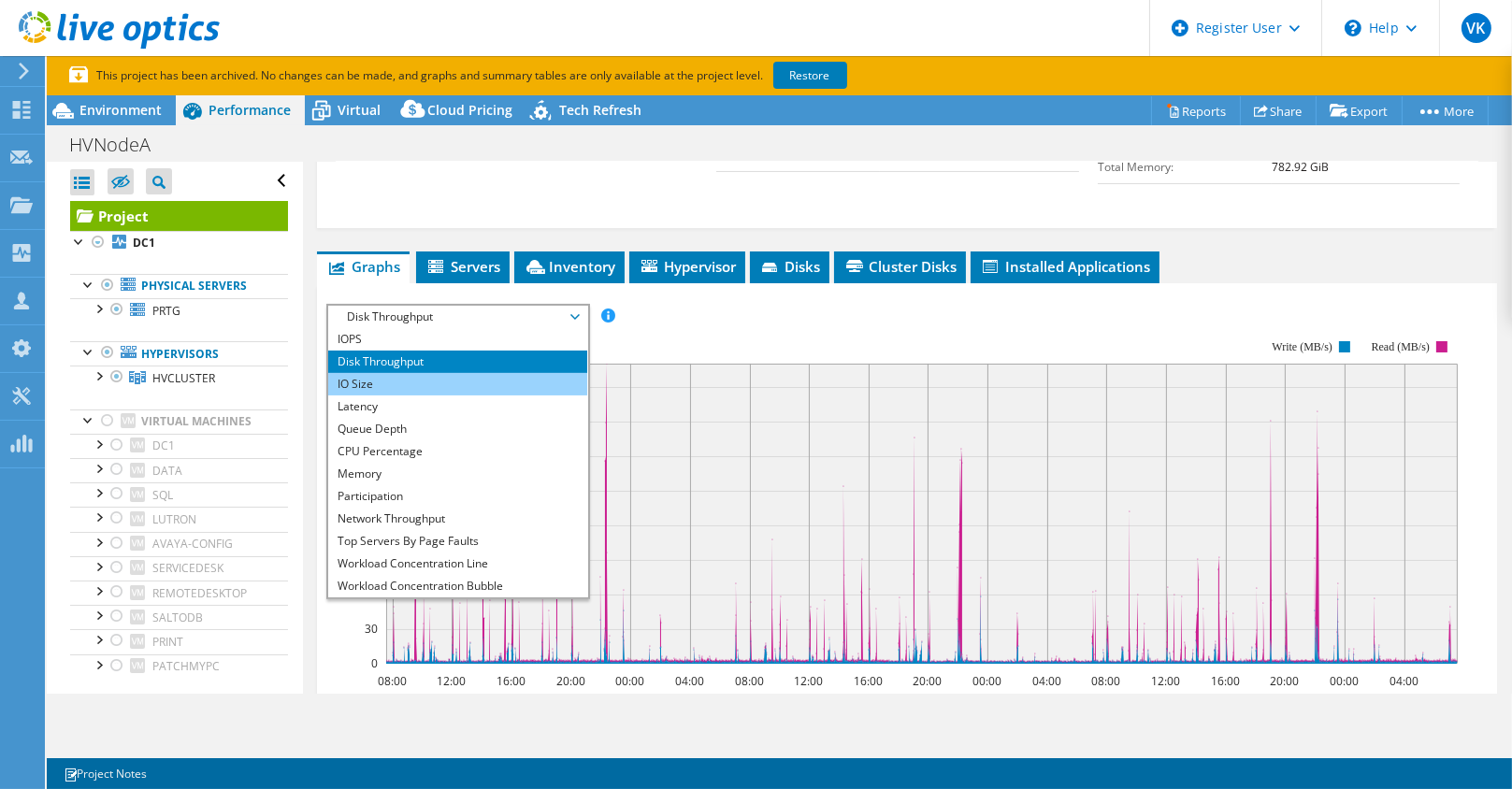
click at [368, 395] on li "IO Size" at bounding box center [457, 385] width 259 height 23
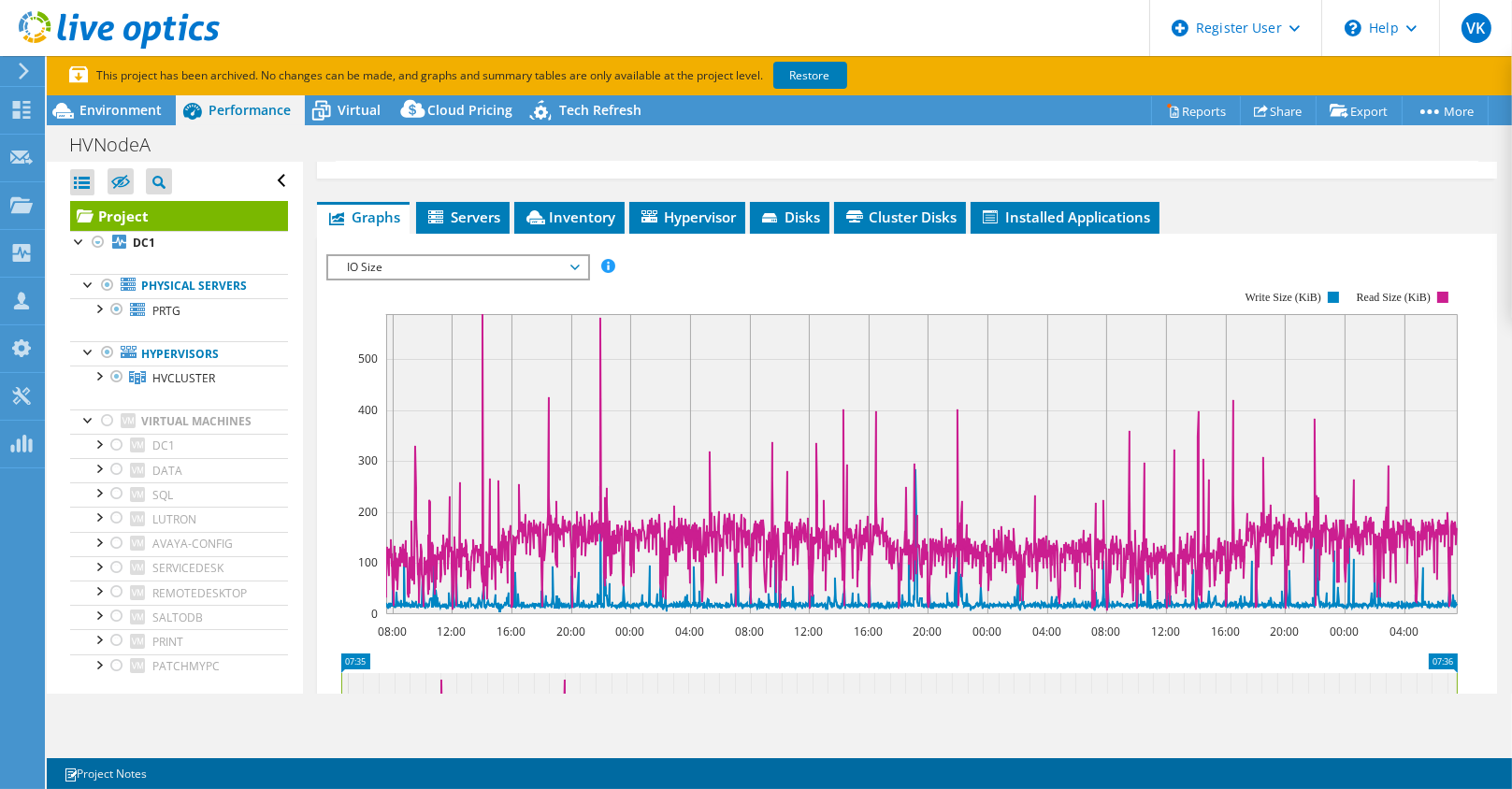
scroll to position [611, 0]
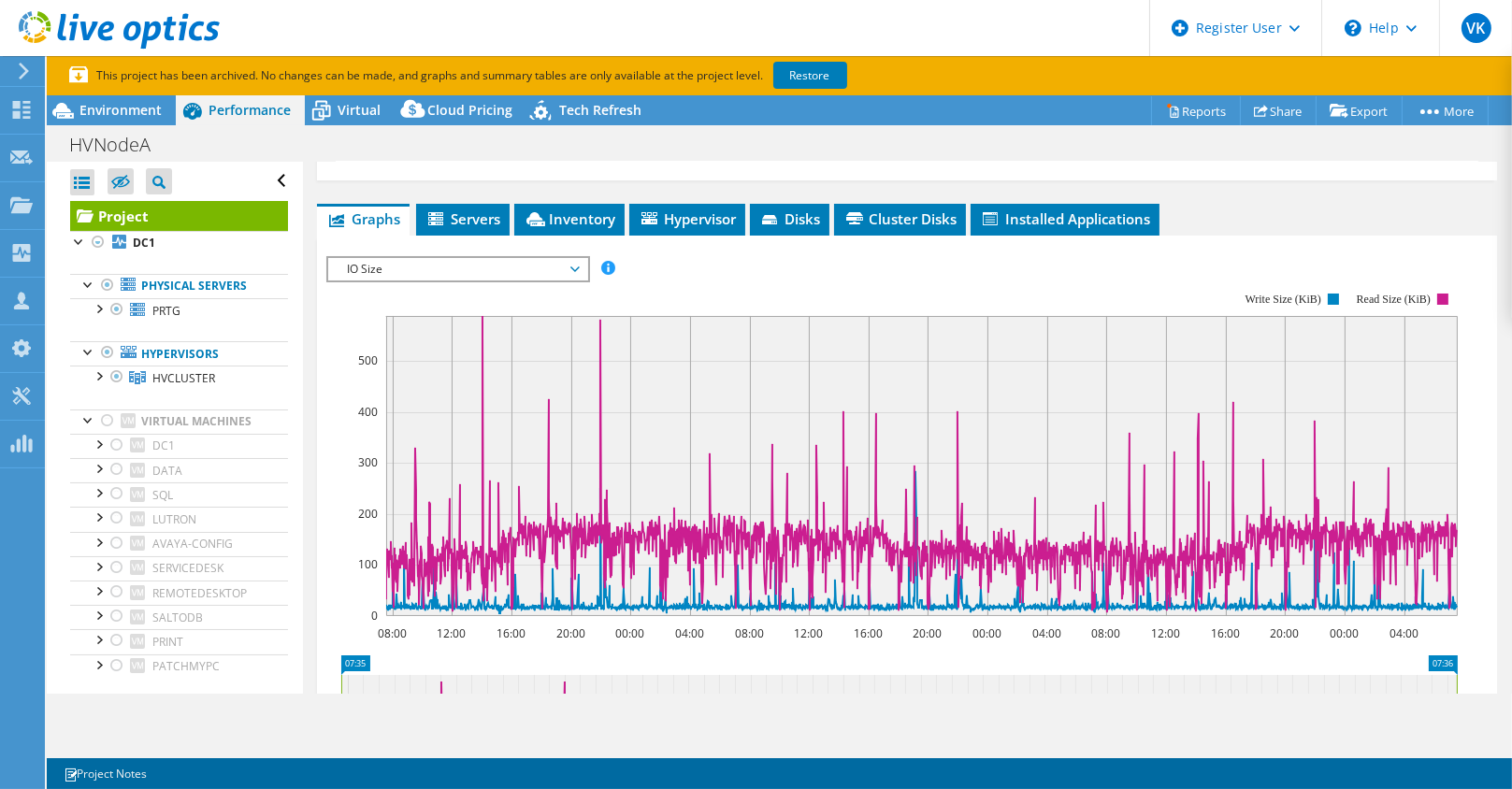
click at [579, 279] on span "IO Size" at bounding box center [457, 270] width 259 height 23
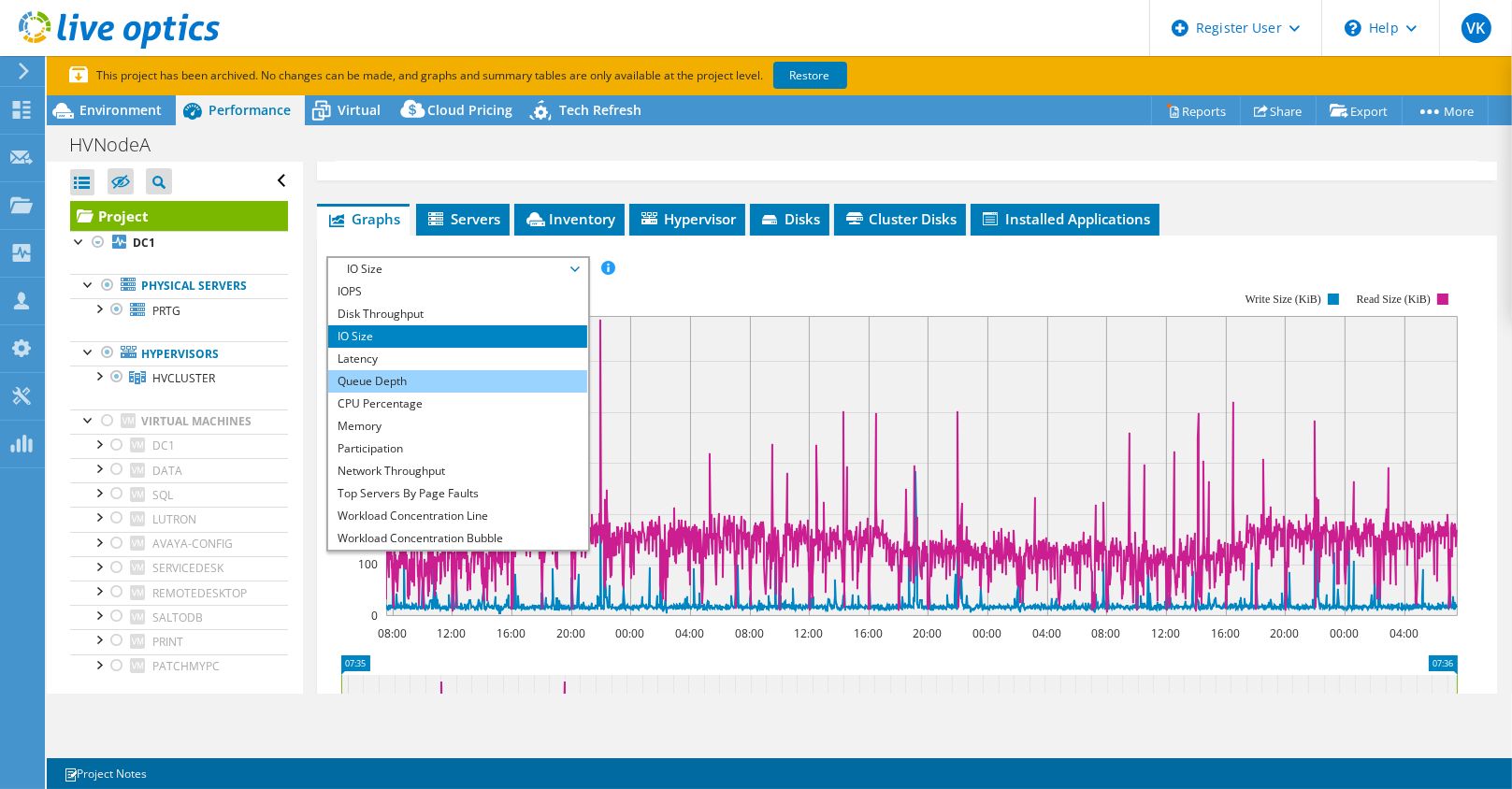
click at [407, 392] on li "Queue Depth" at bounding box center [457, 382] width 259 height 23
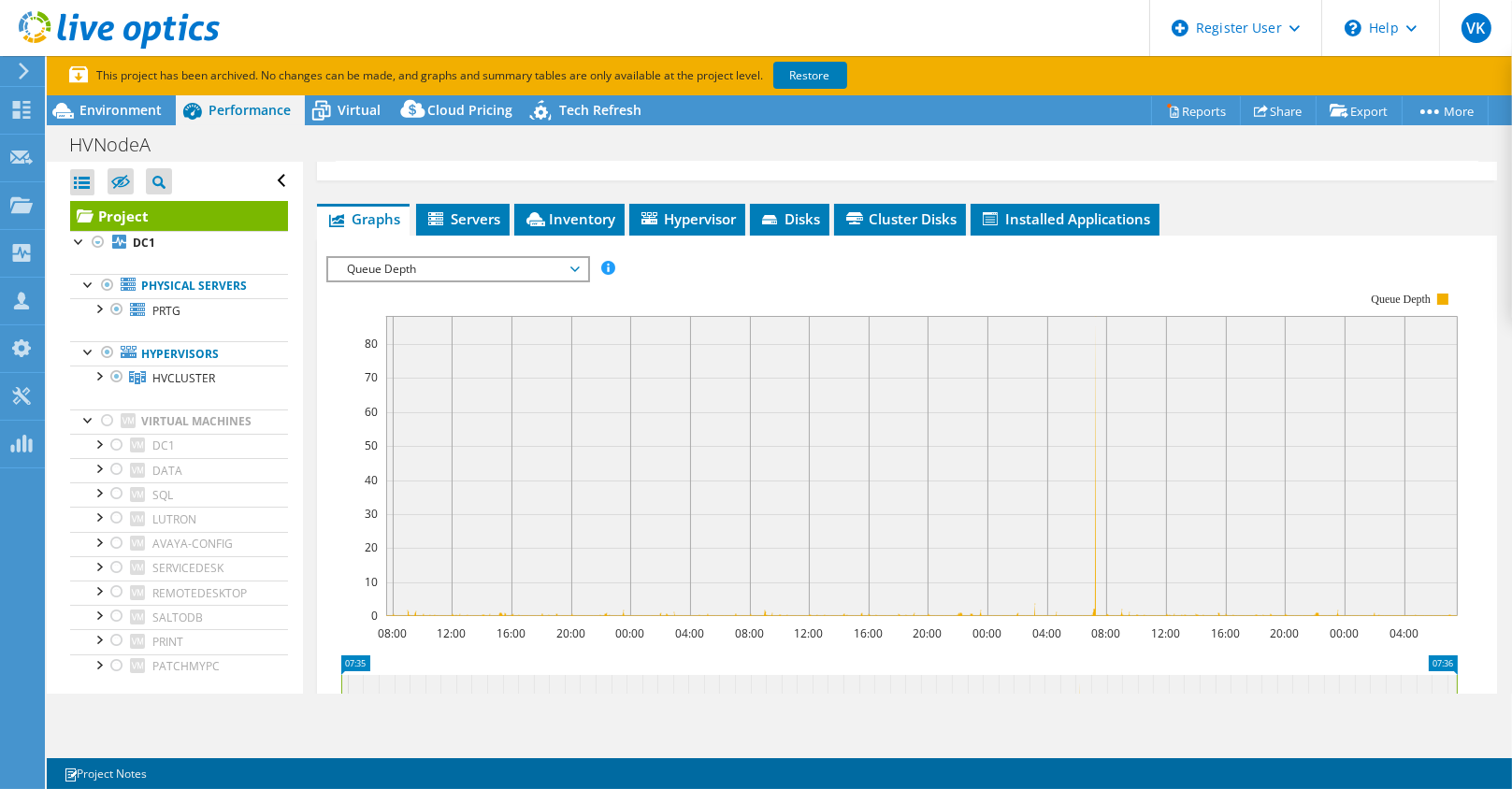
click at [573, 280] on span "Queue Depth" at bounding box center [457, 270] width 241 height 23
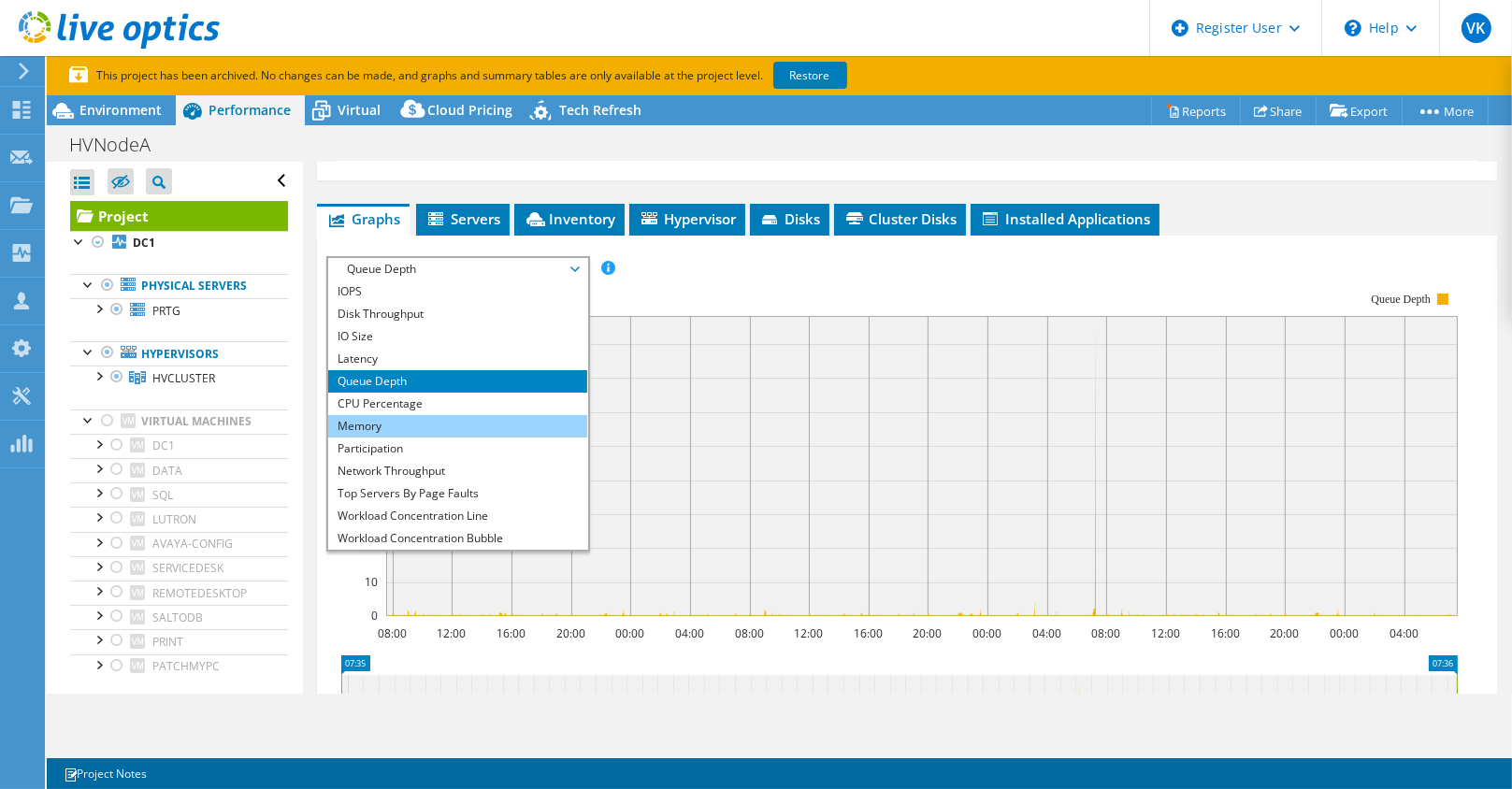
click at [386, 434] on li "Memory" at bounding box center [457, 426] width 259 height 23
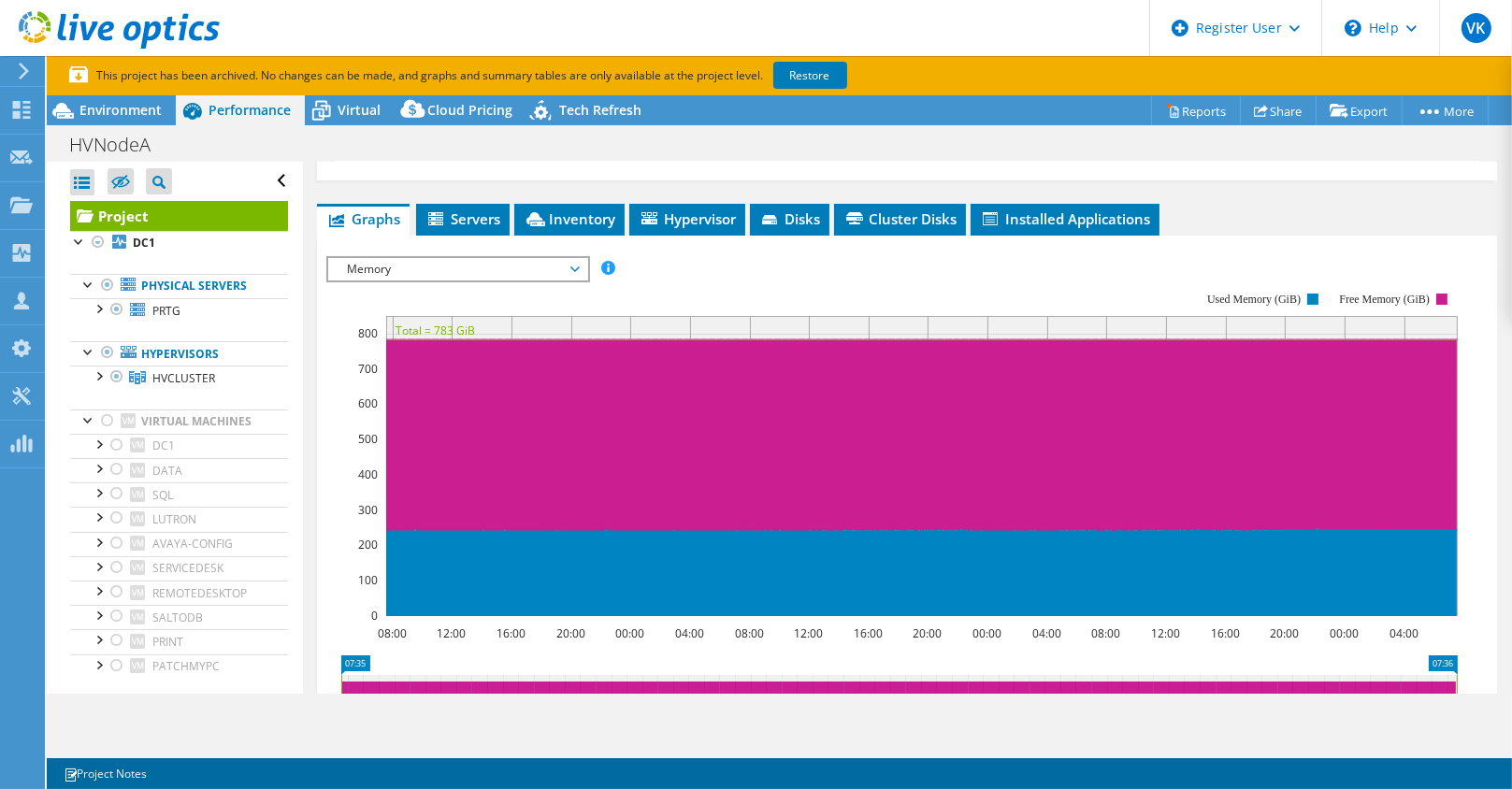
click at [533, 280] on span "Memory" at bounding box center [457, 270] width 241 height 23
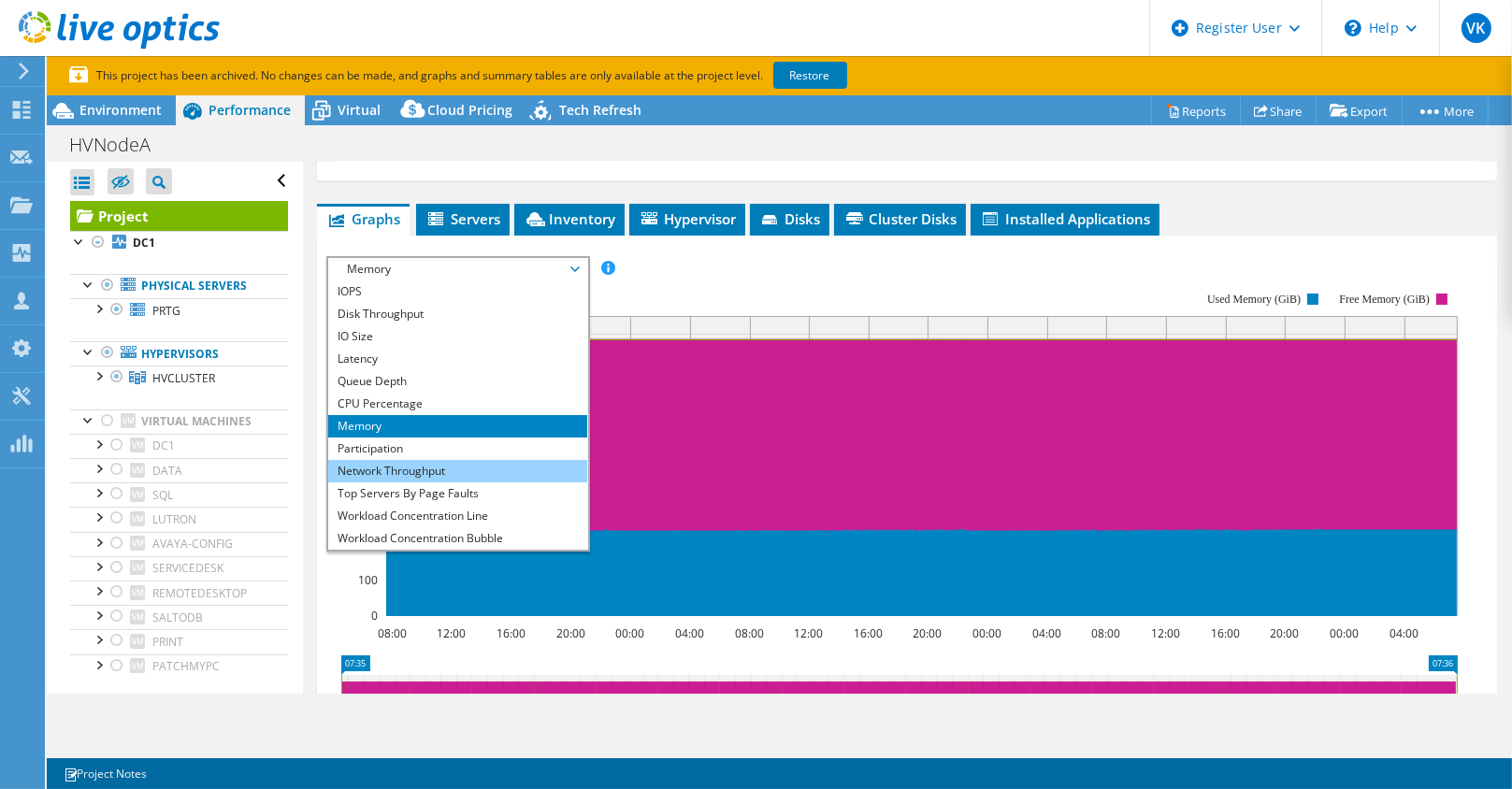
click at [433, 483] on li "Network Throughput" at bounding box center [457, 471] width 259 height 23
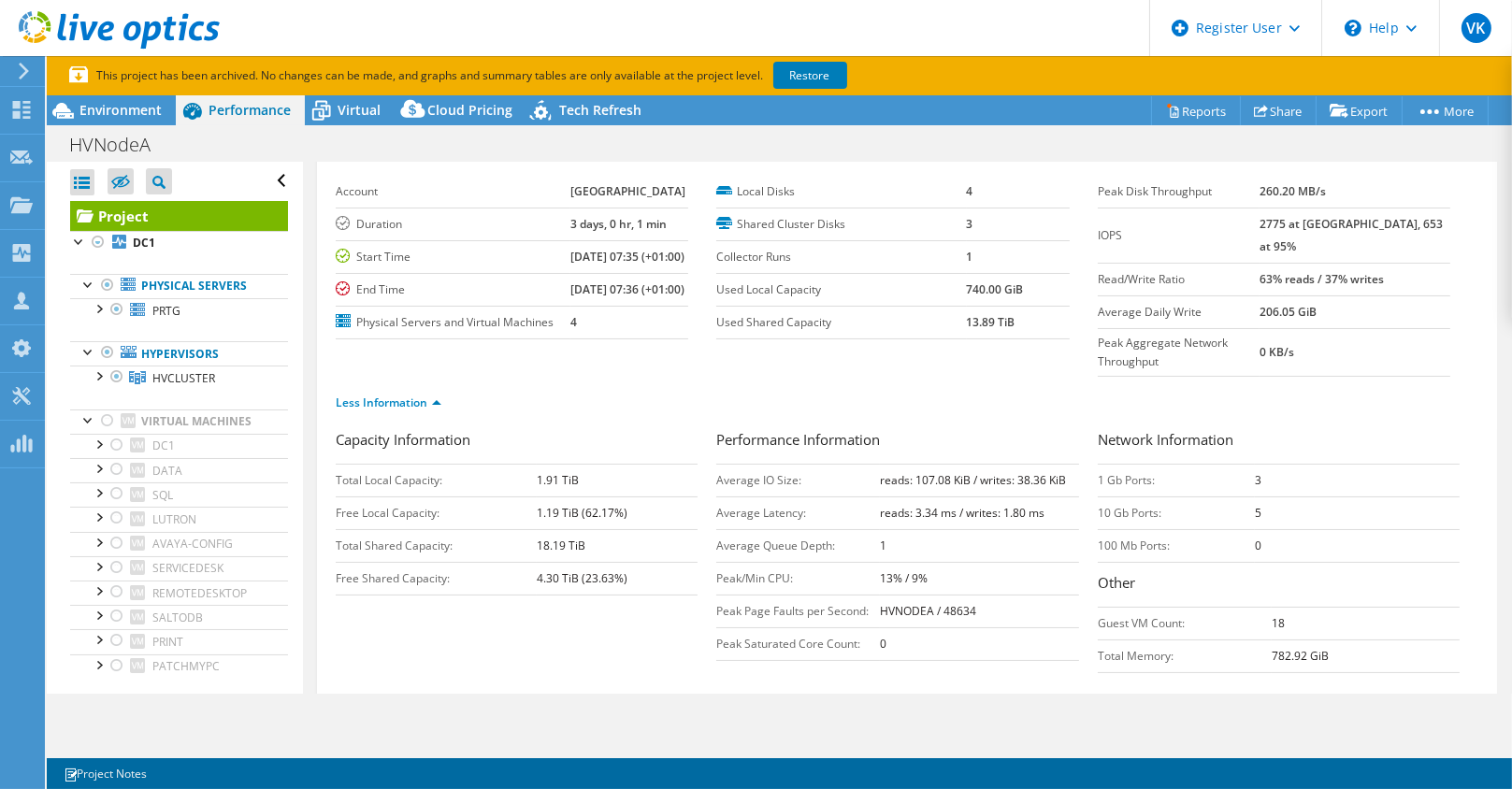
scroll to position [0, 0]
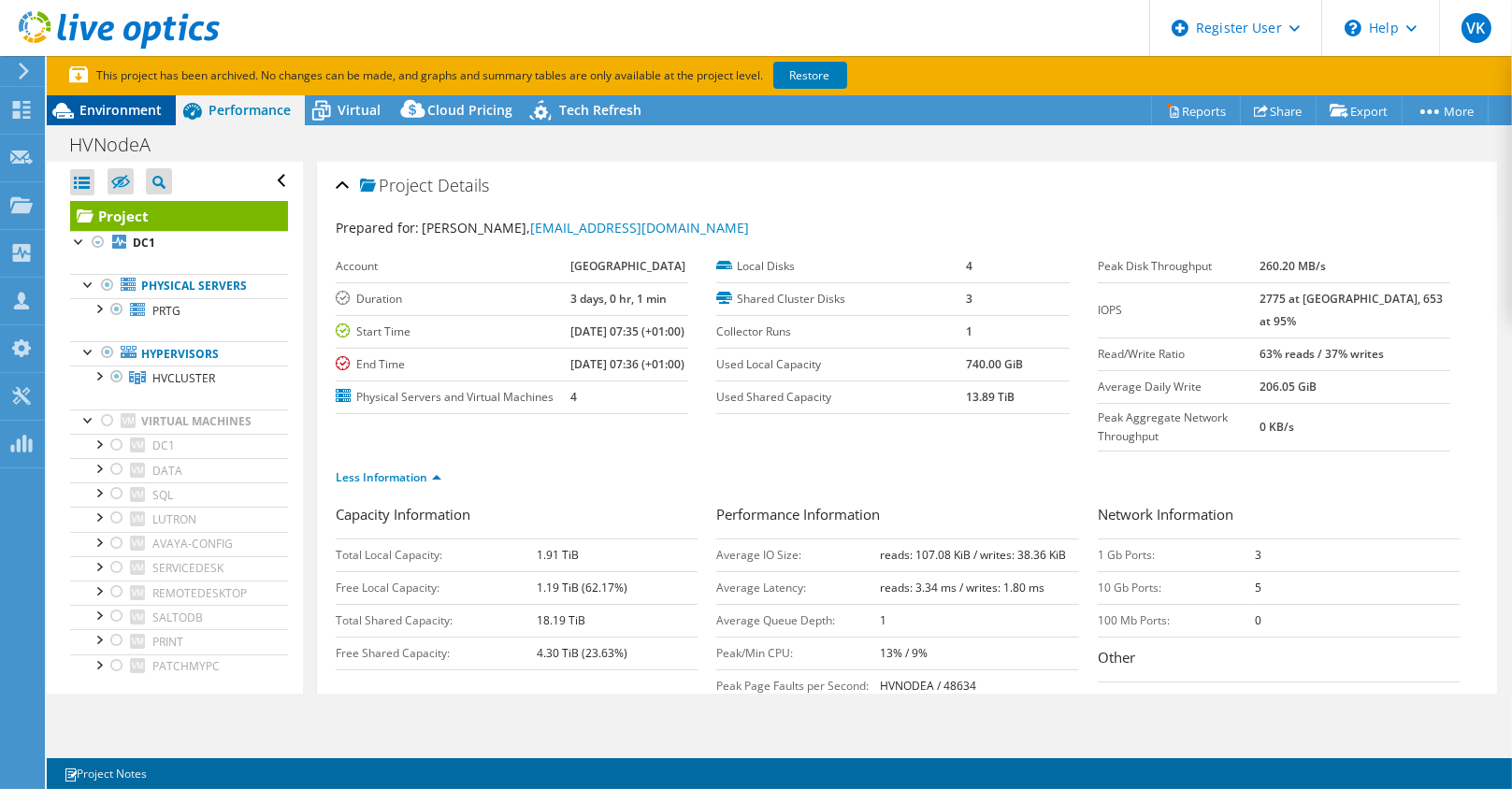
click at [110, 106] on span "Environment" at bounding box center [120, 109] width 82 height 18
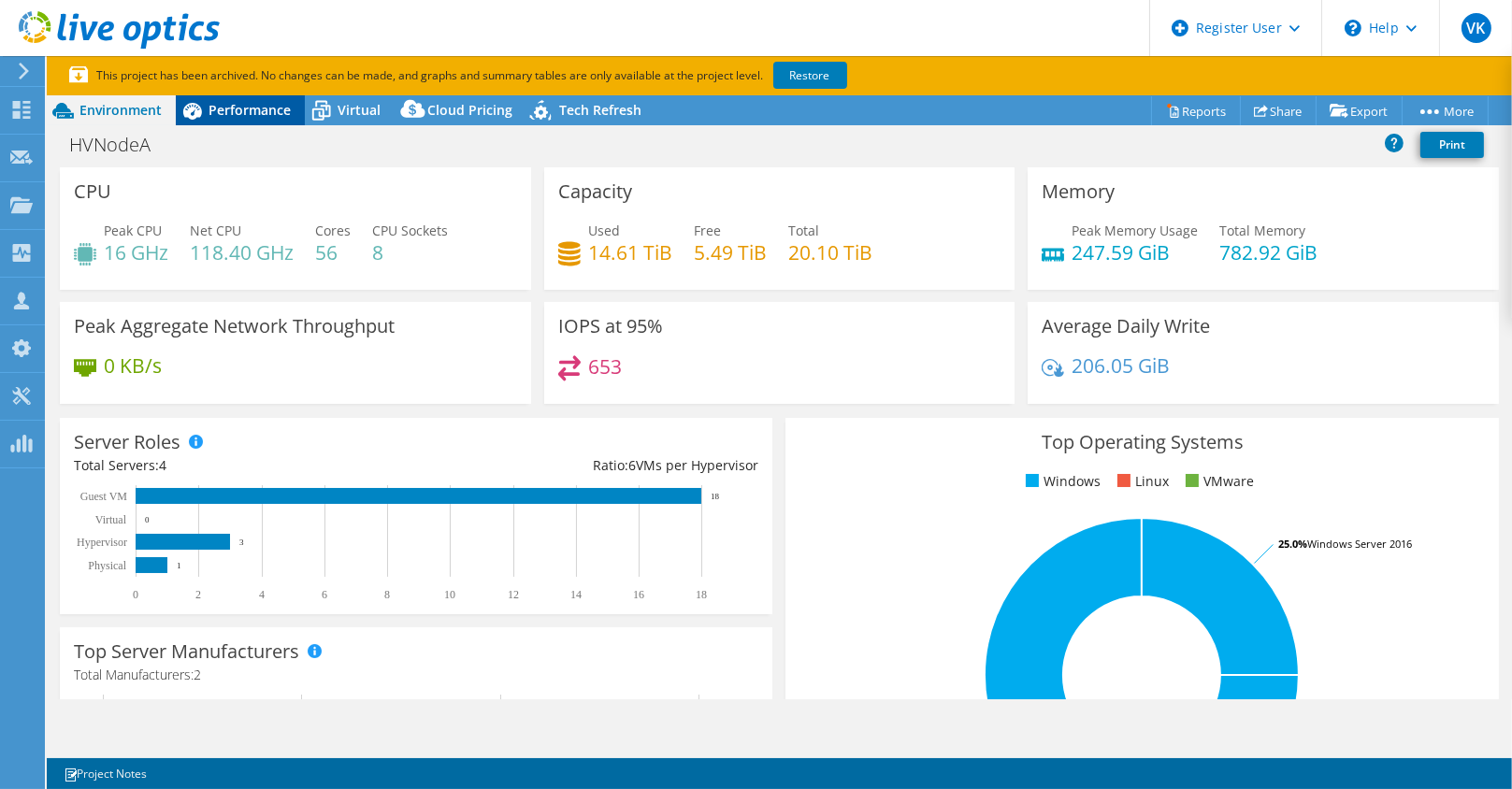
click at [256, 115] on span "Performance" at bounding box center [249, 109] width 82 height 18
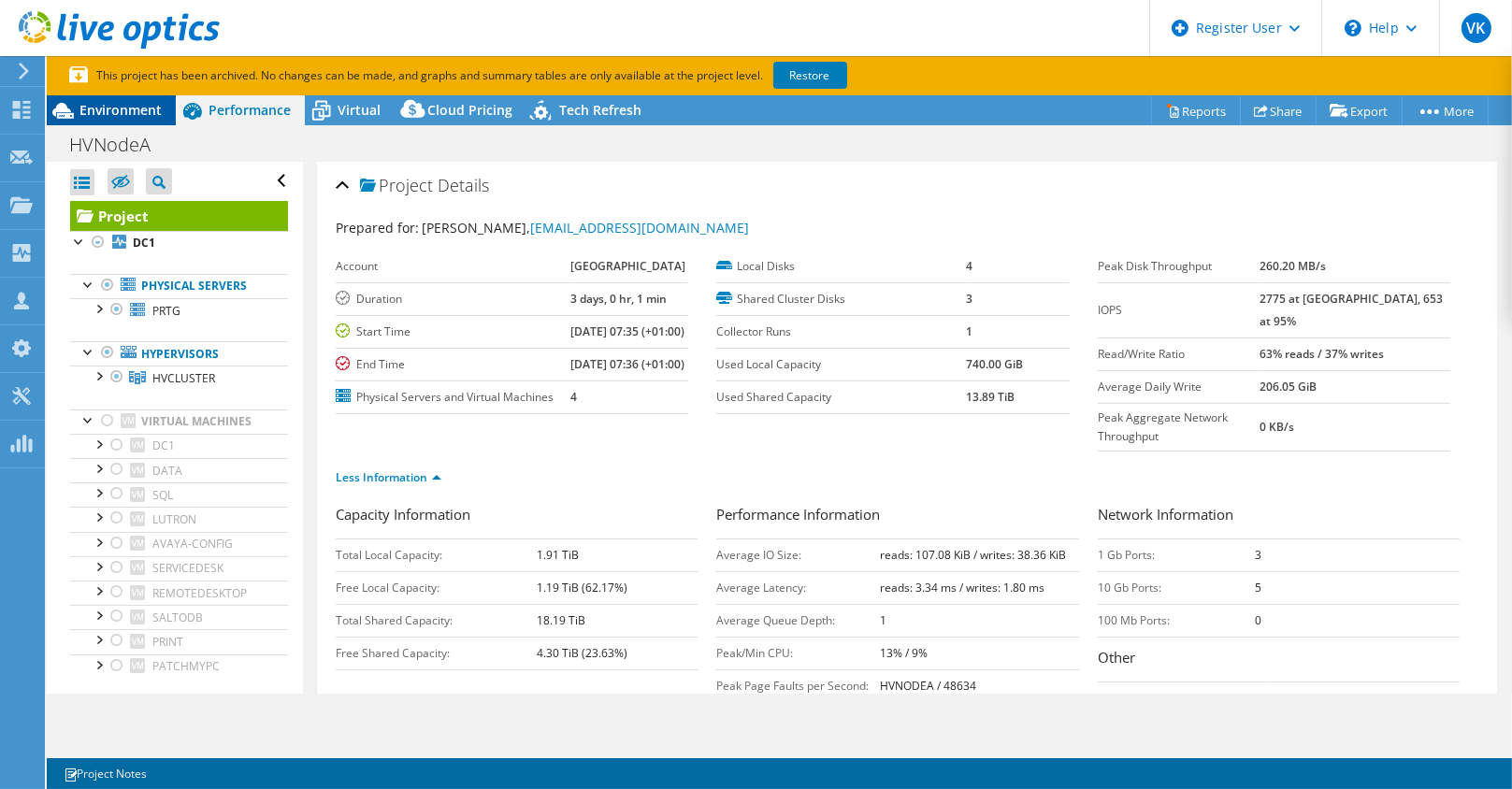
click at [114, 100] on div "Environment" at bounding box center [111, 110] width 129 height 30
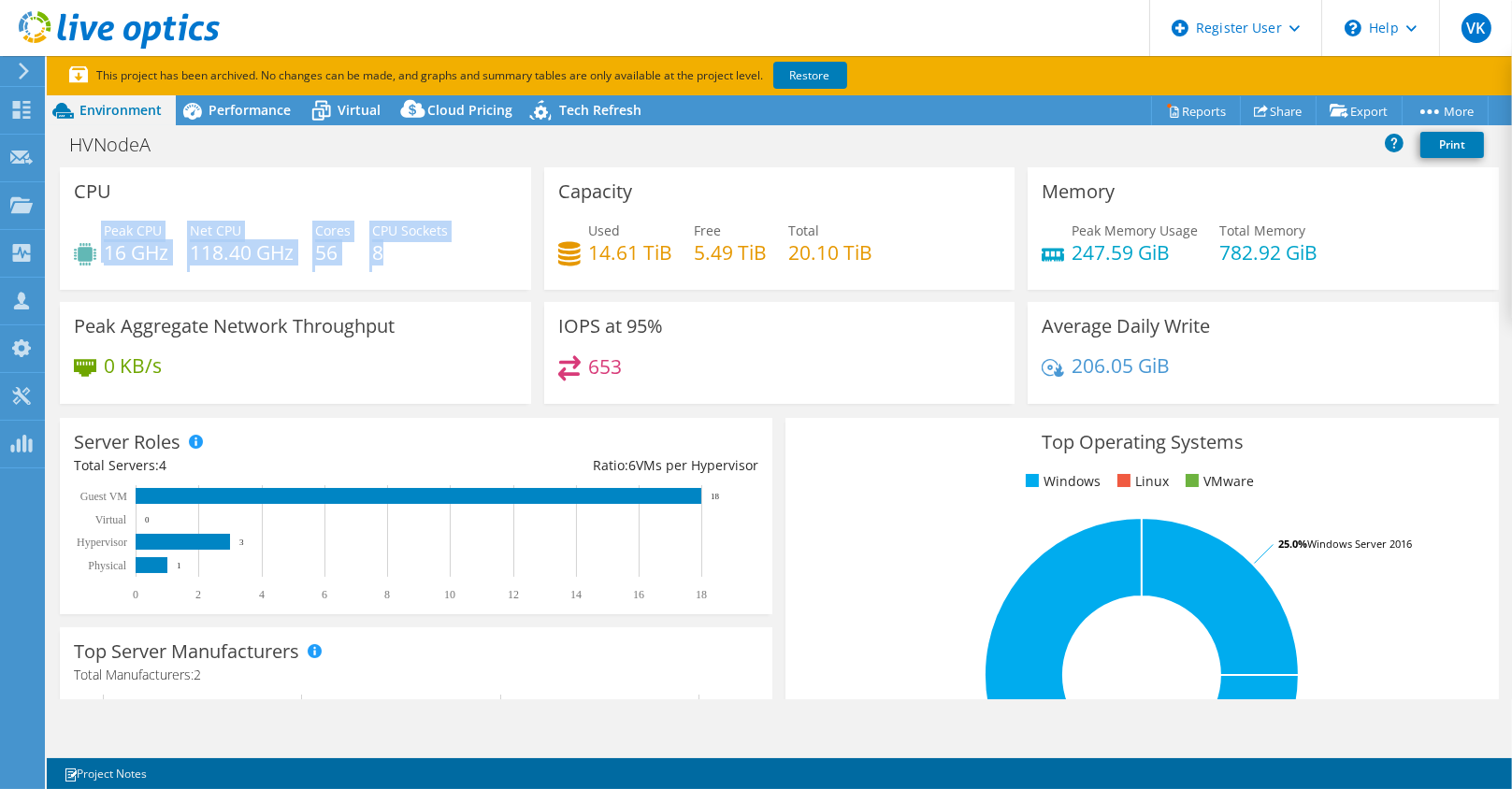
drag, startPoint x: 97, startPoint y: 251, endPoint x: 423, endPoint y: 269, distance: 326.5
click at [423, 269] on div "Peak CPU 16 GHz Net CPU 118.40 GHz Cores 56 CPU Sockets 8" at bounding box center [295, 251] width 443 height 60
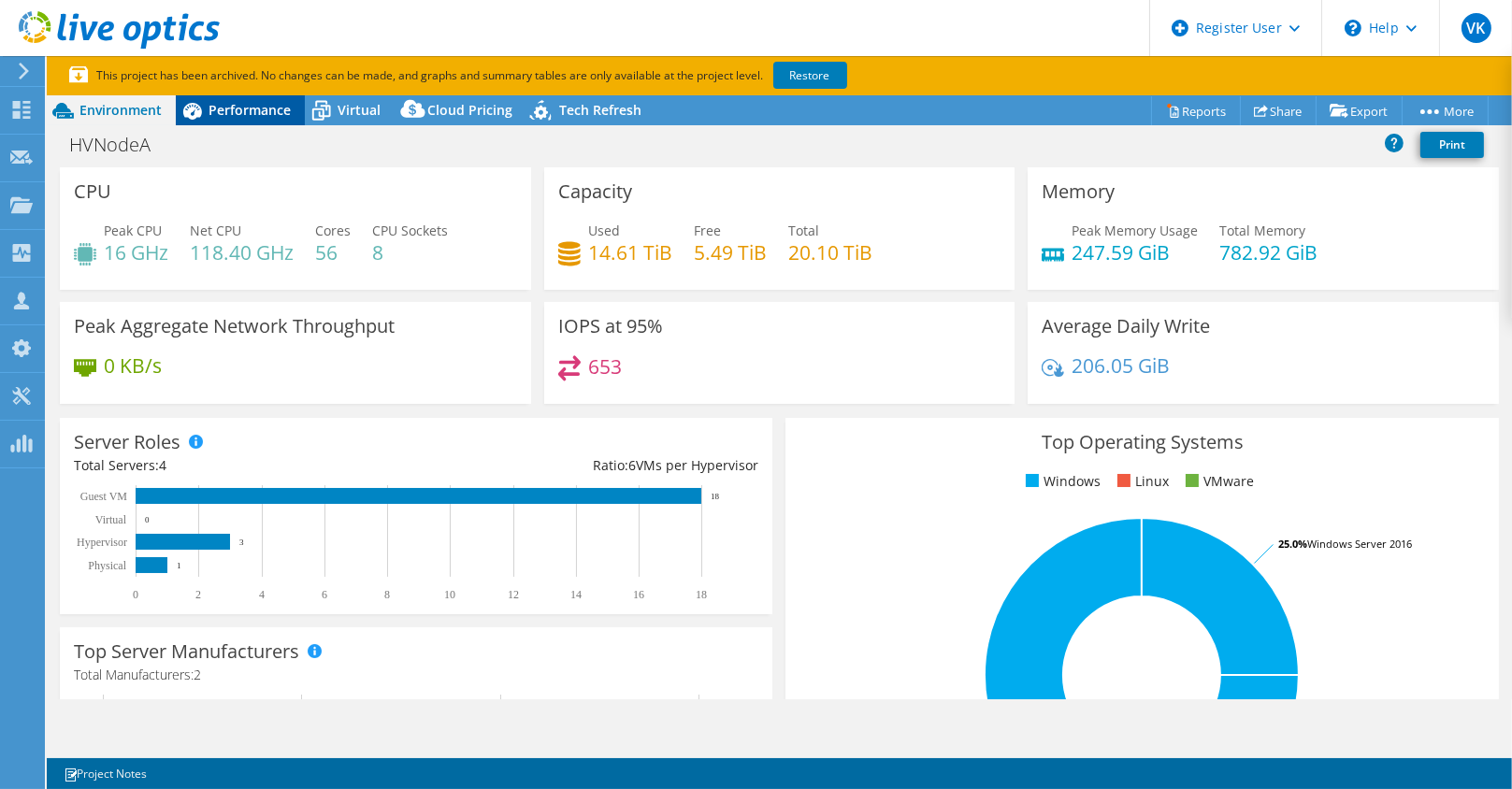
click at [244, 107] on span "Performance" at bounding box center [249, 109] width 82 height 18
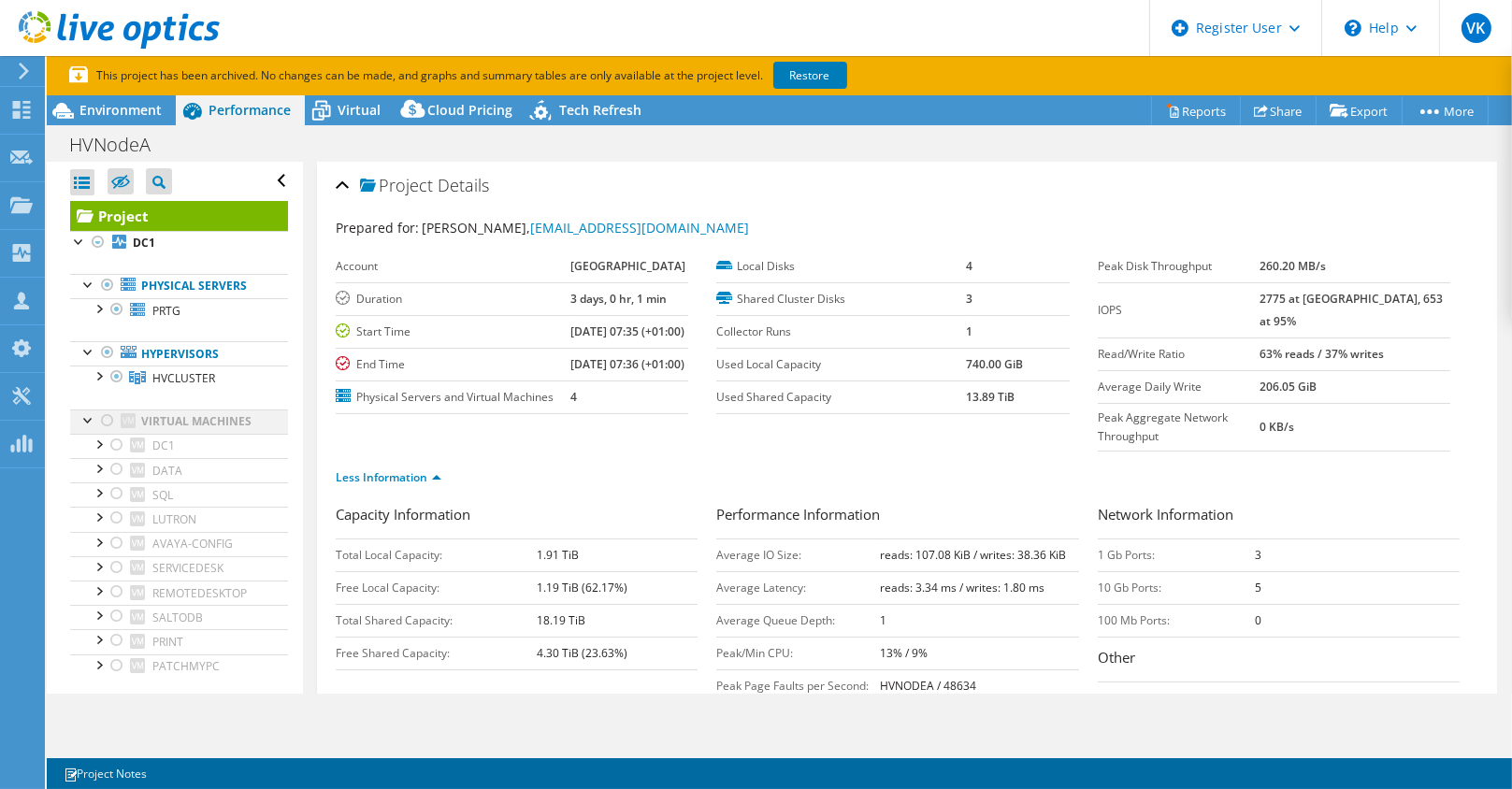
click at [89, 416] on div at bounding box center [89, 419] width 19 height 19
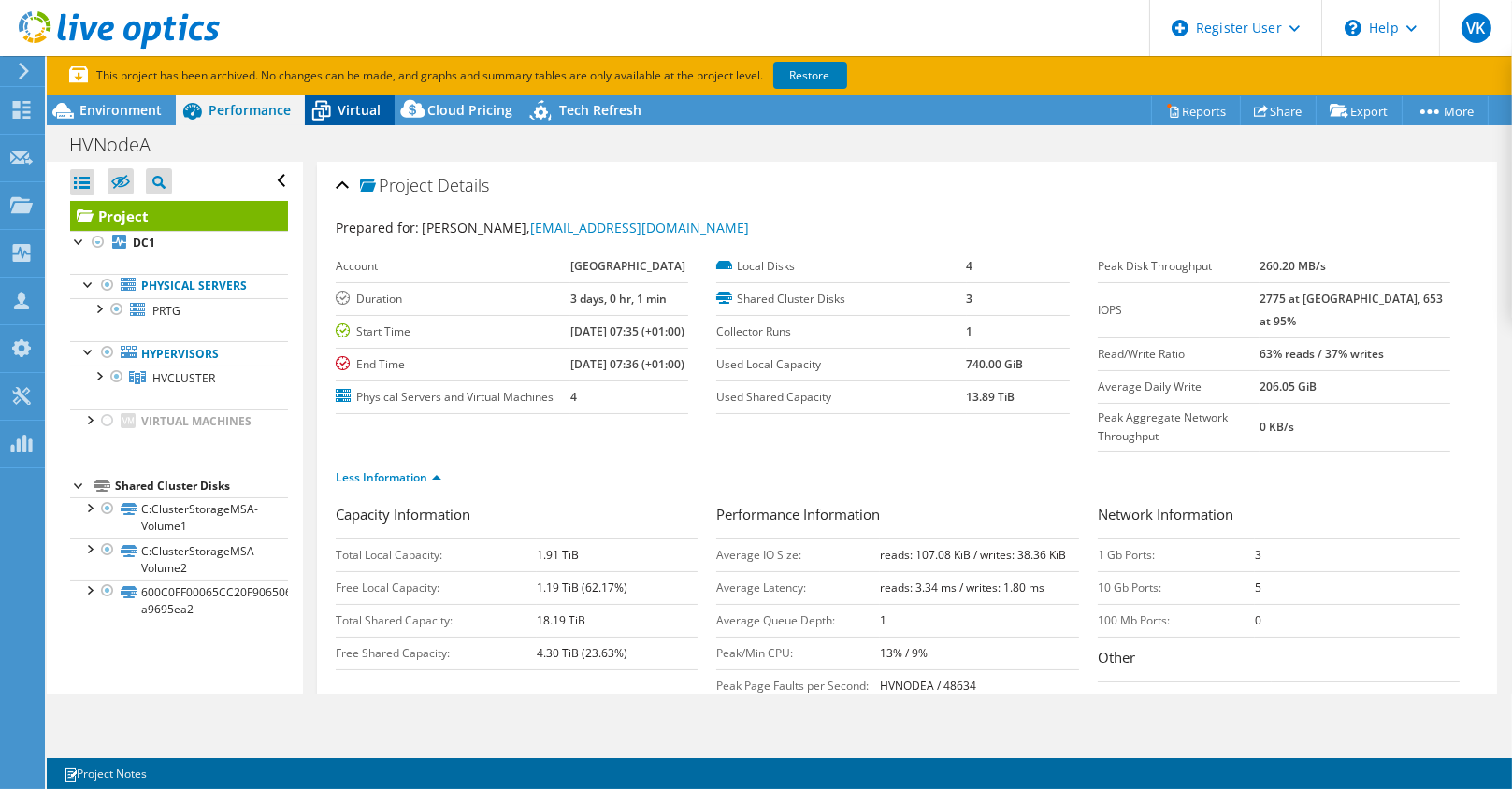
click at [331, 118] on icon at bounding box center [321, 110] width 33 height 33
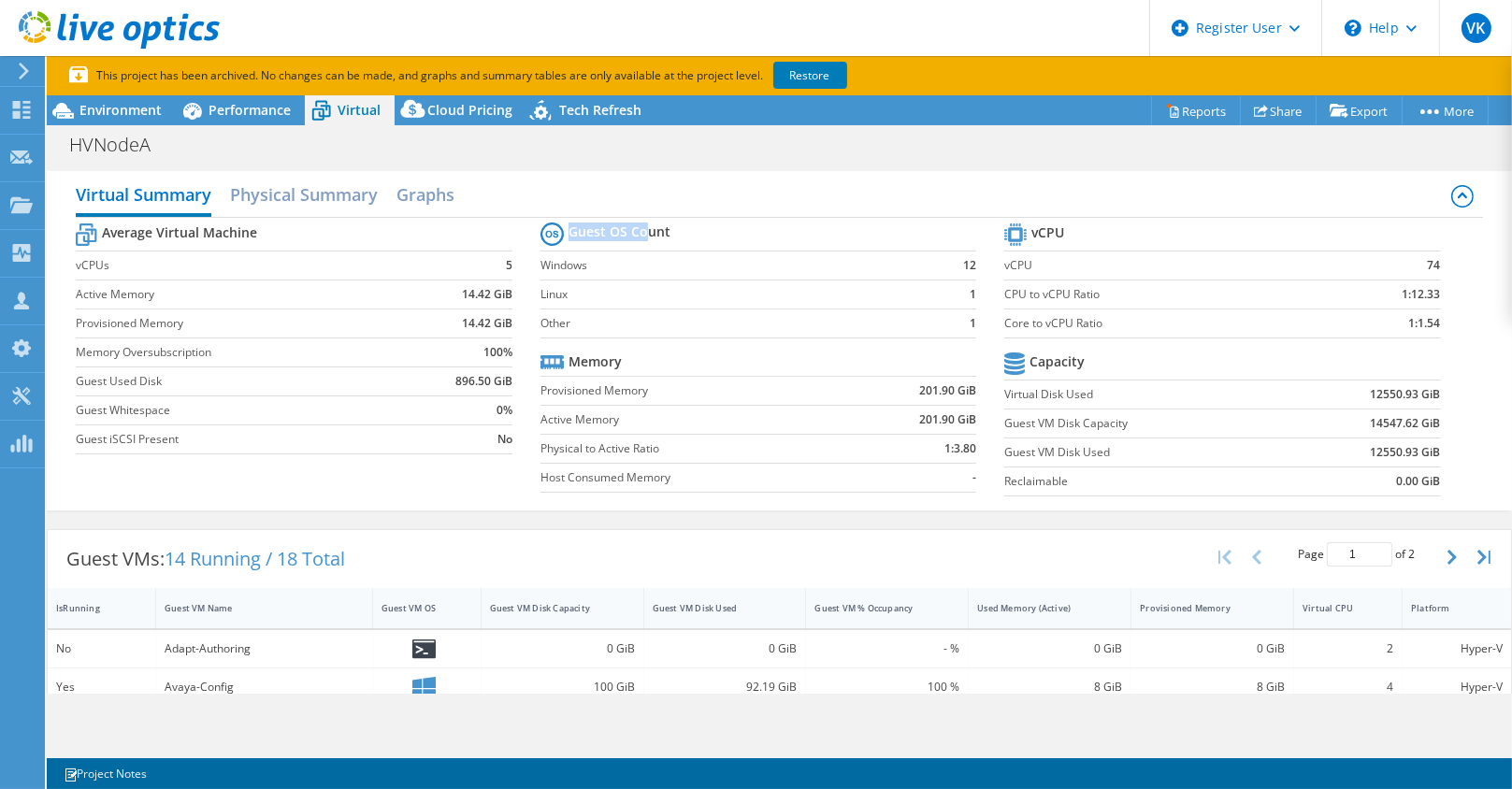
drag, startPoint x: 558, startPoint y: 232, endPoint x: 639, endPoint y: 232, distance: 81.0
click at [639, 232] on th "Guest OS Count" at bounding box center [606, 234] width 130 height 33
drag, startPoint x: 952, startPoint y: 263, endPoint x: 972, endPoint y: 263, distance: 20.0
click at [972, 263] on section "Guest OS Count Windows 12 Linux 1 Other 1 Memory Provisioned Memory 201.90 GiB …" at bounding box center [773, 359] width 464 height 284
drag, startPoint x: 972, startPoint y: 263, endPoint x: 944, endPoint y: 304, distance: 49.6
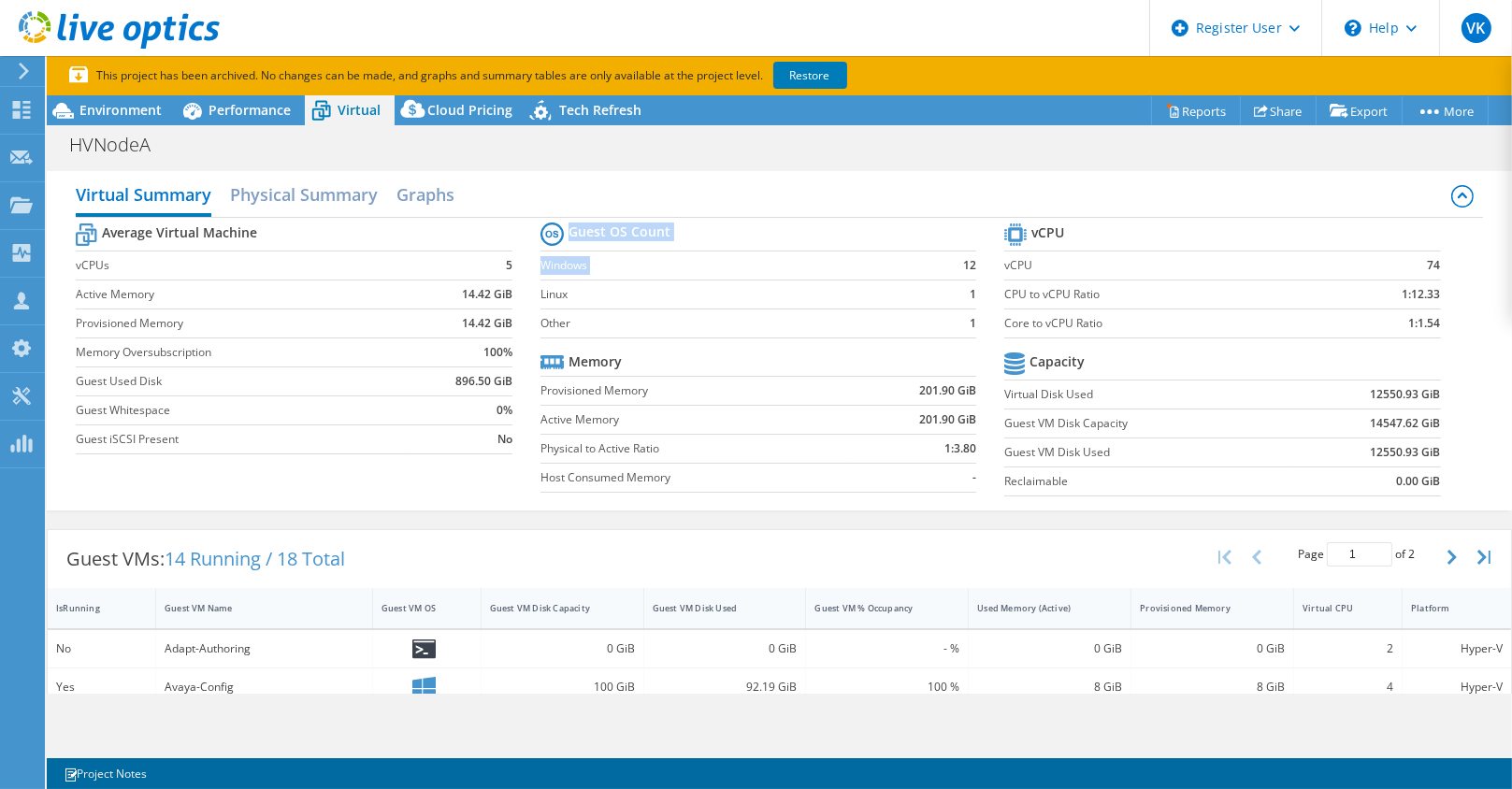
click at [944, 304] on td "1" at bounding box center [955, 293] width 41 height 29
click at [955, 320] on td "1" at bounding box center [955, 322] width 41 height 29
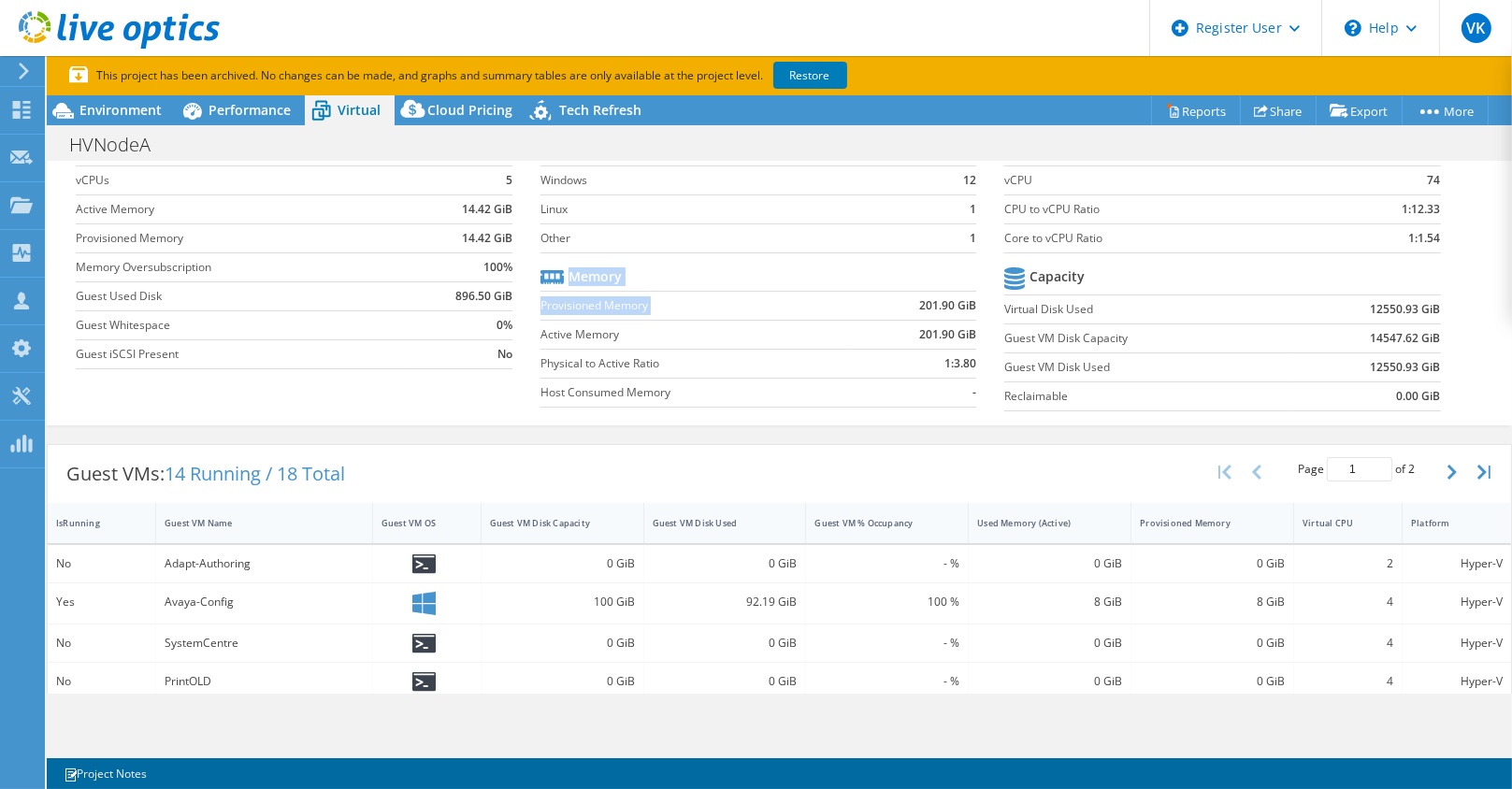
drag, startPoint x: 906, startPoint y: 303, endPoint x: 973, endPoint y: 303, distance: 67.0
click at [973, 303] on section "Guest OS Count Windows 12 Linux 1 Other 1 Memory Provisioned Memory 201.90 GiB …" at bounding box center [773, 274] width 464 height 284
drag, startPoint x: 973, startPoint y: 303, endPoint x: 910, endPoint y: 326, distance: 67.1
click at [920, 326] on b "201.90 GiB" at bounding box center [948, 335] width 57 height 19
click at [895, 331] on td "201.90 GiB" at bounding box center [913, 334] width 127 height 29
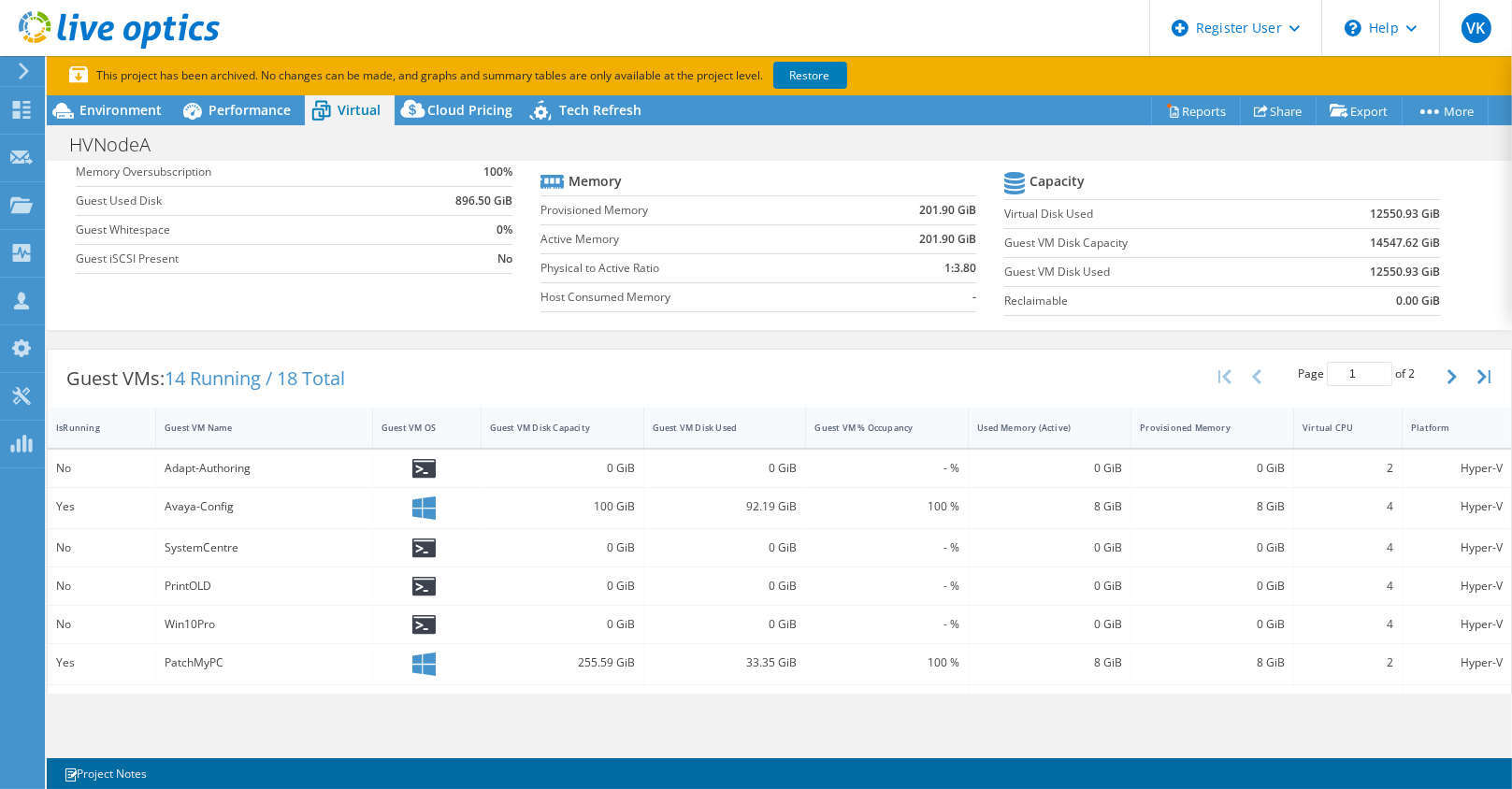
scroll to position [171, 0]
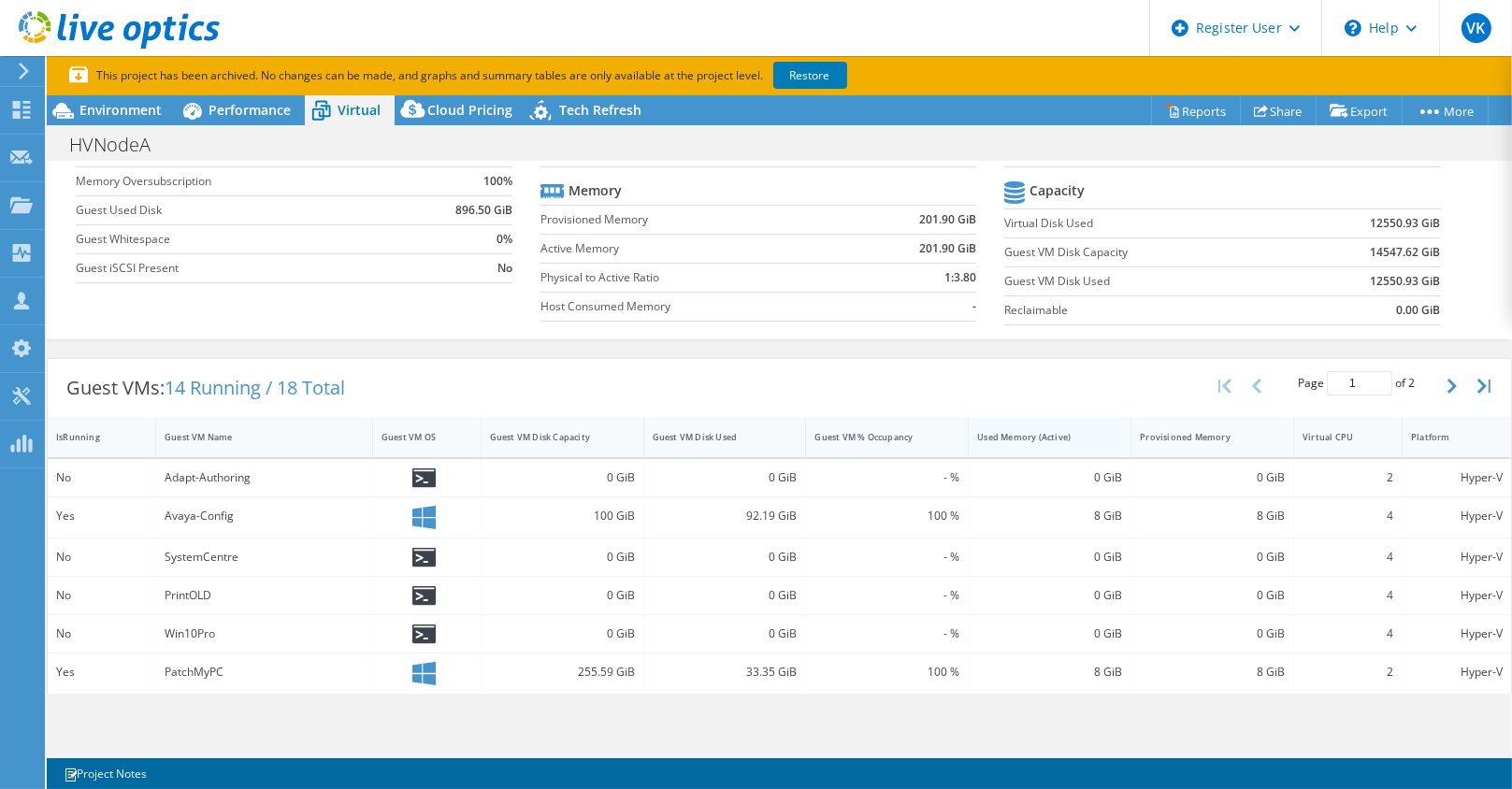
click at [975, 438] on div "Used Memory (Active)" at bounding box center [1038, 436] width 140 height 29
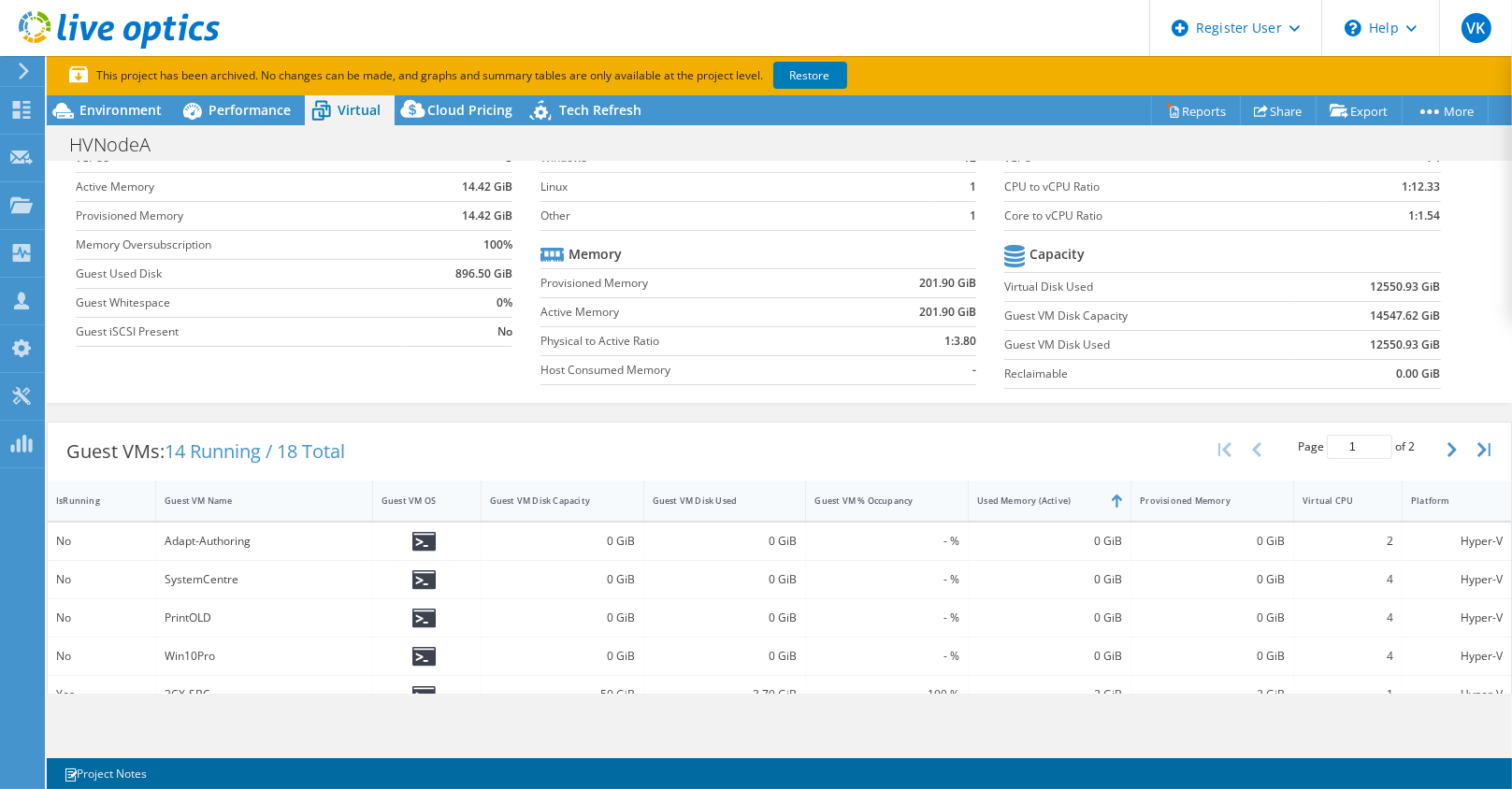
scroll to position [87, 0]
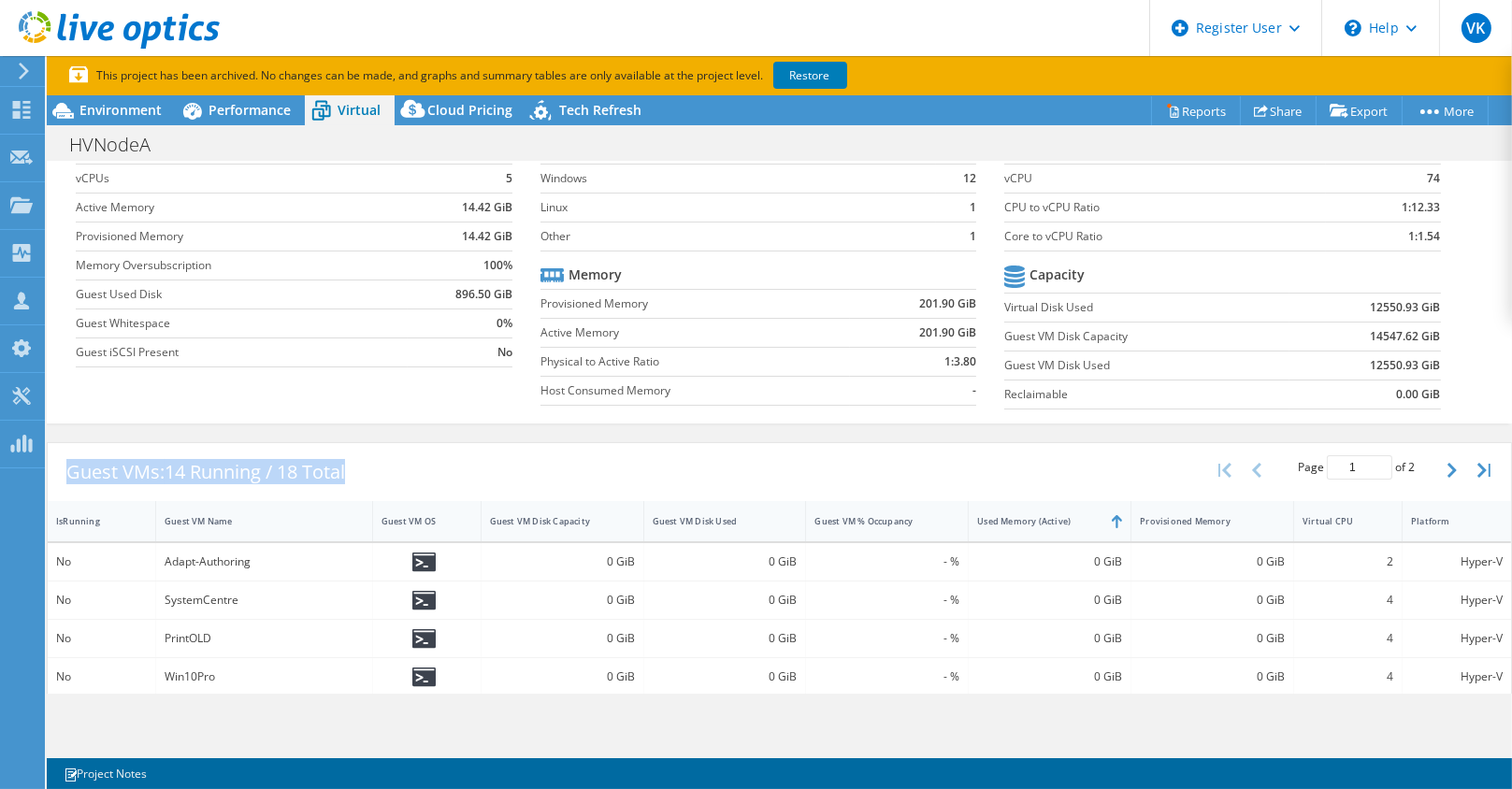
drag, startPoint x: 55, startPoint y: 468, endPoint x: 366, endPoint y: 454, distance: 311.3
click at [364, 454] on div "Guest VMs: 14 Running / 18 Total" at bounding box center [206, 471] width 316 height 58
drag, startPoint x: 366, startPoint y: 454, endPoint x: 233, endPoint y: 471, distance: 134.1
click at [233, 471] on span "14 Running / 18 Total" at bounding box center [254, 471] width 180 height 25
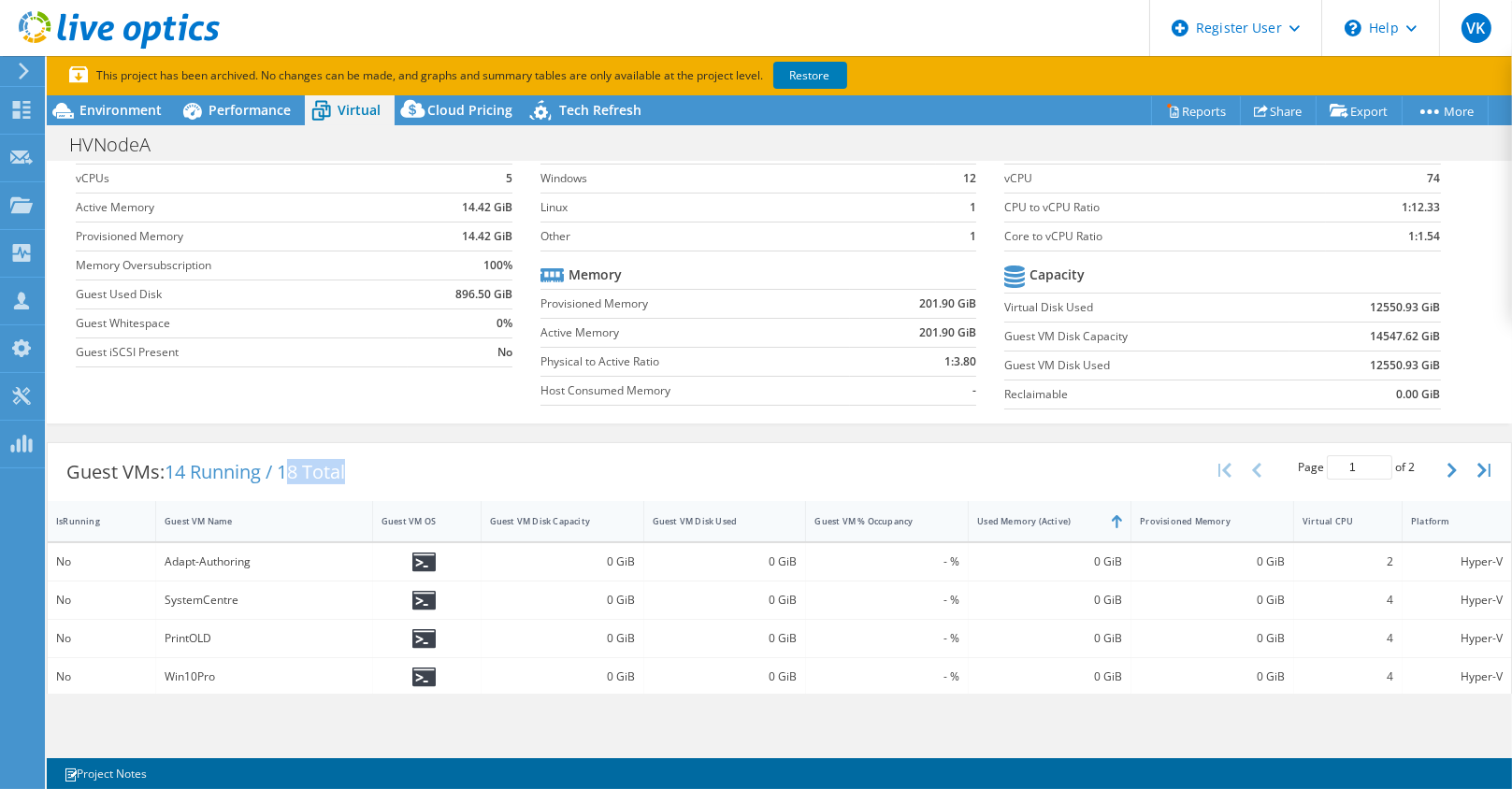
drag, startPoint x: 290, startPoint y: 468, endPoint x: 359, endPoint y: 468, distance: 69.0
click at [359, 468] on div "Guest VMs: 14 Running / 18 Total" at bounding box center [206, 471] width 316 height 58
drag, startPoint x: 359, startPoint y: 468, endPoint x: 525, endPoint y: 438, distance: 168.7
click at [525, 442] on div "Guest VMs: 14 Running / 18 Total Page 1 of 2 5 rows 10 rows 20 rows 25 rows 50 …" at bounding box center [780, 796] width 1466 height 708
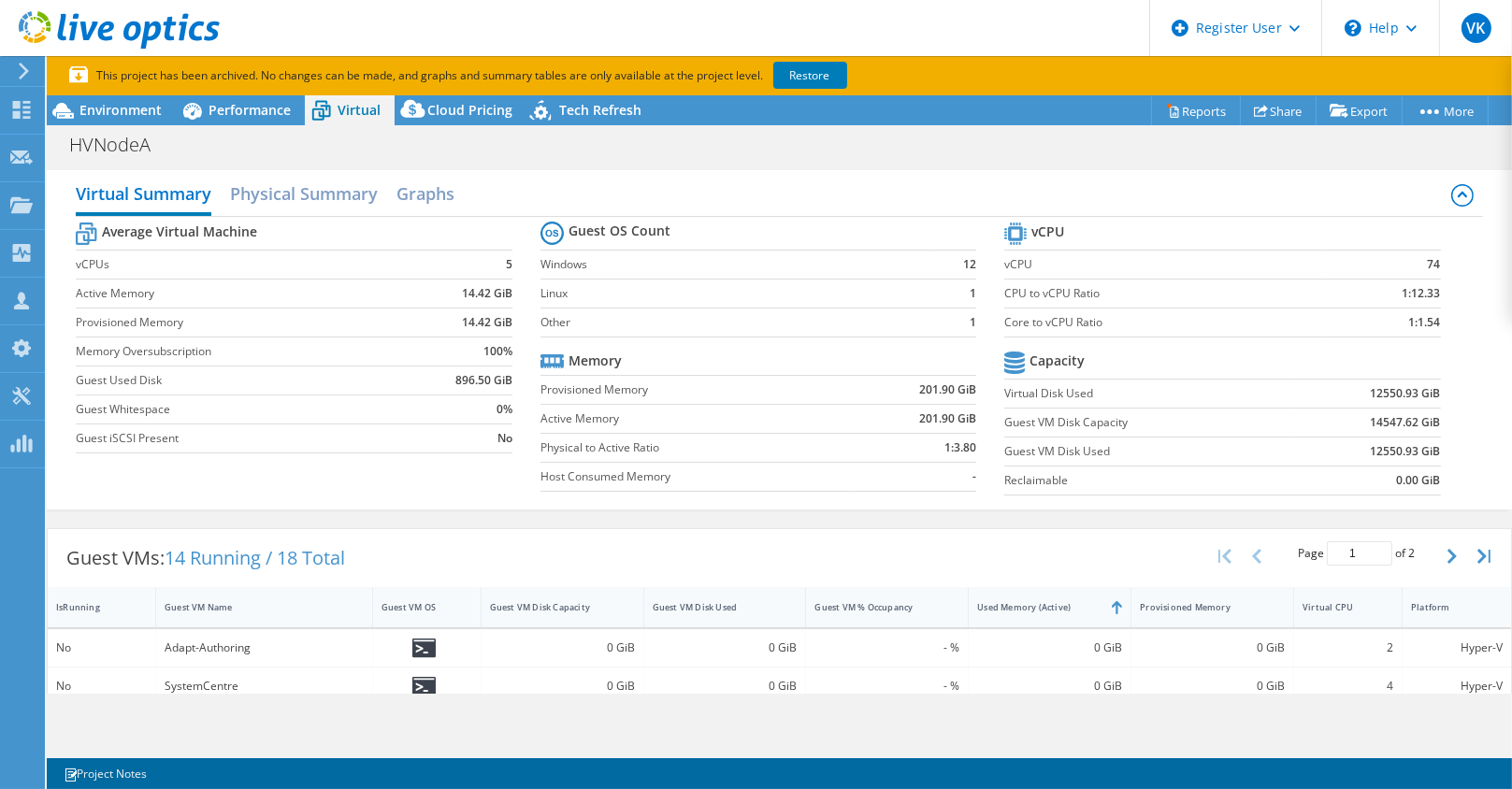
scroll to position [0, 0]
click at [519, 180] on div "Virtual Summary Physical Summary Graphs" at bounding box center [778, 196] width 1406 height 42
